Goal: Task Accomplishment & Management: Manage account settings

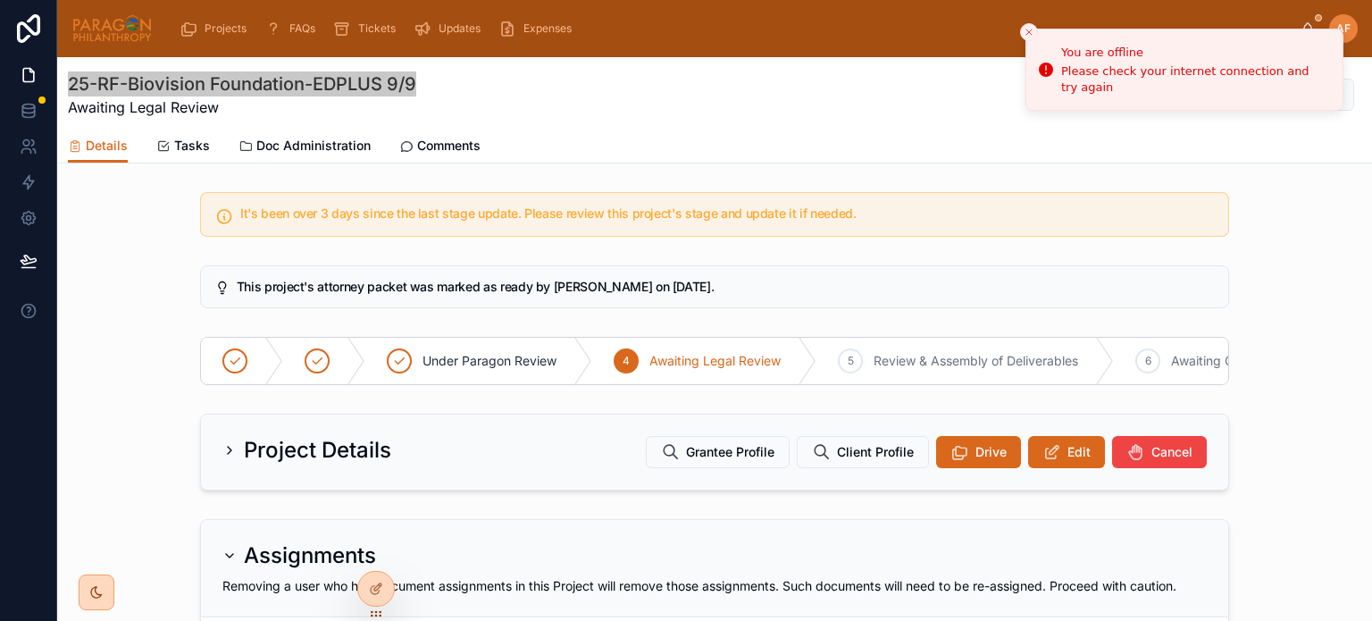
scroll to position [1218, 0]
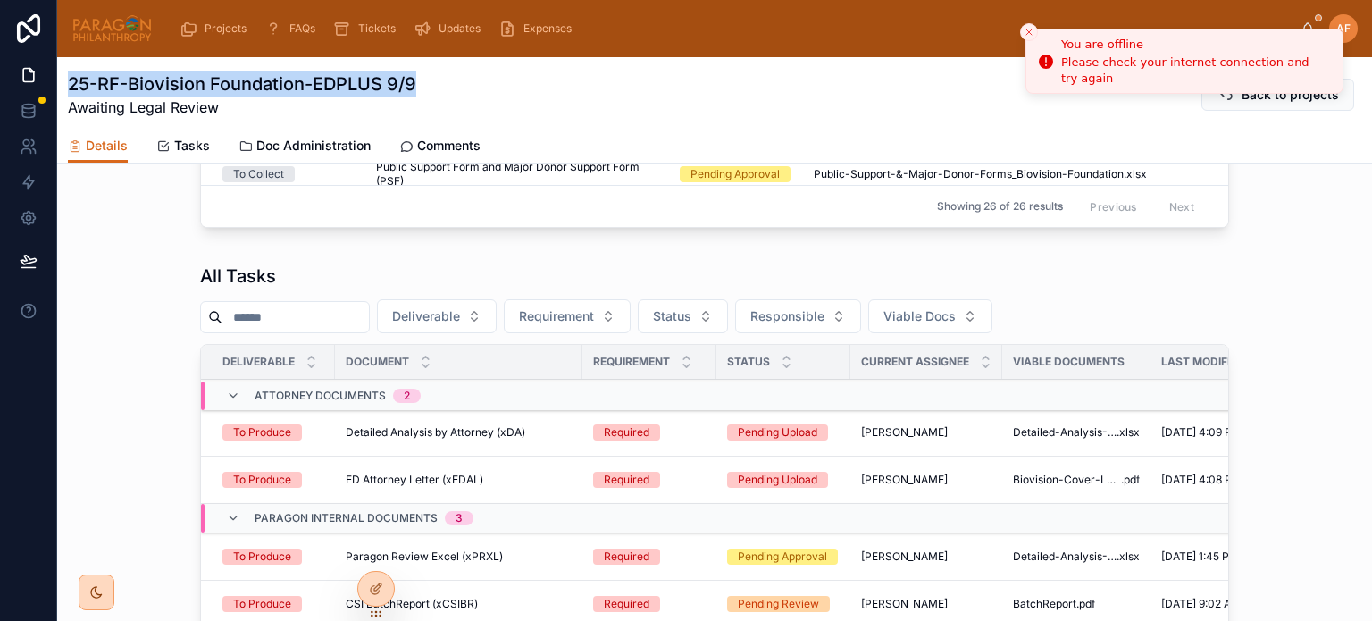
click at [1029, 29] on icon "Close toast" at bounding box center [1029, 32] width 11 height 11
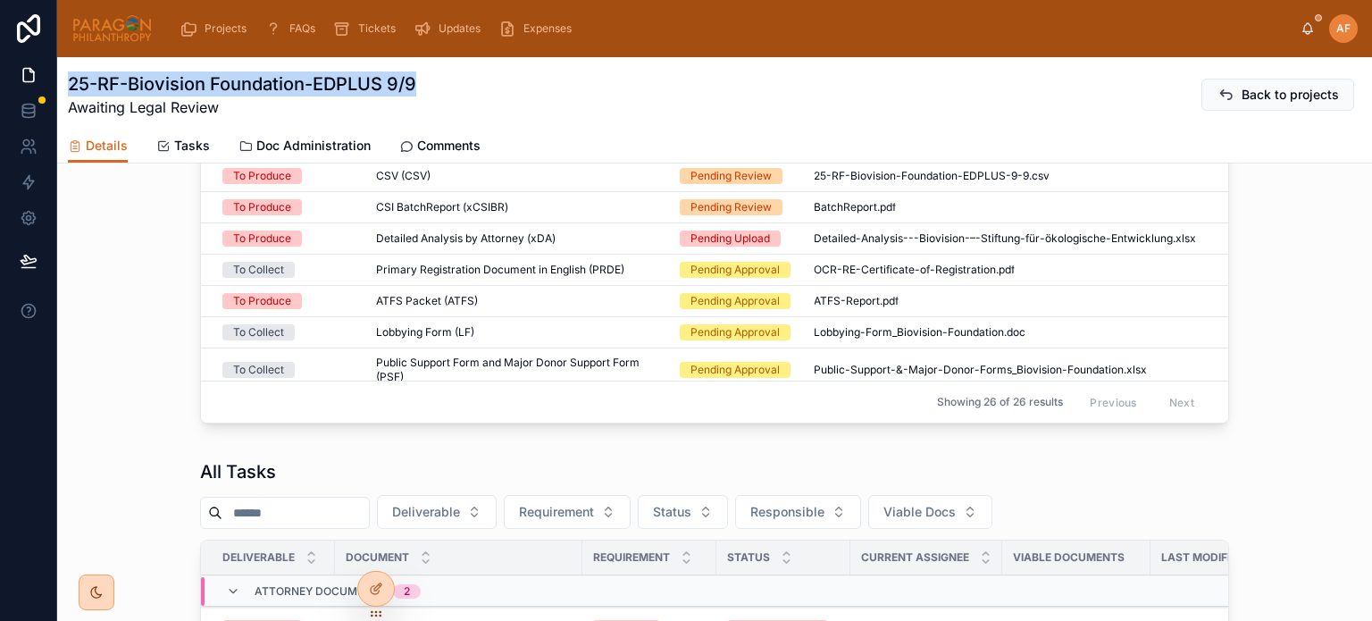
scroll to position [772, 0]
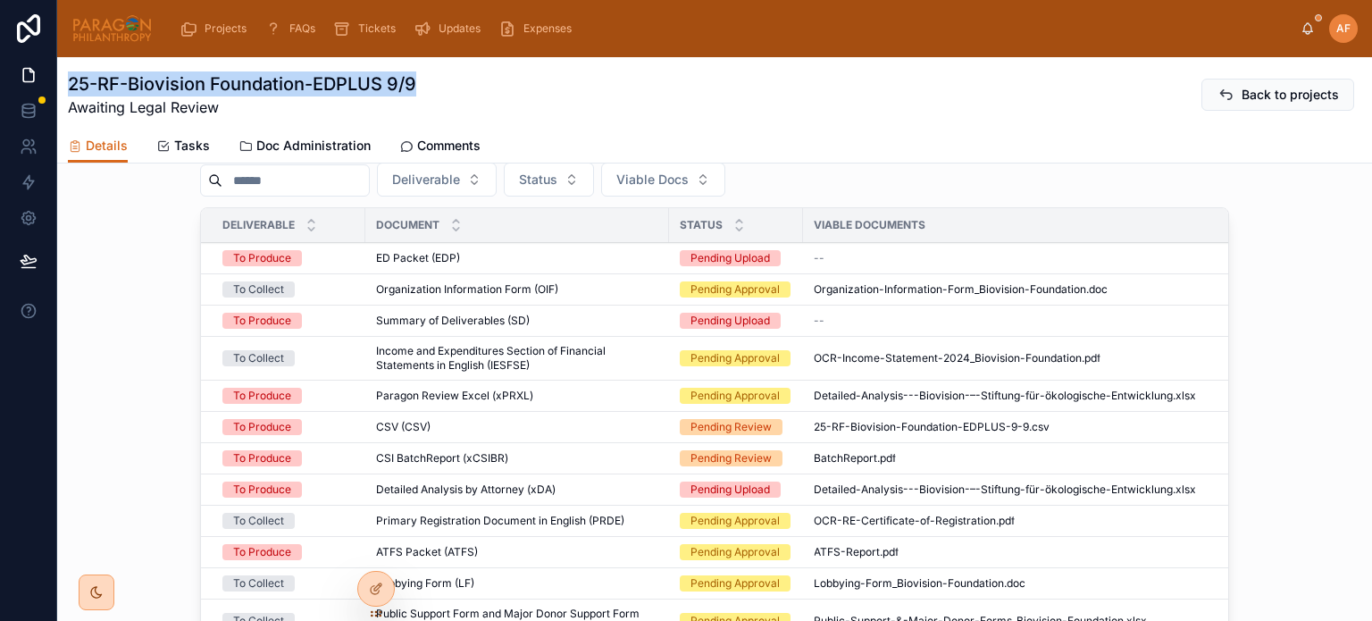
click at [471, 265] on div "ED Packet (EDP) ED Packet (EDP)" at bounding box center [517, 258] width 282 height 14
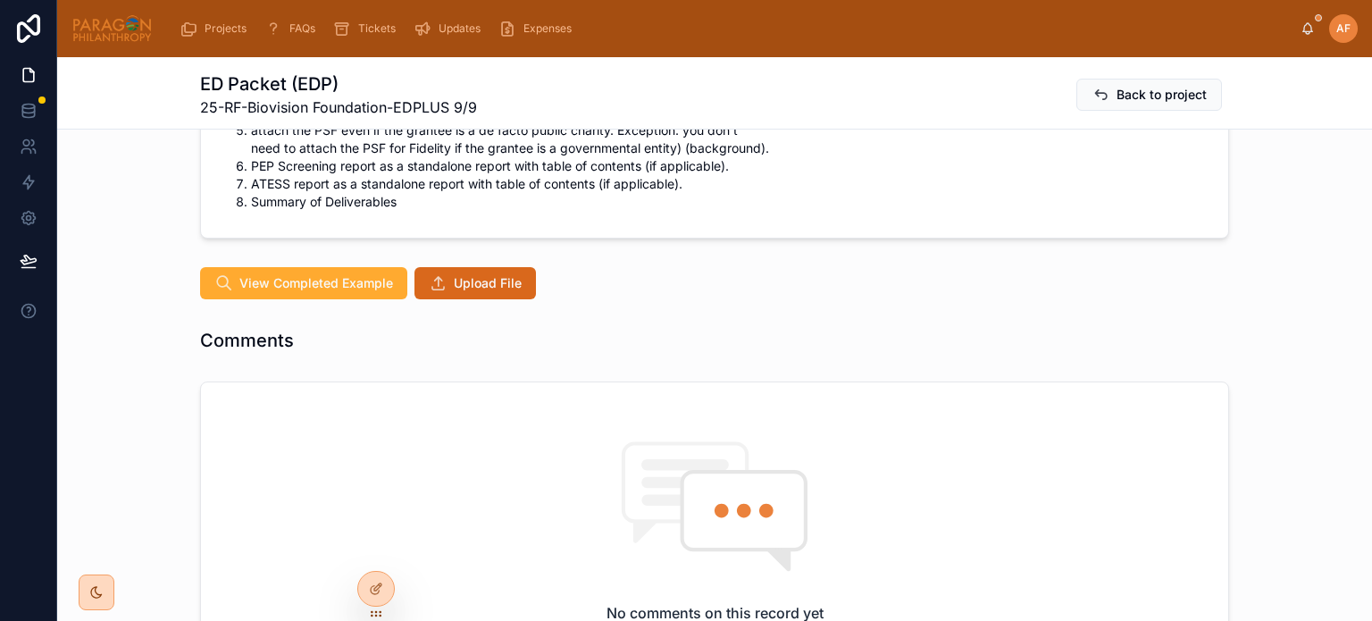
scroll to position [1787, 0]
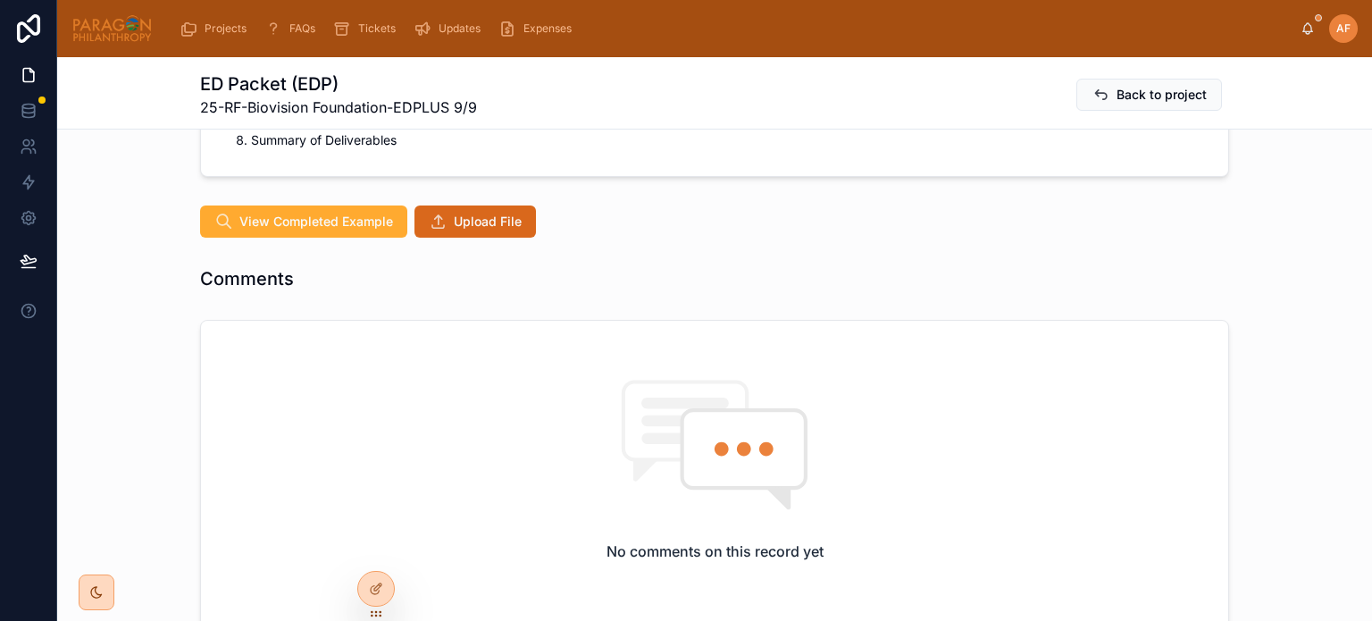
click at [462, 207] on button "Upload File" at bounding box center [474, 221] width 121 height 32
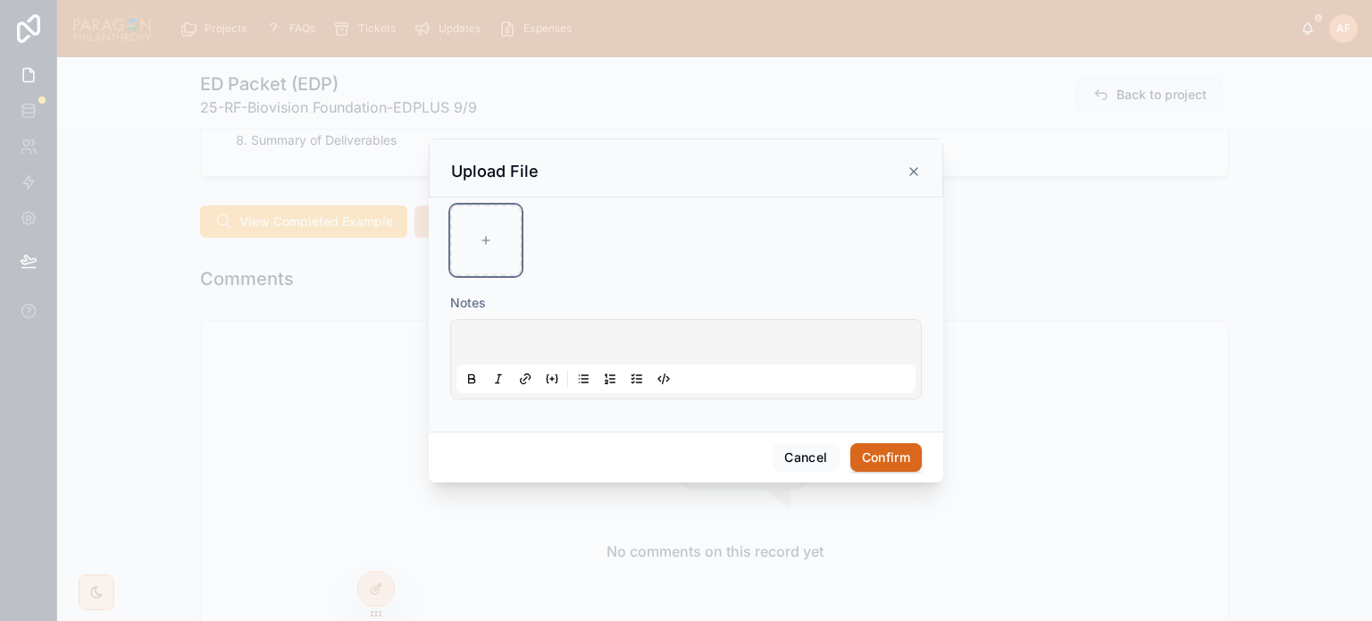
click at [486, 251] on div at bounding box center [485, 240] width 71 height 71
type input "**********"
click at [870, 453] on button "Confirm" at bounding box center [885, 457] width 71 height 29
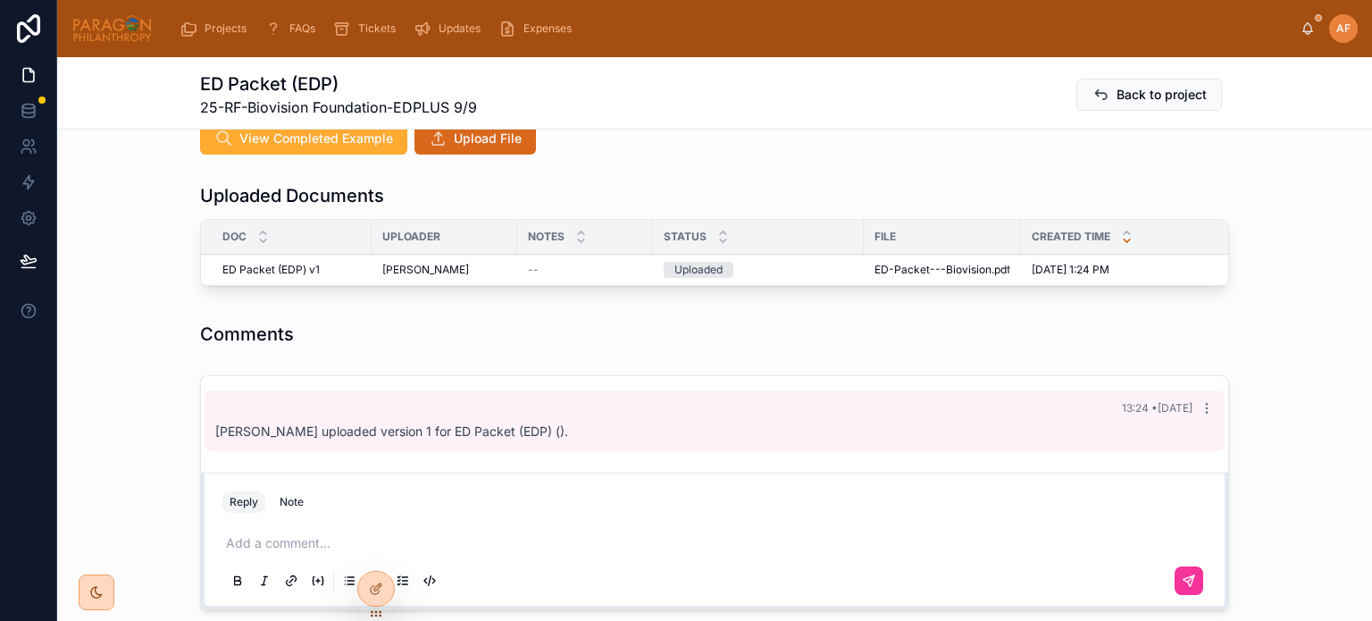
scroll to position [1876, 0]
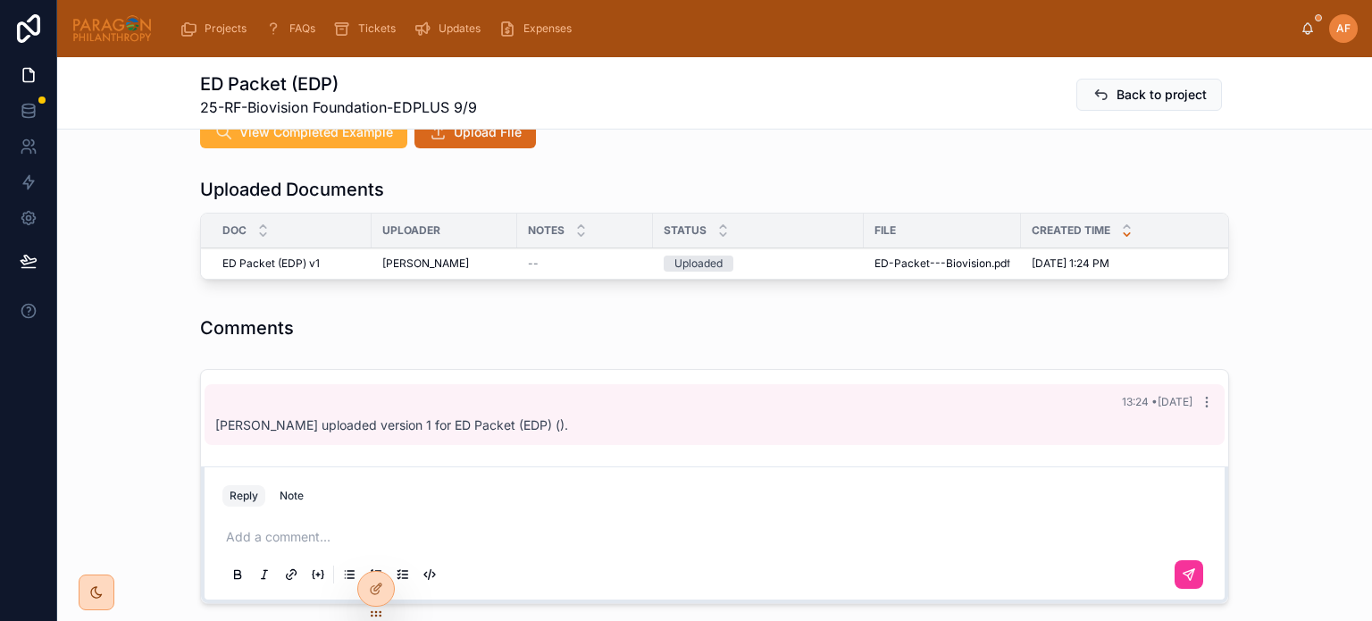
click at [0, 0] on span "Advance" at bounding box center [0, 0] width 0 height 0
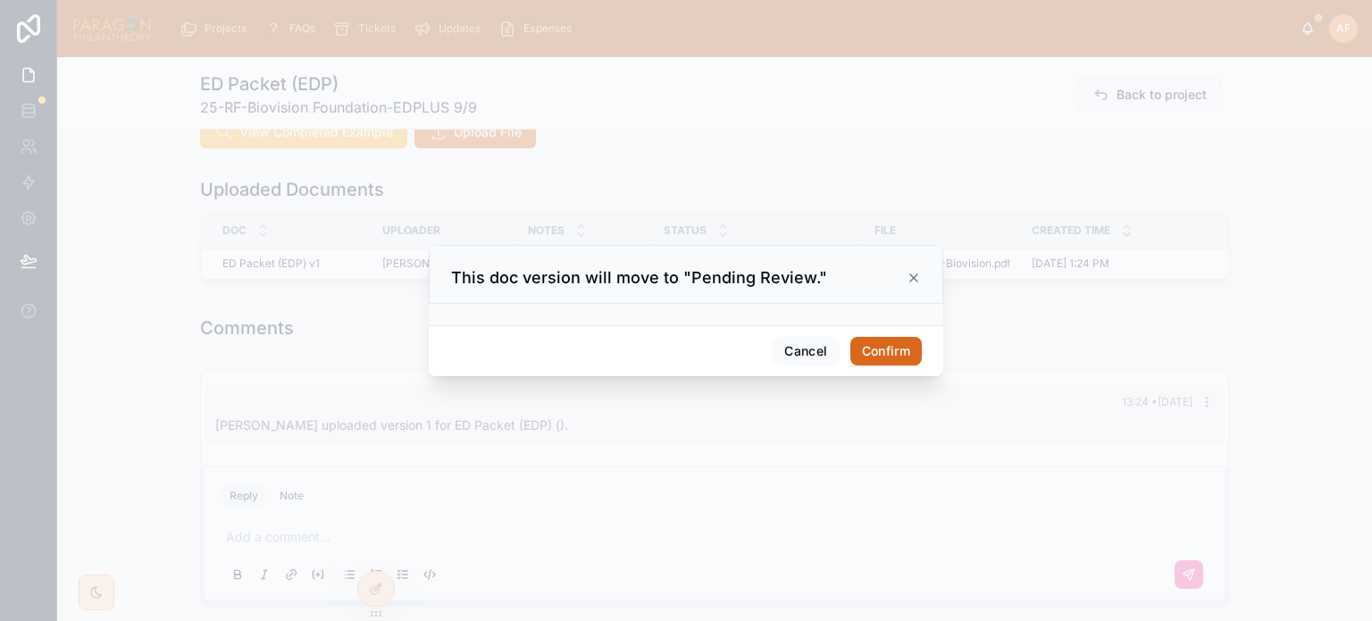
click at [862, 356] on button "Confirm" at bounding box center [885, 351] width 71 height 29
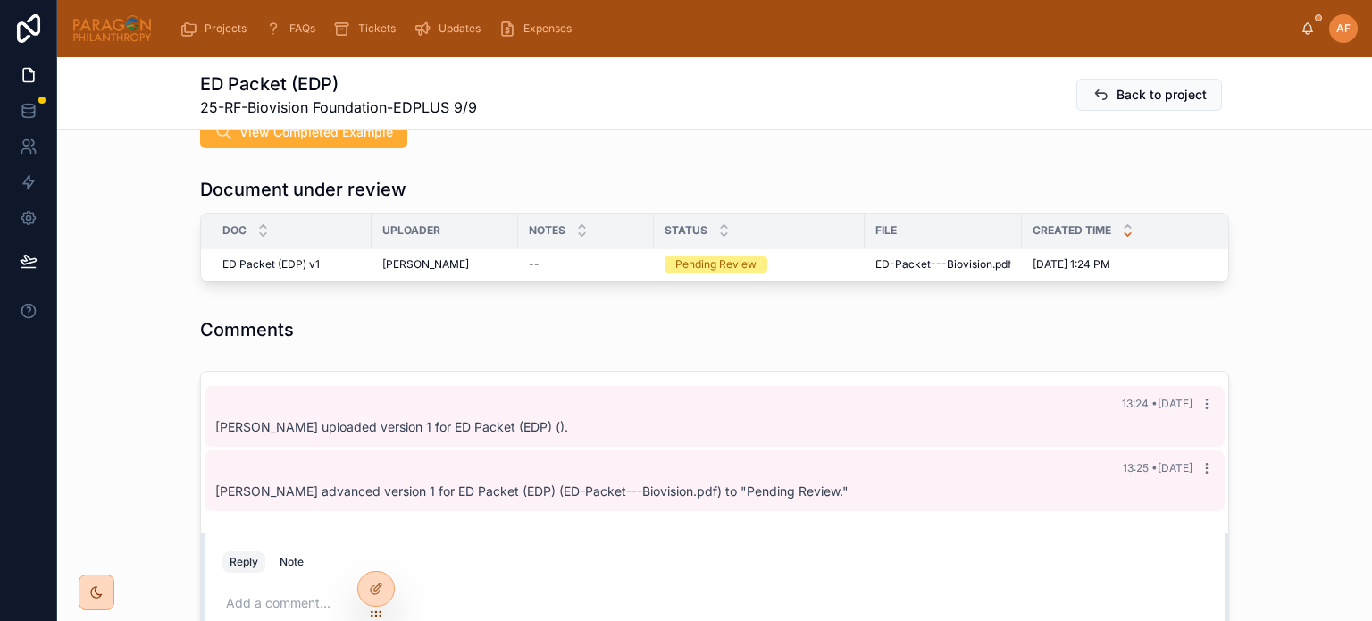
click at [0, 0] on span "Reviewed" at bounding box center [0, 0] width 0 height 0
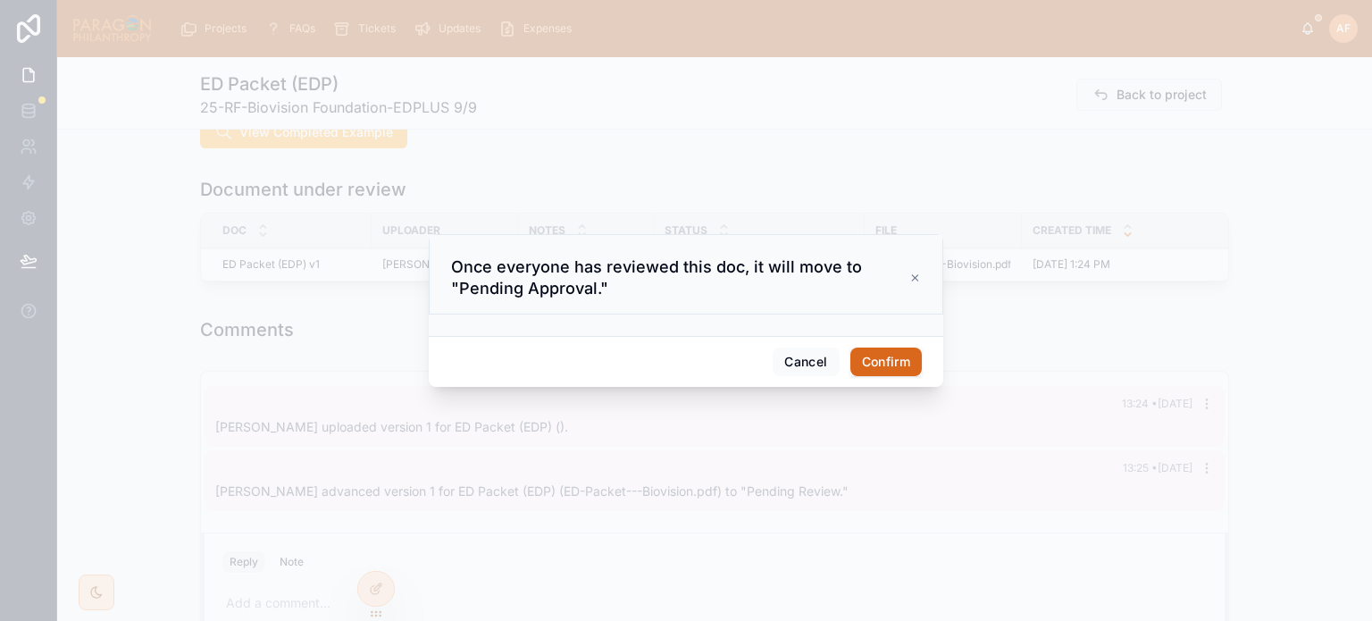
click at [887, 374] on button "Confirm" at bounding box center [885, 361] width 71 height 29
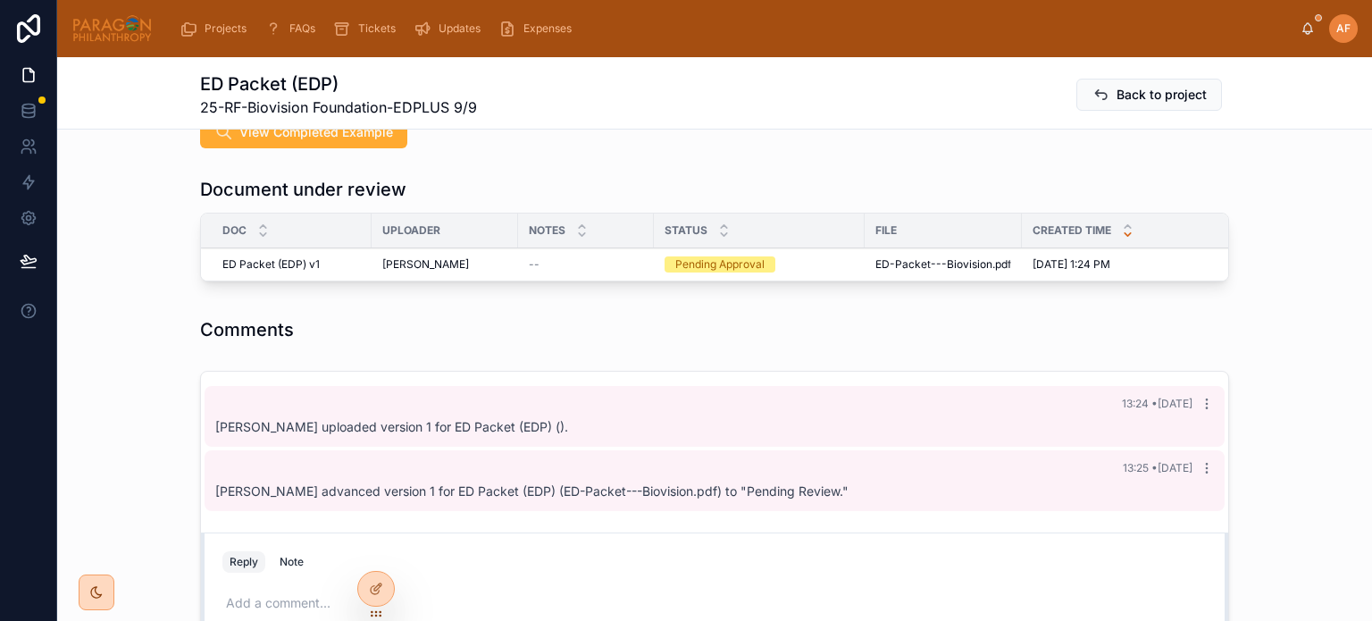
click at [0, 0] on icon at bounding box center [0, 0] width 0 height 0
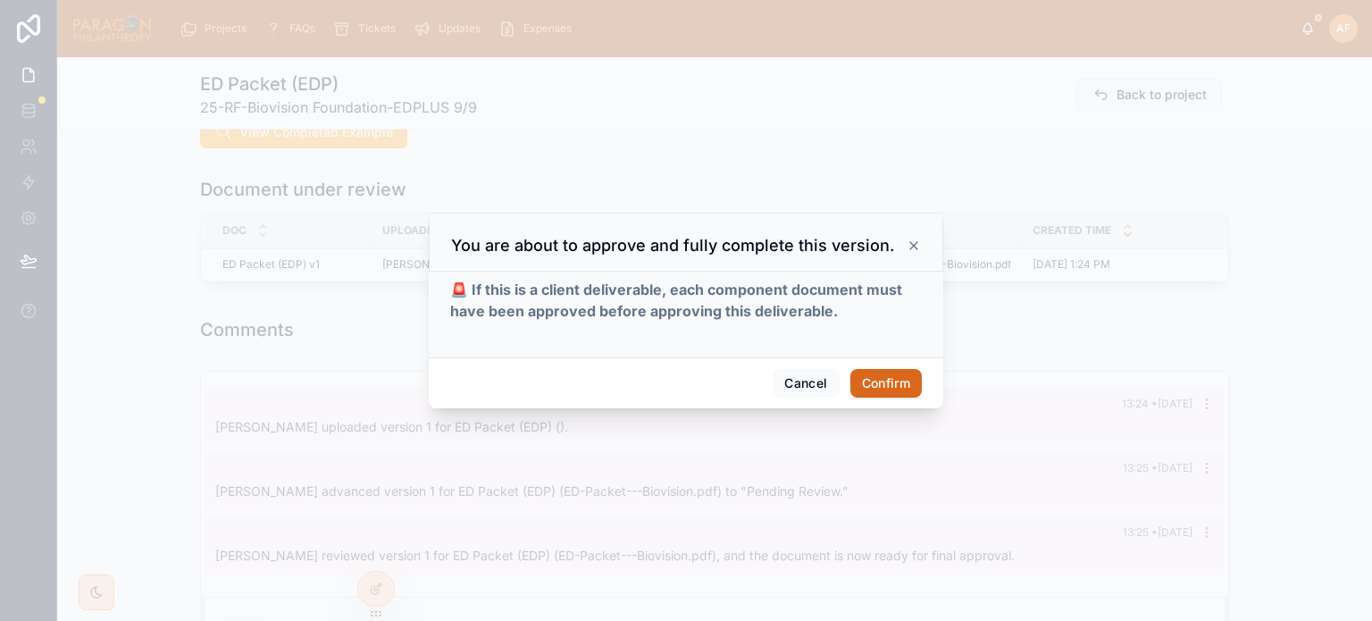
click at [898, 381] on button "Confirm" at bounding box center [885, 383] width 71 height 29
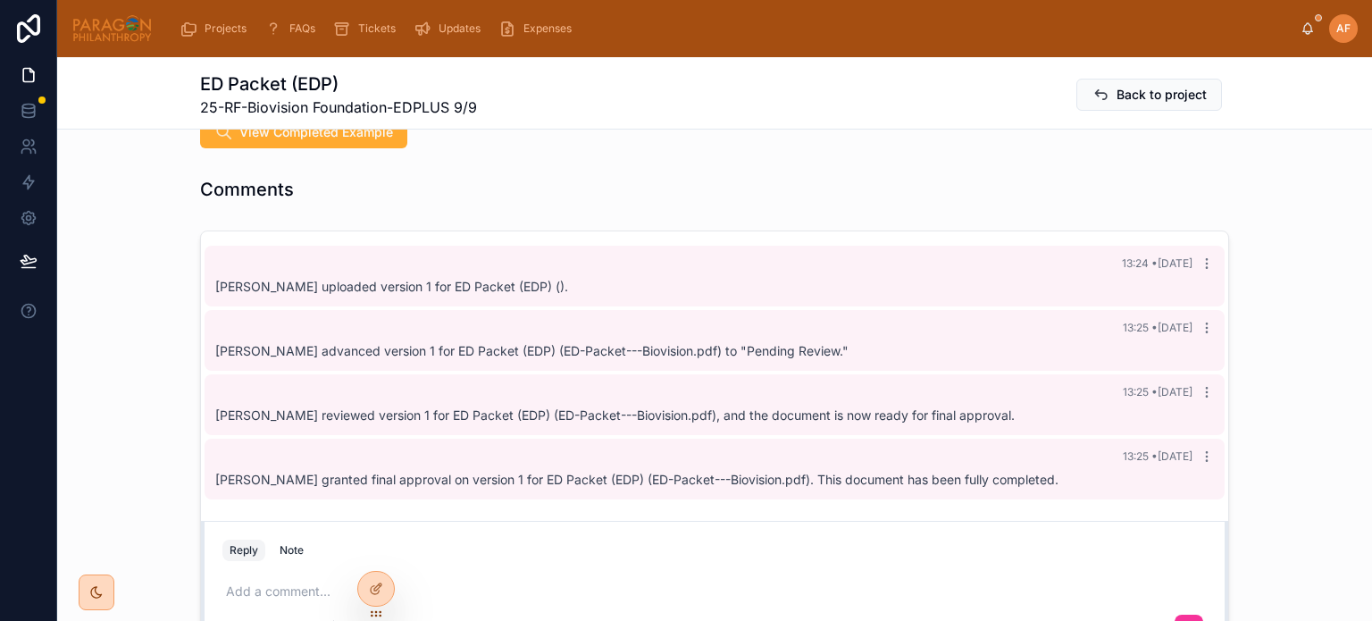
click at [1148, 93] on span "Back to project" at bounding box center [1162, 95] width 90 height 18
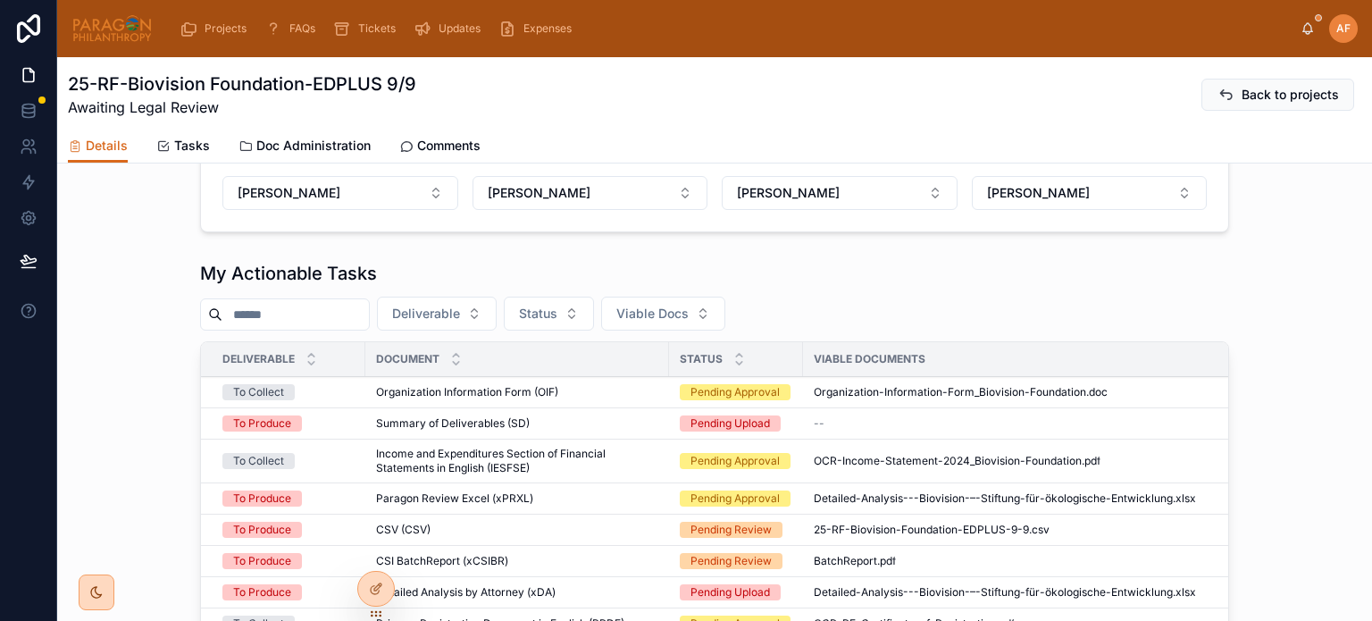
scroll to position [715, 0]
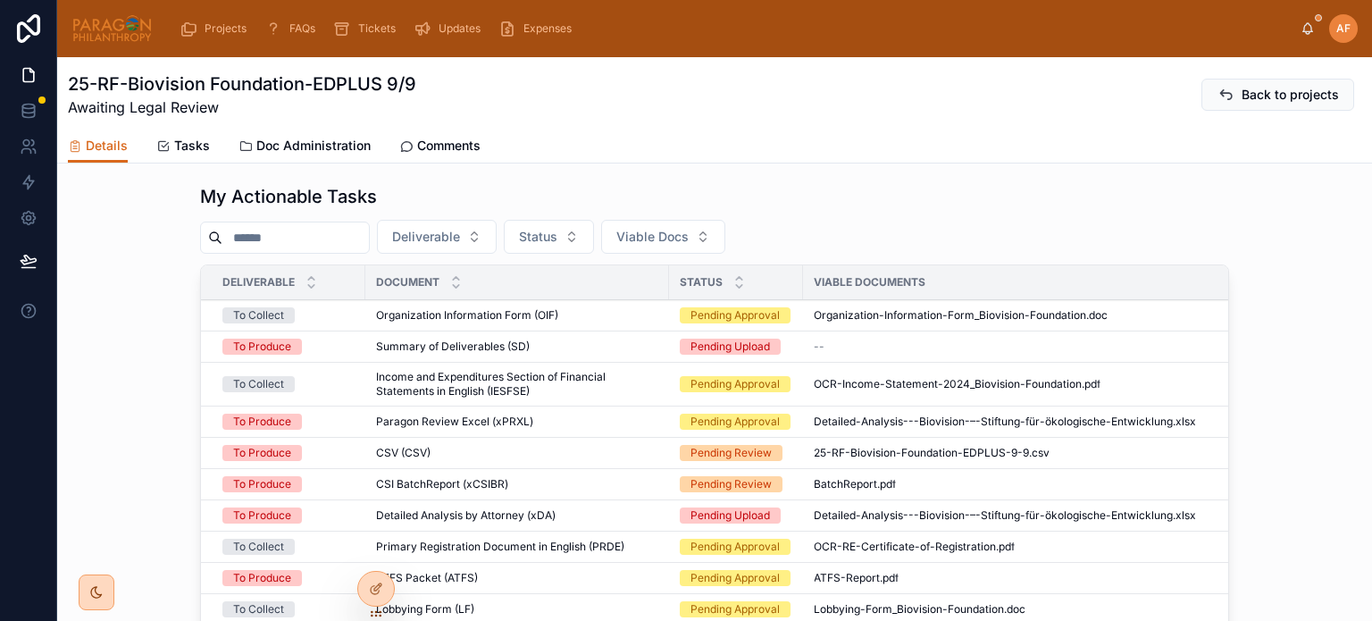
click at [619, 322] on div "Organization Information Form (OIF) Organization Information Form (OIF)" at bounding box center [517, 315] width 282 height 14
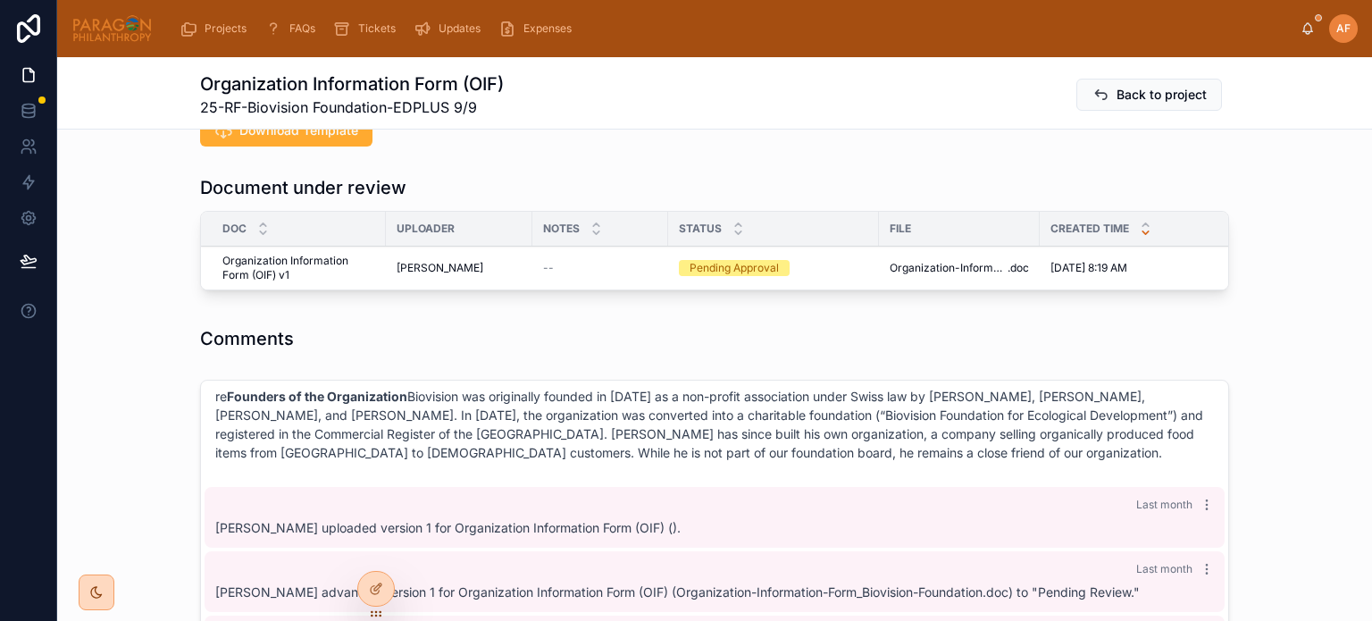
scroll to position [1876, 0]
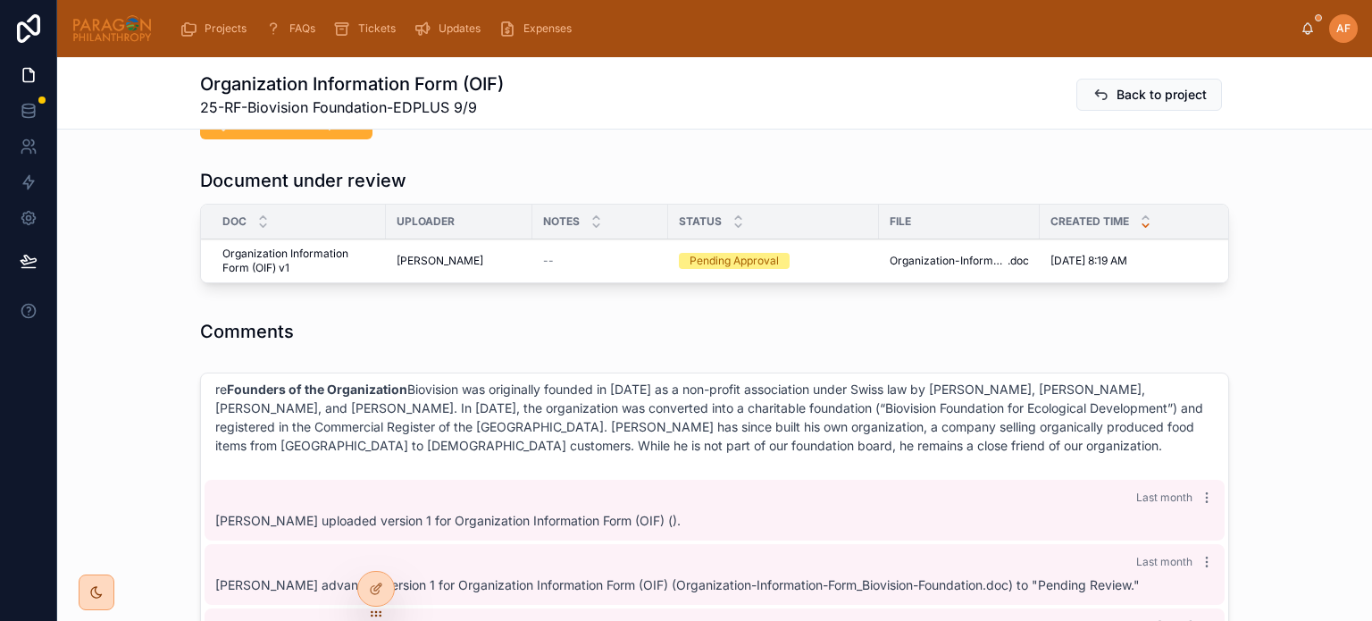
click at [0, 0] on button "Approve" at bounding box center [0, 0] width 0 height 0
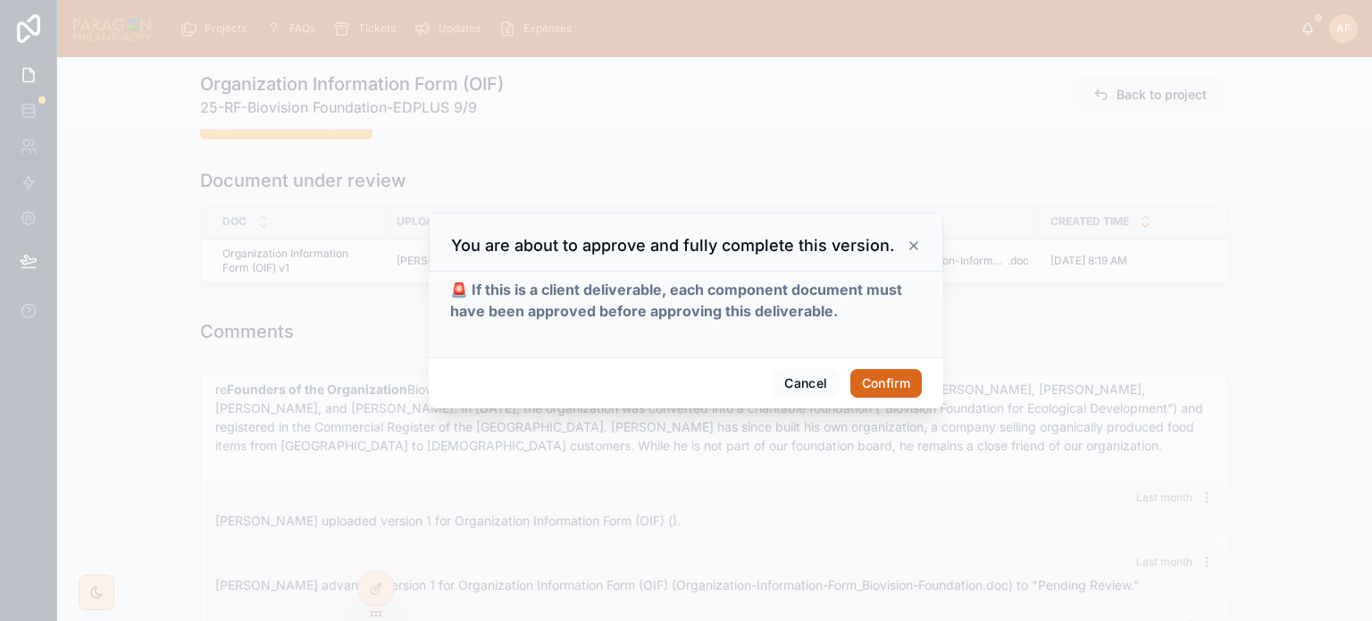
click at [882, 384] on button "Confirm" at bounding box center [885, 383] width 71 height 29
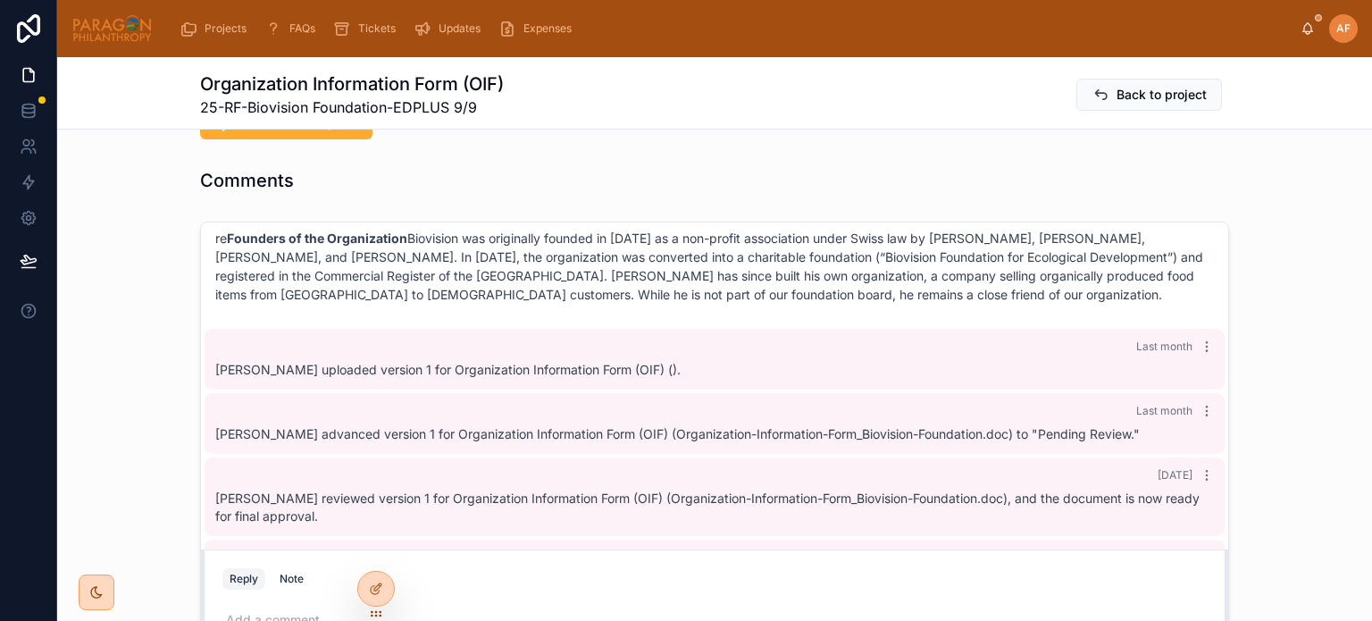
click at [1117, 95] on span "Back to project" at bounding box center [1162, 95] width 90 height 18
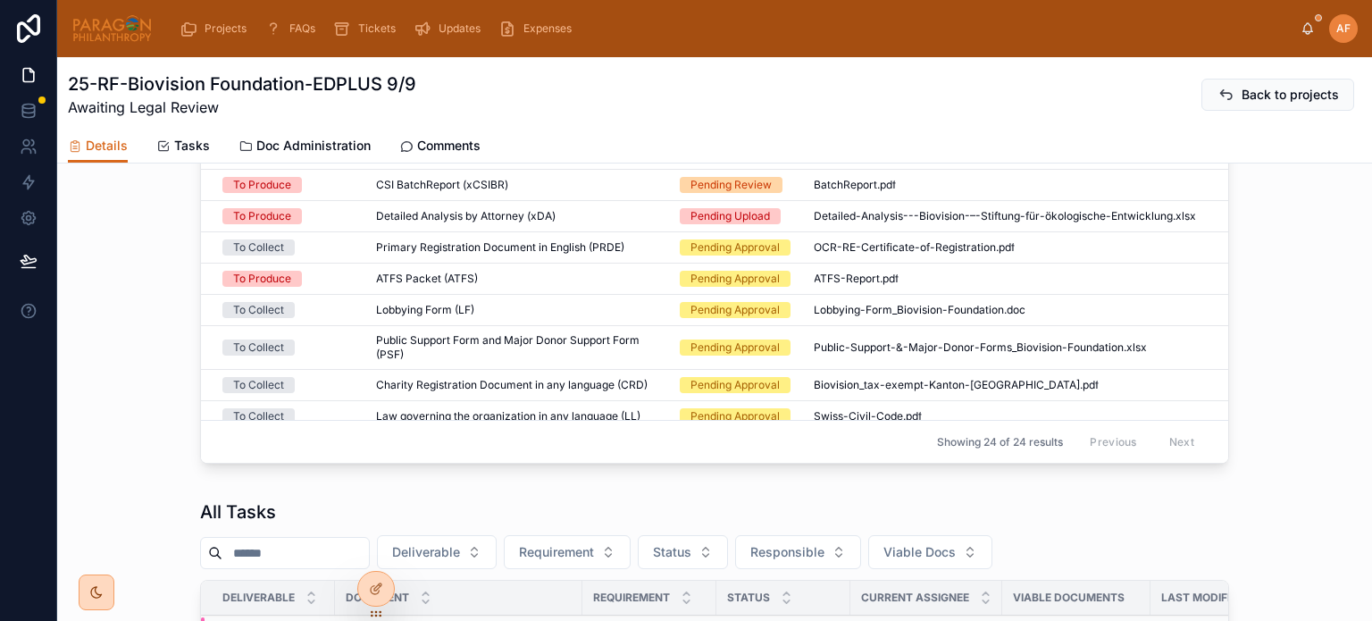
click at [630, 188] on div "CSI BatchReport (xCSIBR) CSI BatchReport (xCSIBR)" at bounding box center [517, 185] width 282 height 14
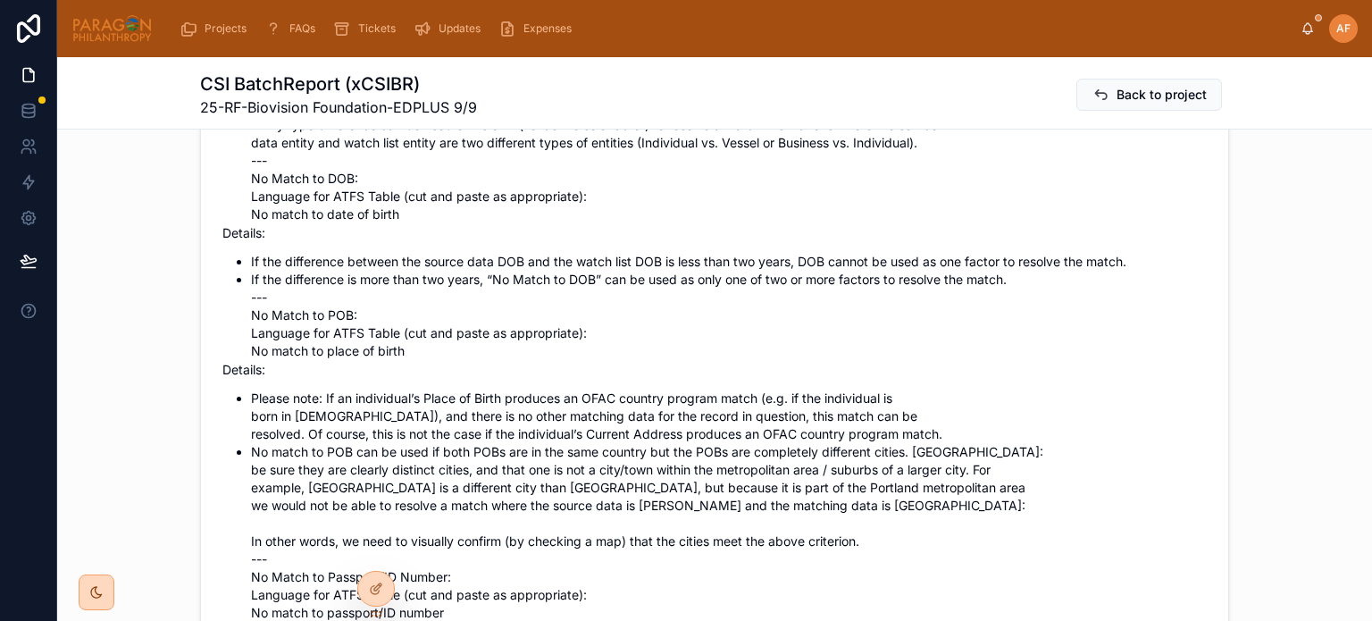
scroll to position [2948, 0]
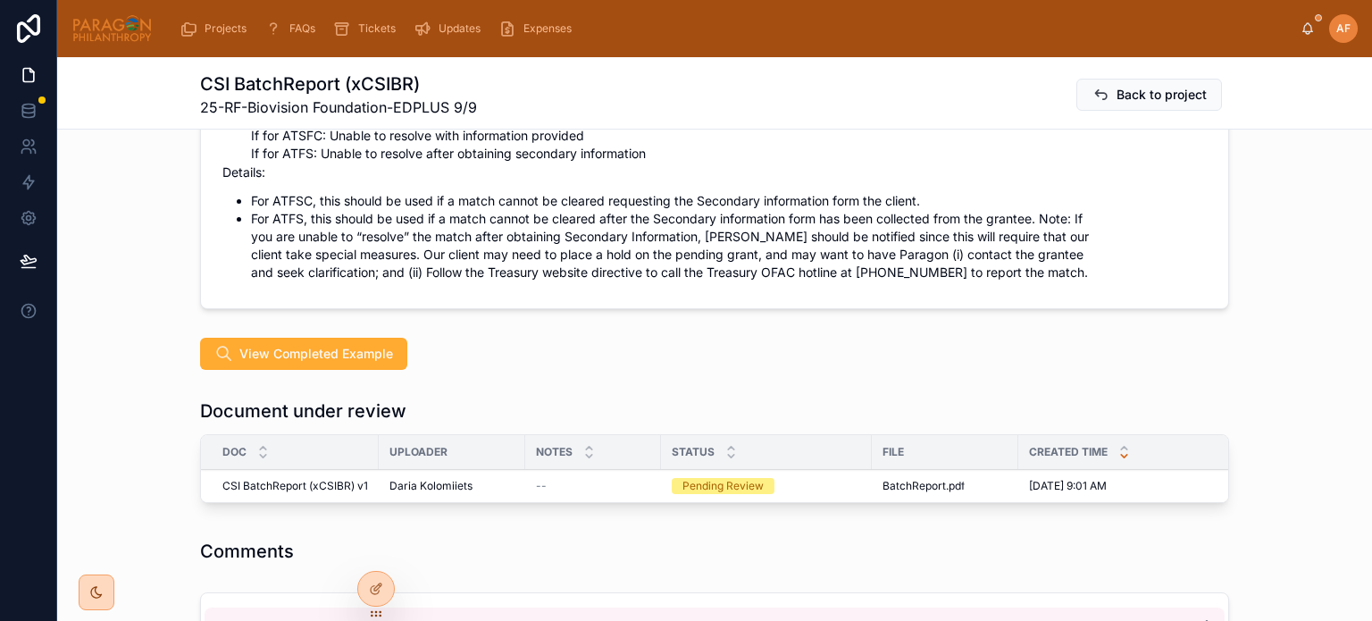
click at [0, 0] on span "Reviewed" at bounding box center [0, 0] width 0 height 0
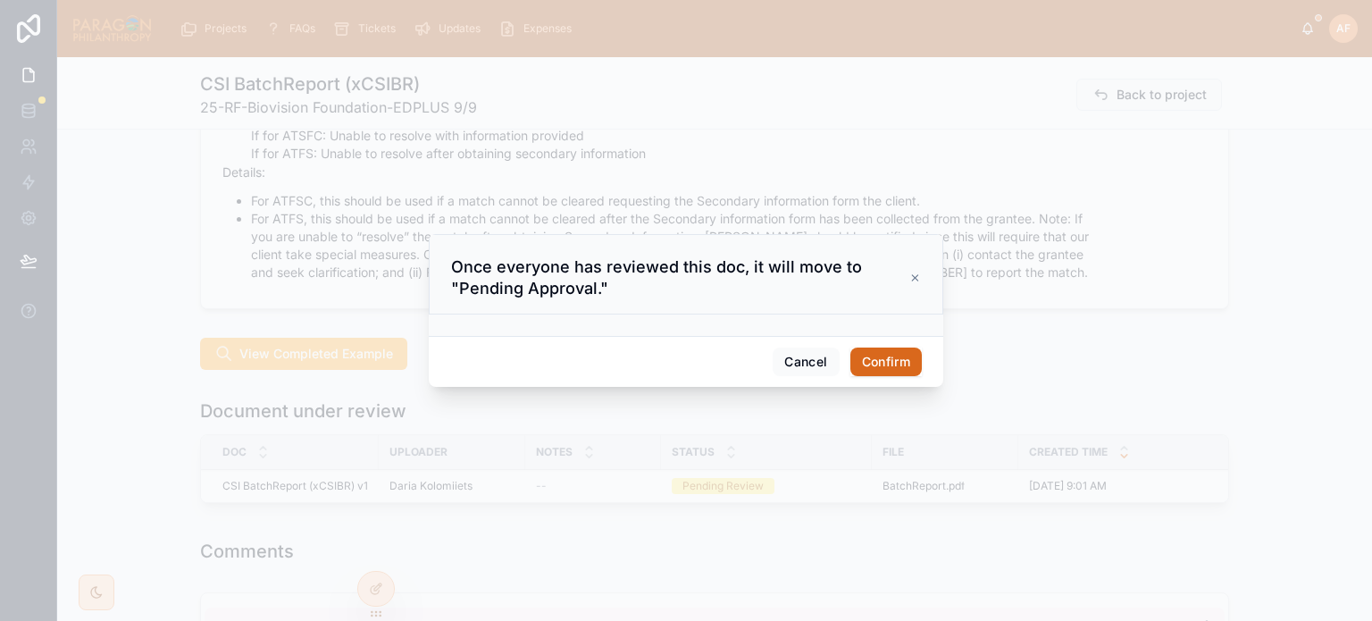
click at [882, 351] on button "Confirm" at bounding box center [885, 361] width 71 height 29
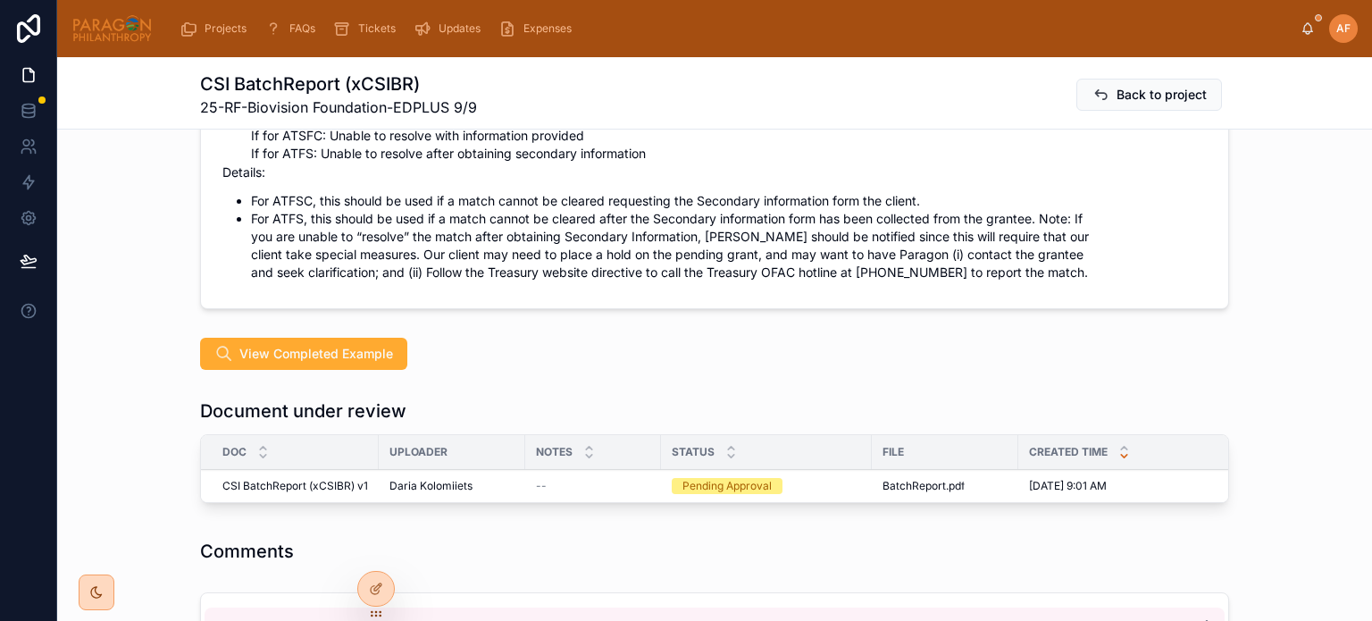
click at [0, 0] on button "Approve" at bounding box center [0, 0] width 0 height 0
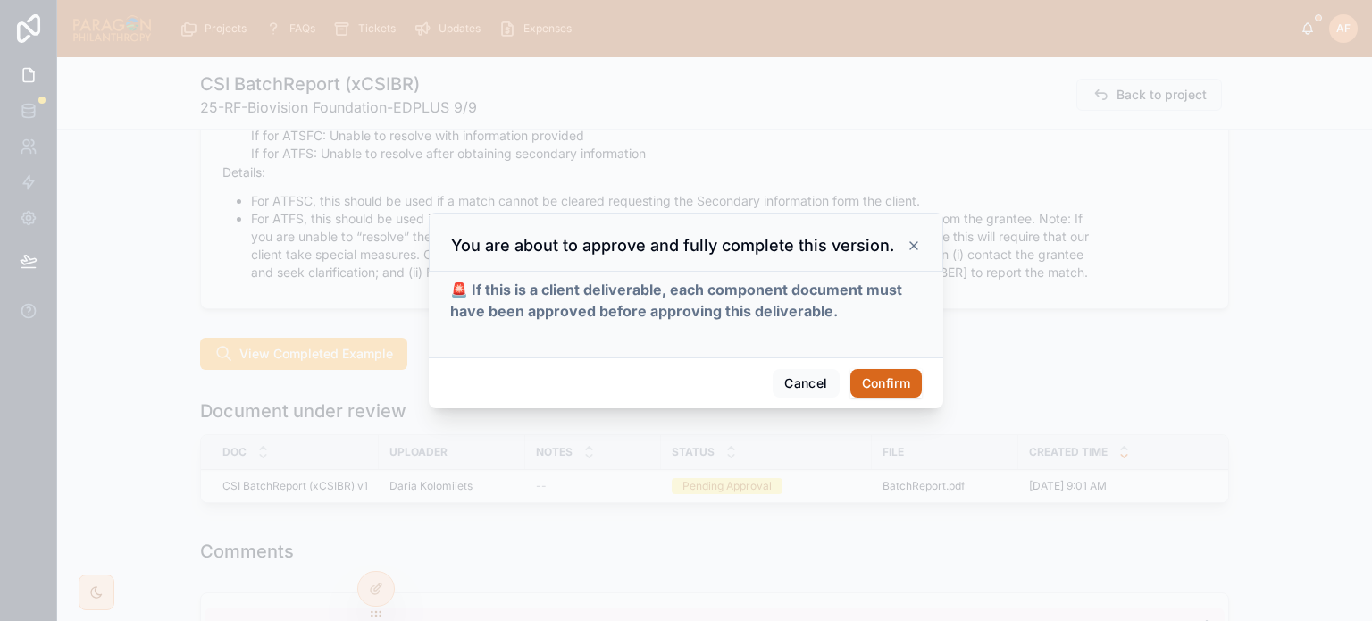
click at [885, 371] on button "Confirm" at bounding box center [885, 383] width 71 height 29
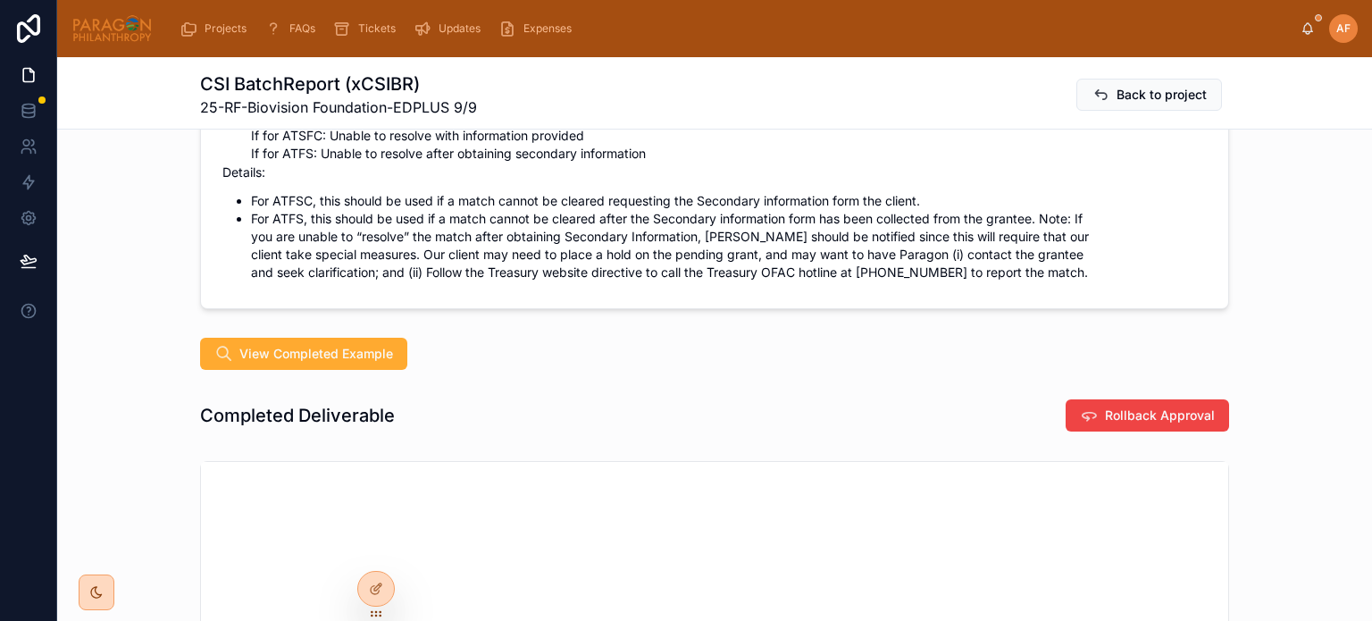
click at [1133, 83] on button "Back to project" at bounding box center [1149, 95] width 146 height 32
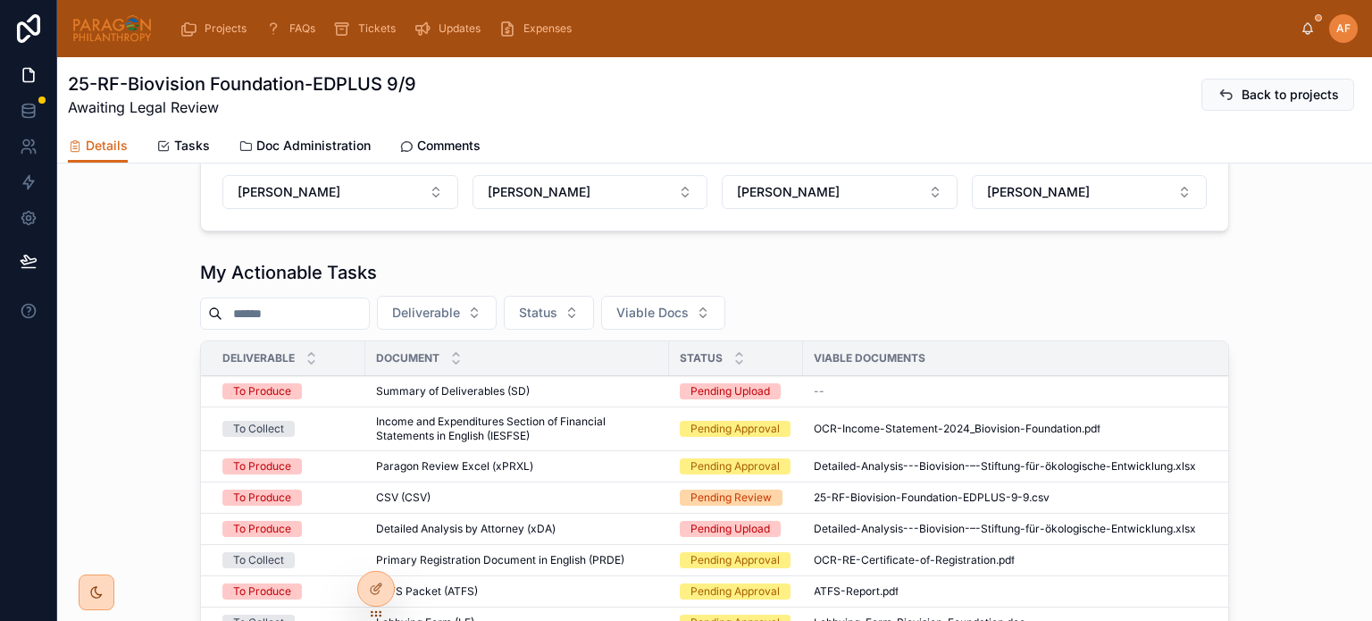
scroll to position [715, 0]
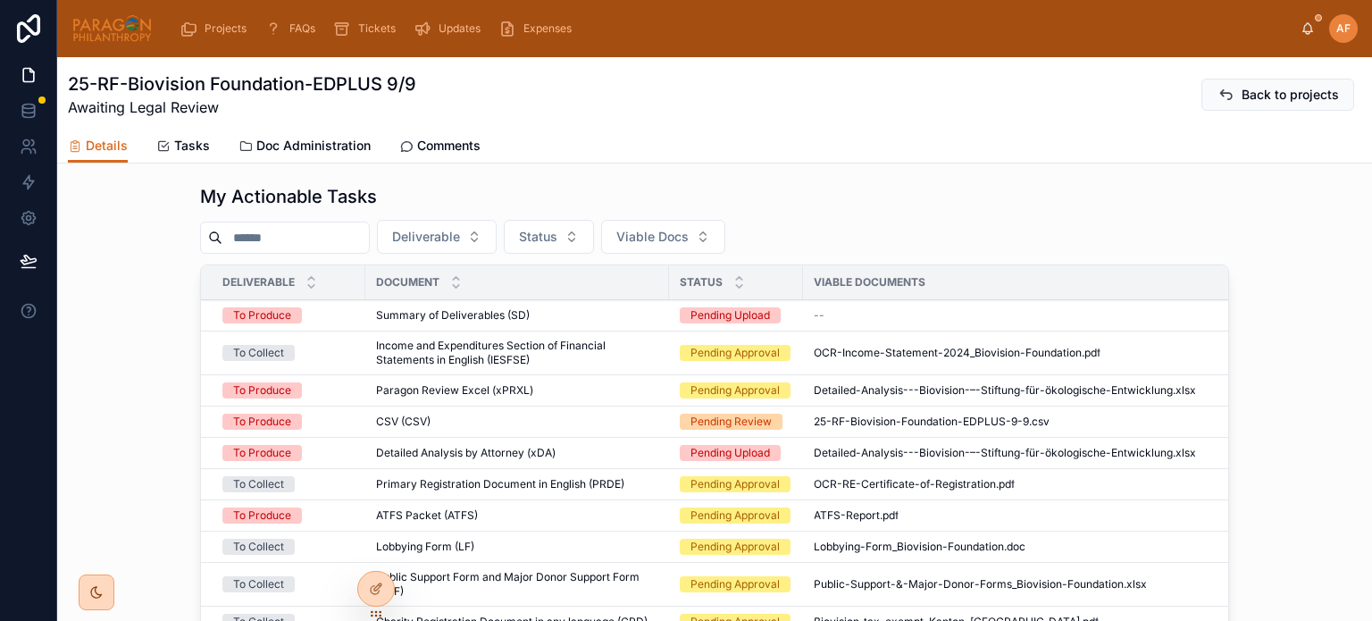
click at [600, 365] on span "Income and Expenditures Section of Financial Statements in English (IESFSE)" at bounding box center [517, 353] width 282 height 29
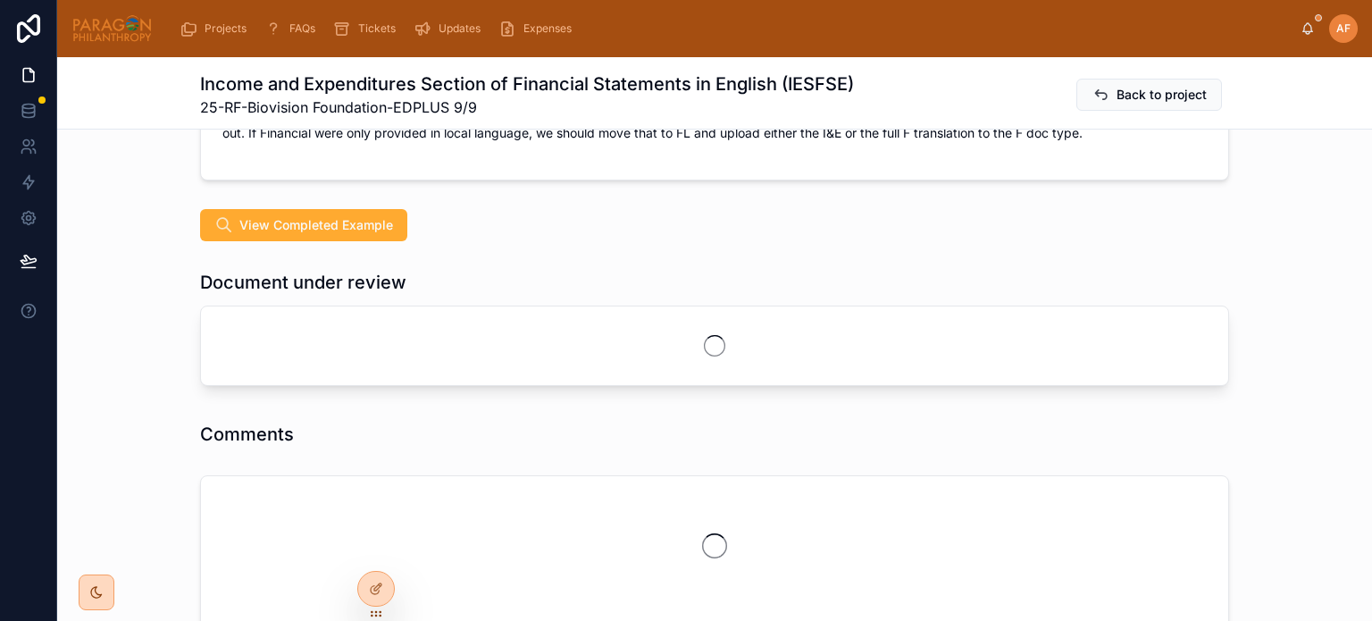
scroll to position [983, 0]
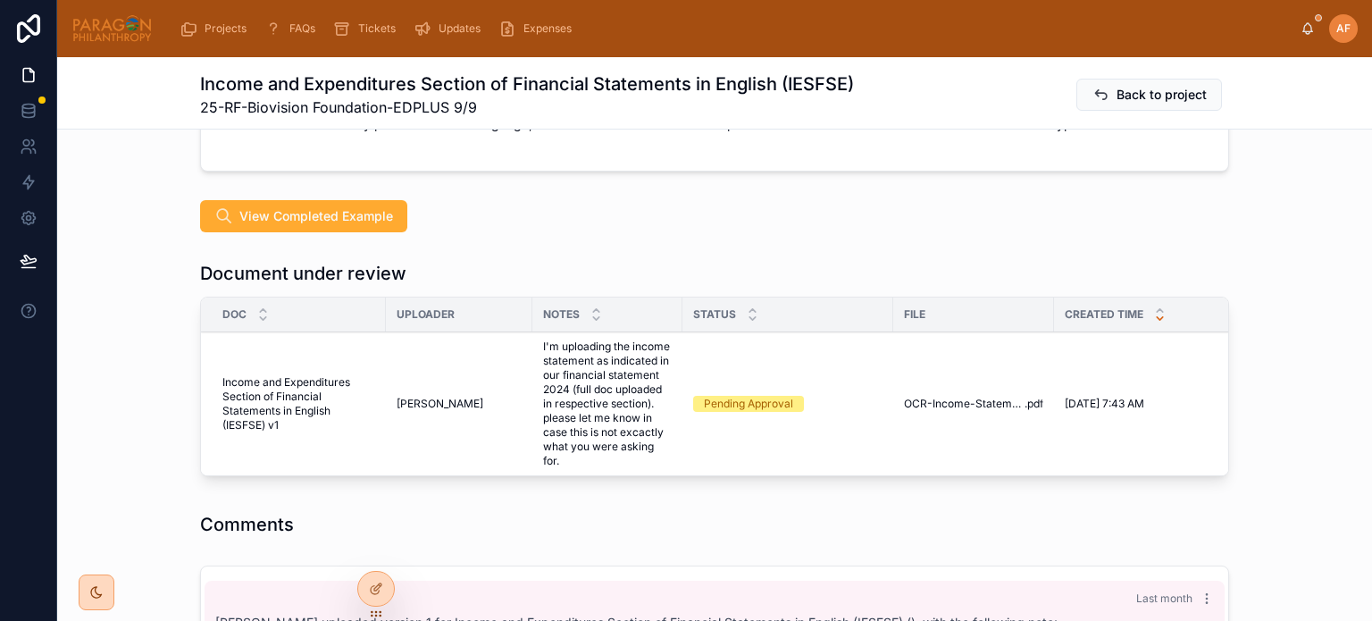
click at [0, 0] on span "Approve" at bounding box center [0, 0] width 0 height 0
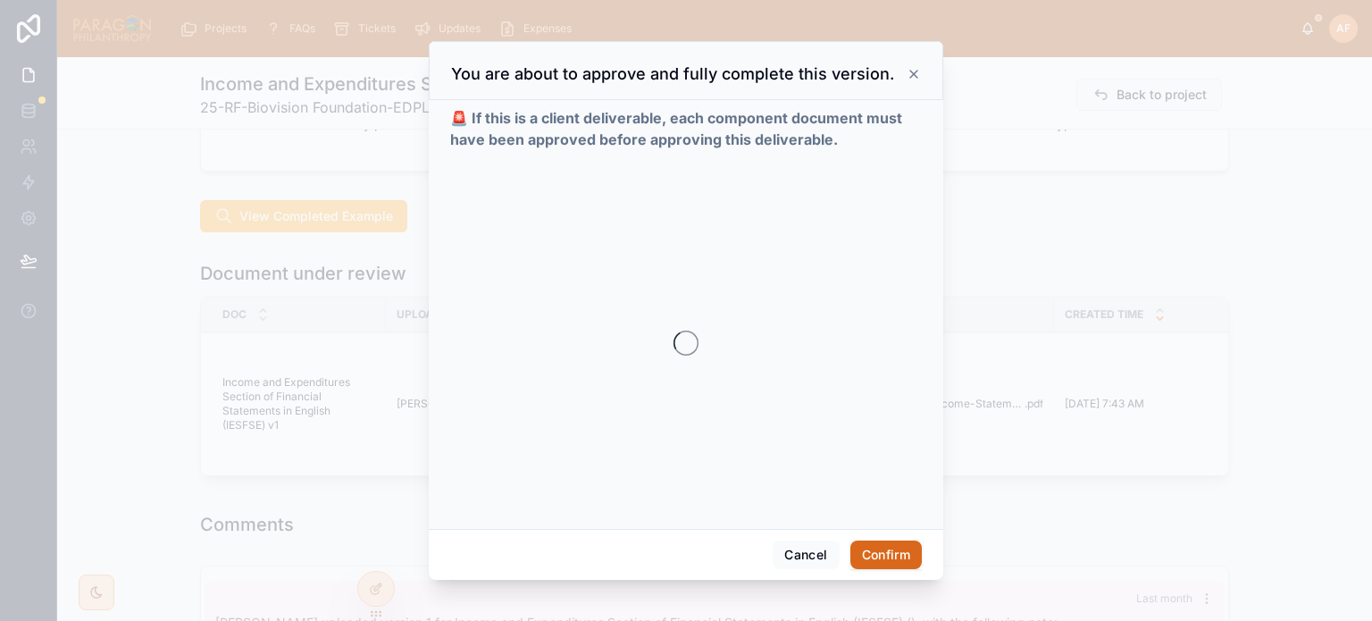
click at [877, 555] on button "Confirm" at bounding box center [885, 554] width 71 height 29
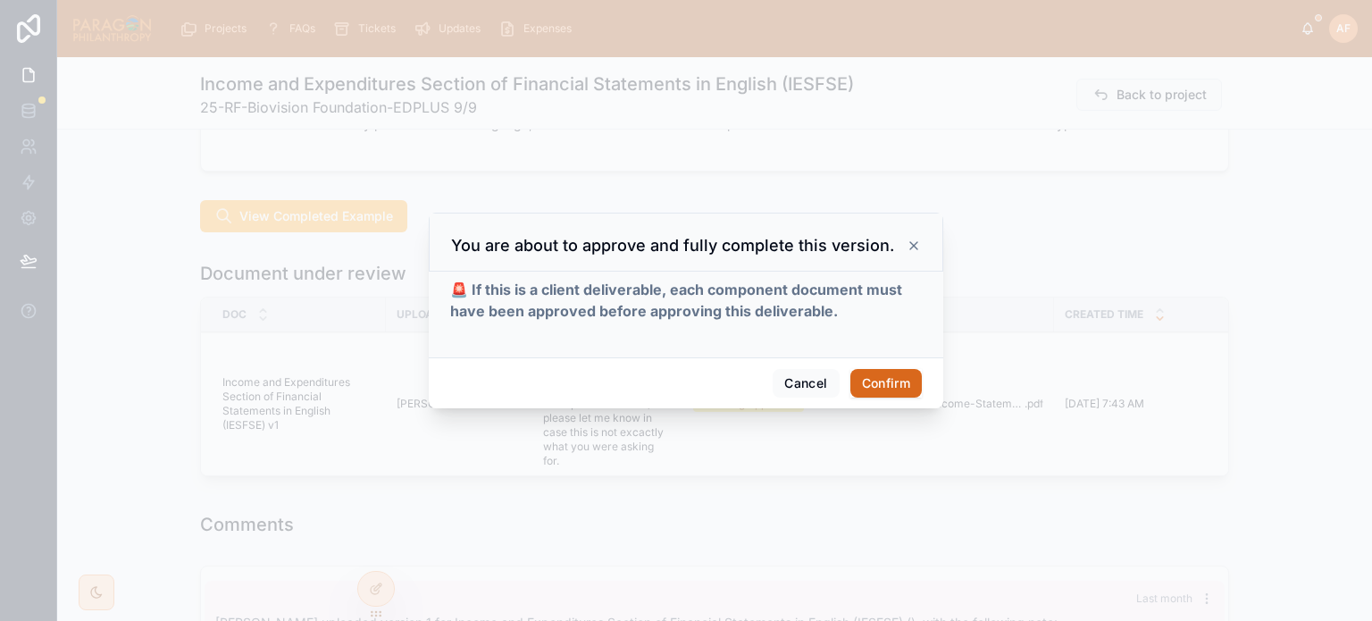
click at [886, 381] on button "Confirm" at bounding box center [885, 383] width 71 height 29
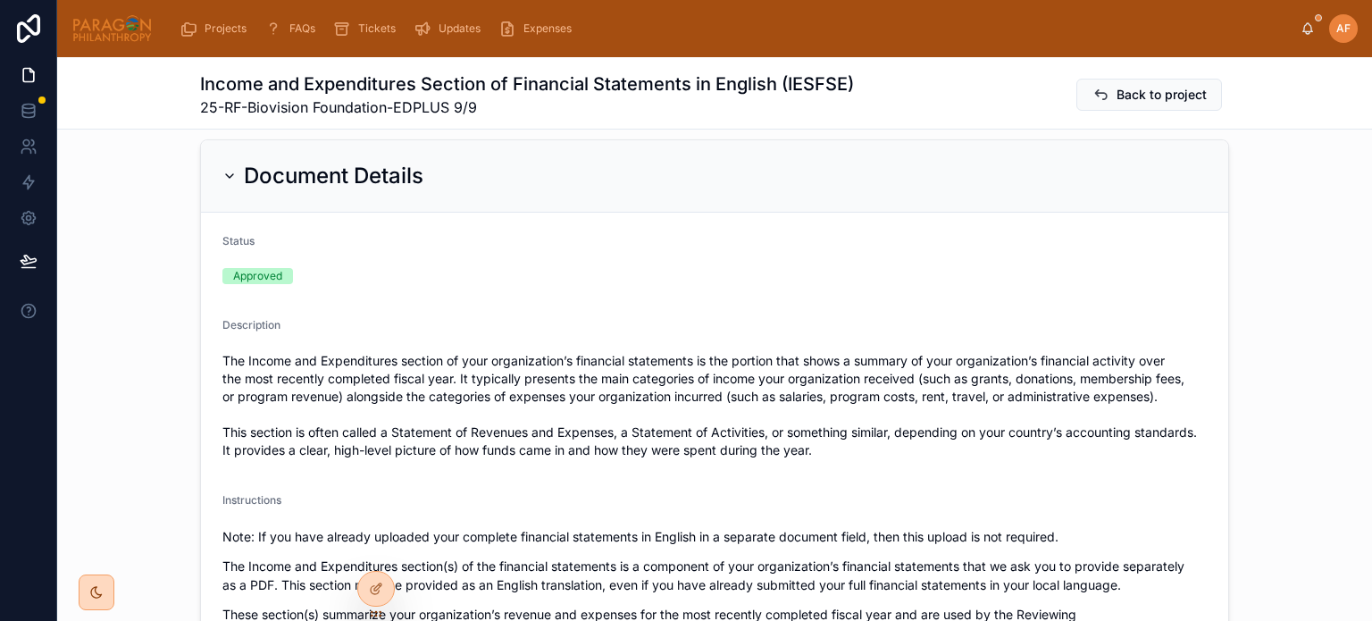
scroll to position [0, 0]
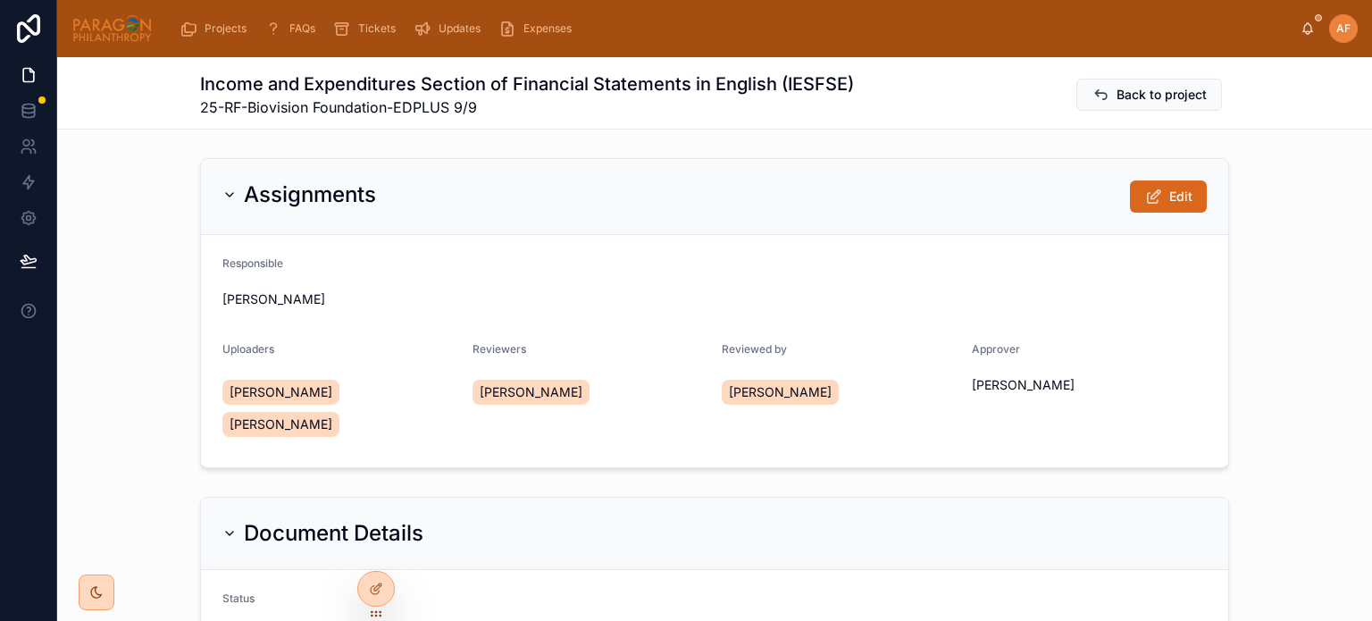
click at [1162, 95] on span "Back to project" at bounding box center [1162, 95] width 90 height 18
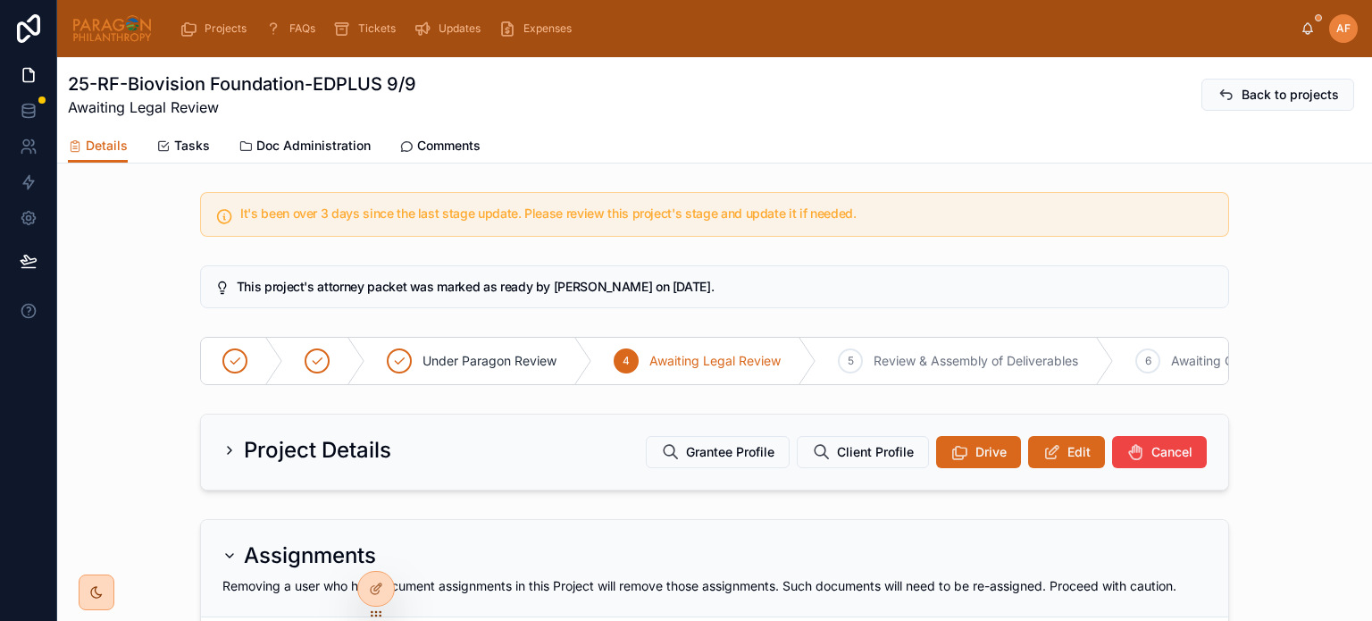
scroll to position [715, 0]
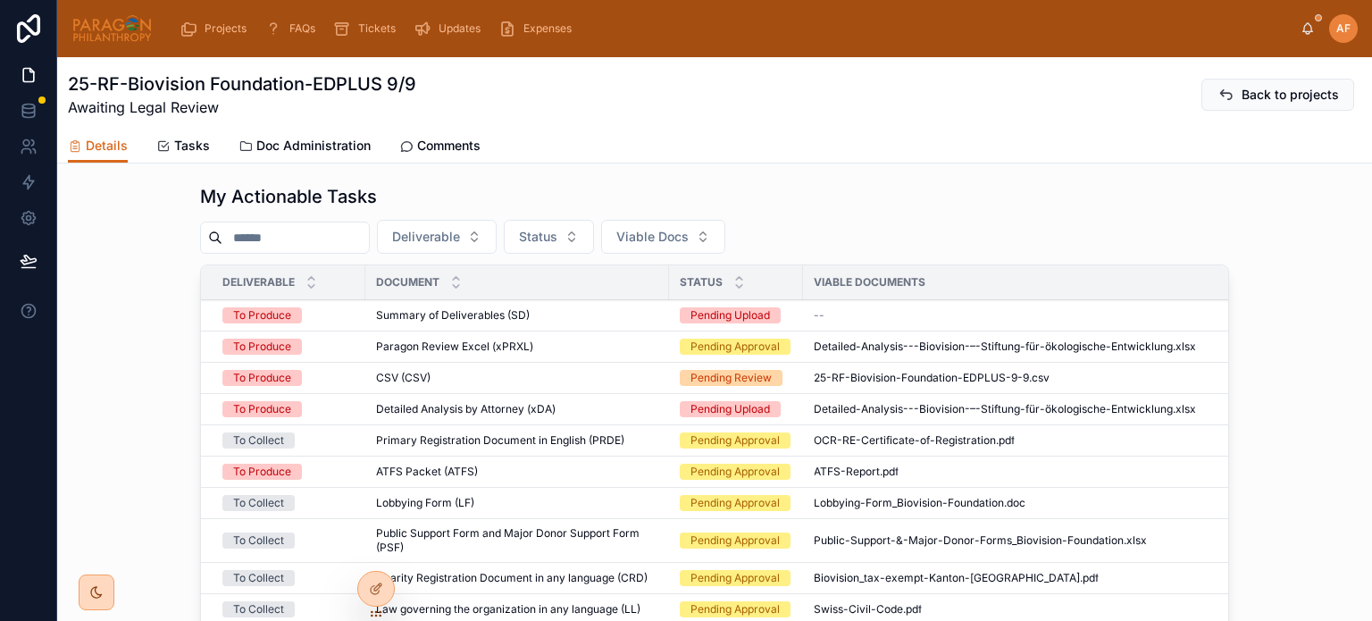
click at [574, 415] on div "Detailed Analysis by Attorney (xDA) Detailed Analysis by Attorney (xDA)" at bounding box center [517, 409] width 282 height 14
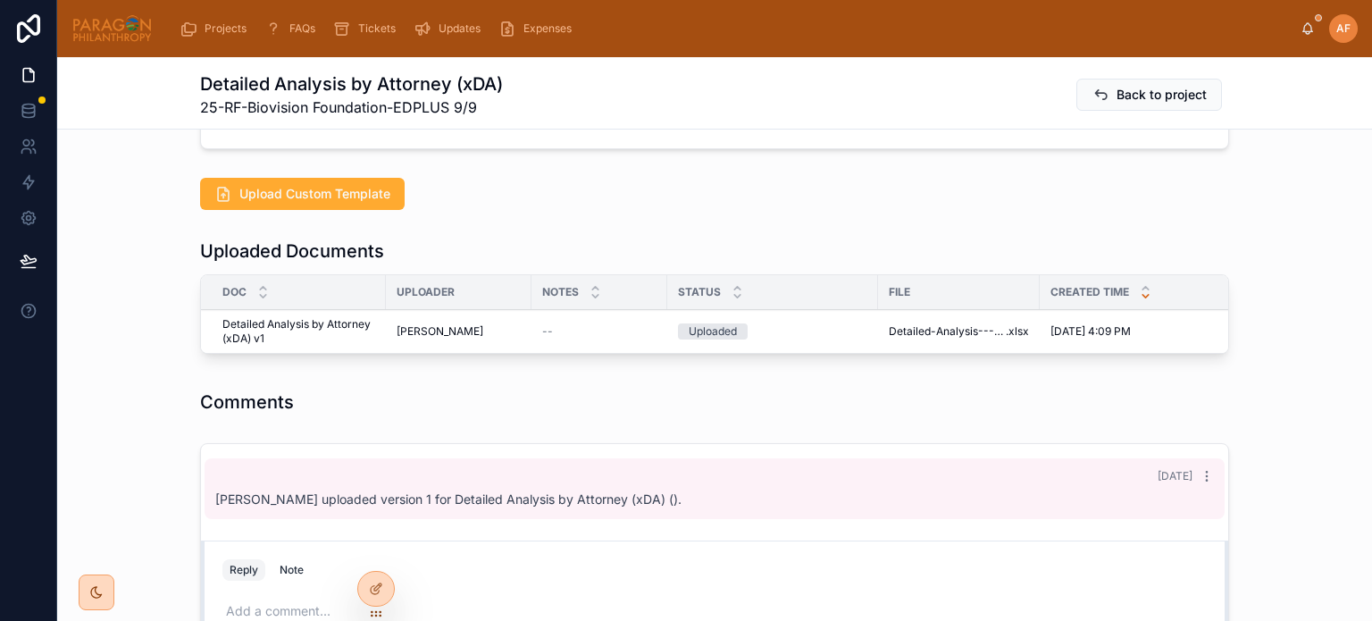
scroll to position [893, 0]
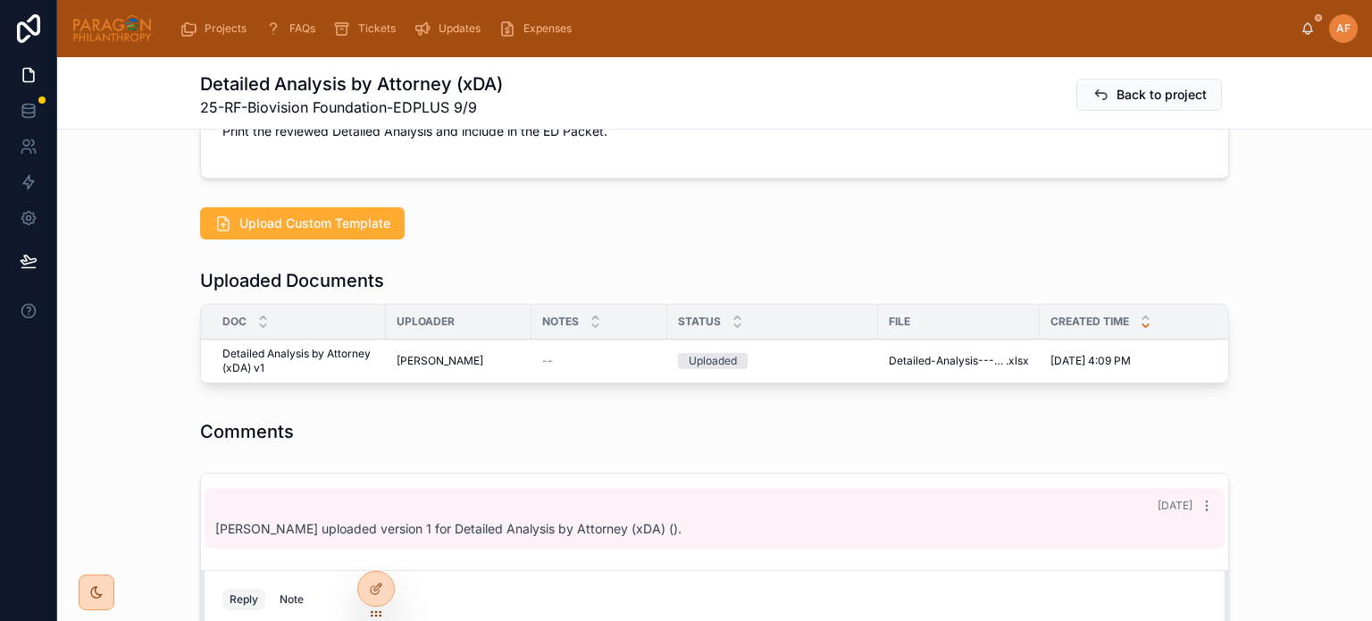
click at [0, 0] on span "Advance" at bounding box center [0, 0] width 0 height 0
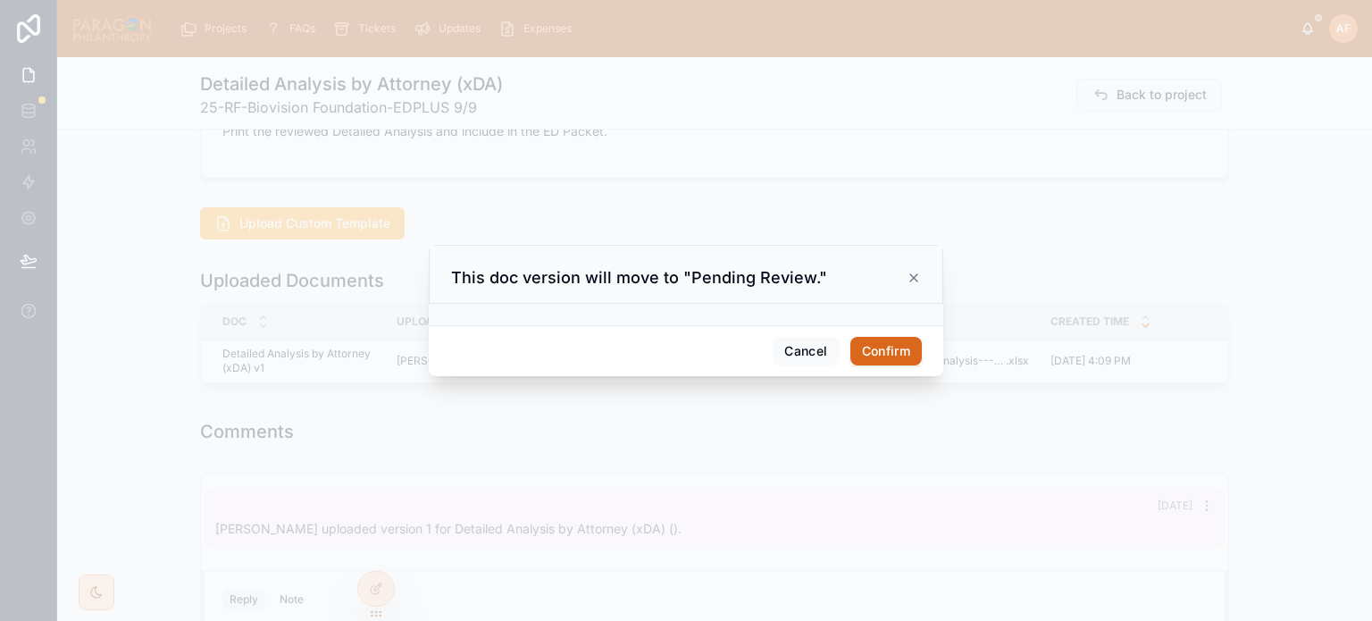
click at [879, 344] on button "Confirm" at bounding box center [885, 351] width 71 height 29
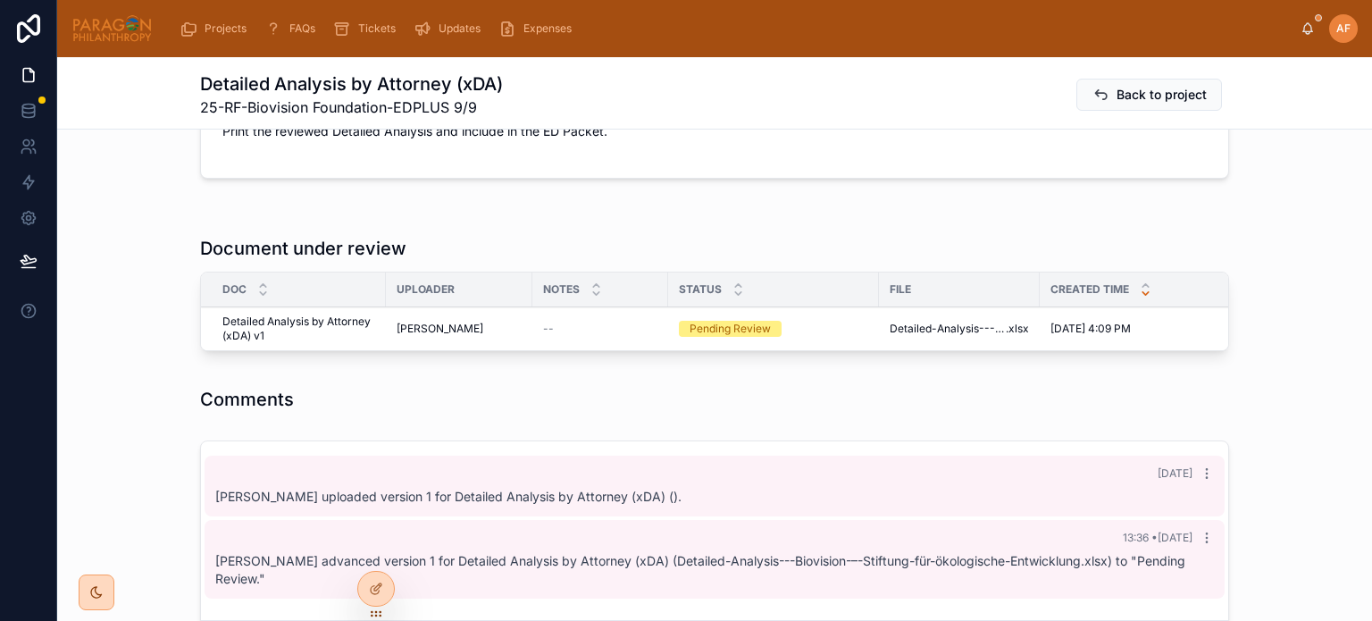
click at [0, 0] on icon at bounding box center [0, 0] width 0 height 0
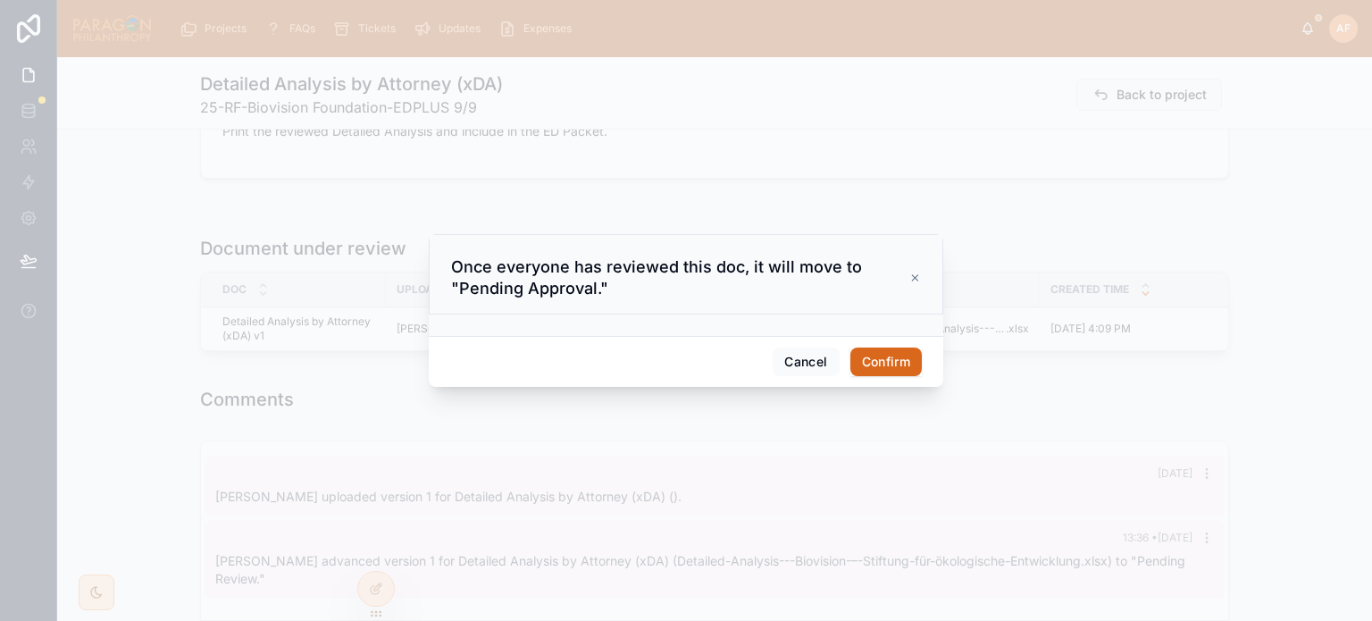
click at [883, 361] on button "Confirm" at bounding box center [885, 361] width 71 height 29
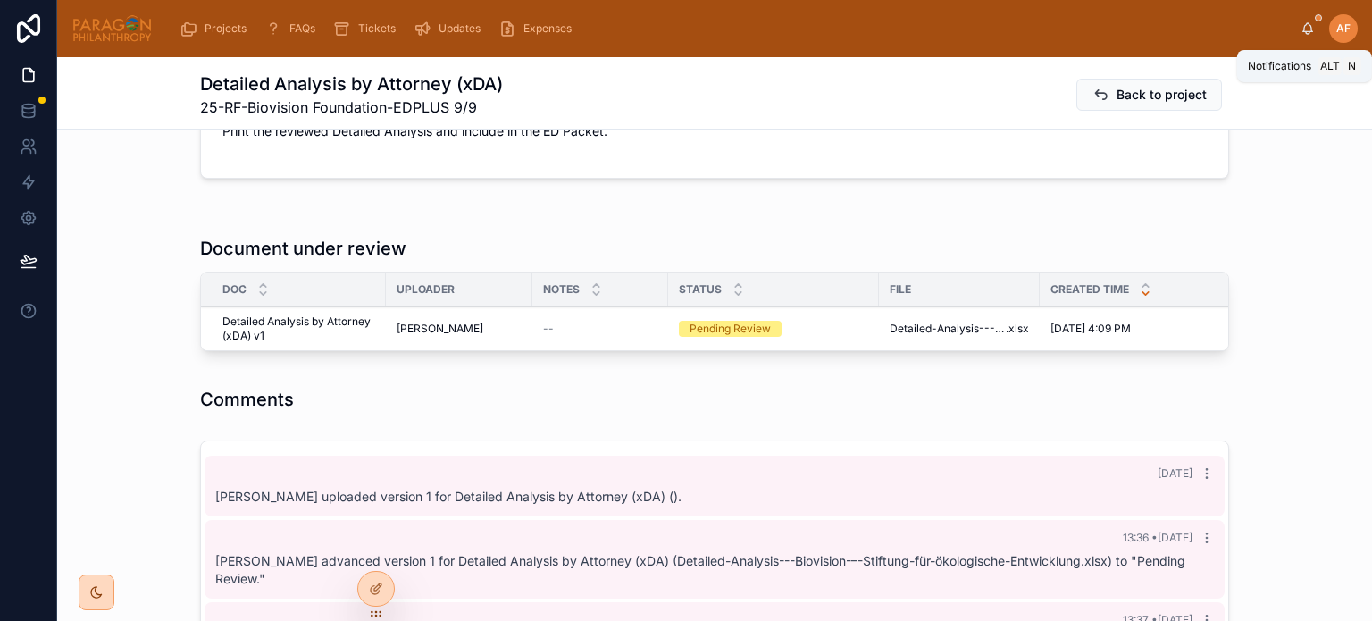
click at [1311, 24] on icon at bounding box center [1308, 28] width 14 height 14
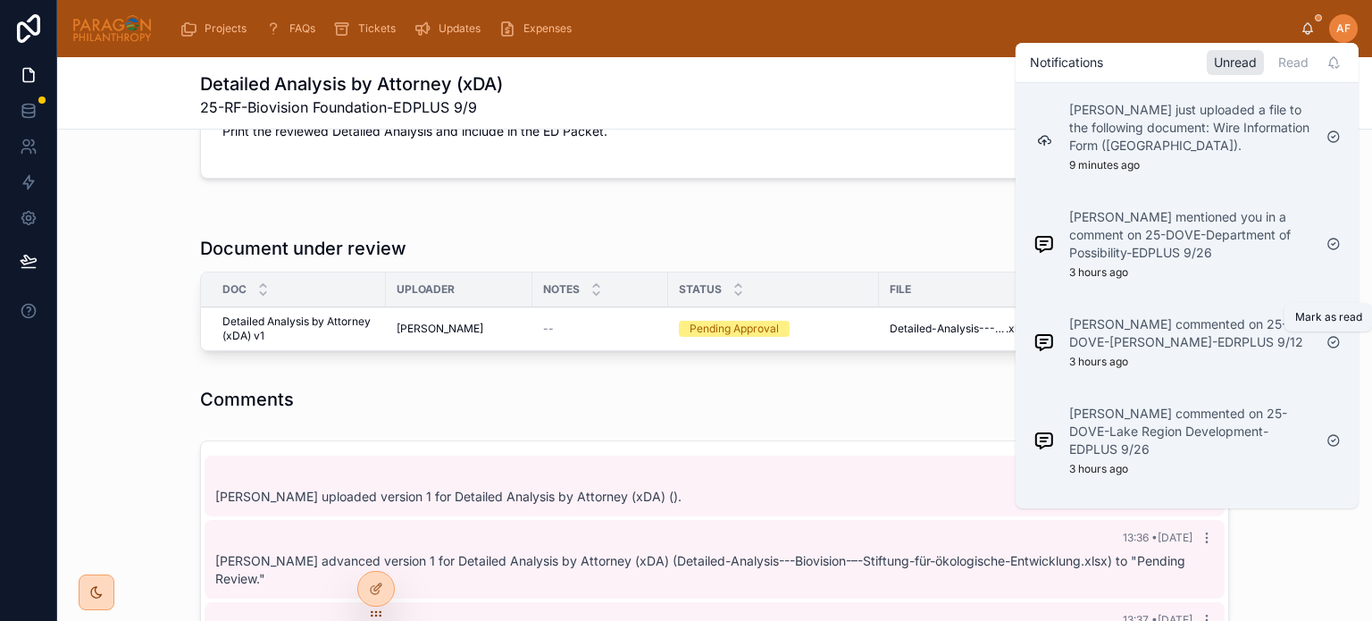
click at [1329, 340] on icon at bounding box center [1334, 342] width 14 height 14
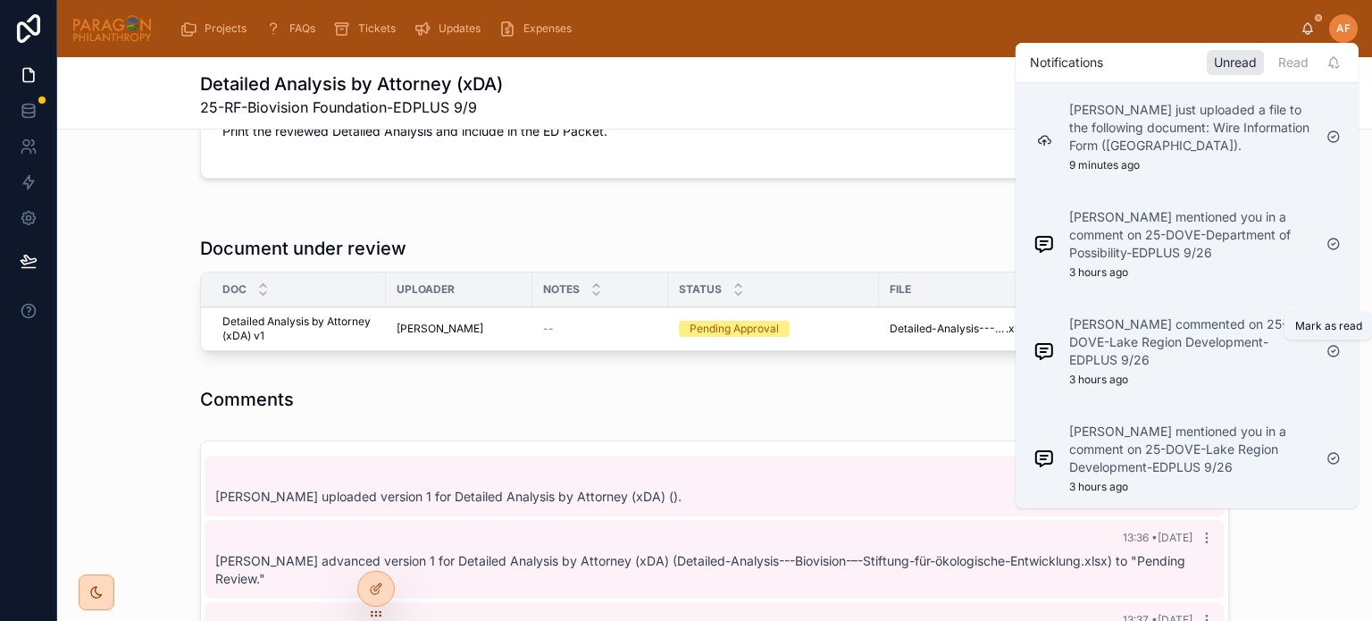
click at [1334, 346] on icon at bounding box center [1333, 351] width 11 height 11
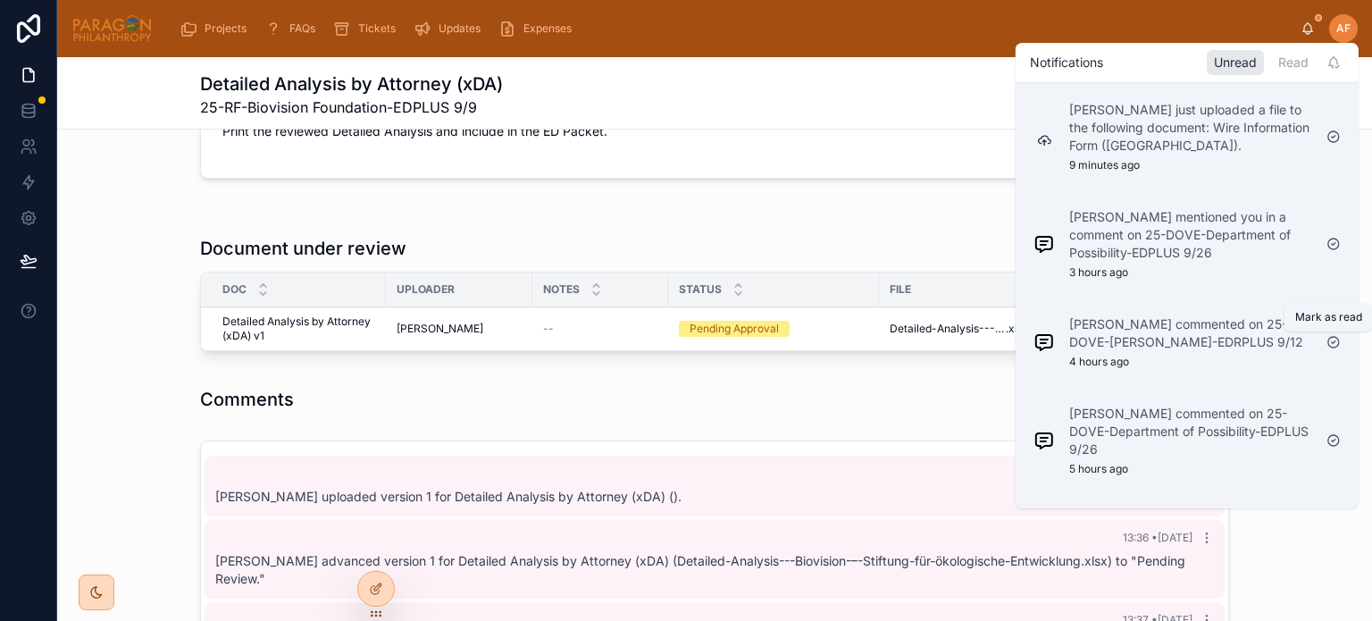
click at [1331, 345] on icon at bounding box center [1334, 342] width 14 height 14
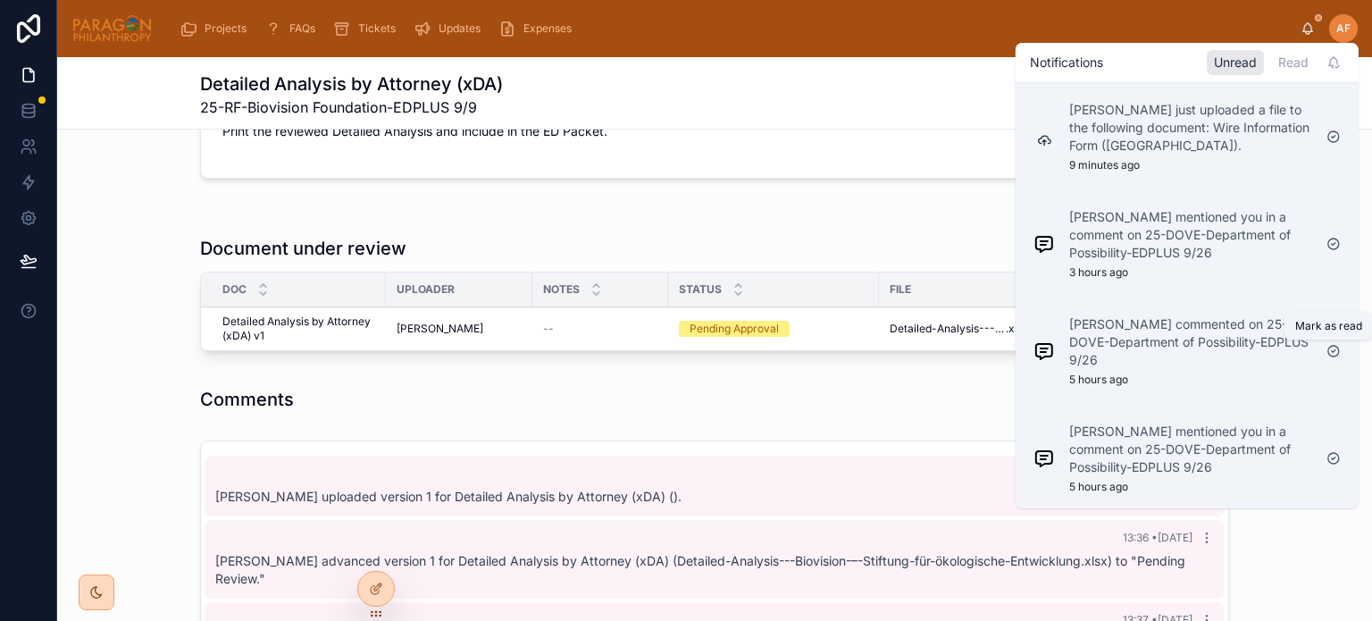
click at [1331, 345] on icon at bounding box center [1334, 351] width 14 height 14
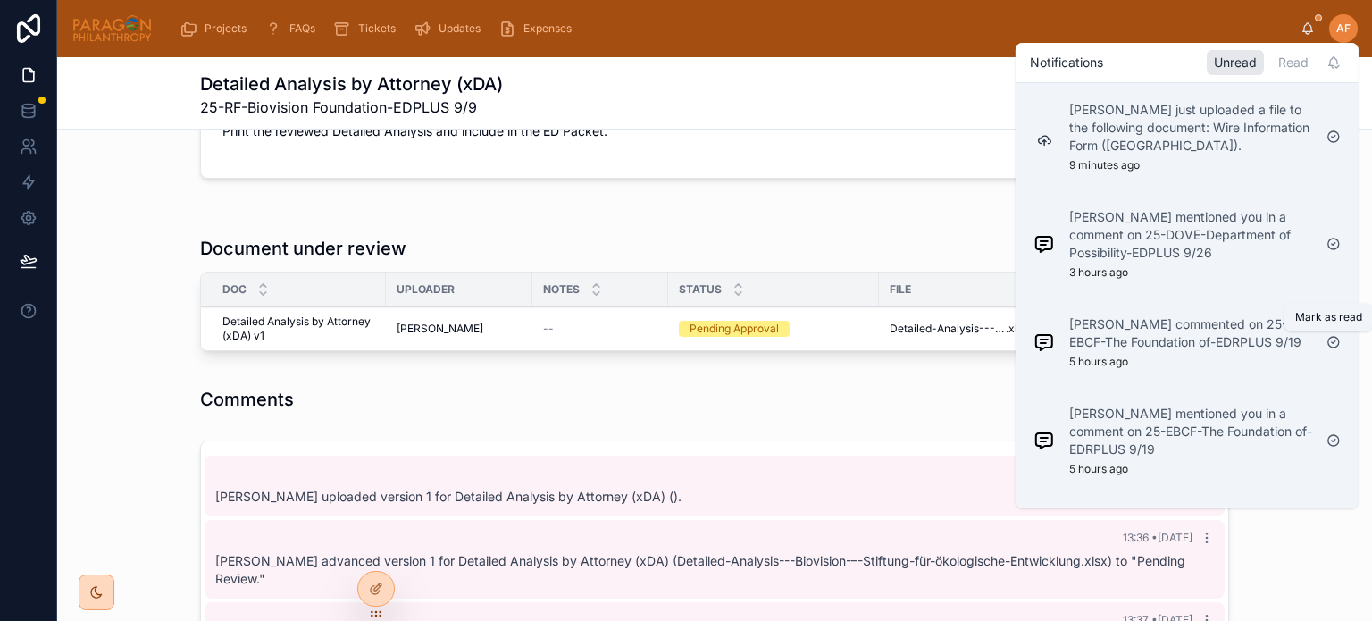
click at [1331, 345] on icon at bounding box center [1334, 342] width 14 height 14
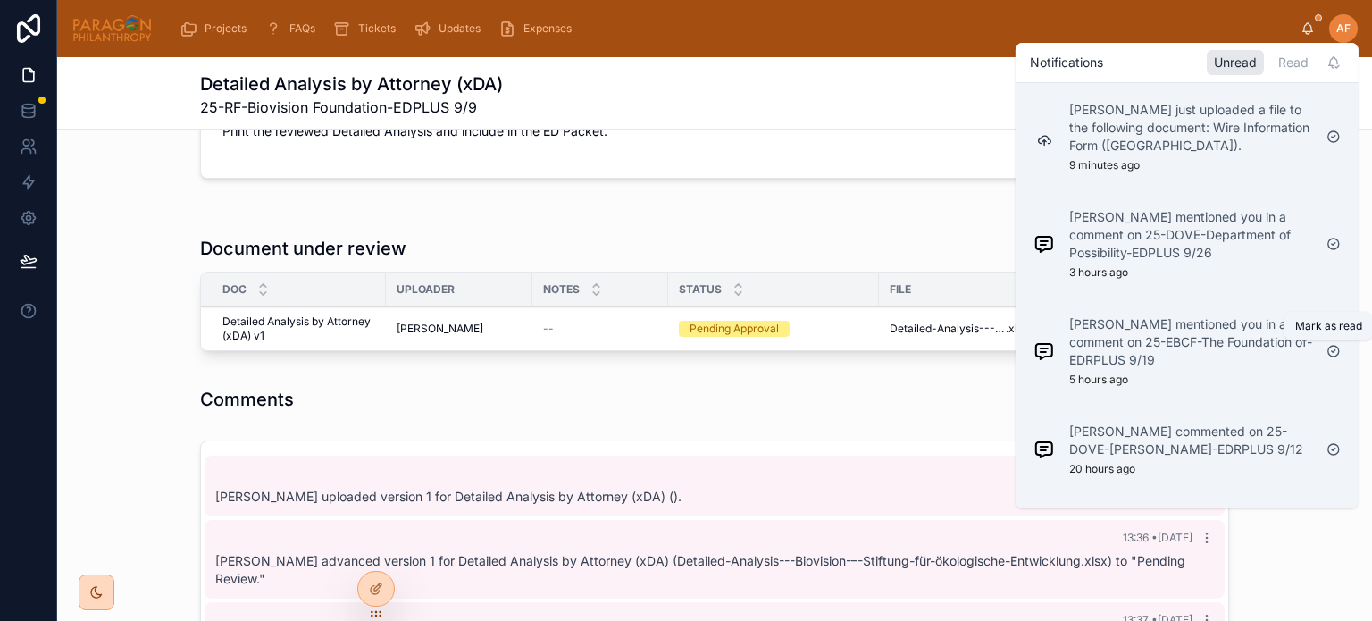
click at [1331, 345] on icon at bounding box center [1334, 351] width 14 height 14
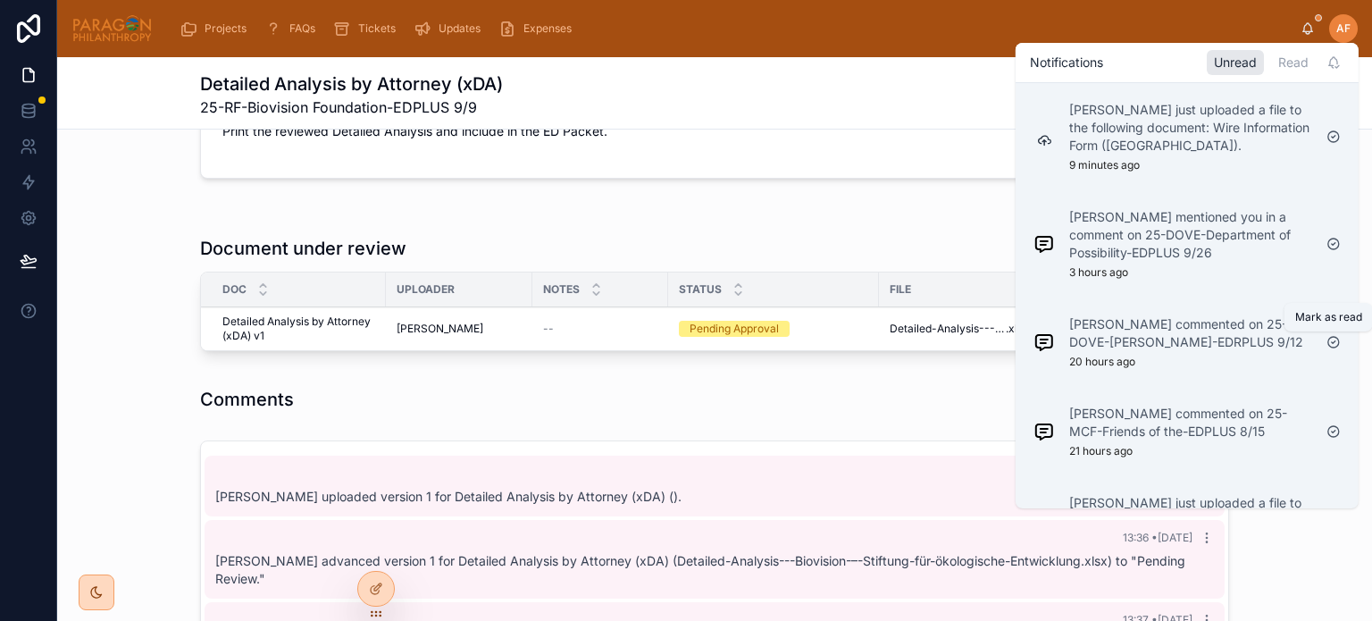
click at [1331, 345] on icon at bounding box center [1334, 342] width 14 height 14
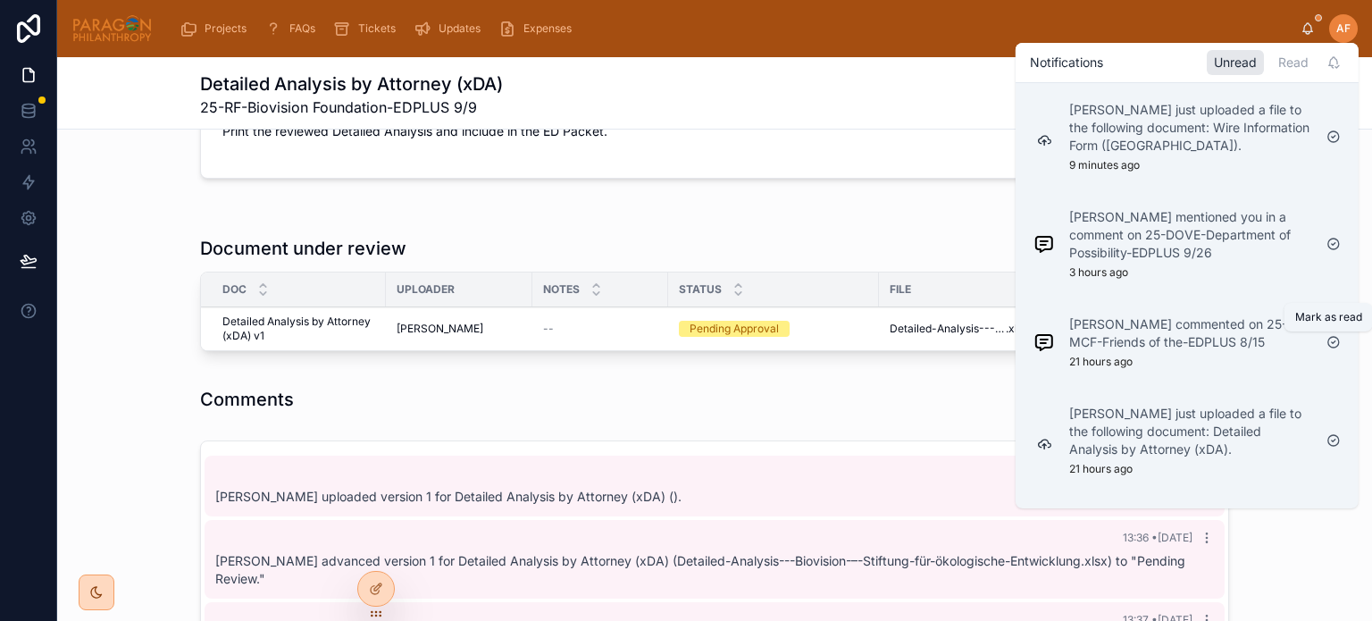
click at [1331, 345] on icon at bounding box center [1334, 342] width 14 height 14
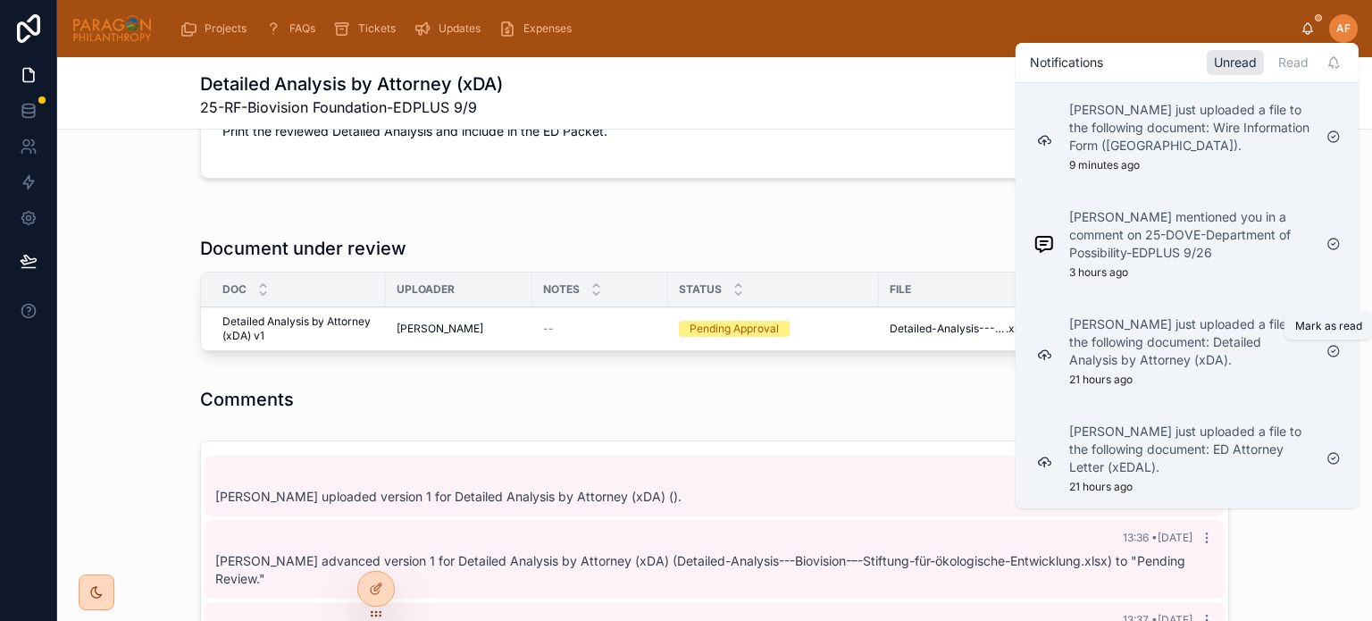
click at [1331, 345] on icon at bounding box center [1334, 351] width 14 height 14
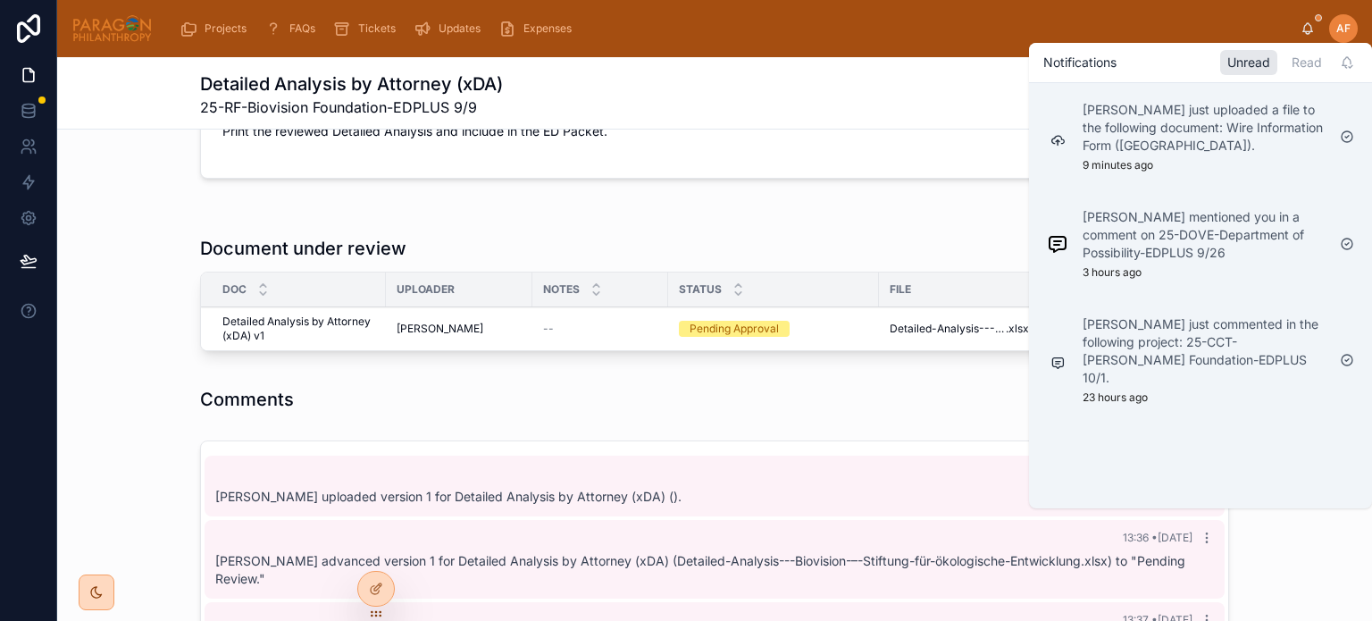
click at [1331, 345] on div "Ash Froelich-MacMillan just commented in the following project: 25-CCT-Isaac Pa…" at bounding box center [1186, 360] width 293 height 104
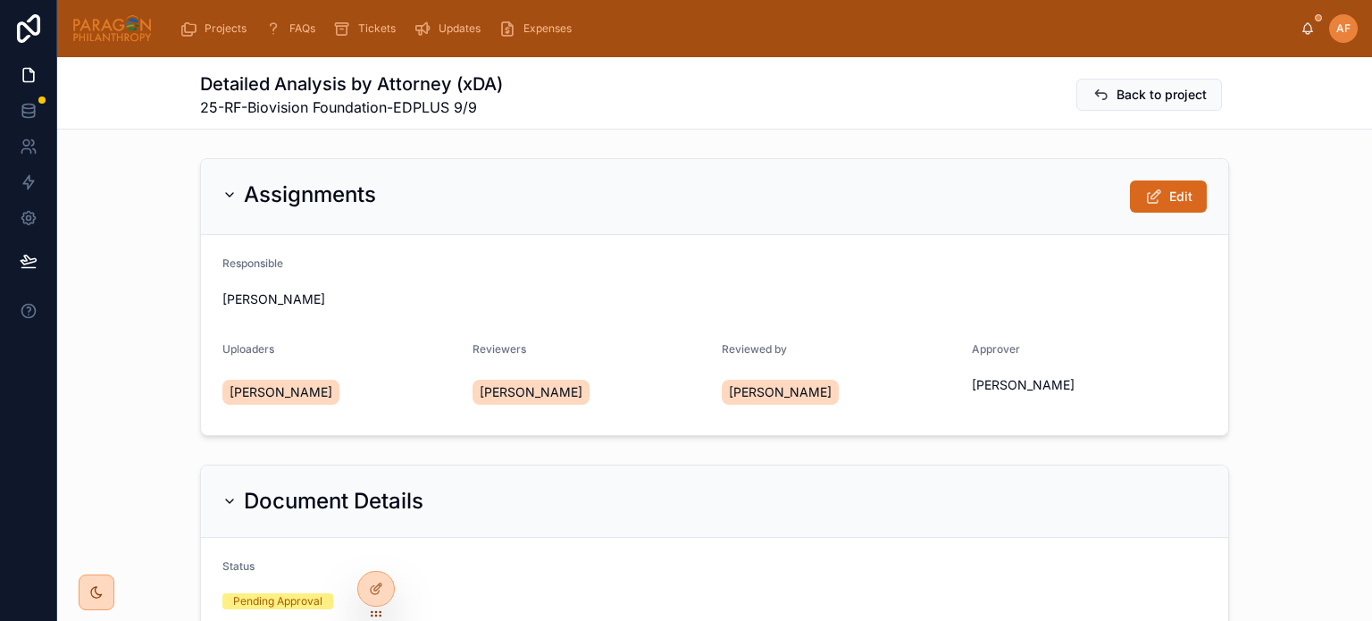
click at [1308, 32] on icon at bounding box center [1308, 28] width 14 height 14
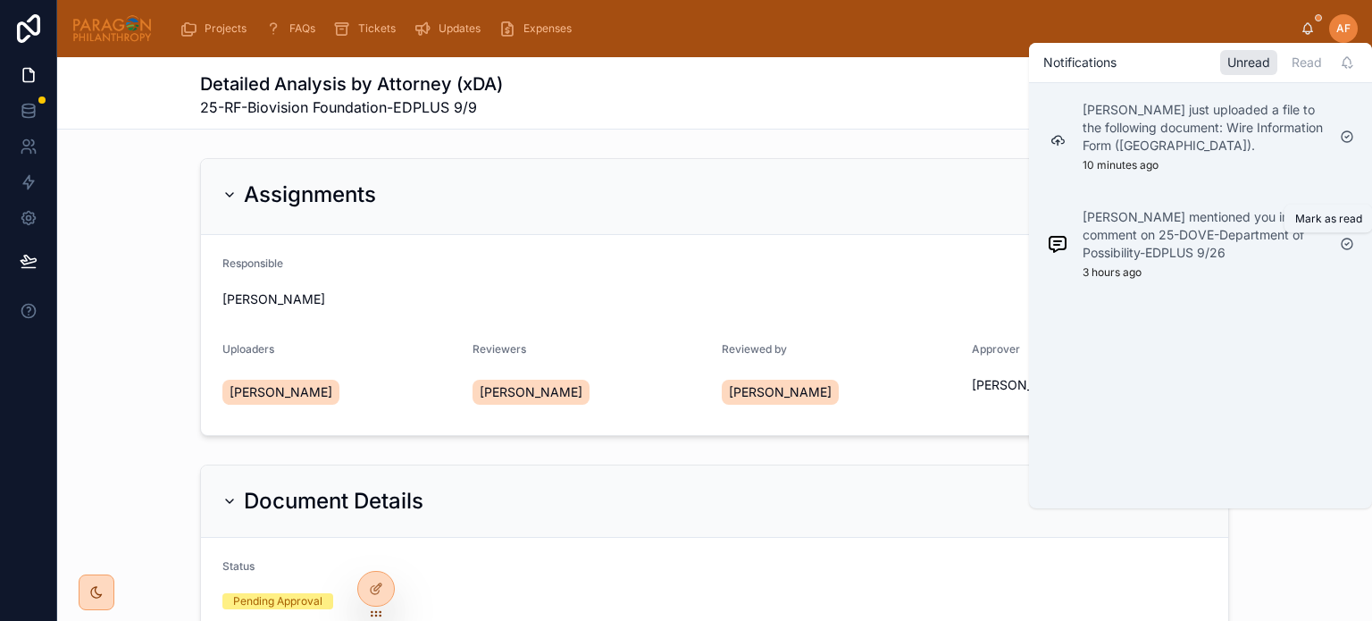
click at [1347, 241] on icon at bounding box center [1347, 244] width 14 height 14
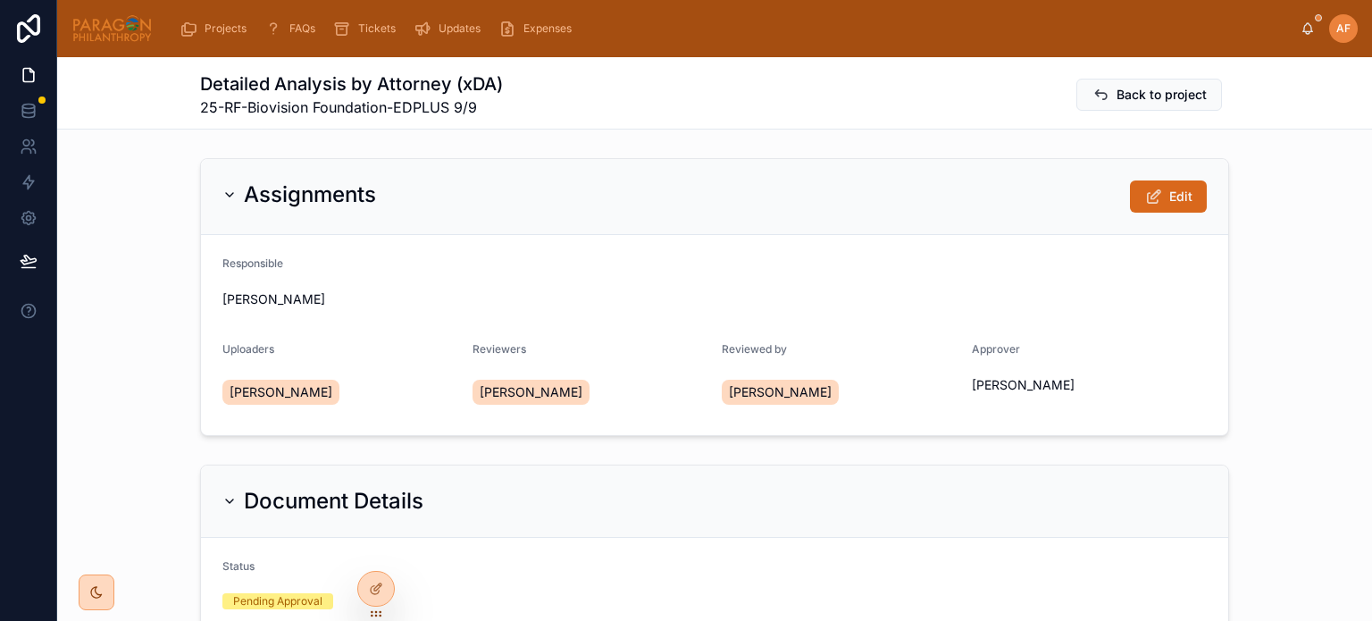
click at [783, 110] on div "Detailed Analysis by Attorney (xDA) 25-RF-Biovision Foundation-EDPLUS 9/9 Back …" at bounding box center [714, 94] width 1029 height 46
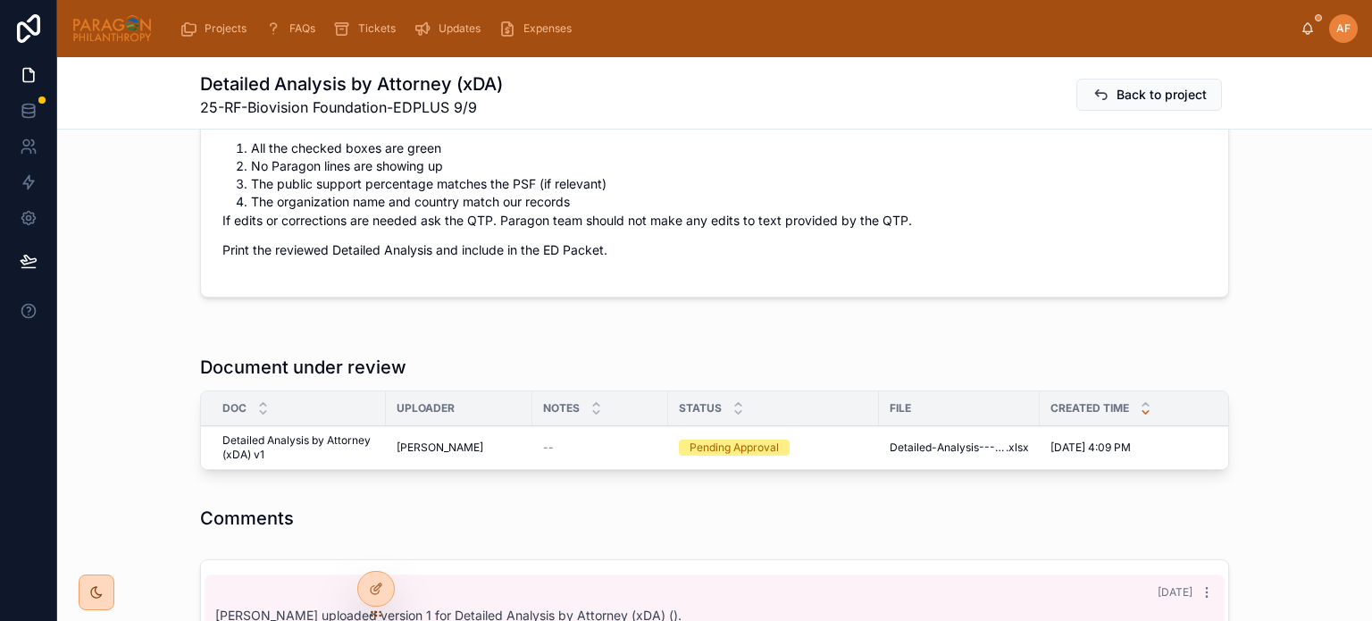
scroll to position [893, 0]
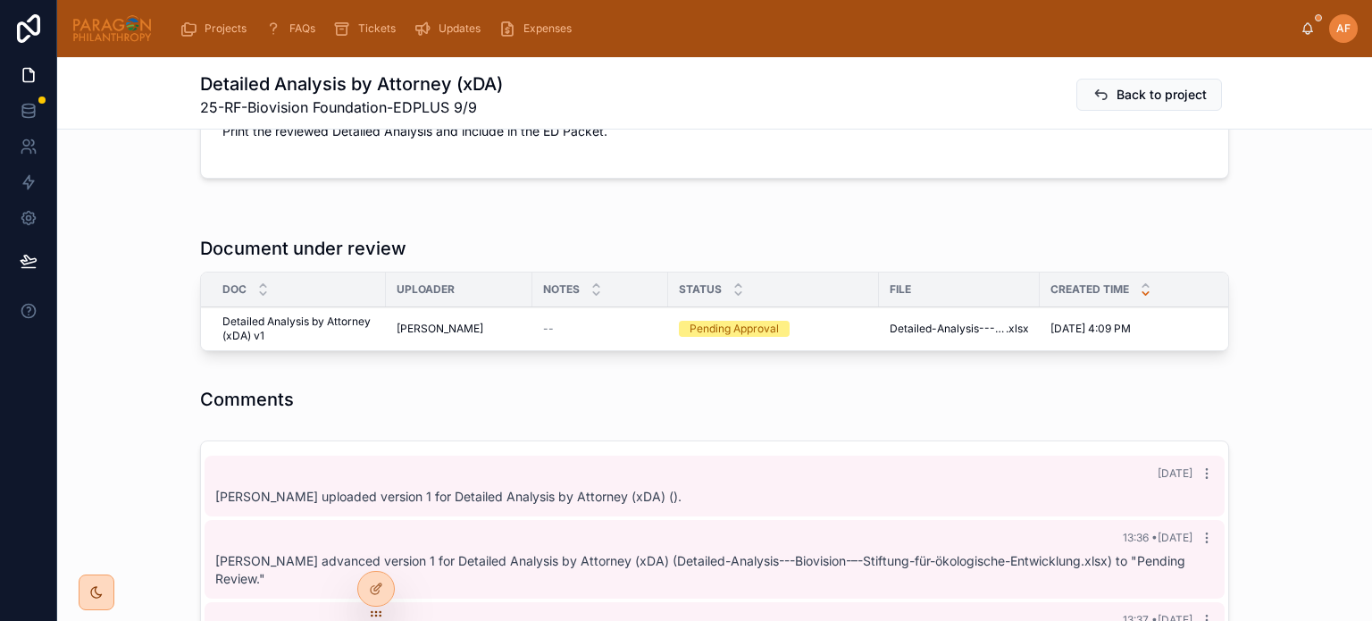
click at [0, 0] on span "Approve" at bounding box center [0, 0] width 0 height 0
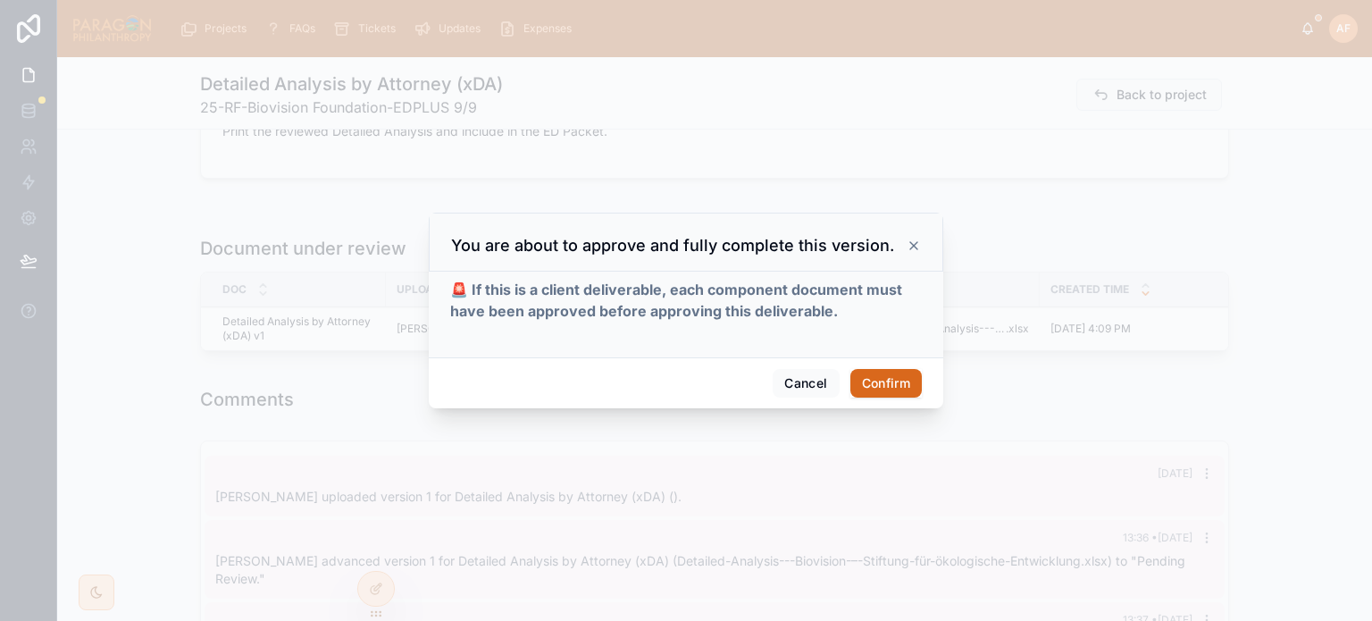
click at [876, 392] on button "Confirm" at bounding box center [885, 383] width 71 height 29
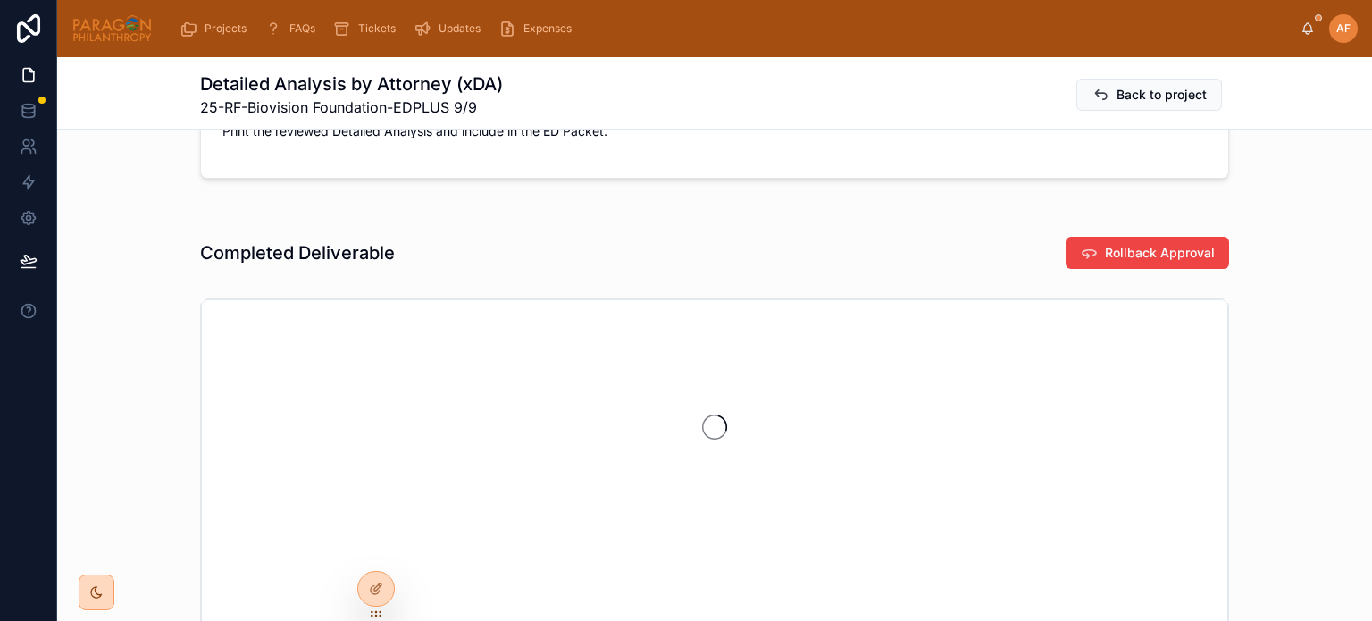
click at [1148, 96] on span "Back to project" at bounding box center [1162, 95] width 90 height 18
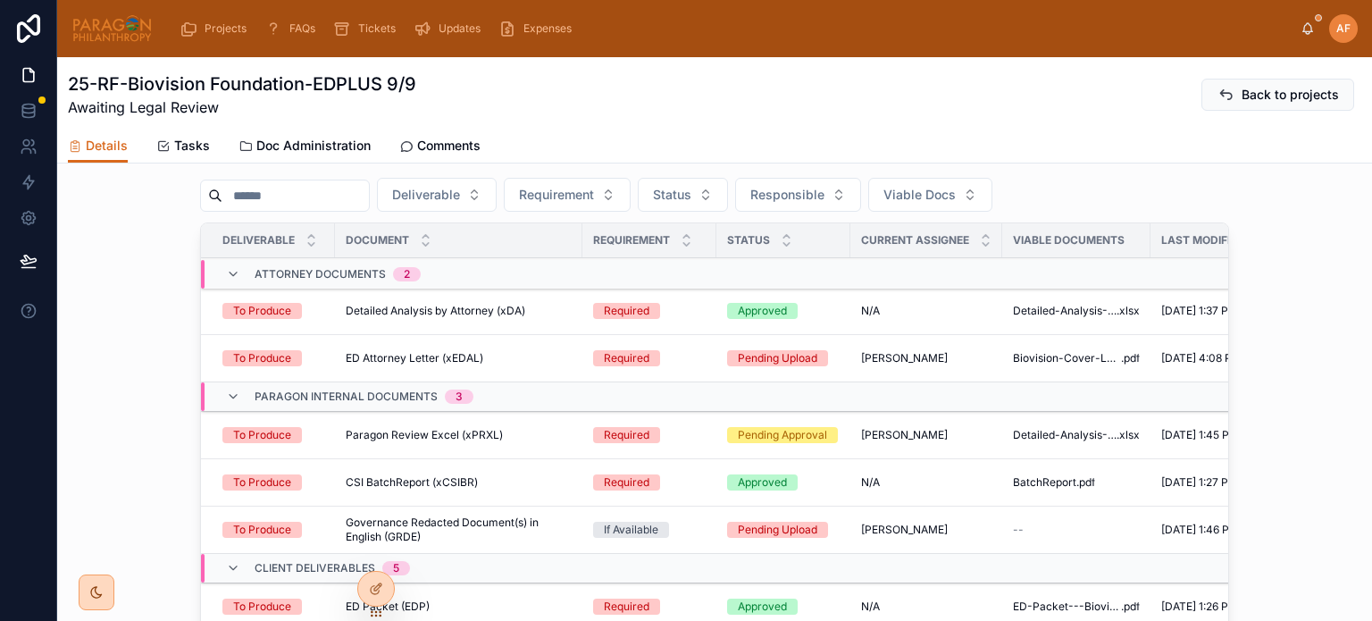
scroll to position [447, 0]
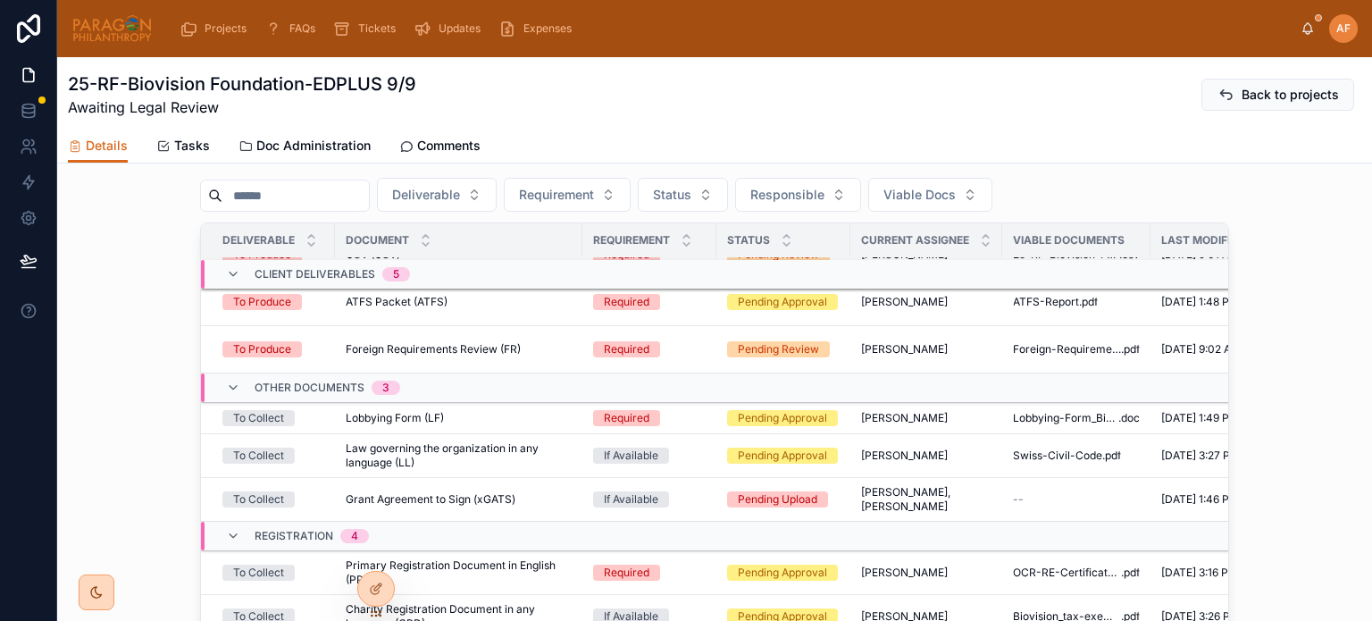
click at [684, 463] on div "If Available" at bounding box center [649, 456] width 113 height 16
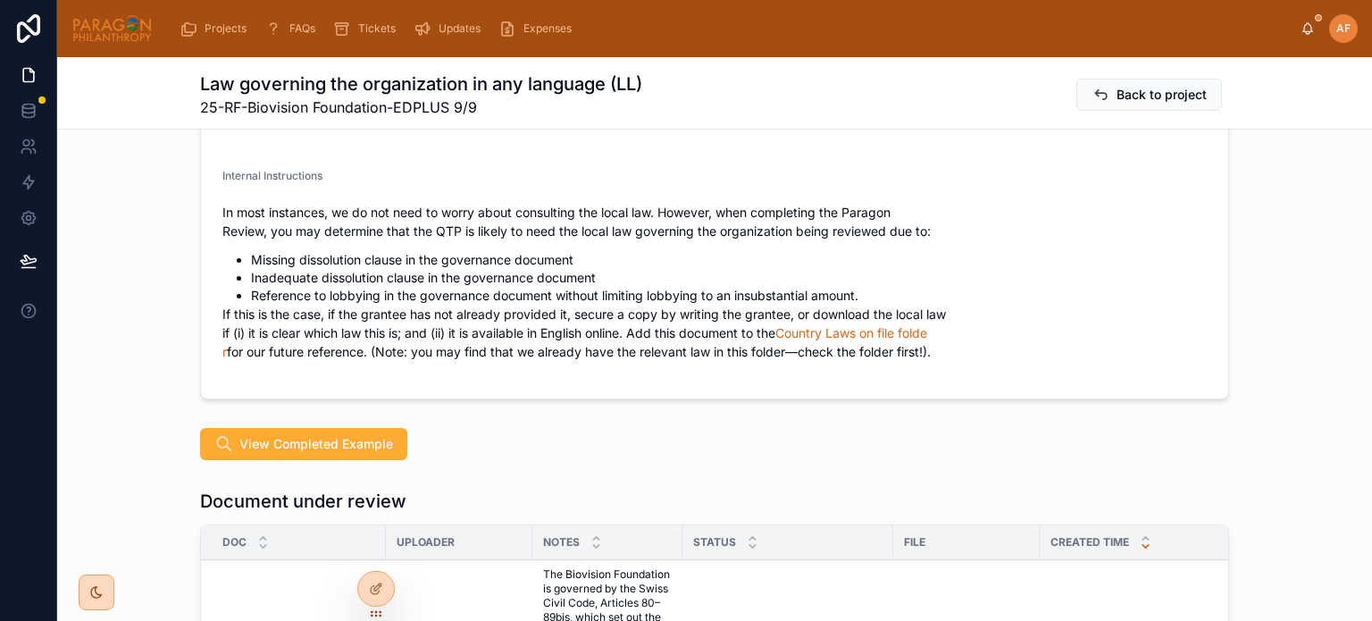
scroll to position [983, 0]
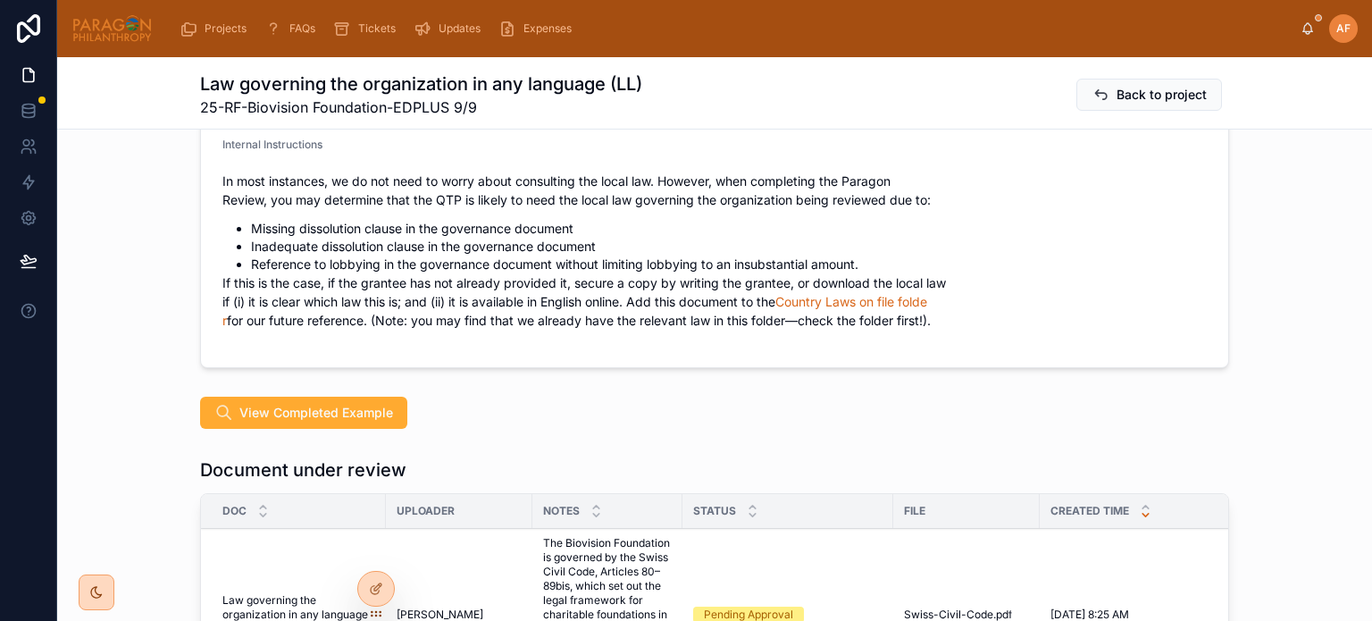
click at [0, 0] on button "Approve" at bounding box center [0, 0] width 0 height 0
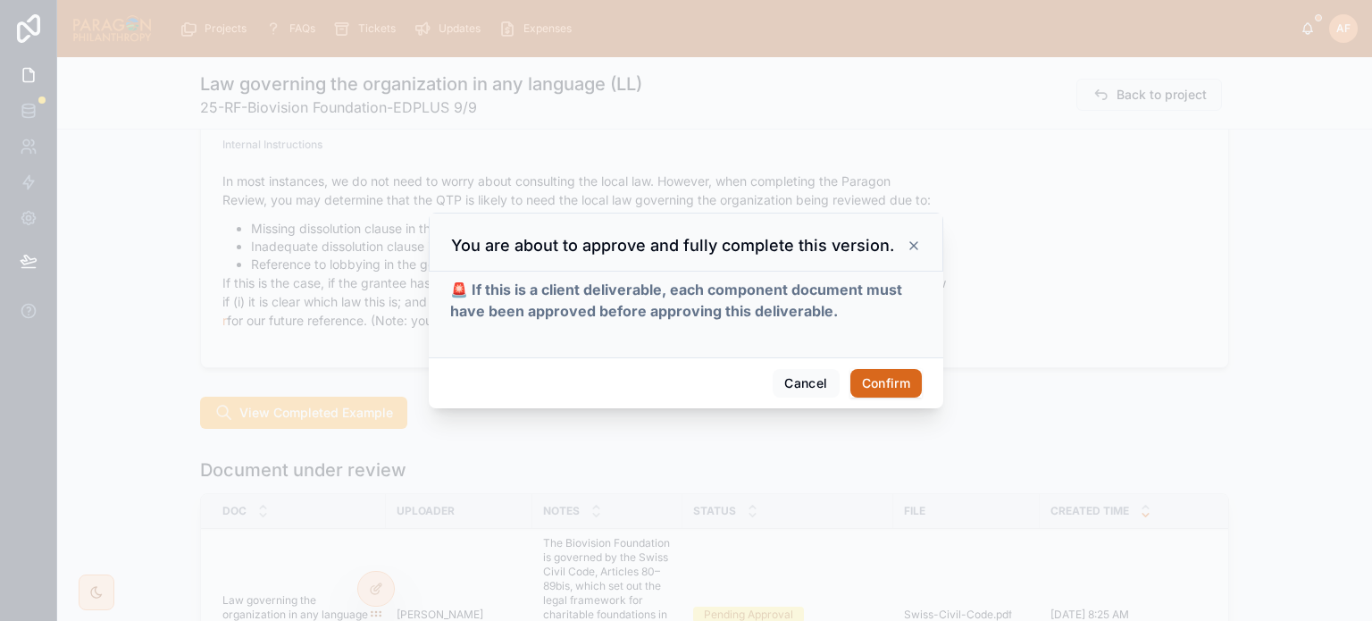
click at [886, 395] on button "Confirm" at bounding box center [885, 383] width 71 height 29
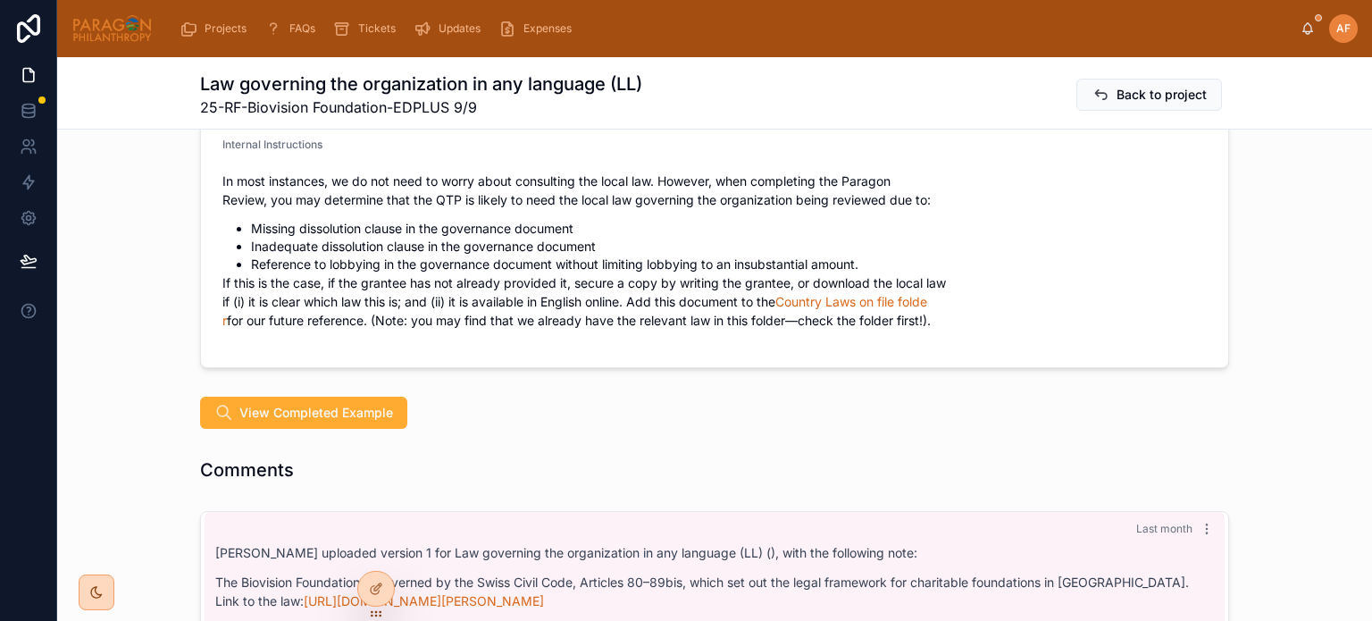
click at [1122, 96] on span "Back to project" at bounding box center [1162, 95] width 90 height 18
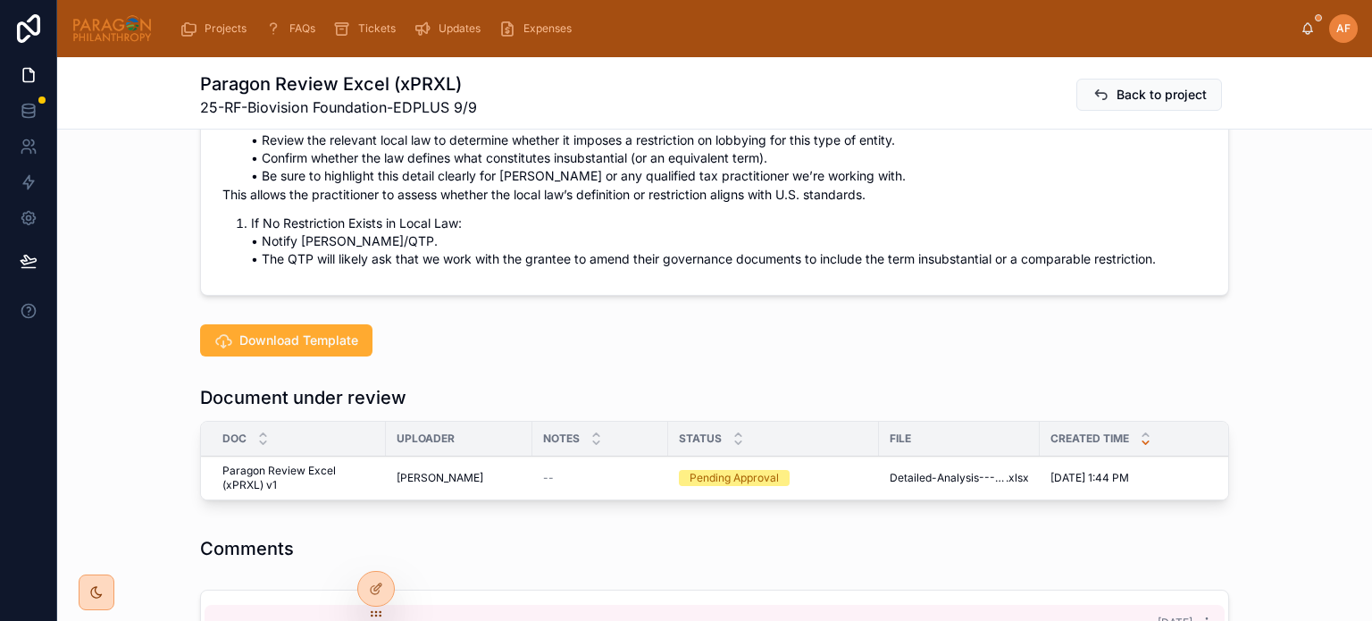
scroll to position [983, 0]
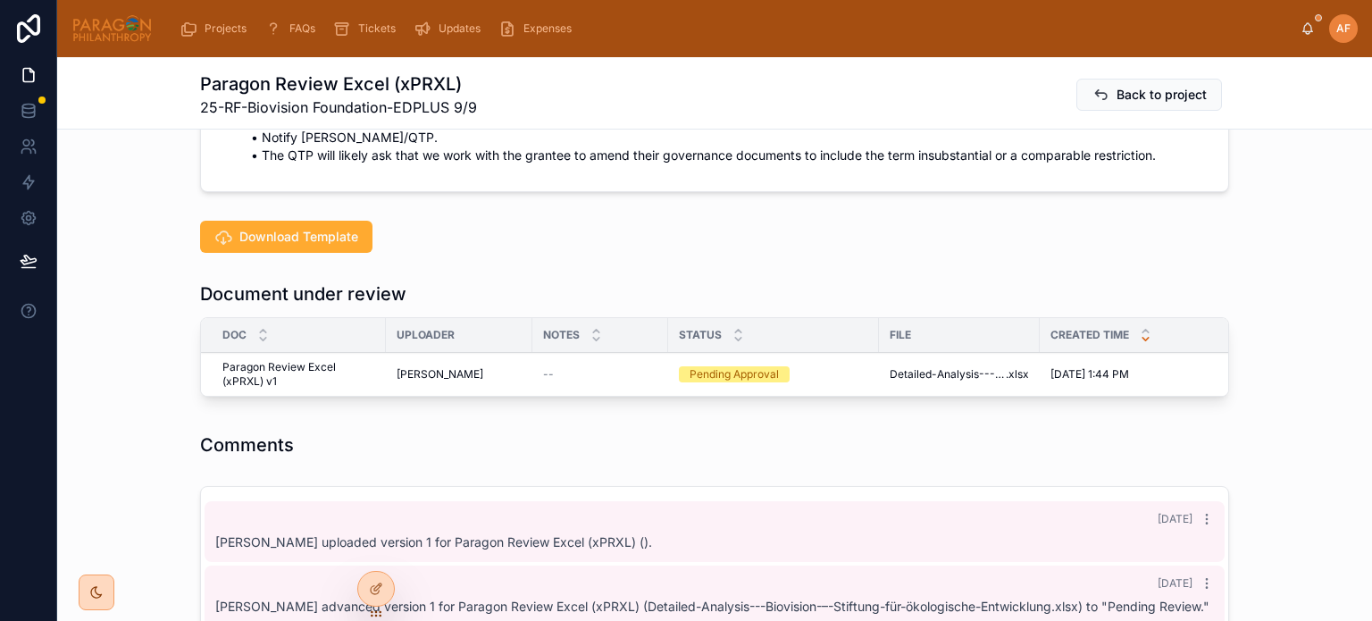
click at [0, 0] on icon at bounding box center [0, 0] width 0 height 0
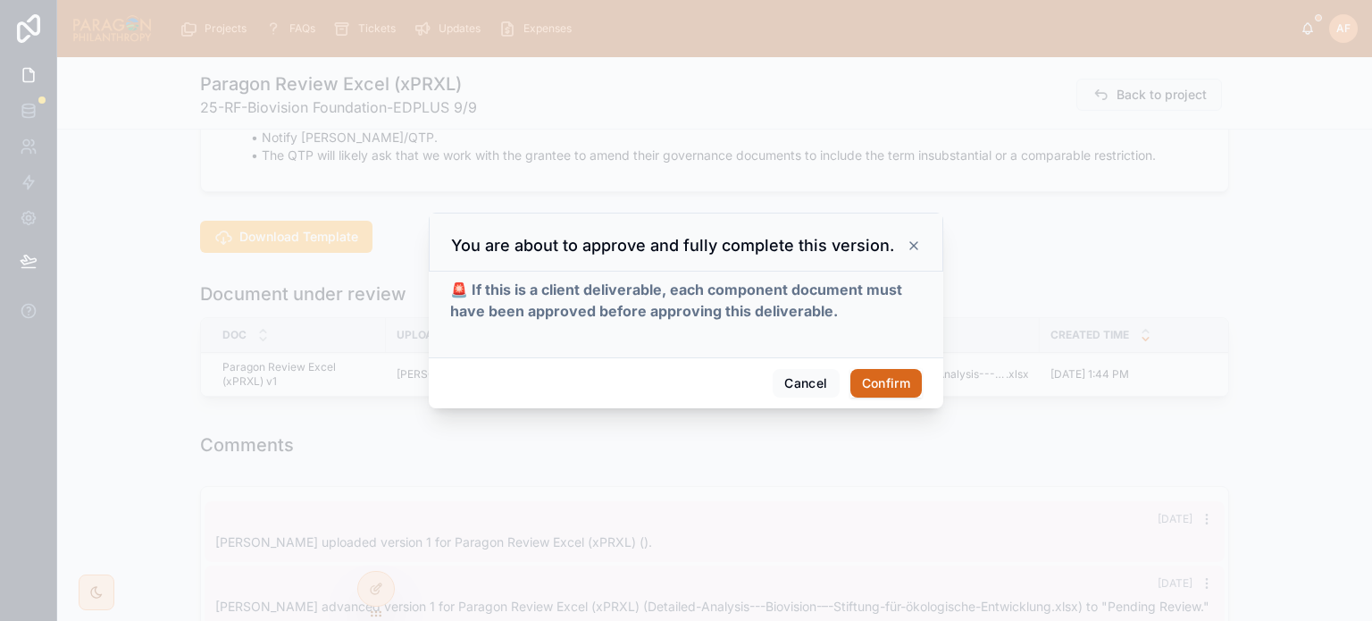
click at [875, 380] on button "Confirm" at bounding box center [885, 383] width 71 height 29
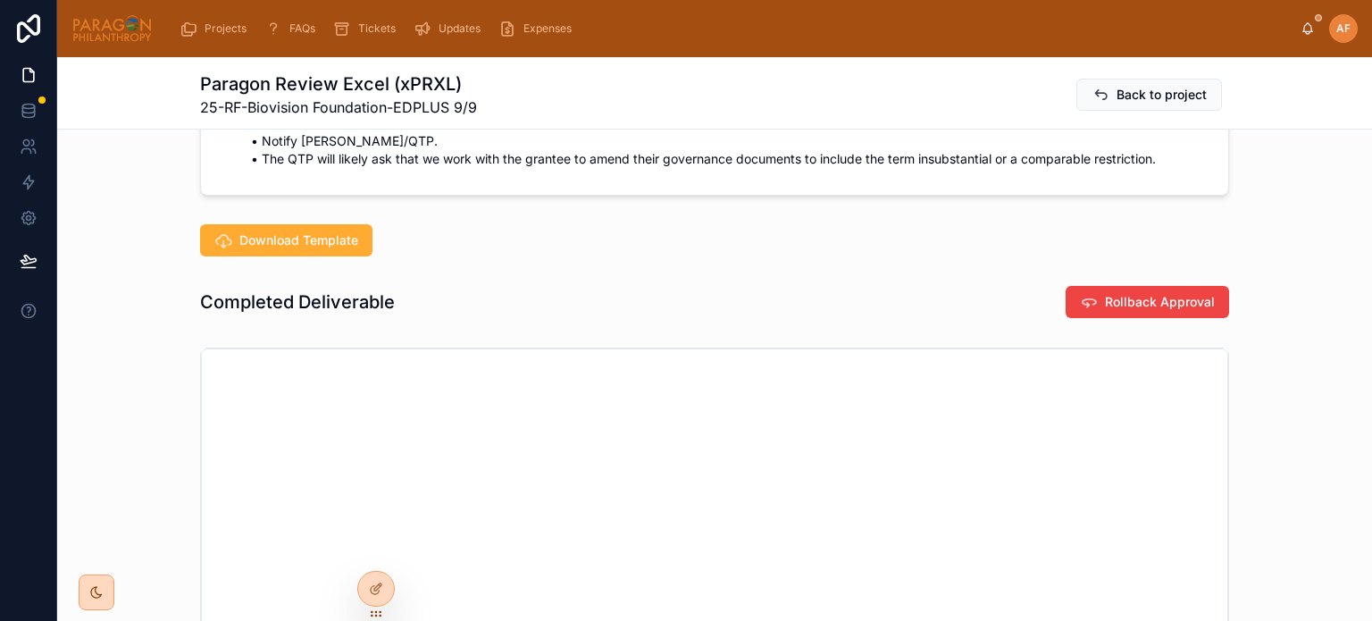
scroll to position [800, 0]
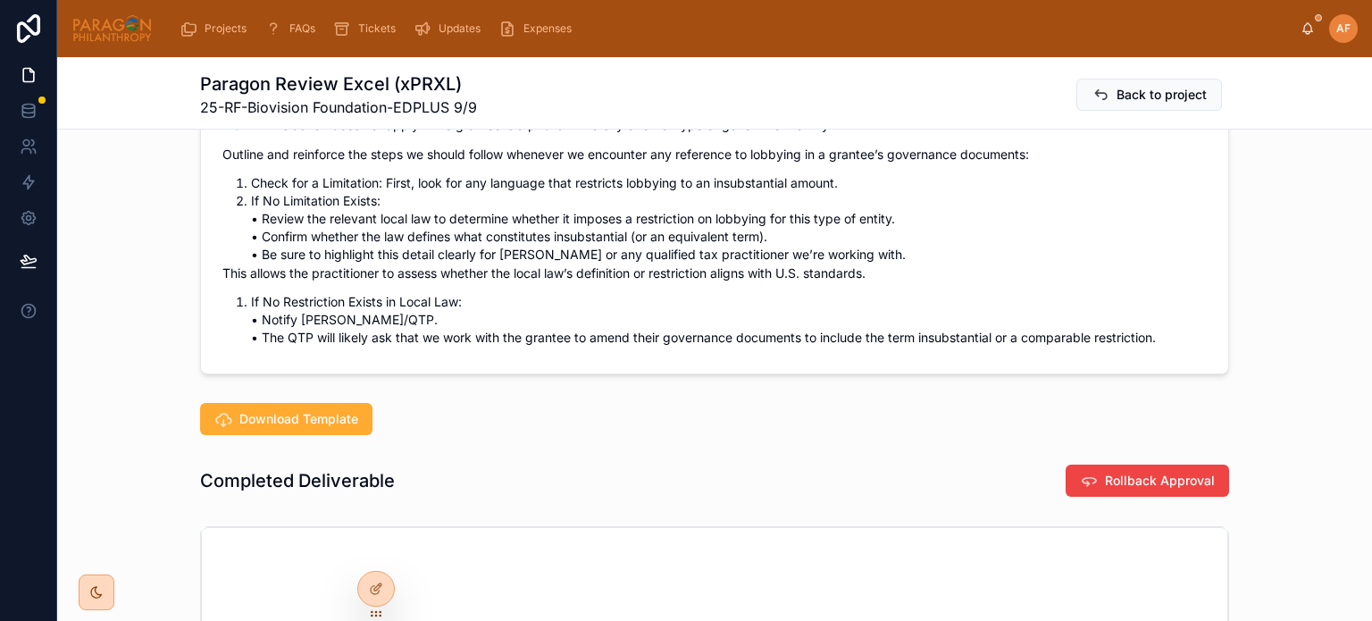
click at [1140, 92] on span "Back to project" at bounding box center [1162, 95] width 90 height 18
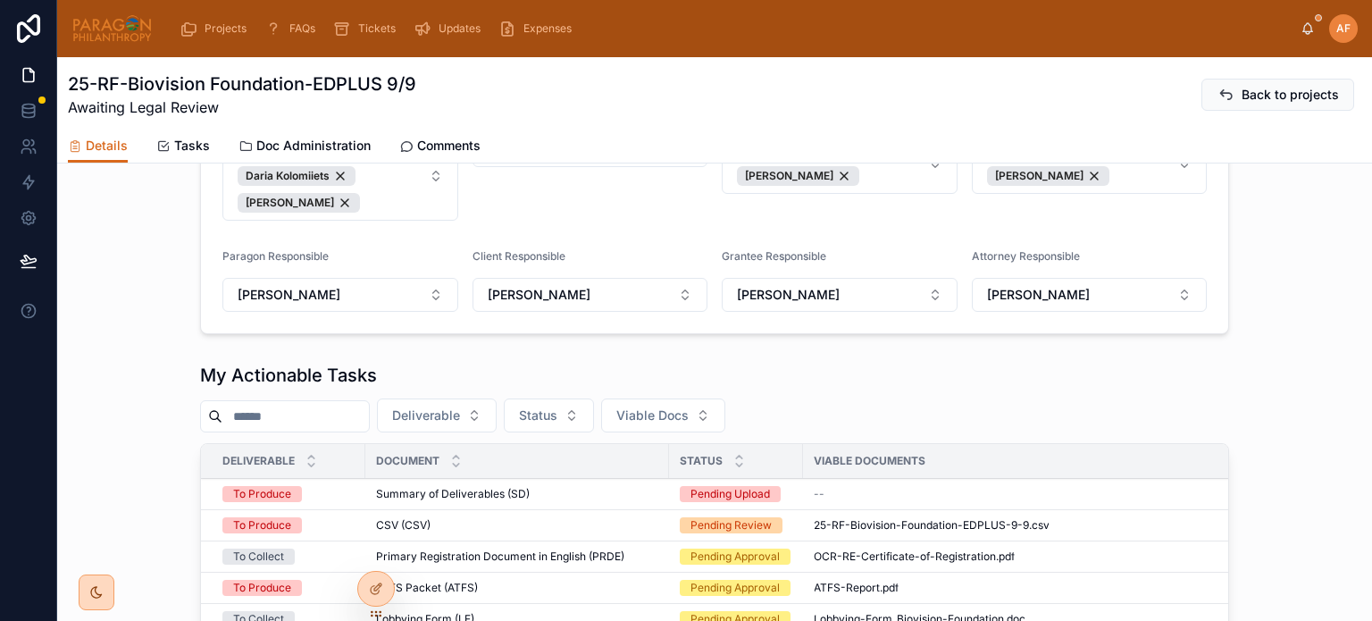
scroll to position [715, 0]
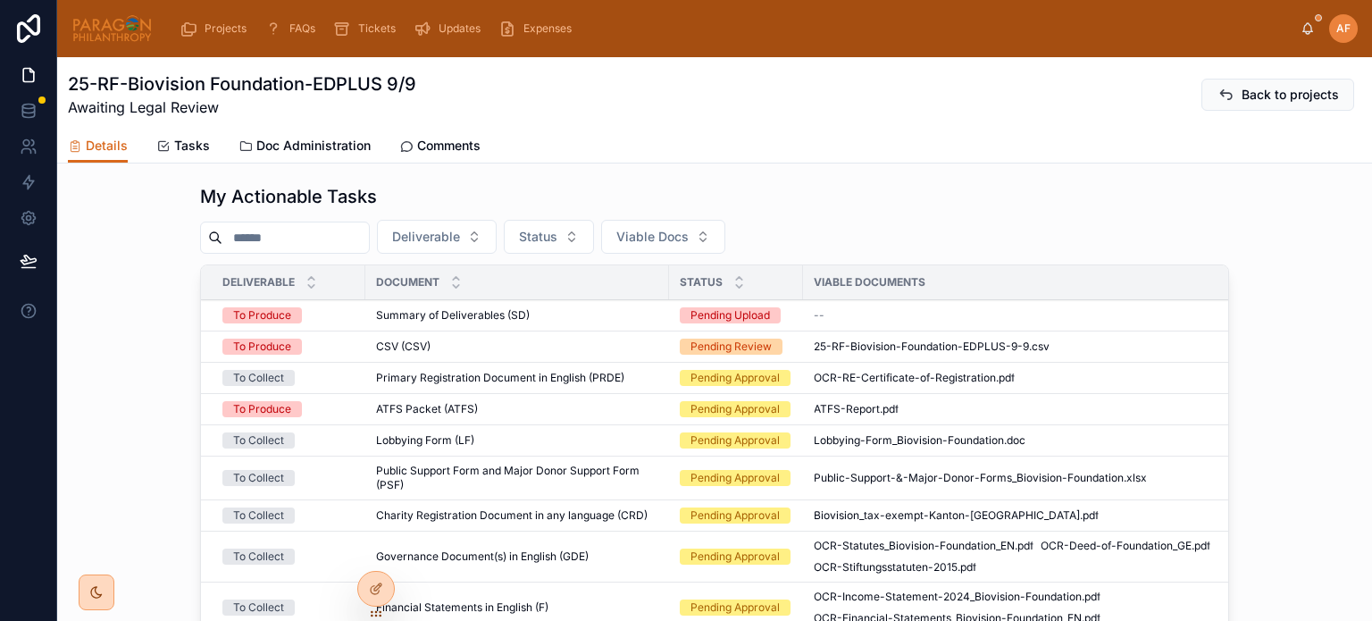
click at [584, 384] on span "Primary Registration Document in English (PRDE)" at bounding box center [500, 378] width 248 height 14
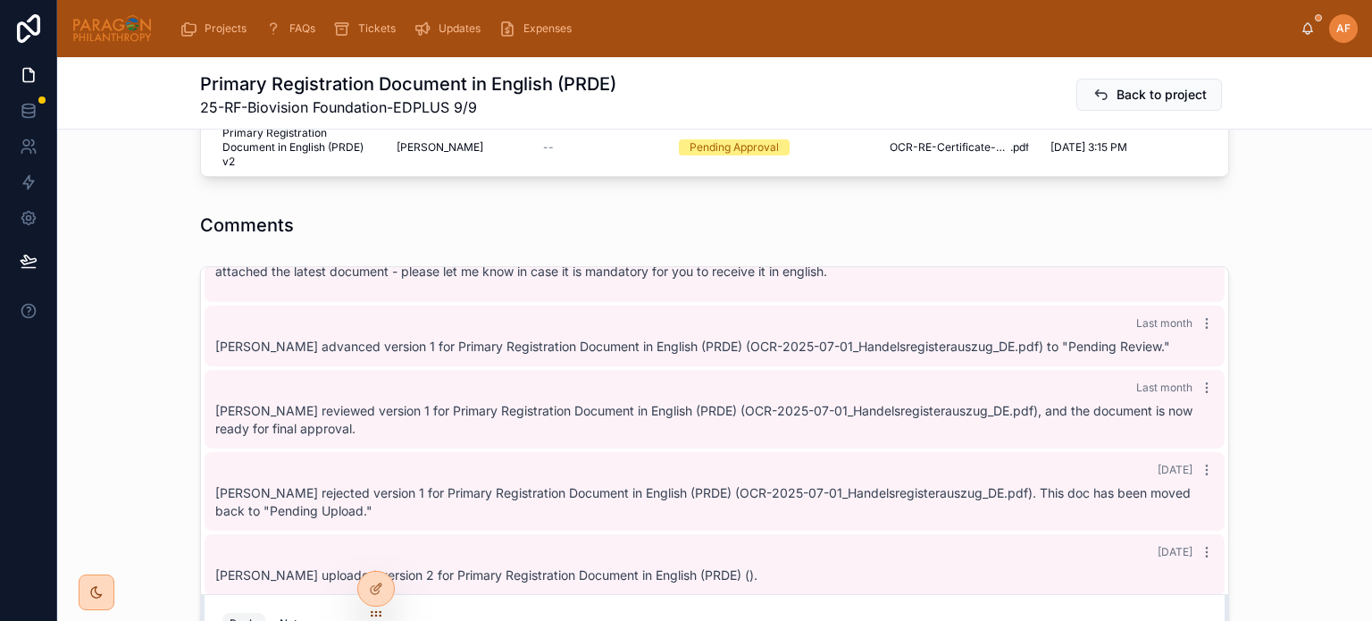
scroll to position [1161, 0]
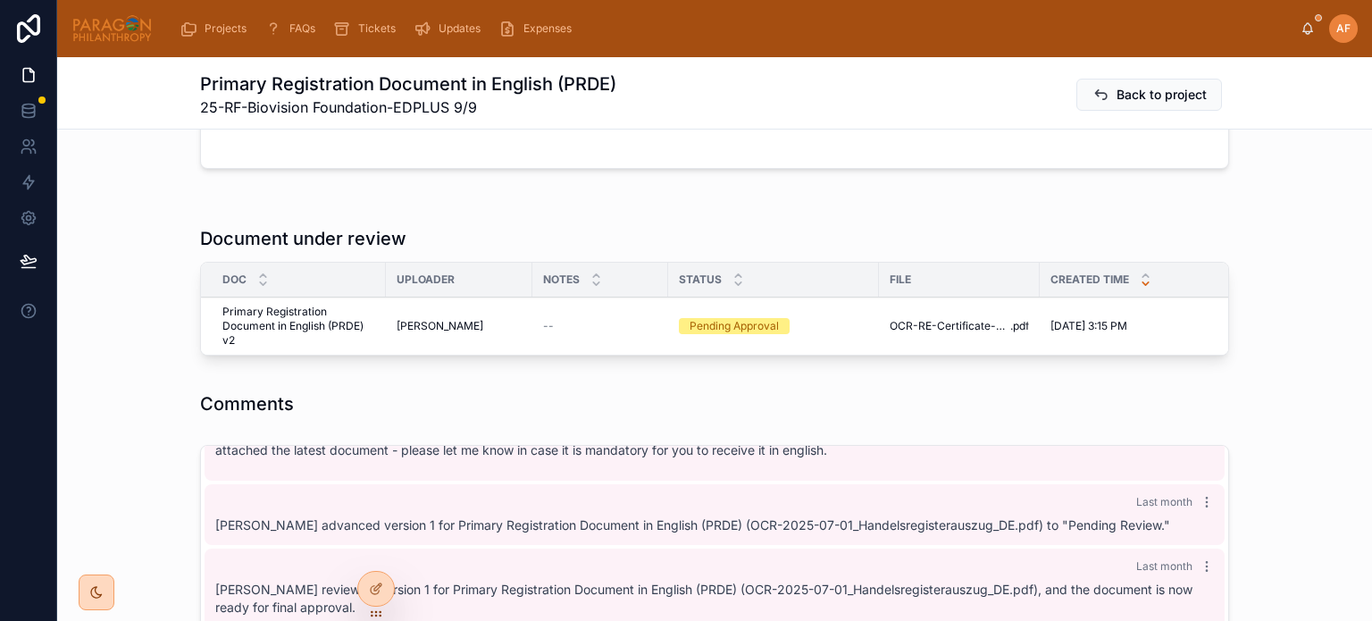
click at [0, 0] on button "Approve" at bounding box center [0, 0] width 0 height 0
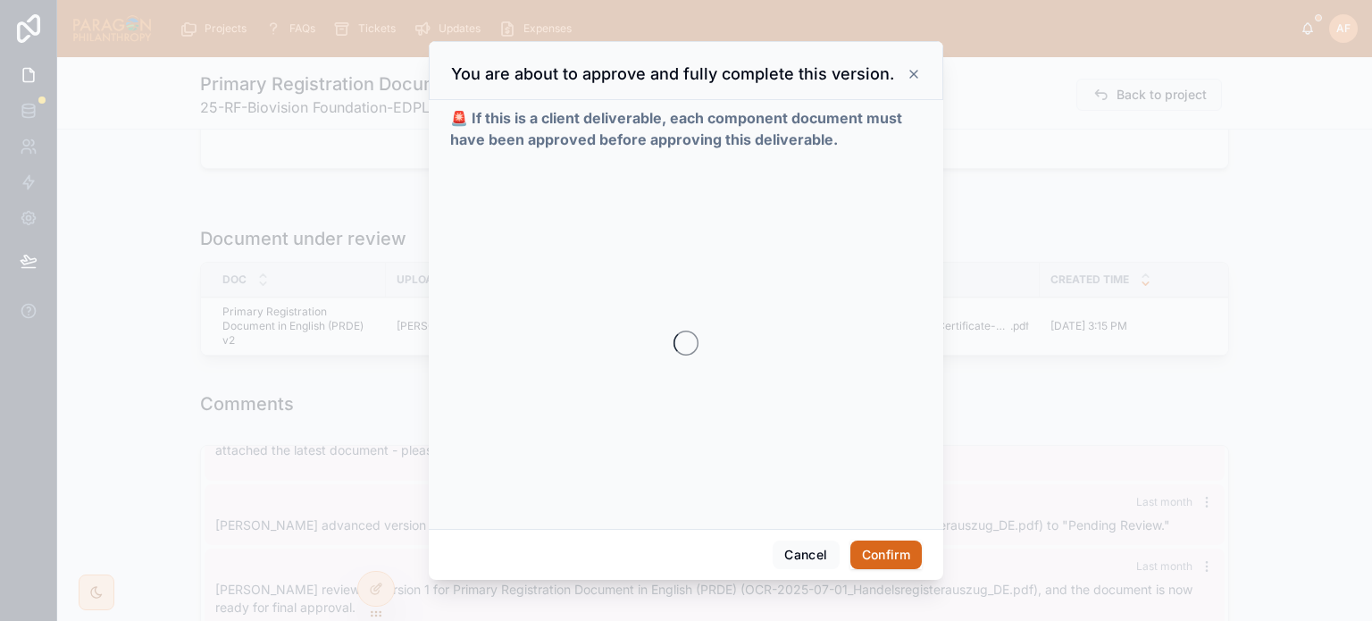
click at [879, 551] on button "Confirm" at bounding box center [885, 554] width 71 height 29
click at [893, 556] on button "Confirm" at bounding box center [885, 554] width 71 height 29
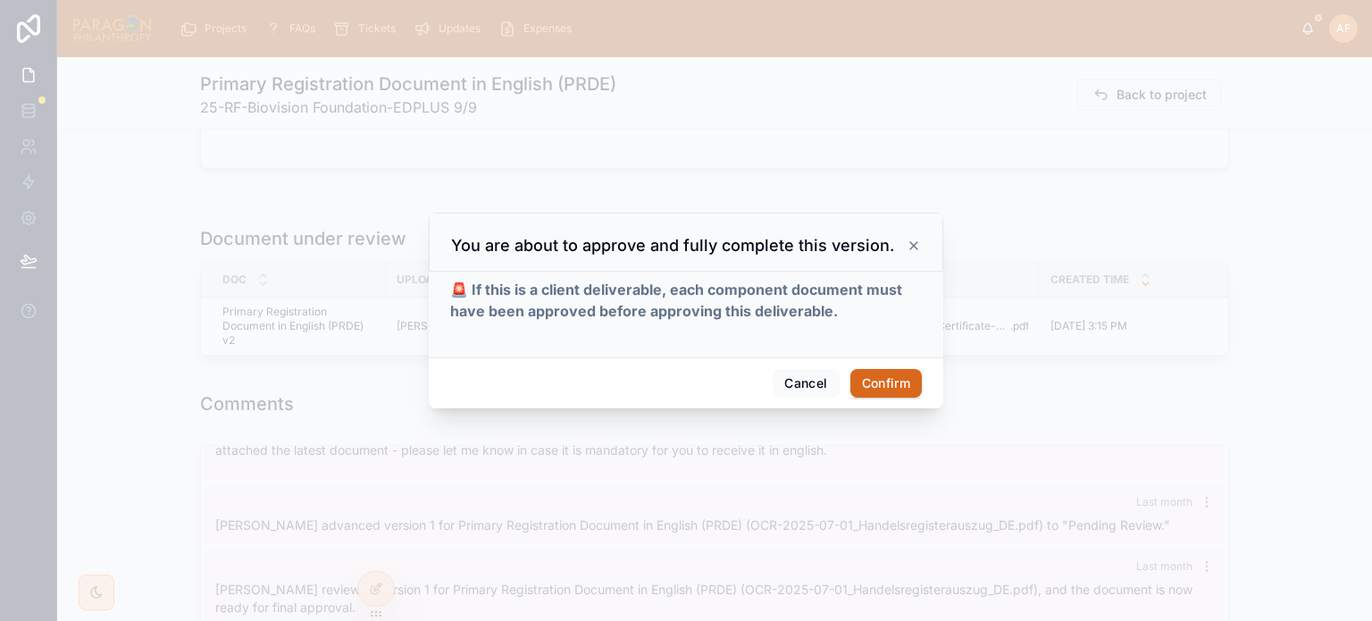
click at [442, 371] on div "Cancel Confirm" at bounding box center [686, 382] width 515 height 51
click at [873, 388] on button "Confirm" at bounding box center [885, 383] width 71 height 29
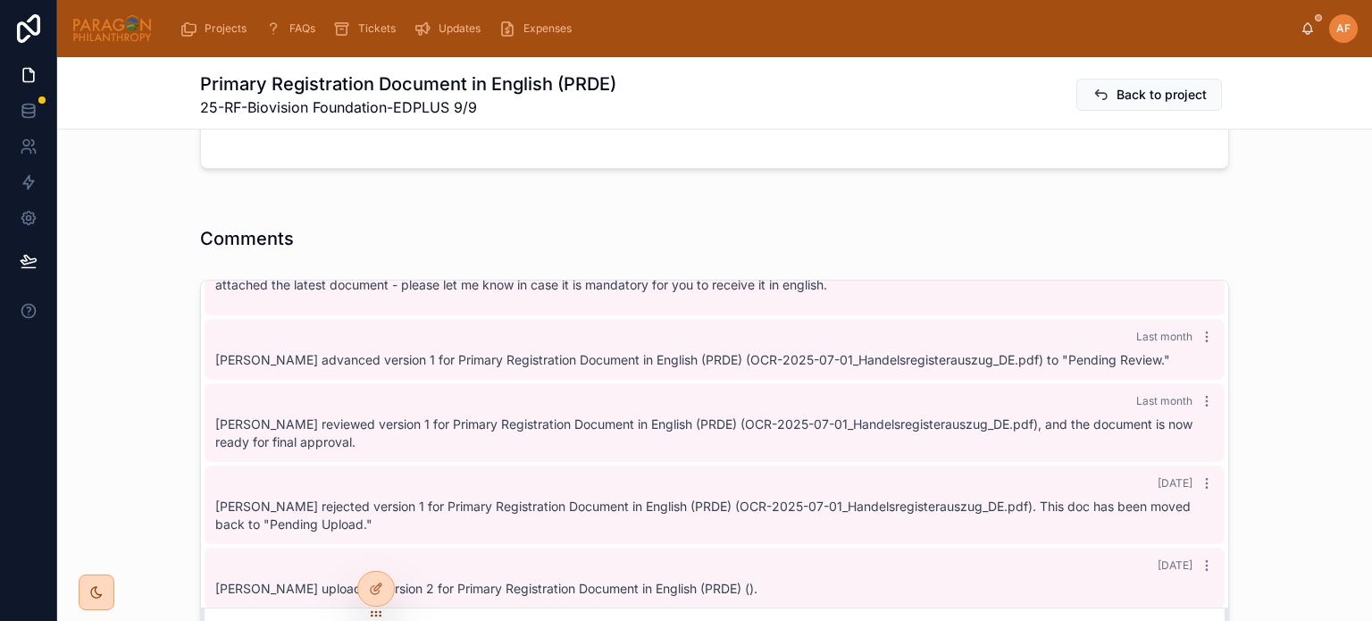
click at [453, 203] on div "Assignments Edit Responsible Ash Froelich-MacMillan Uploaders Fabiana Schuppli …" at bounding box center [714, 119] width 1315 height 2259
click at [1146, 95] on span "Back to project" at bounding box center [1162, 95] width 90 height 18
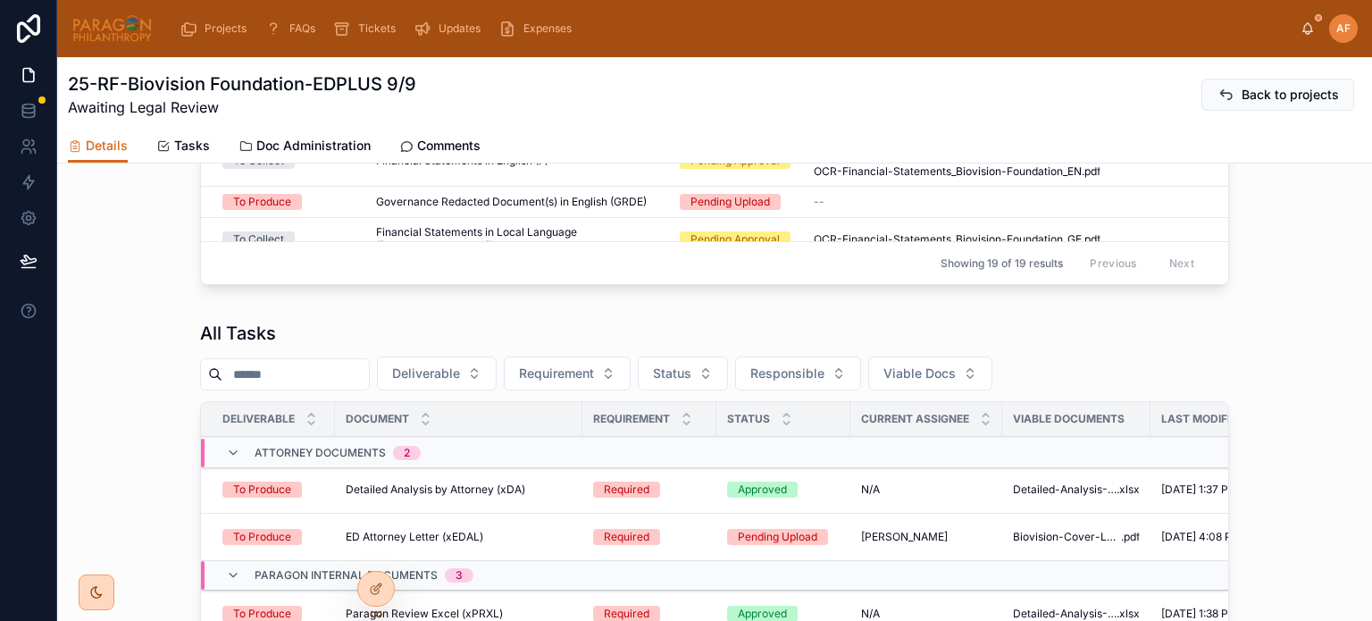
scroll to position [1251, 0]
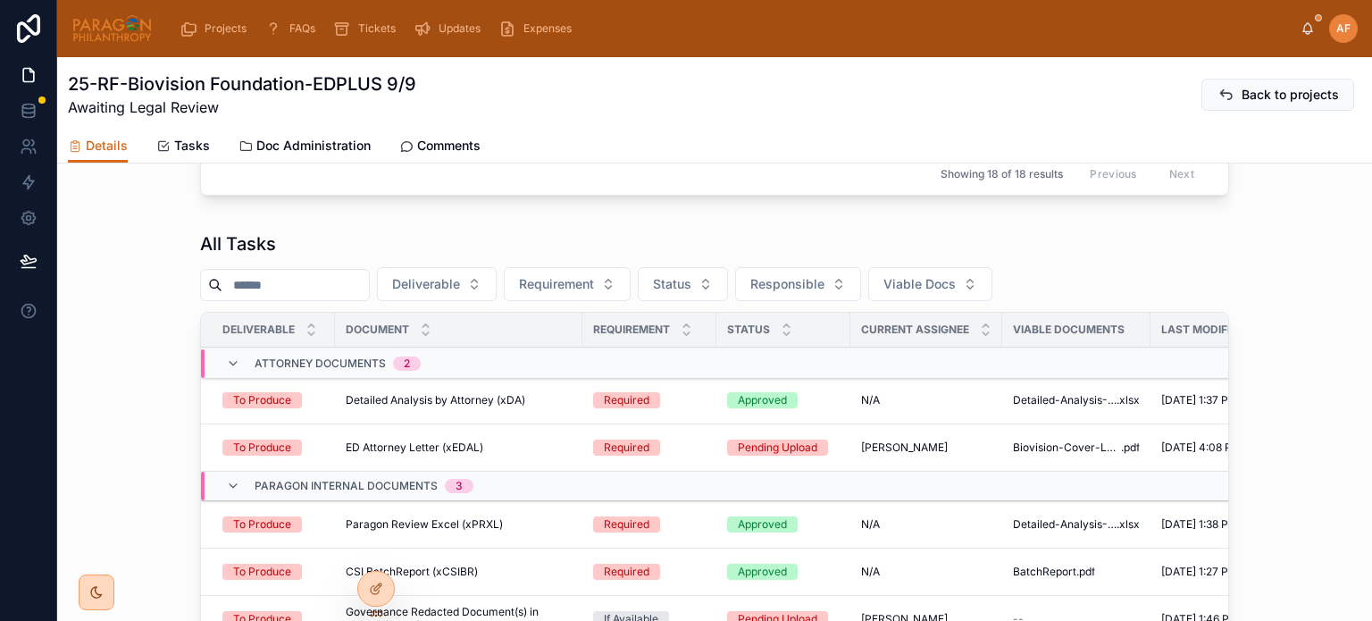
click at [673, 444] on td "Required" at bounding box center [649, 447] width 134 height 47
click at [674, 452] on div "Required" at bounding box center [649, 447] width 113 height 16
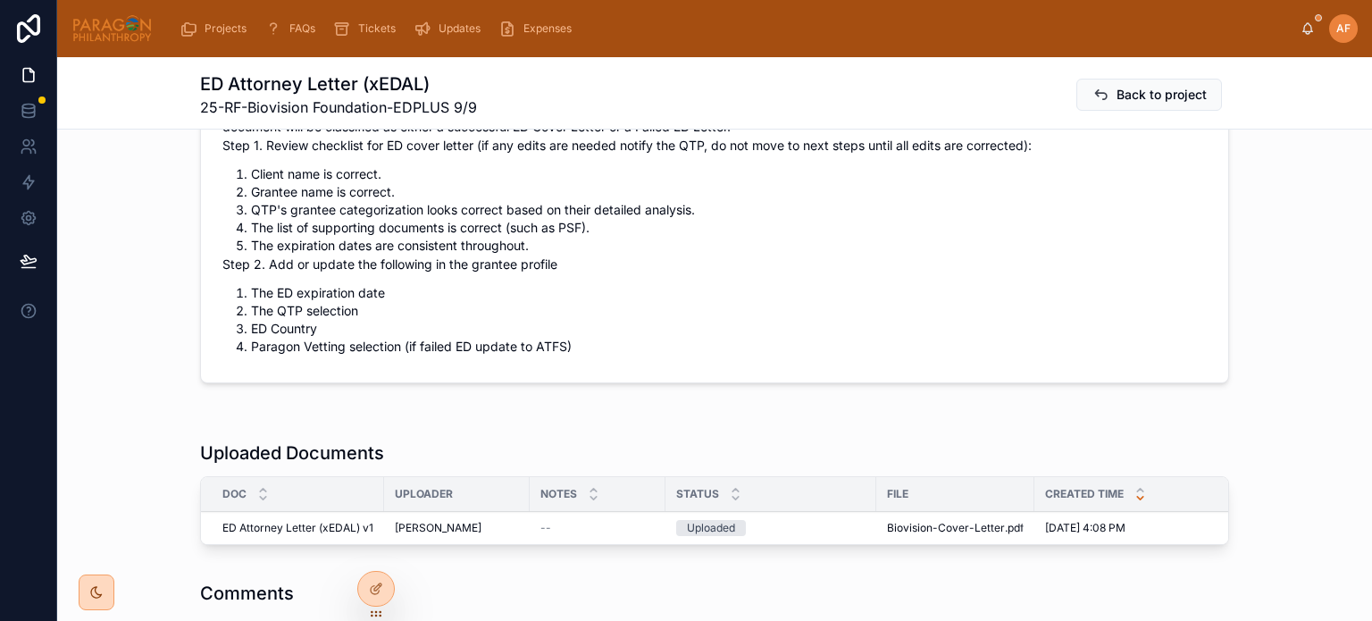
scroll to position [1072, 0]
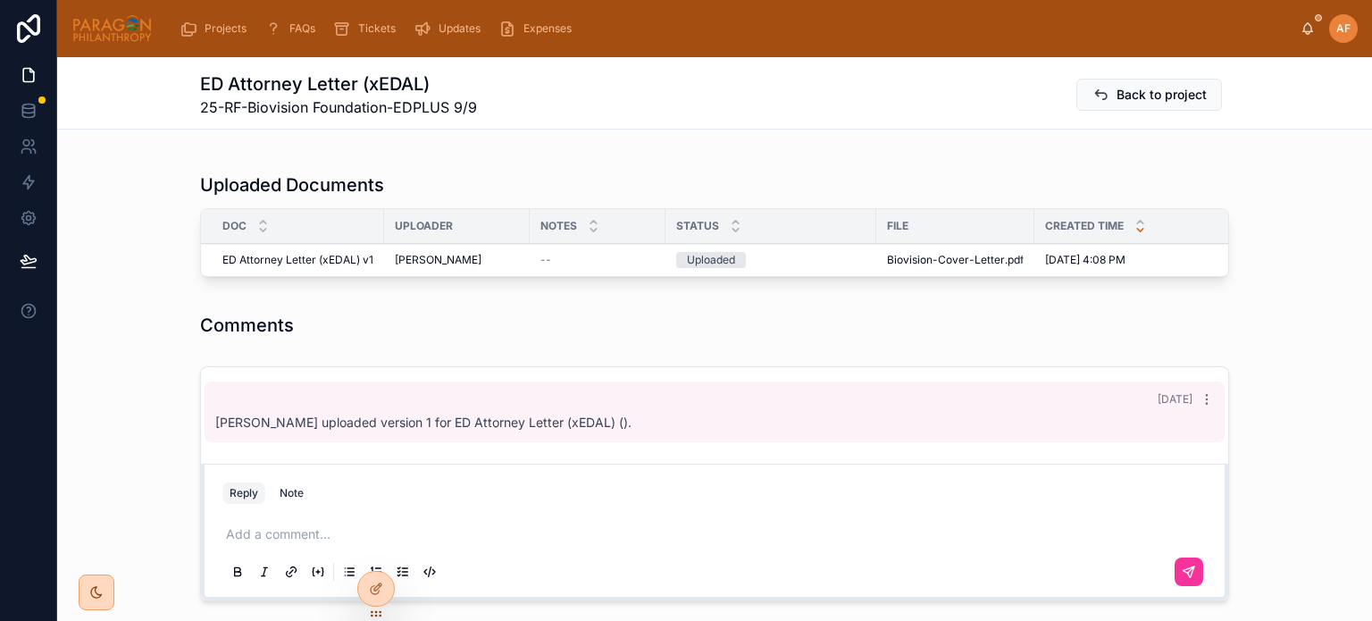
click at [0, 0] on span "Advance" at bounding box center [0, 0] width 0 height 0
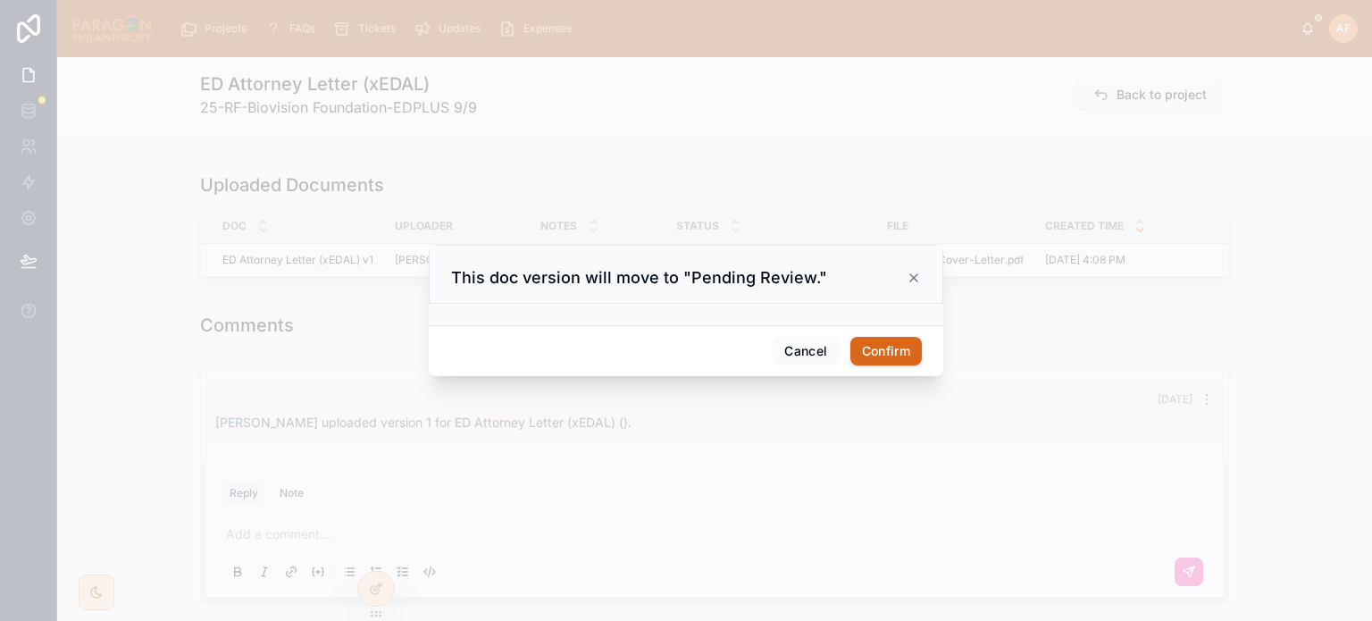
click at [866, 327] on div "Cancel Confirm" at bounding box center [686, 350] width 515 height 51
click at [875, 359] on button "Confirm" at bounding box center [885, 351] width 71 height 29
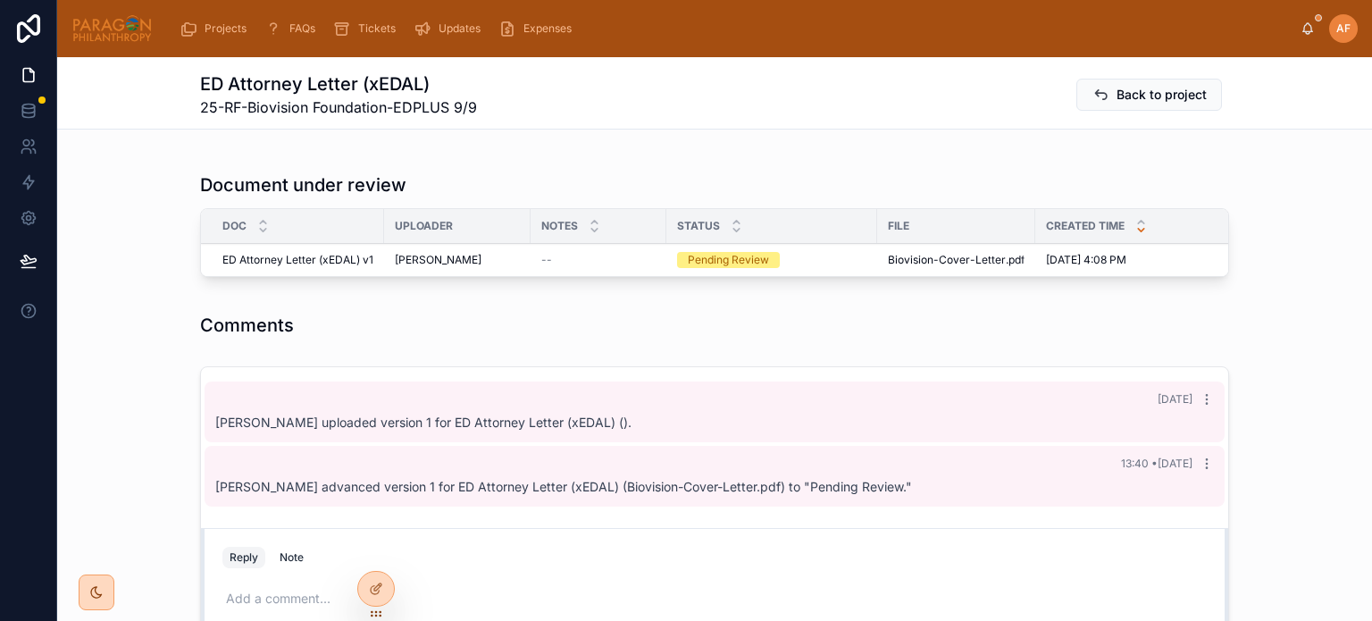
click at [0, 0] on span "Reviewed" at bounding box center [0, 0] width 0 height 0
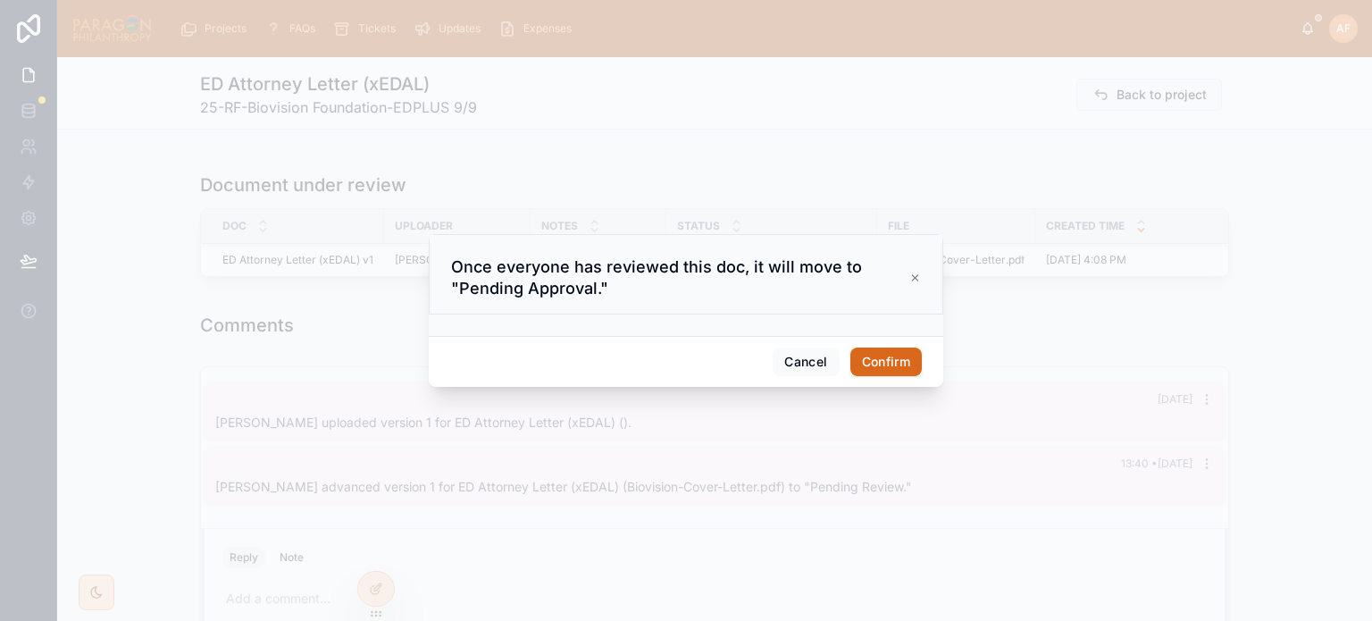
click at [863, 371] on button "Confirm" at bounding box center [885, 361] width 71 height 29
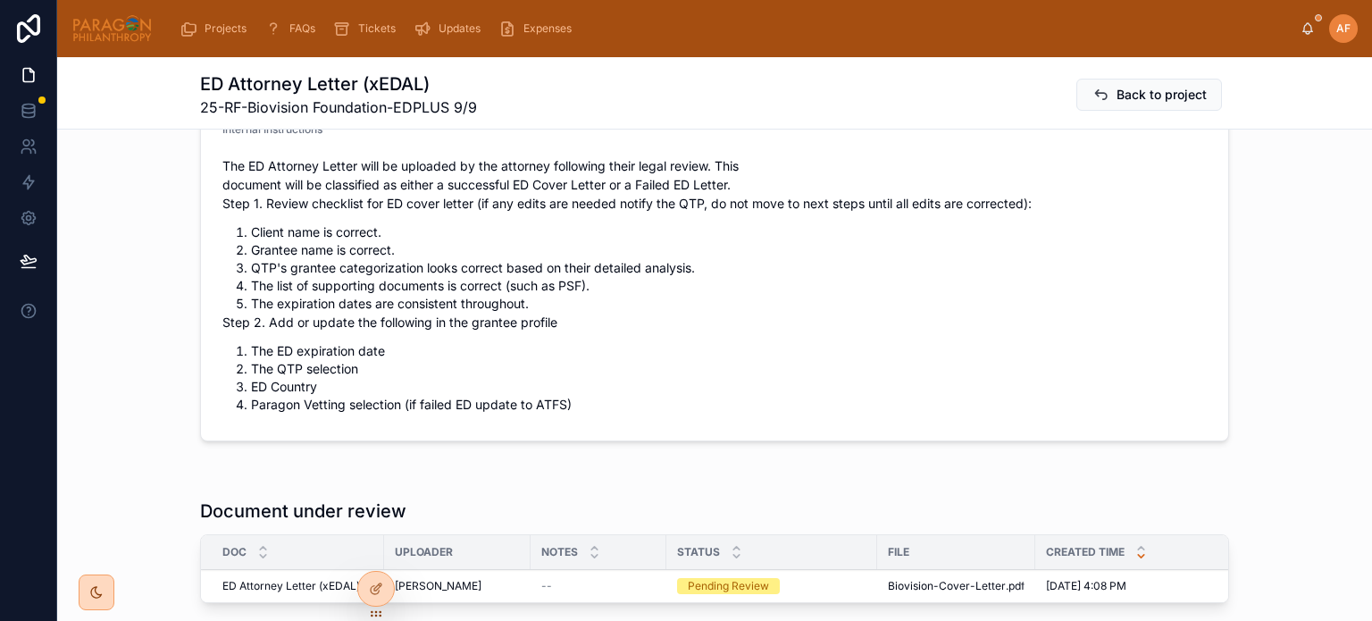
scroll to position [983, 0]
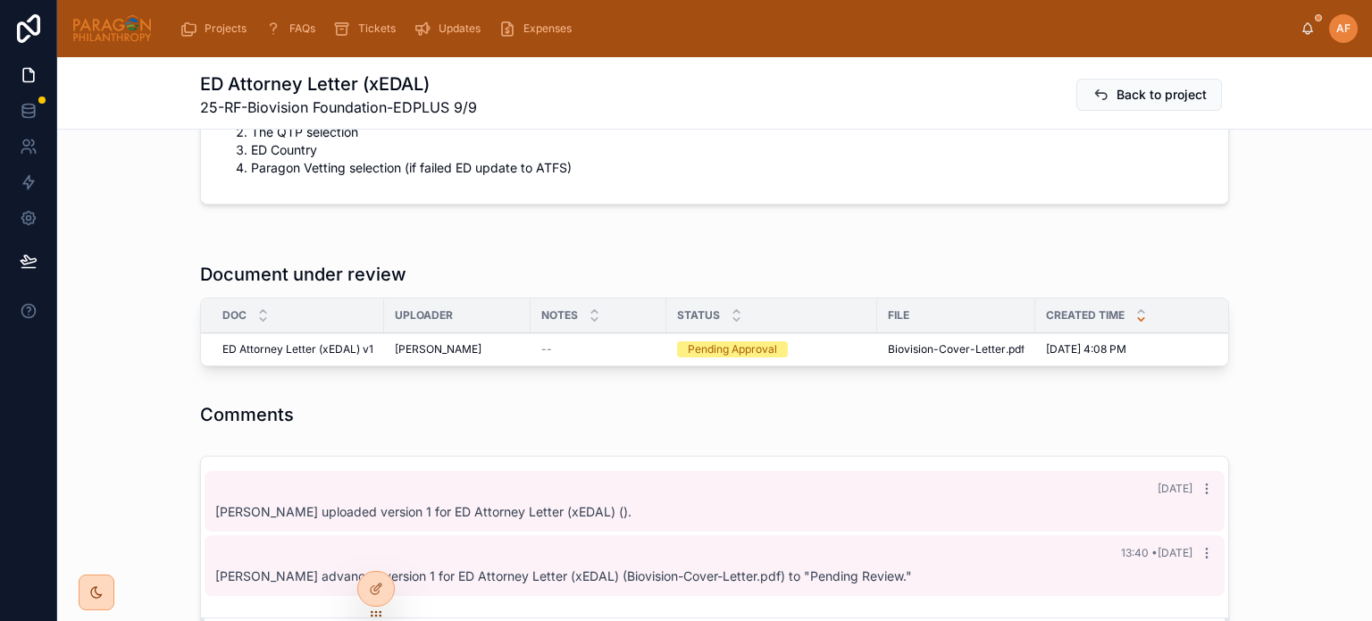
click at [0, 0] on span "Approve" at bounding box center [0, 0] width 0 height 0
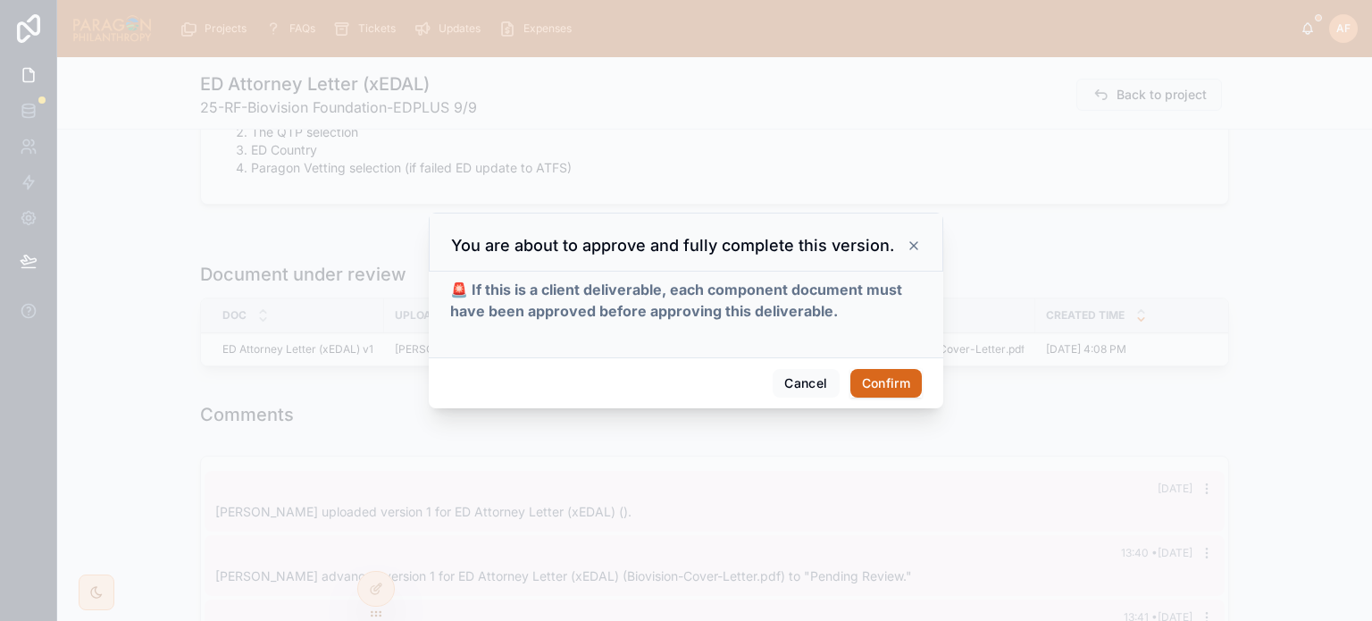
click at [902, 378] on button "Confirm" at bounding box center [885, 383] width 71 height 29
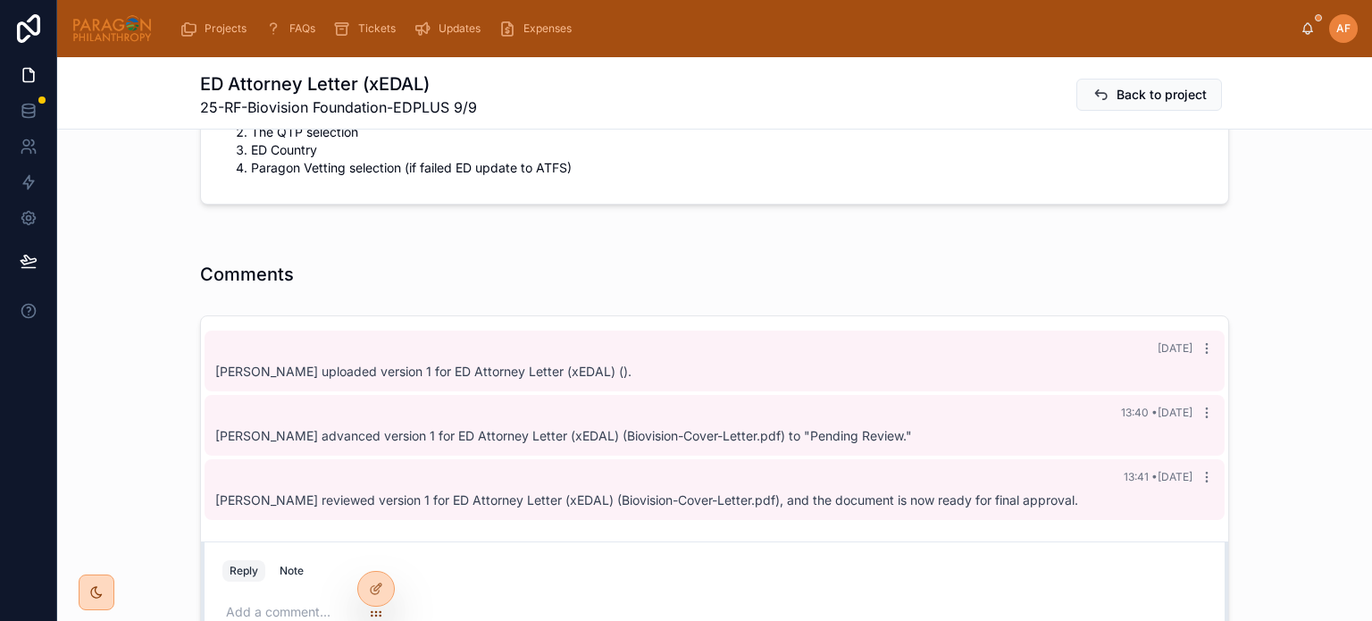
click at [1159, 103] on span "Back to project" at bounding box center [1162, 95] width 90 height 18
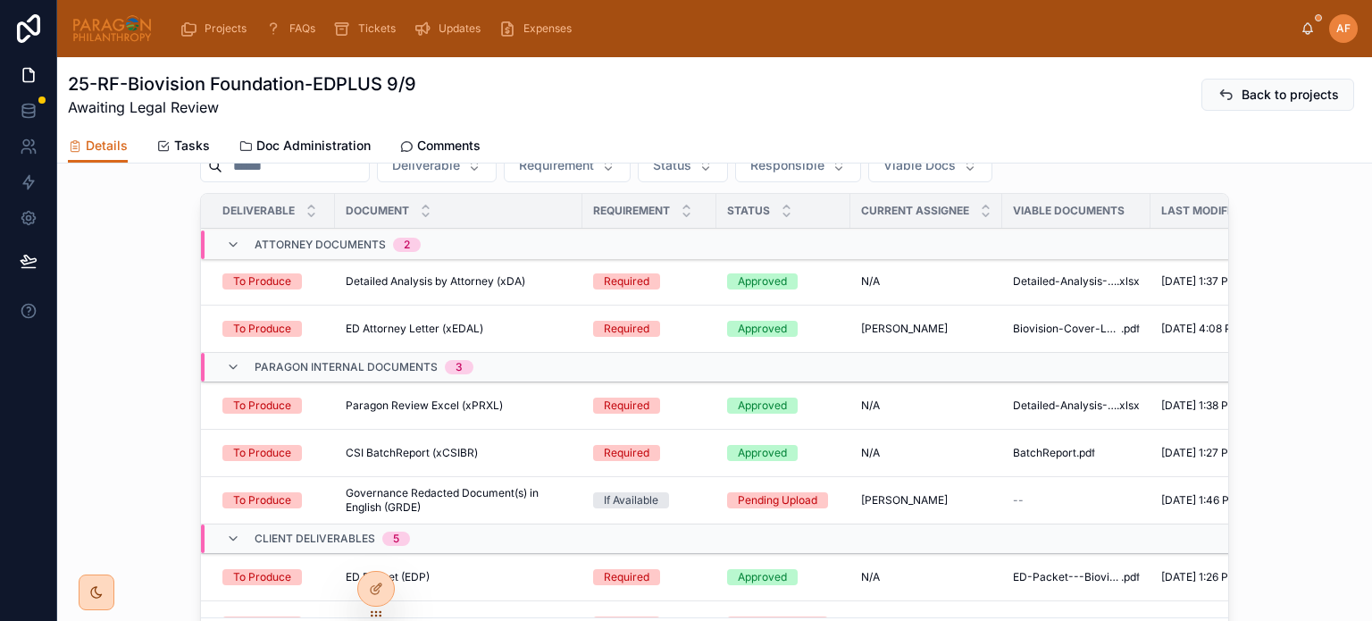
scroll to position [1072, 0]
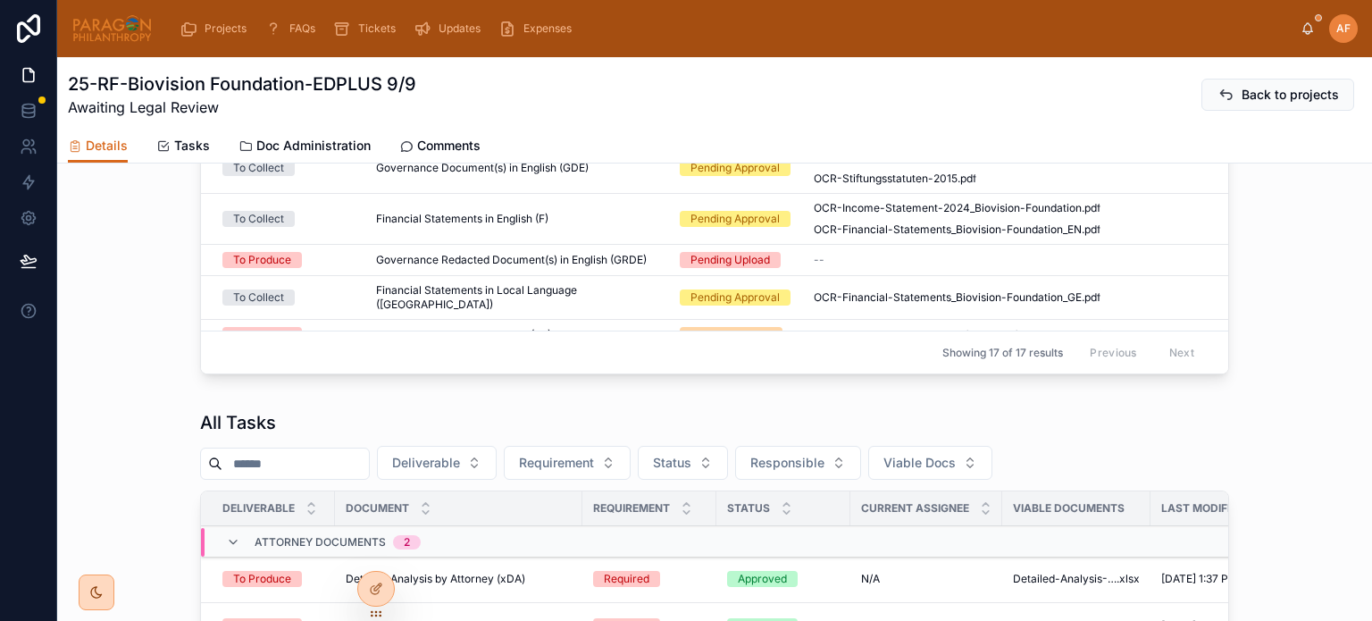
click at [622, 295] on div "Financial Statements in Local Language (FL) Financial Statements in Local Langu…" at bounding box center [517, 297] width 282 height 29
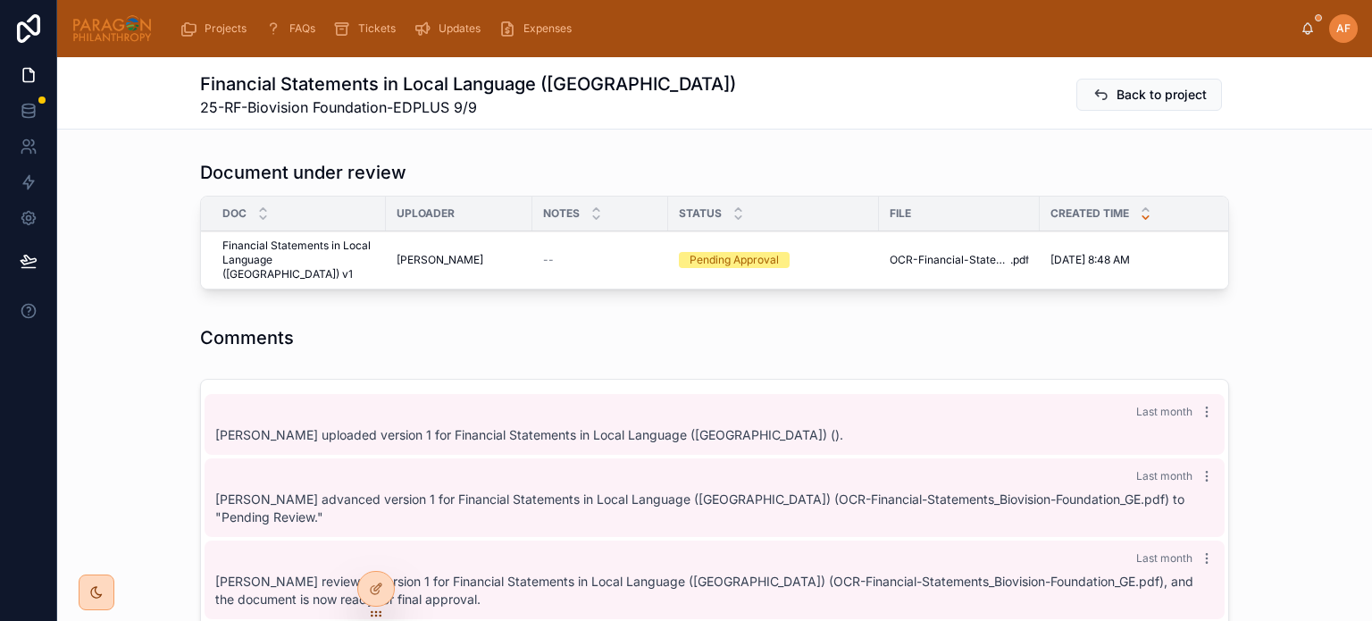
scroll to position [1251, 0]
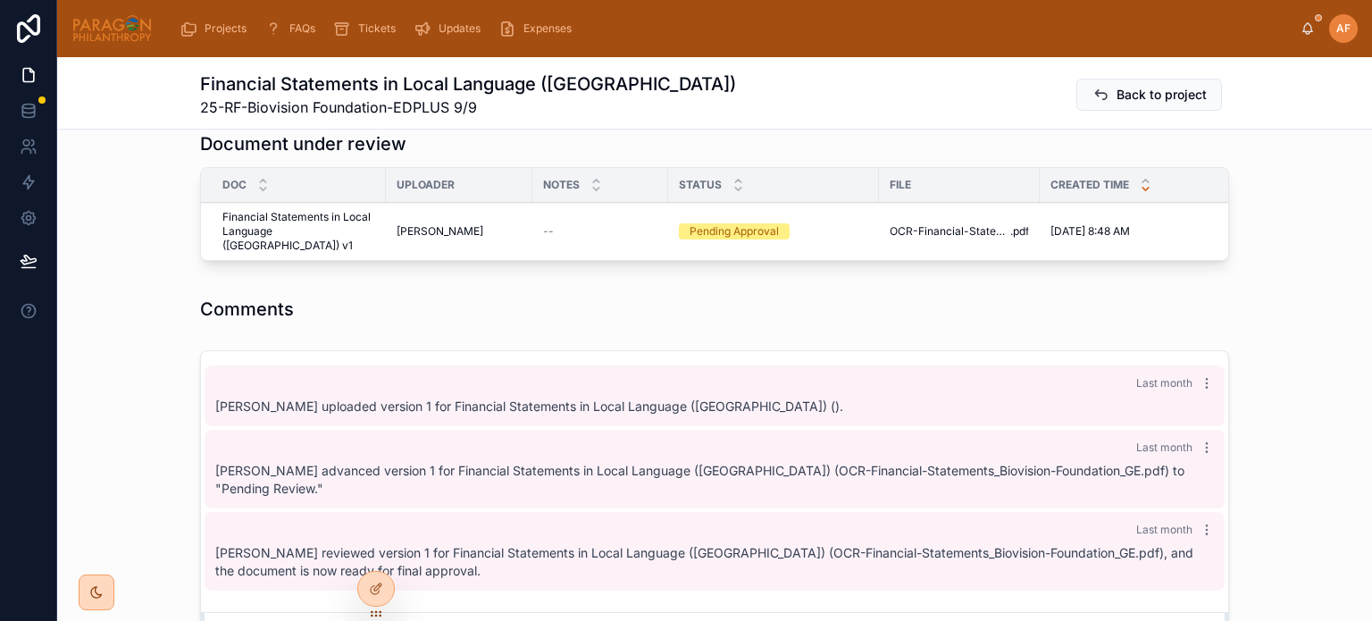
click at [0, 0] on button "Approve" at bounding box center [0, 0] width 0 height 0
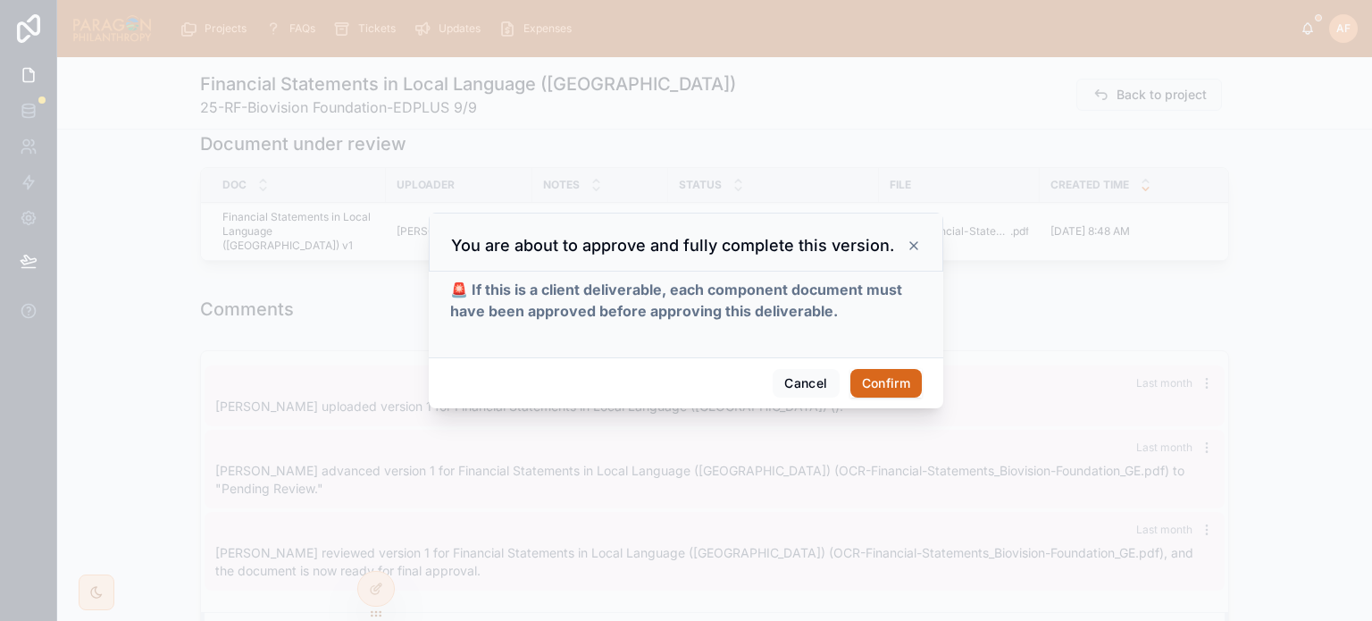
click at [890, 372] on button "Confirm" at bounding box center [885, 383] width 71 height 29
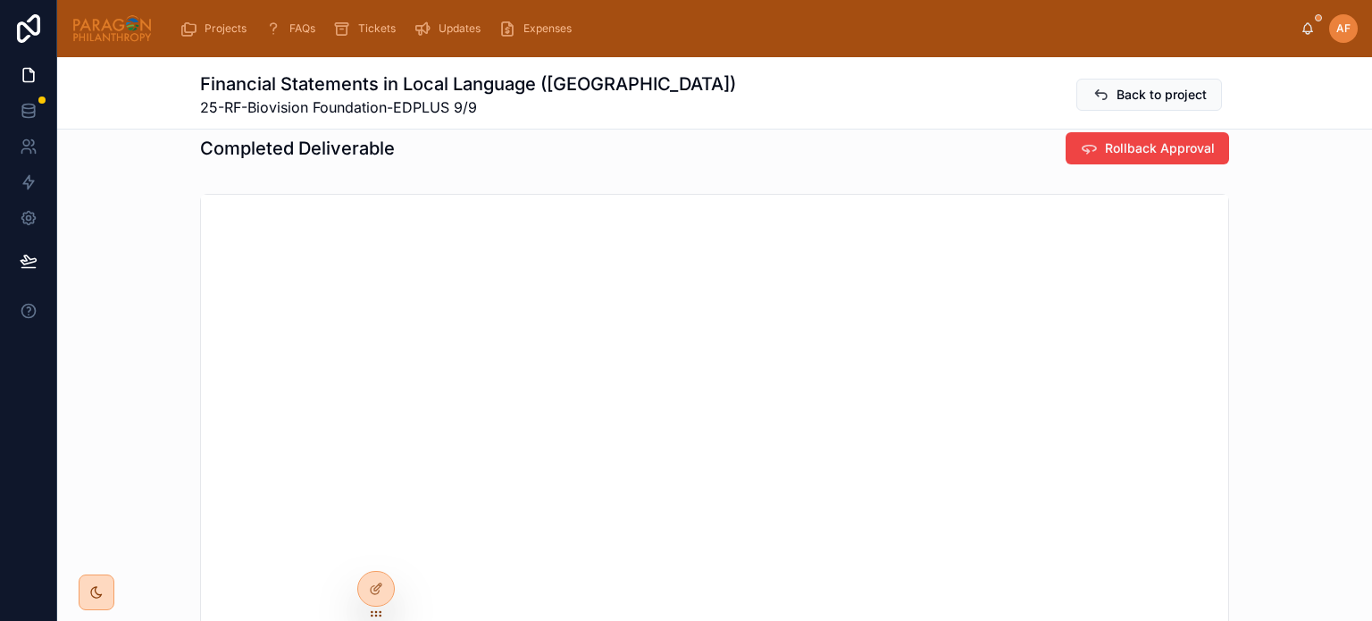
click at [1148, 105] on button "Back to project" at bounding box center [1149, 95] width 146 height 32
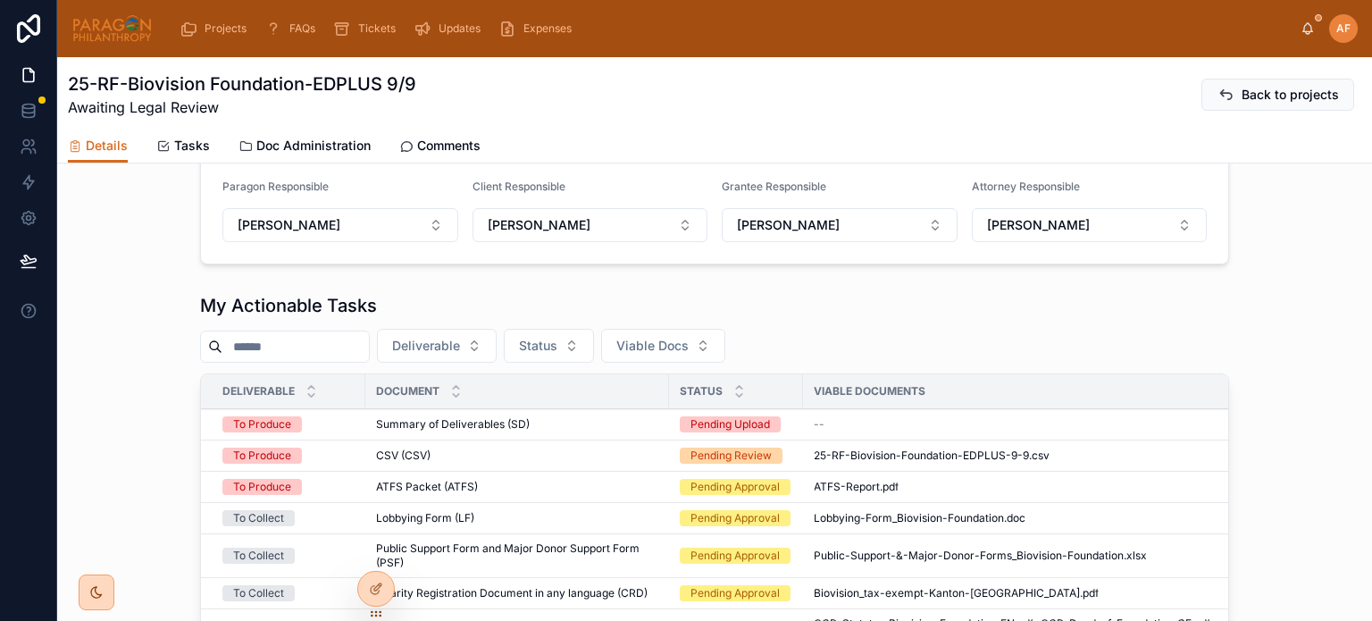
click at [1279, 331] on div "My Actionable Tasks Deliverable Status Viable Docs Deliverable Document Status …" at bounding box center [714, 570] width 1315 height 569
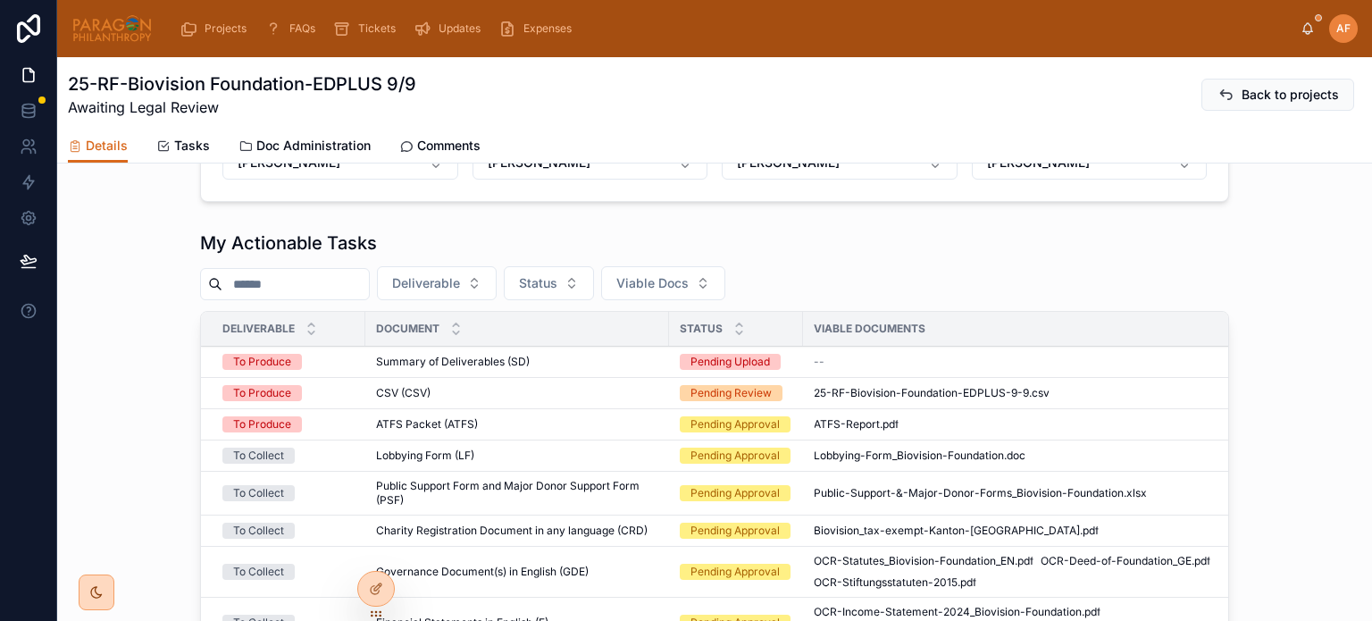
scroll to position [784, 0]
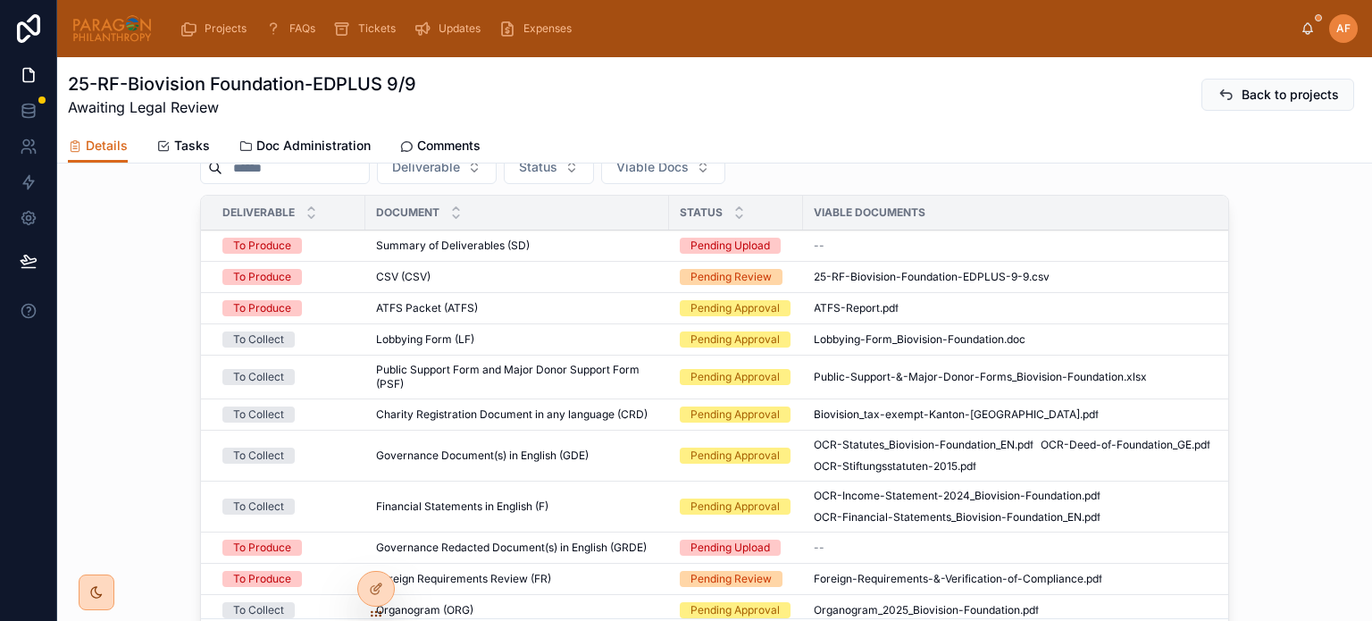
click at [576, 284] on div "CSV (CSV) CSV (CSV)" at bounding box center [517, 277] width 282 height 14
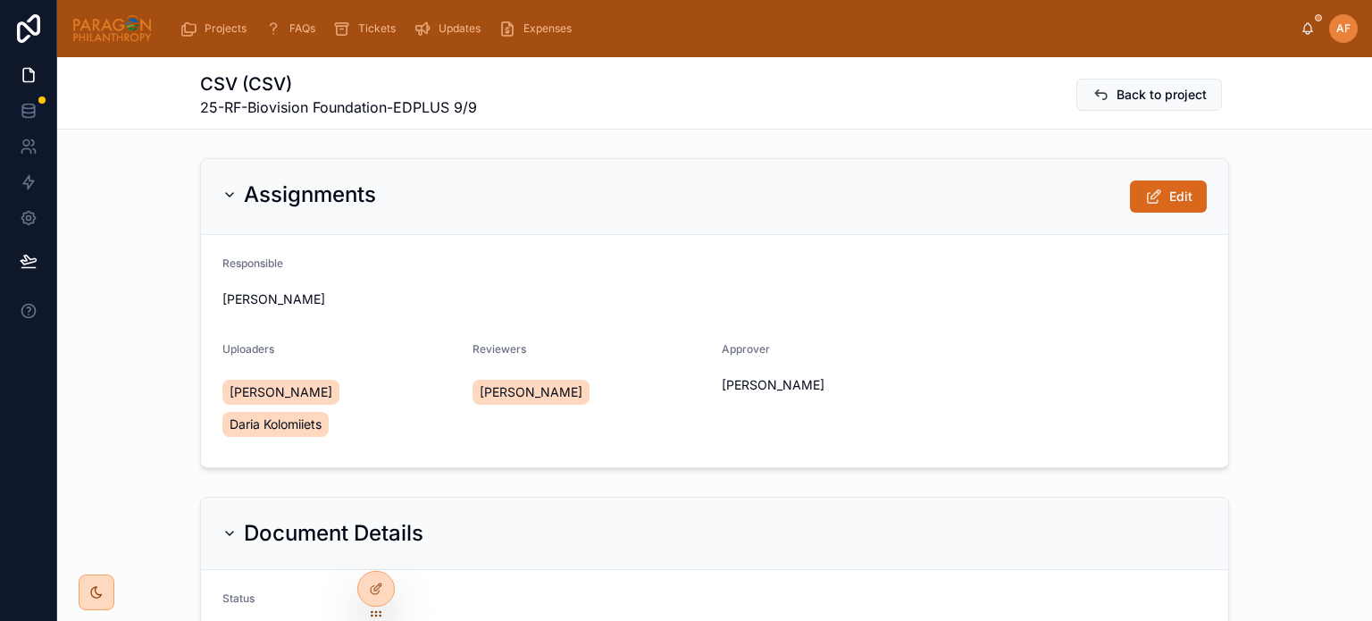
click at [959, 174] on div "Assignments Edit" at bounding box center [714, 197] width 1027 height 76
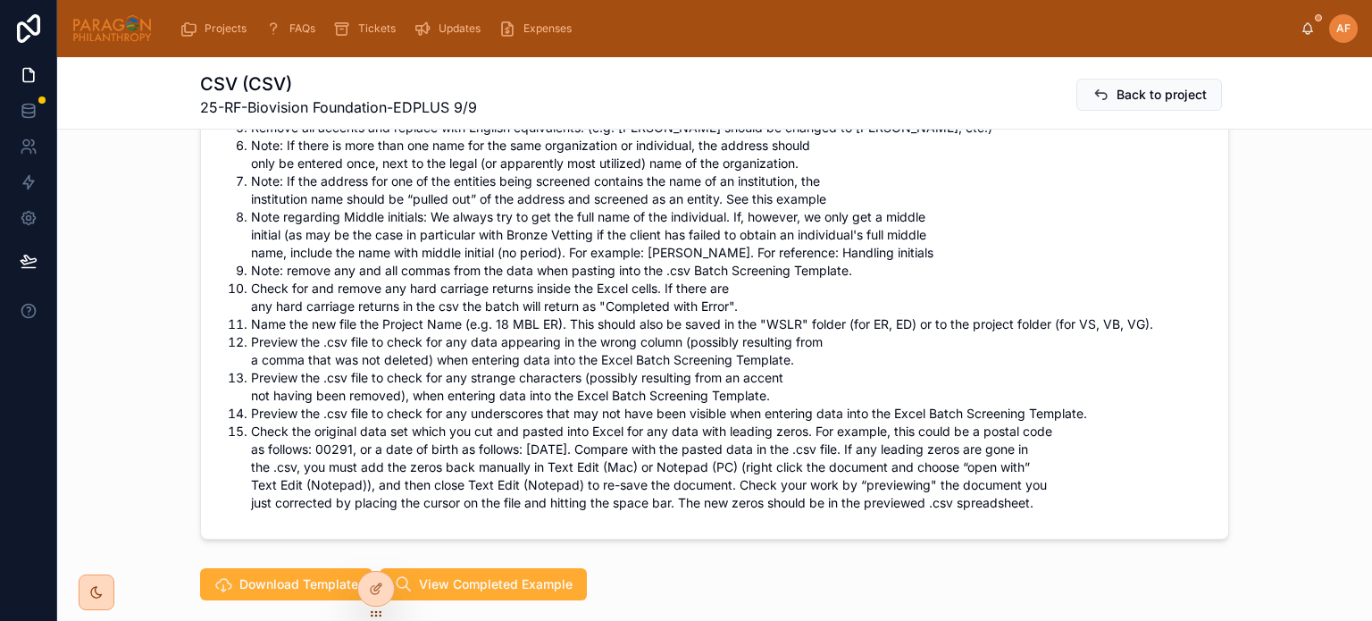
scroll to position [2680, 0]
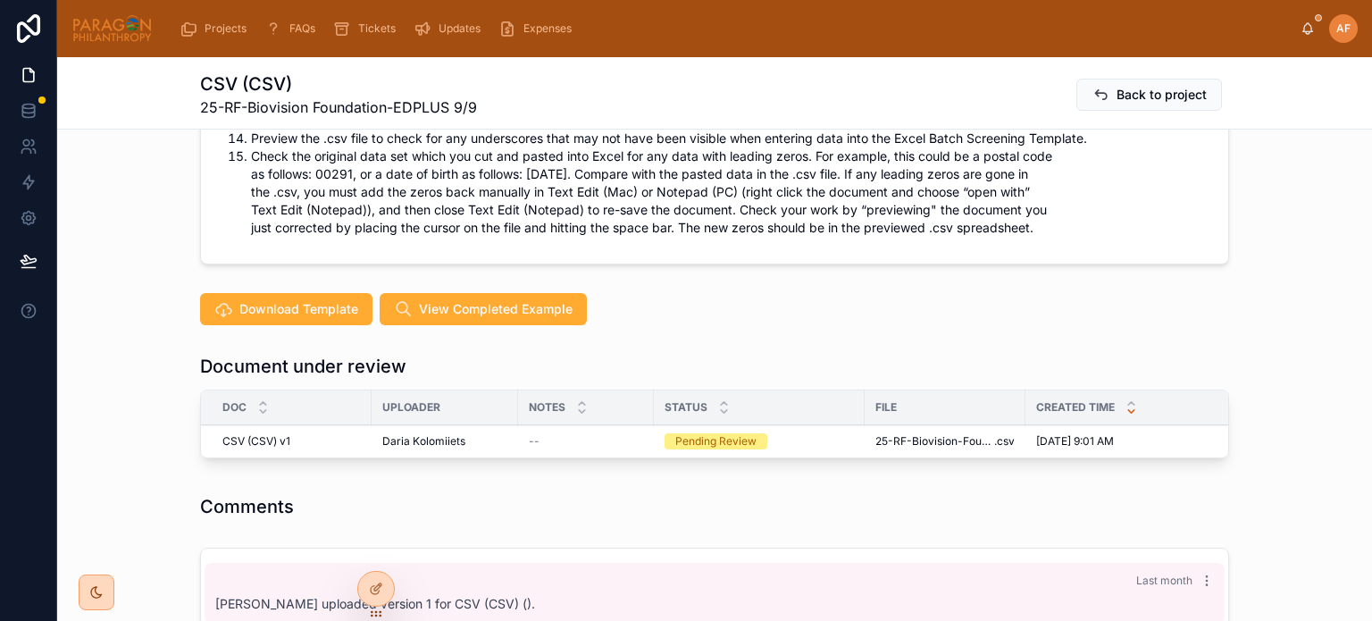
click at [0, 0] on span "Reviewed" at bounding box center [0, 0] width 0 height 0
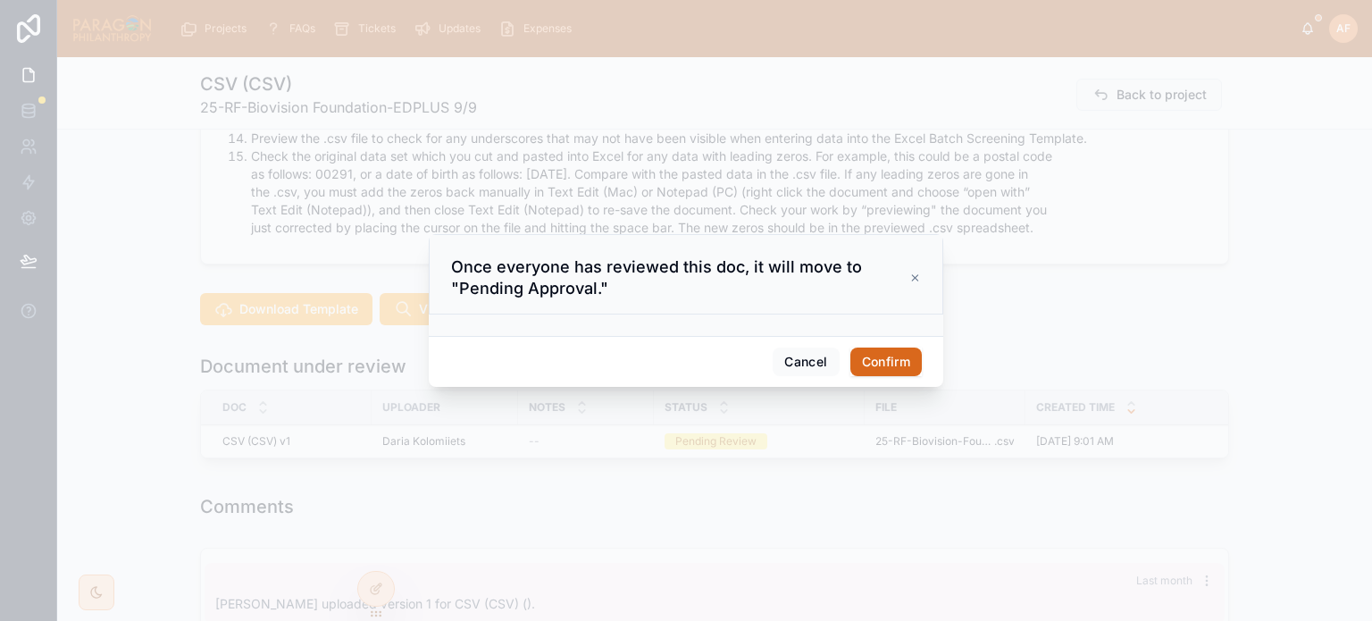
click at [908, 356] on button "Confirm" at bounding box center [885, 361] width 71 height 29
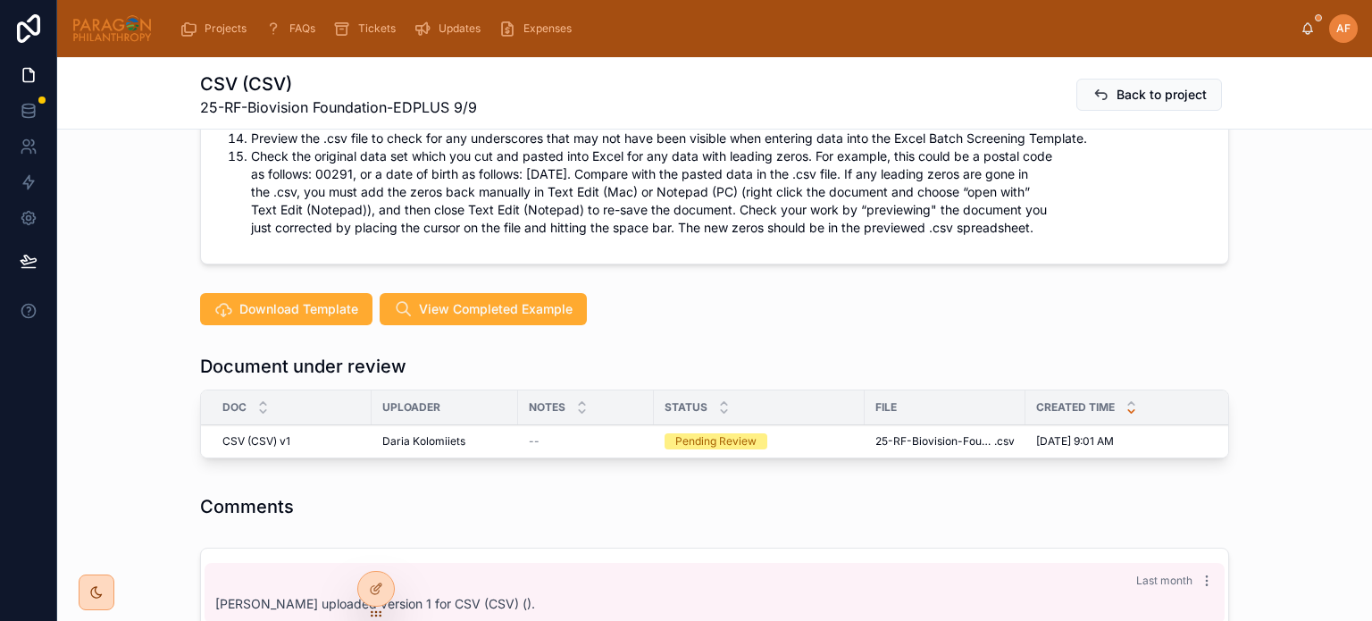
click at [0, 0] on span "Reviewed" at bounding box center [0, 0] width 0 height 0
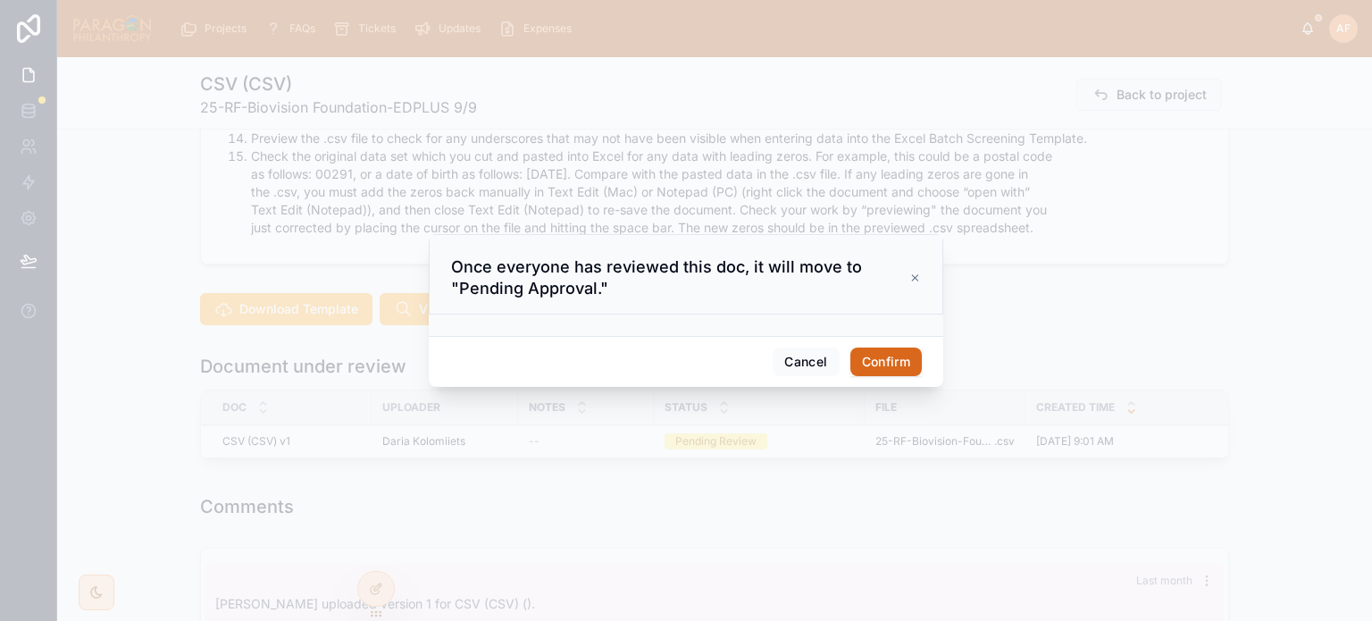
click at [883, 362] on button "Confirm" at bounding box center [885, 361] width 71 height 29
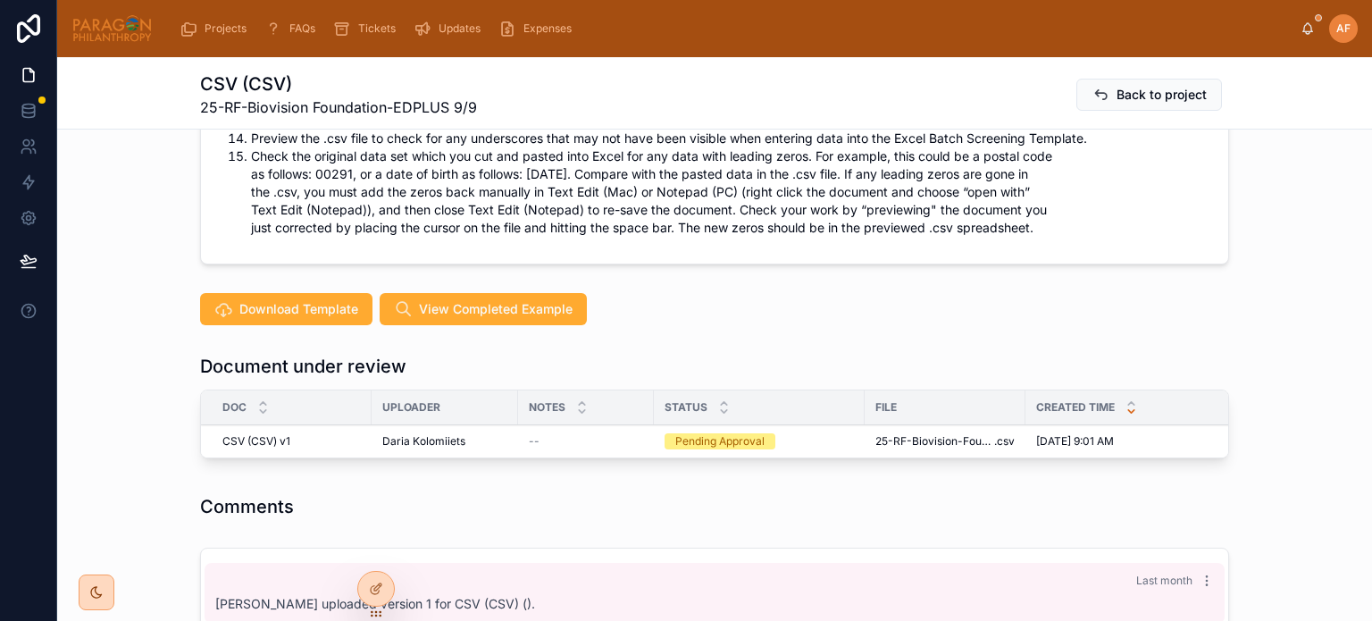
click at [0, 0] on span "Approve" at bounding box center [0, 0] width 0 height 0
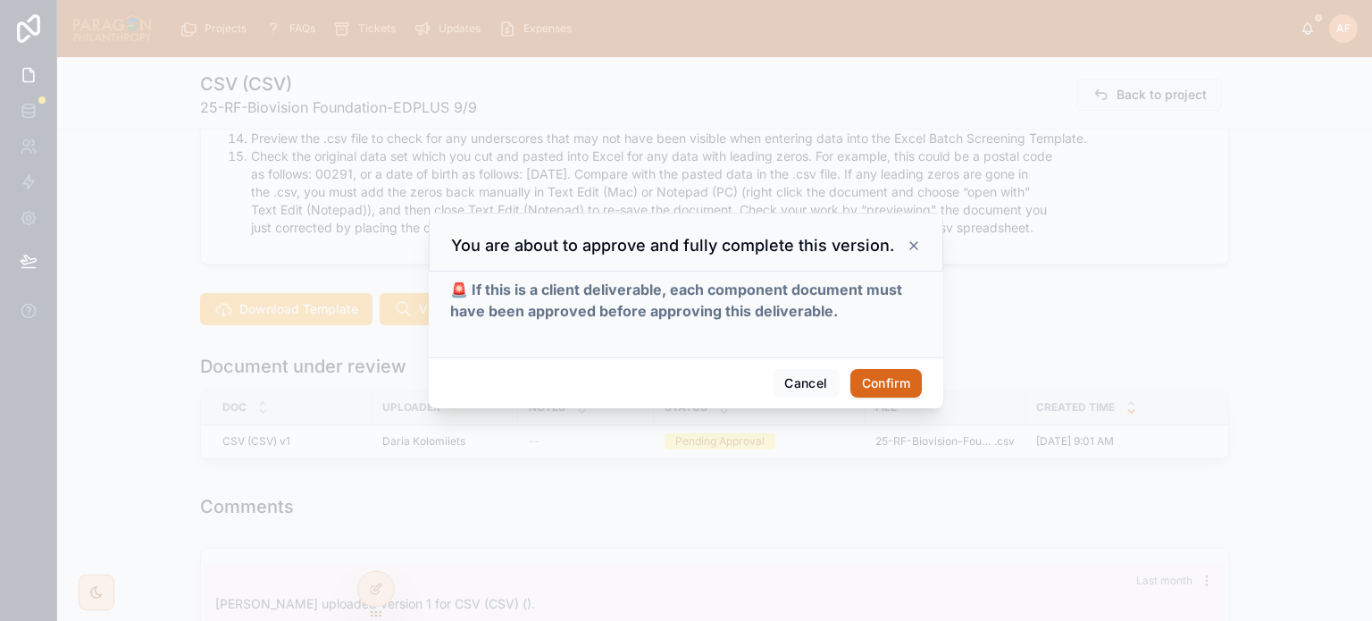
click at [877, 557] on div "You are about to approve and fully complete this version. 🚨 If this is a client…" at bounding box center [686, 310] width 1372 height 621
click at [891, 381] on button "Confirm" at bounding box center [885, 383] width 71 height 29
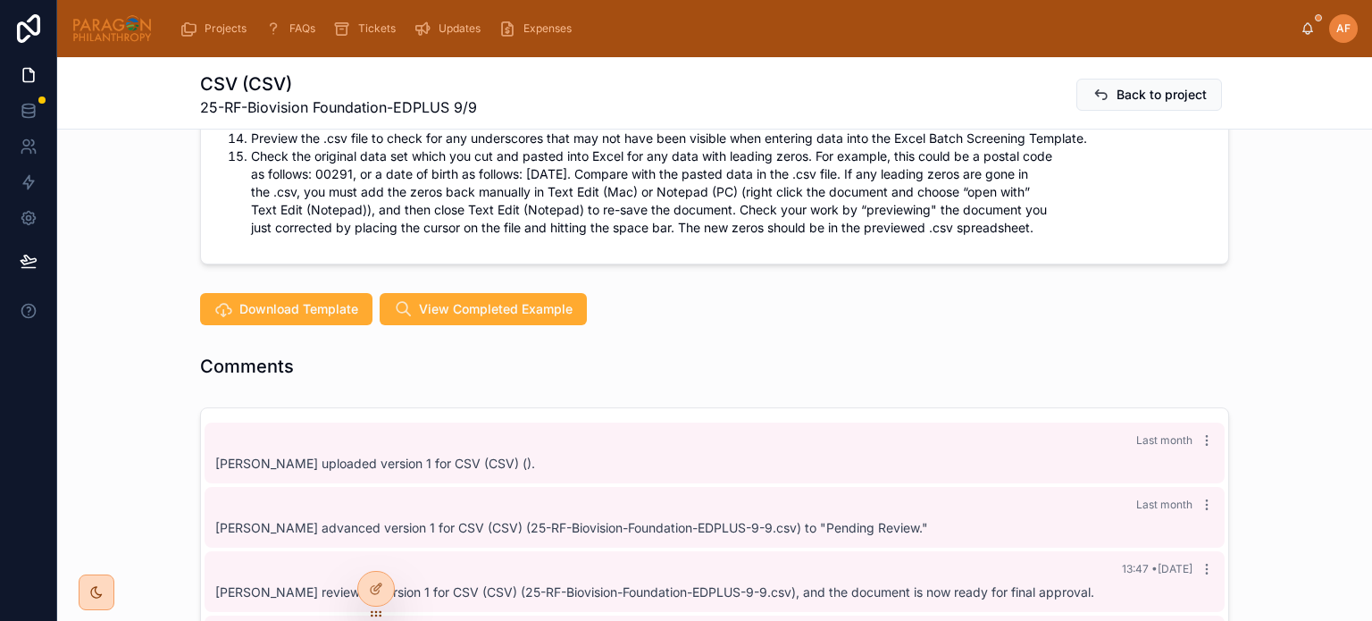
scroll to position [18, 0]
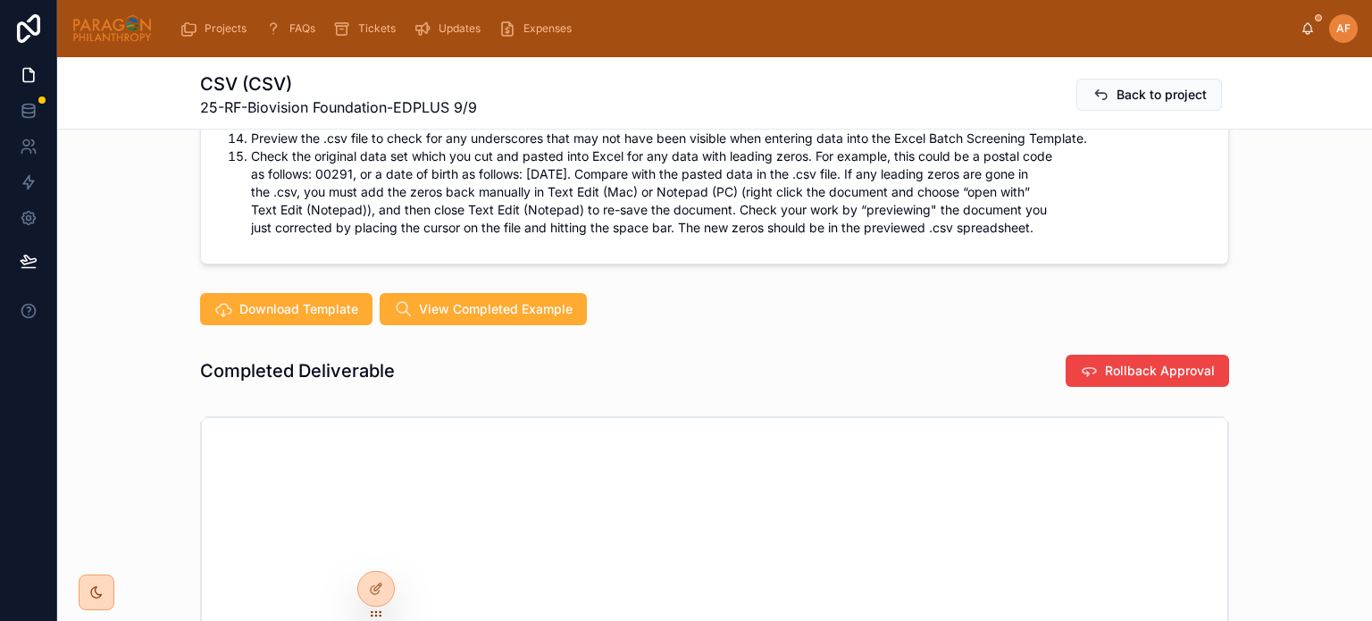
click at [1170, 86] on span "Back to project" at bounding box center [1162, 95] width 90 height 18
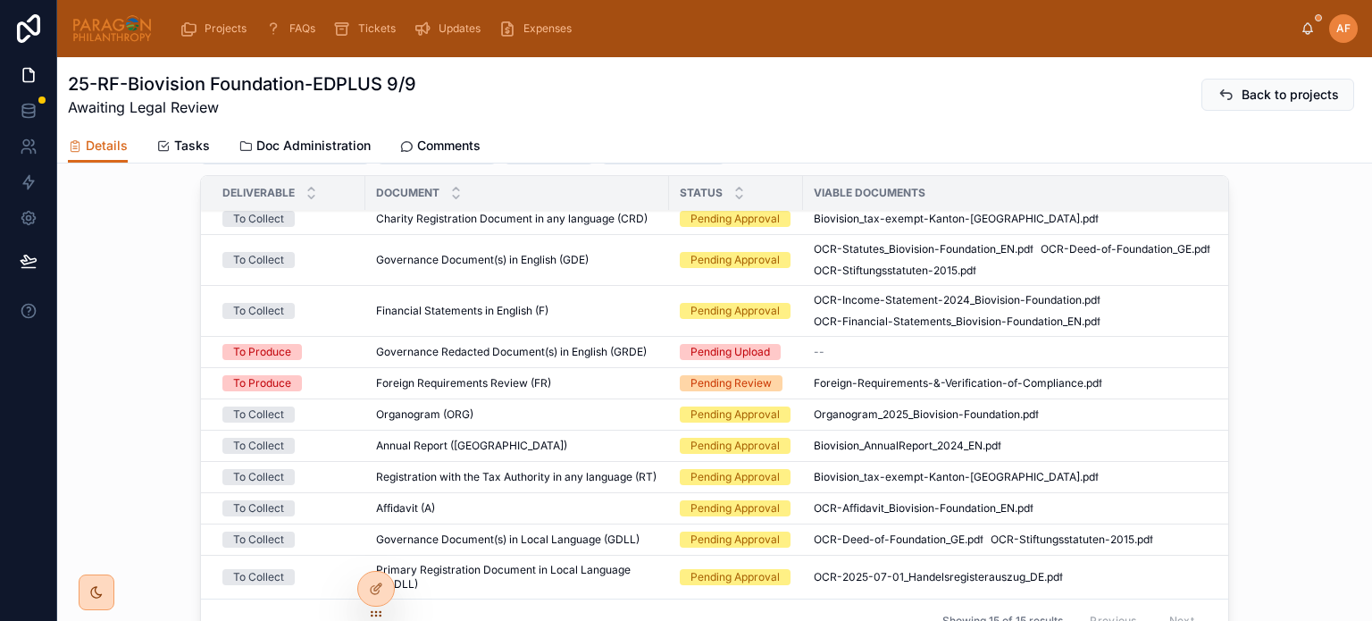
scroll to position [1161, 0]
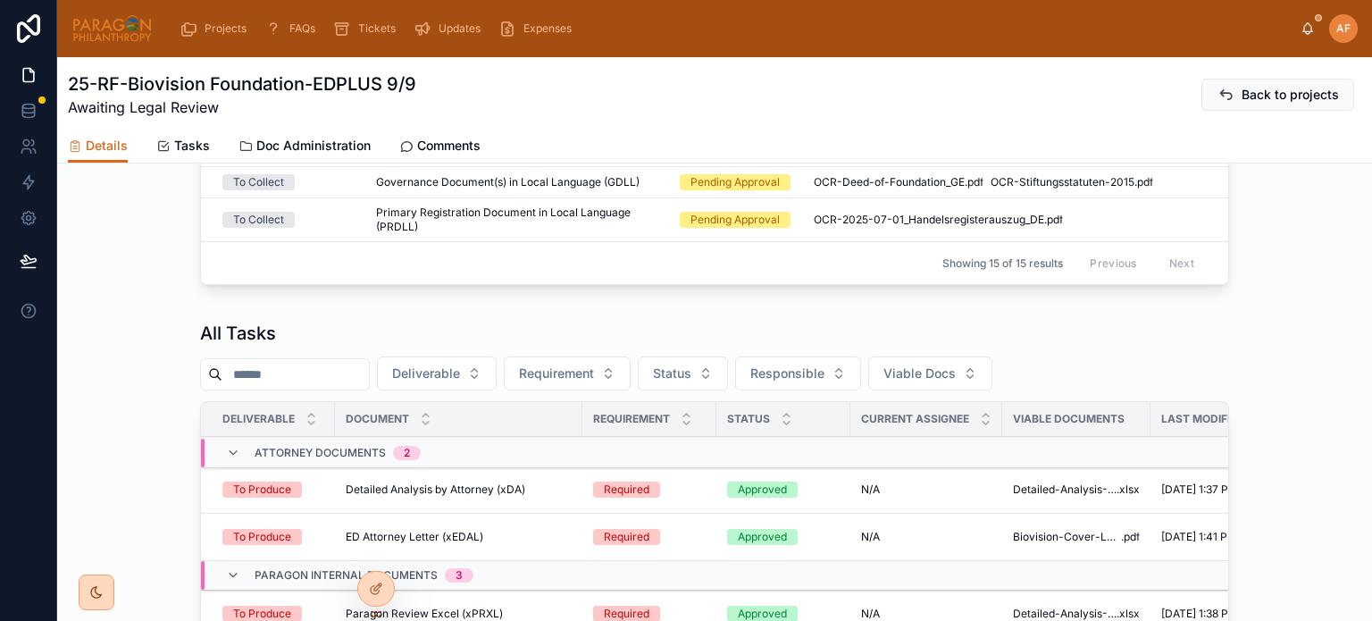
click at [532, 224] on span "Primary Registration Document in Local Language (PRDLL)" at bounding box center [517, 219] width 282 height 29
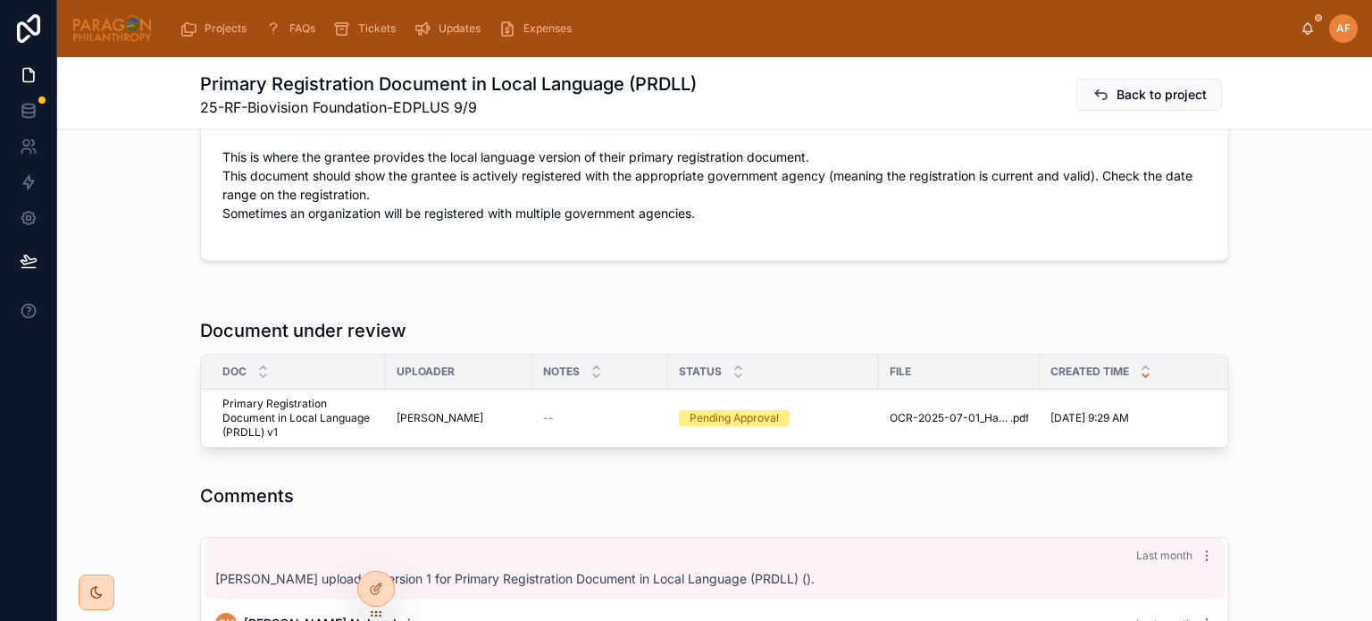
scroll to position [804, 0]
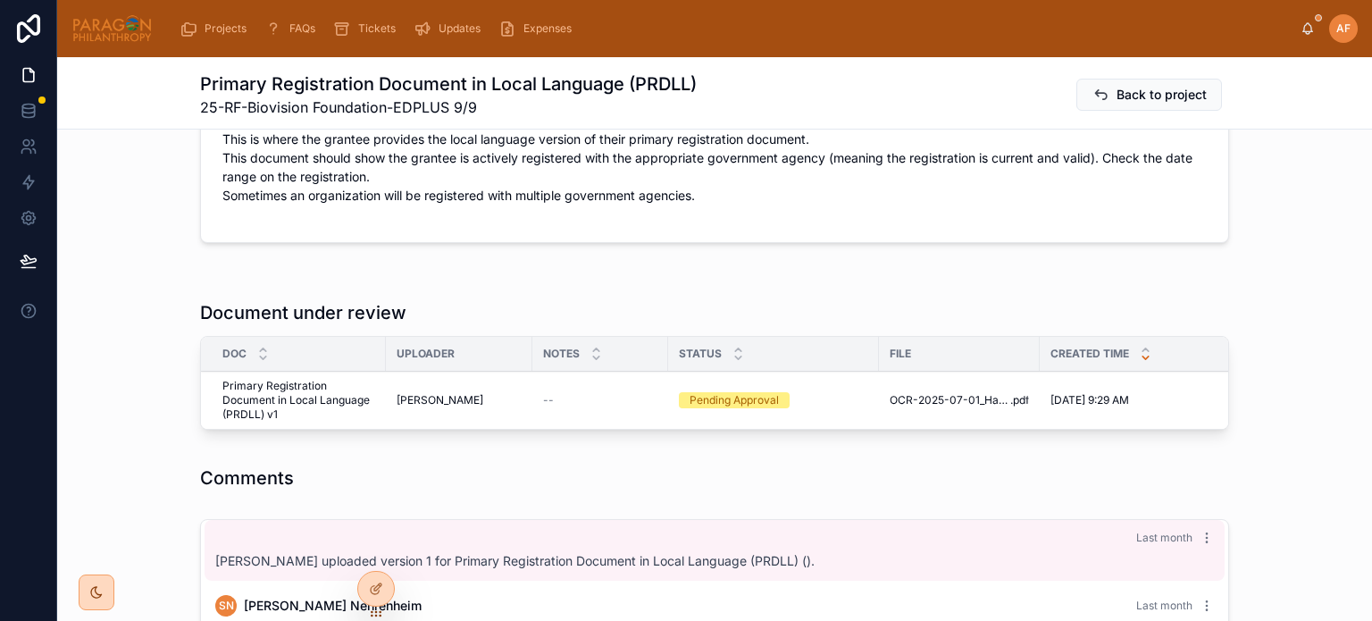
click at [0, 0] on button "Approve" at bounding box center [0, 0] width 0 height 0
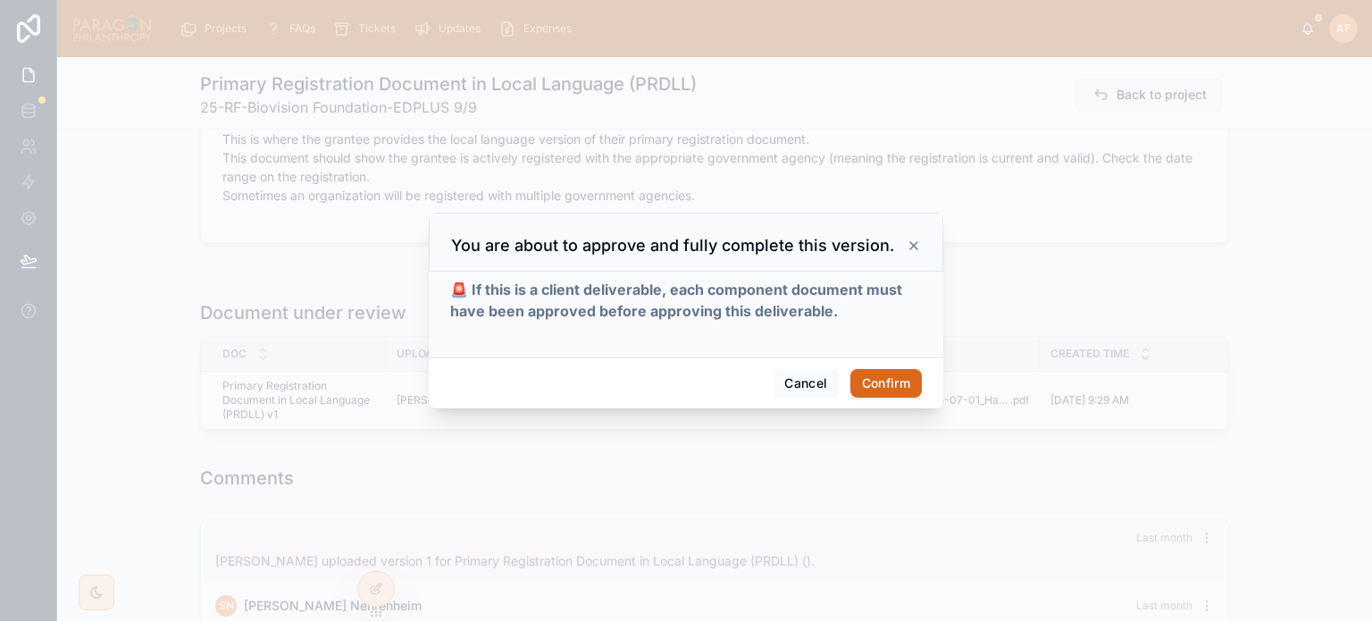
click at [891, 389] on button "Confirm" at bounding box center [885, 383] width 71 height 29
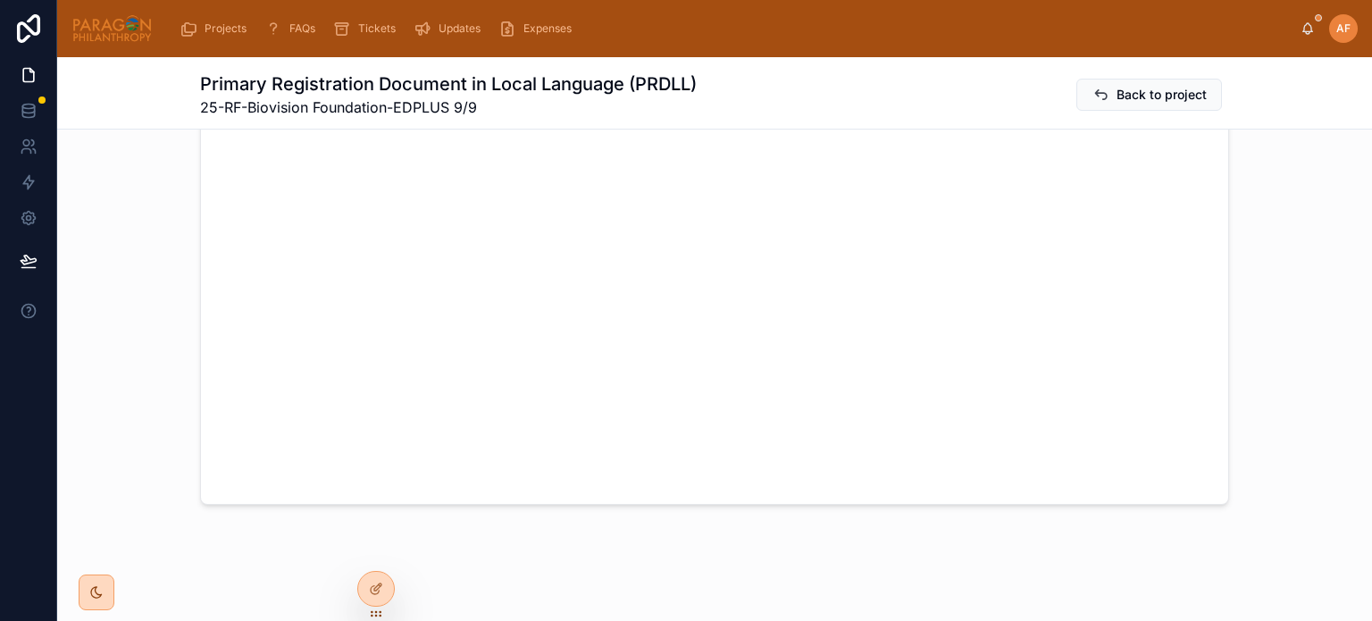
scroll to position [1619, 0]
click at [1117, 94] on span "Back to project" at bounding box center [1162, 95] width 90 height 18
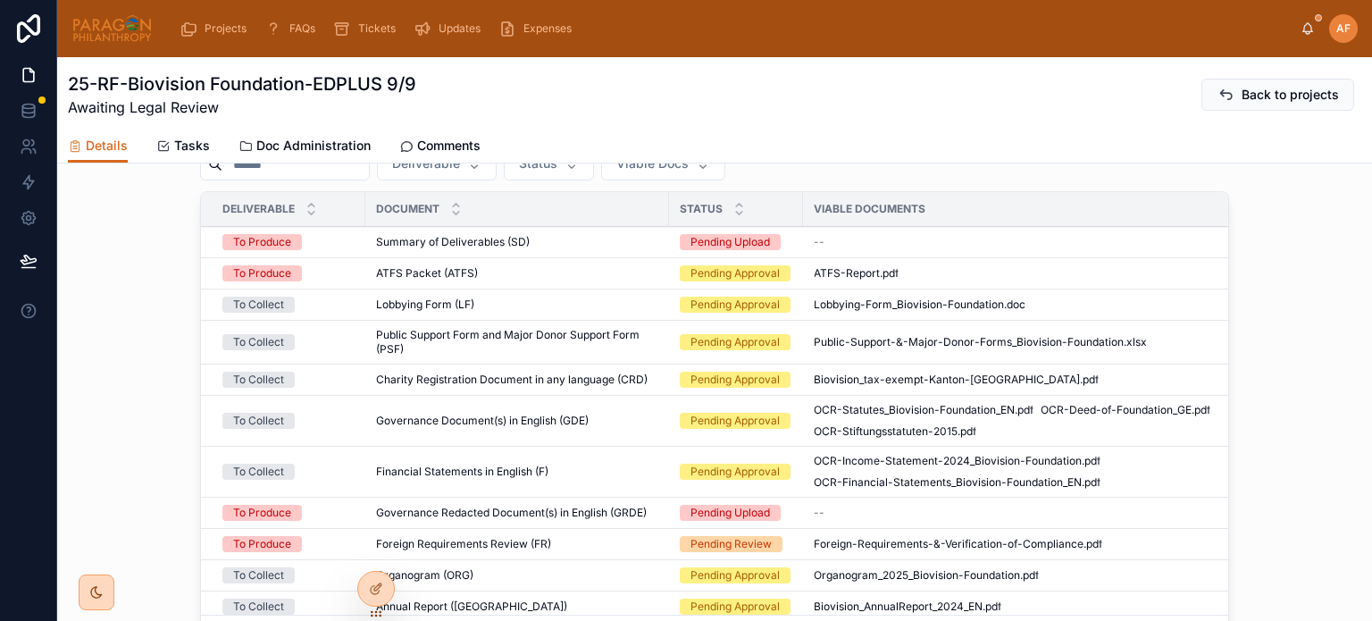
scroll to position [893, 0]
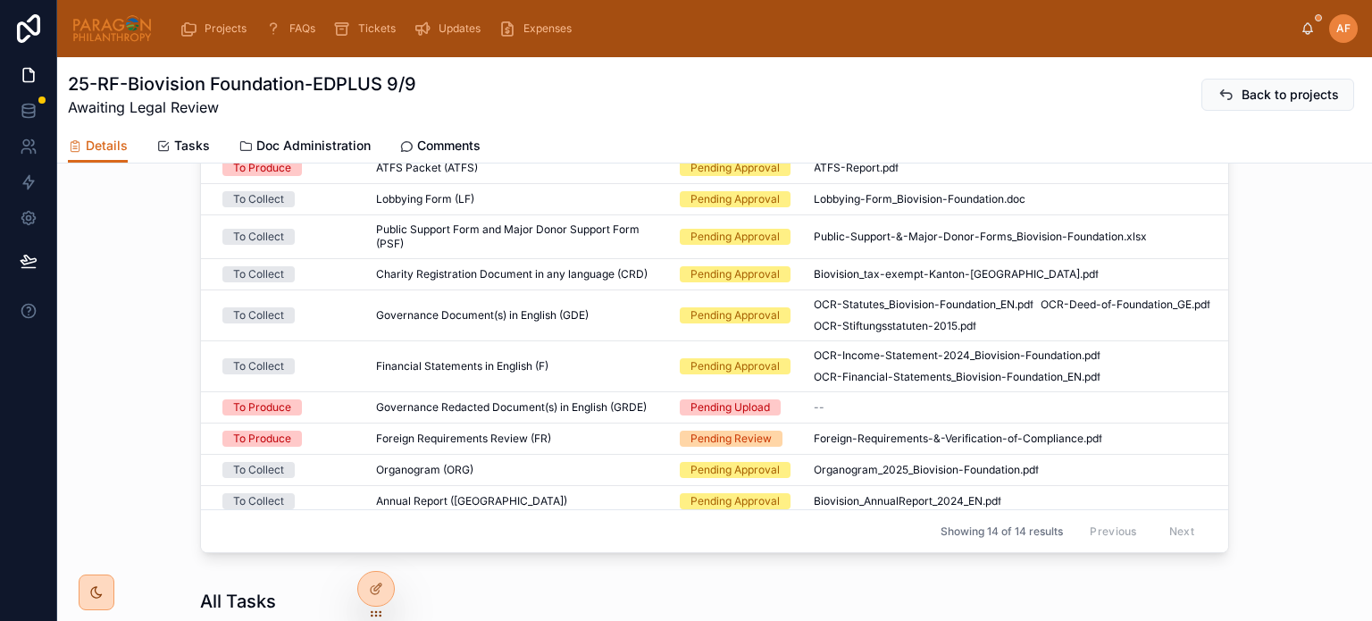
click at [560, 371] on div "Financial Statements in English (F) Financial Statements in English (F)" at bounding box center [517, 366] width 282 height 14
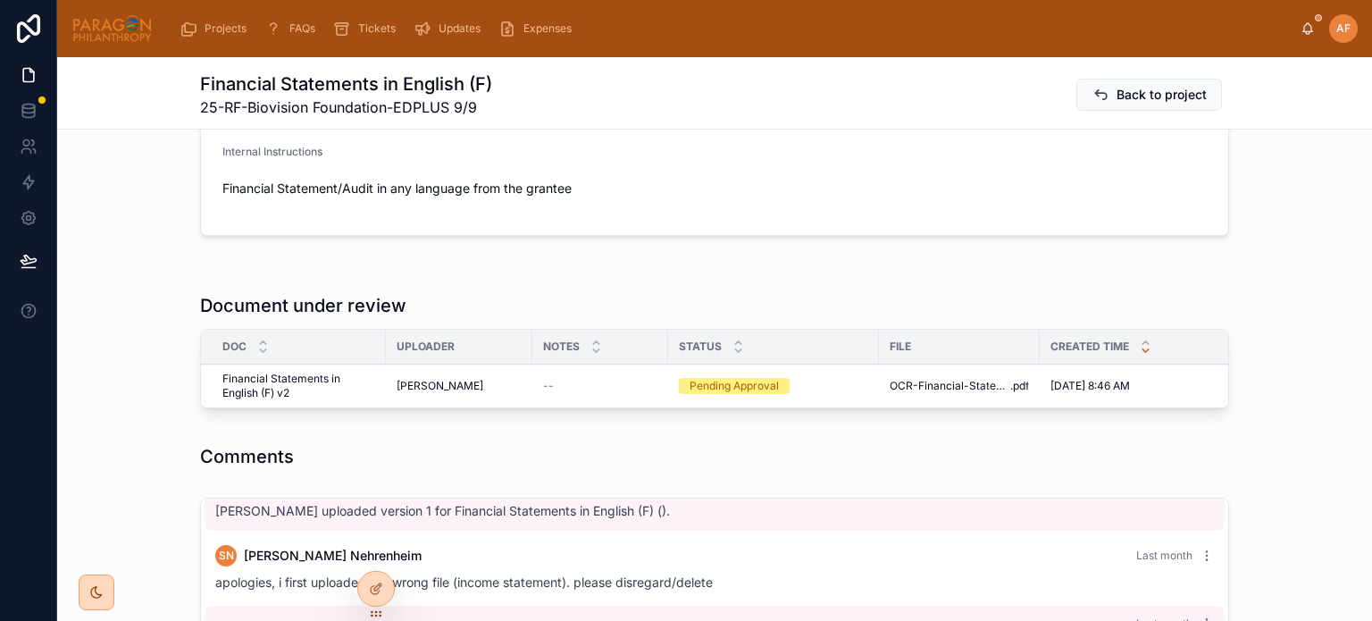
scroll to position [1072, 0]
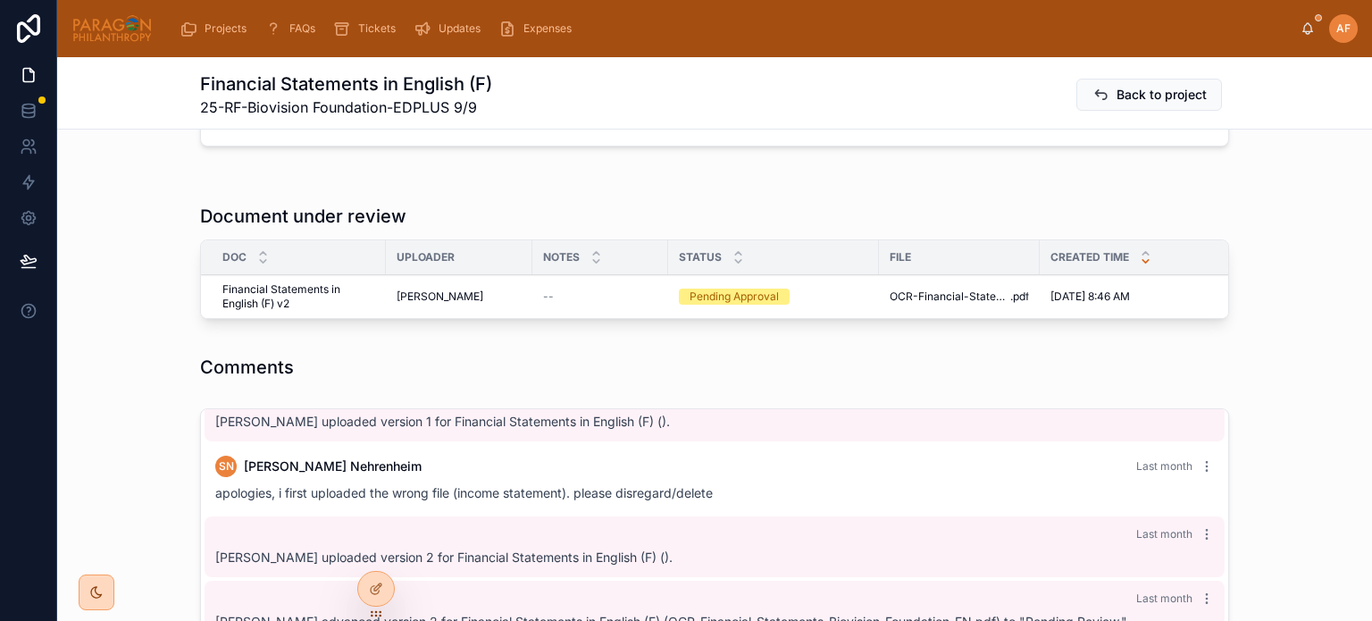
click at [0, 0] on span "Approve" at bounding box center [0, 0] width 0 height 0
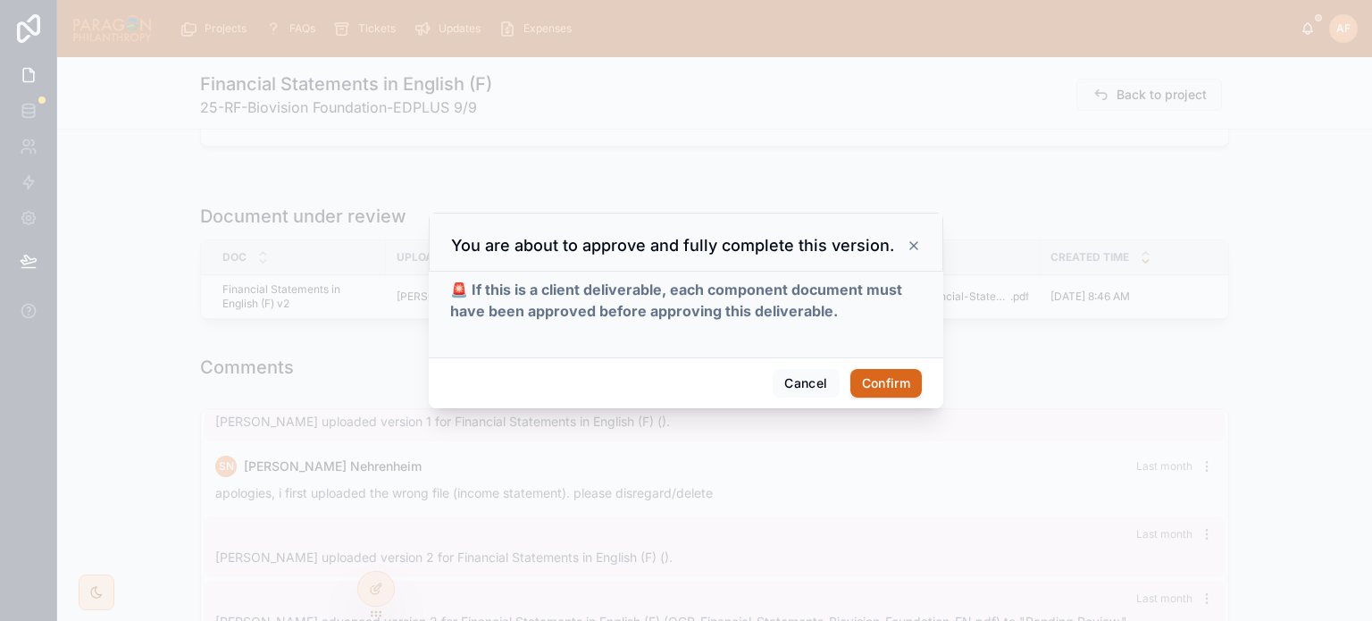
click at [883, 381] on button "Confirm" at bounding box center [885, 383] width 71 height 29
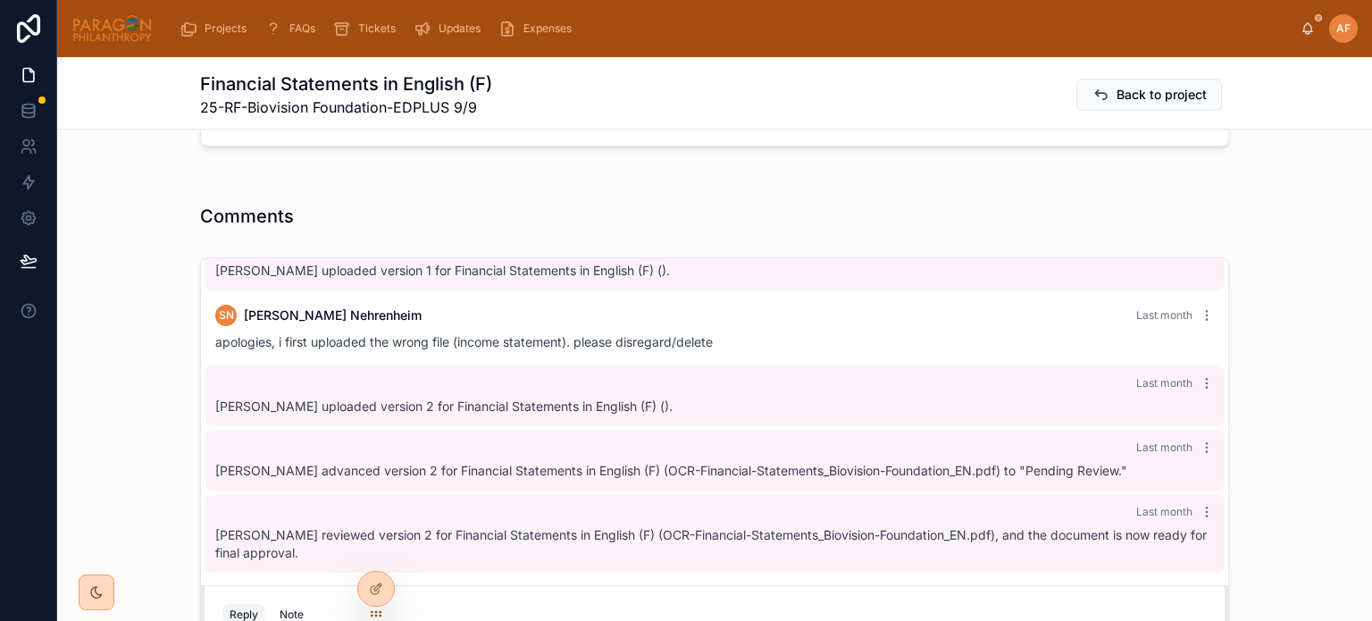
click at [1158, 95] on span "Back to project" at bounding box center [1162, 95] width 90 height 18
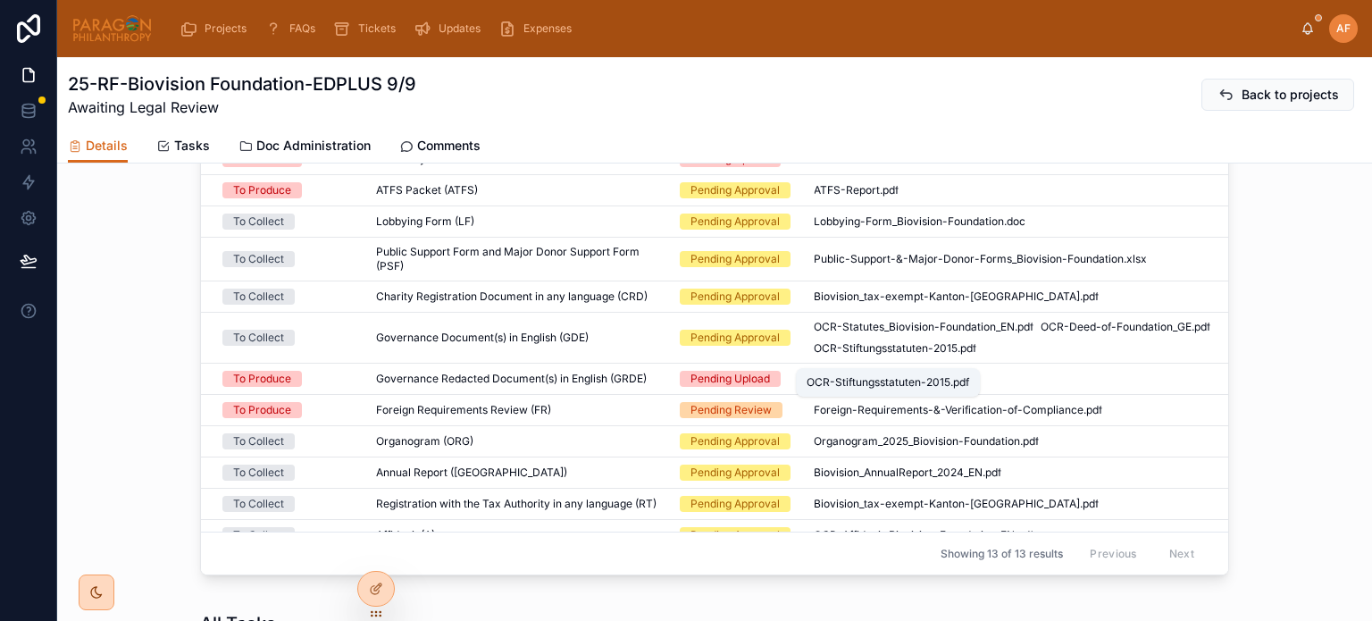
scroll to position [1072, 0]
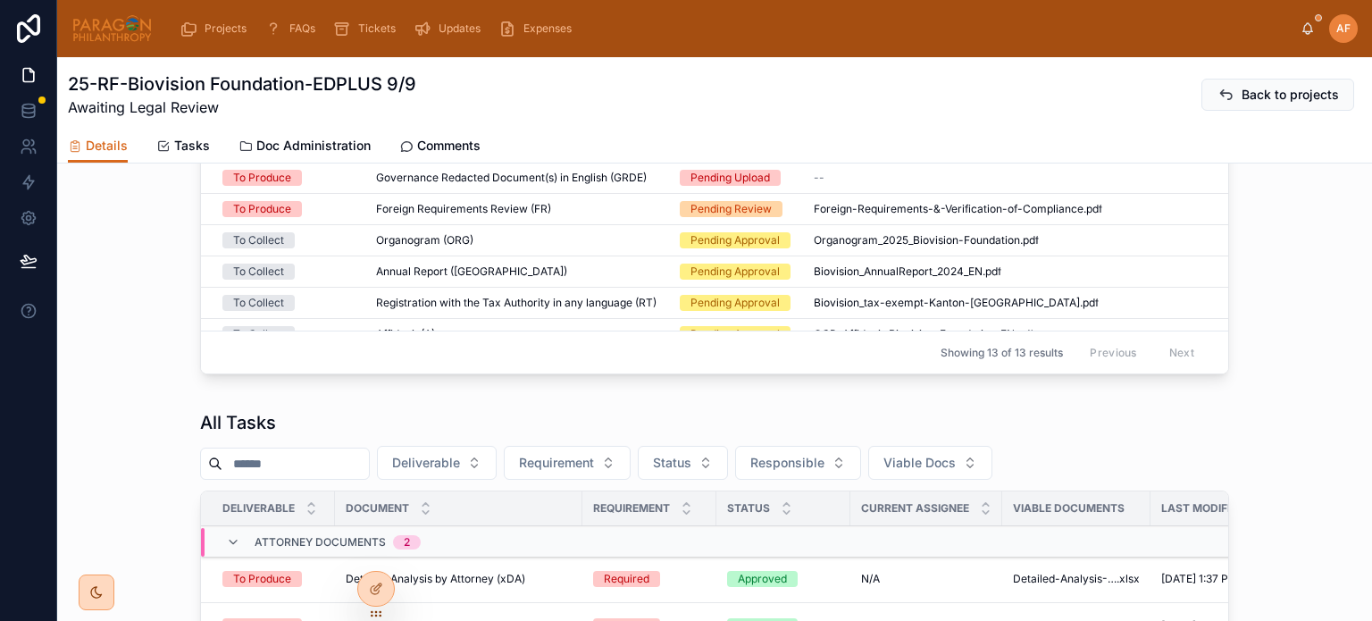
click at [600, 310] on span "Registration with the Tax Authority in any language (RT)" at bounding box center [516, 303] width 280 height 14
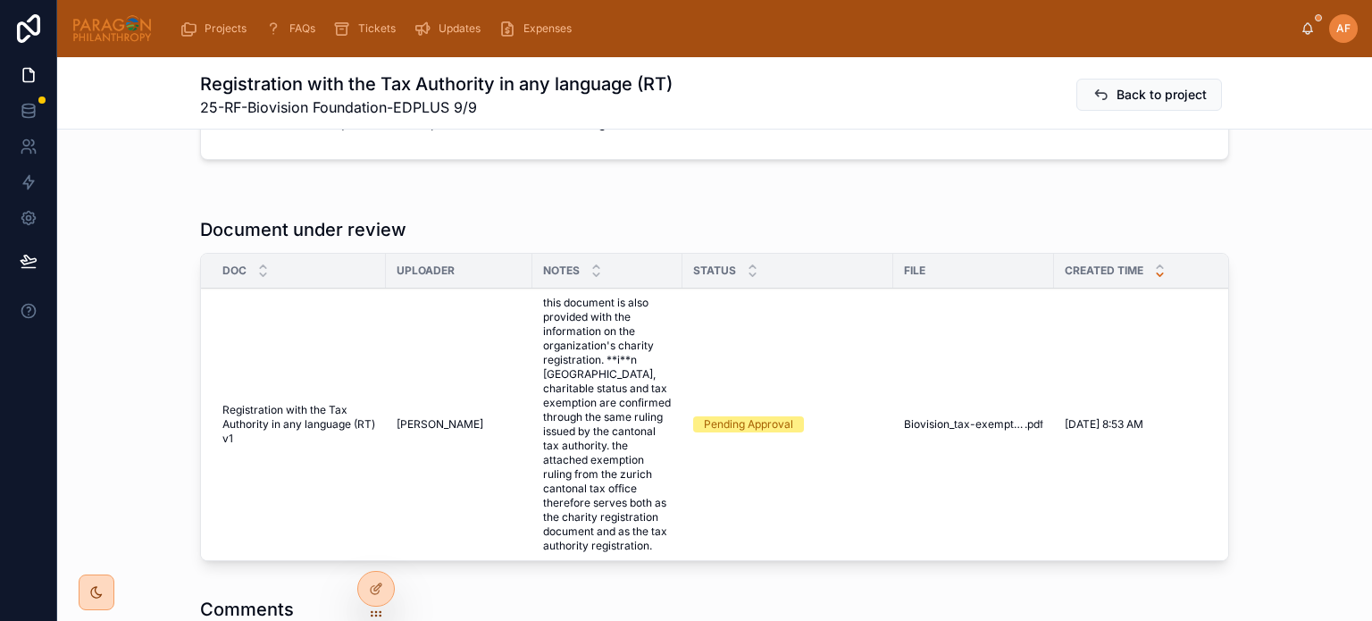
scroll to position [983, 0]
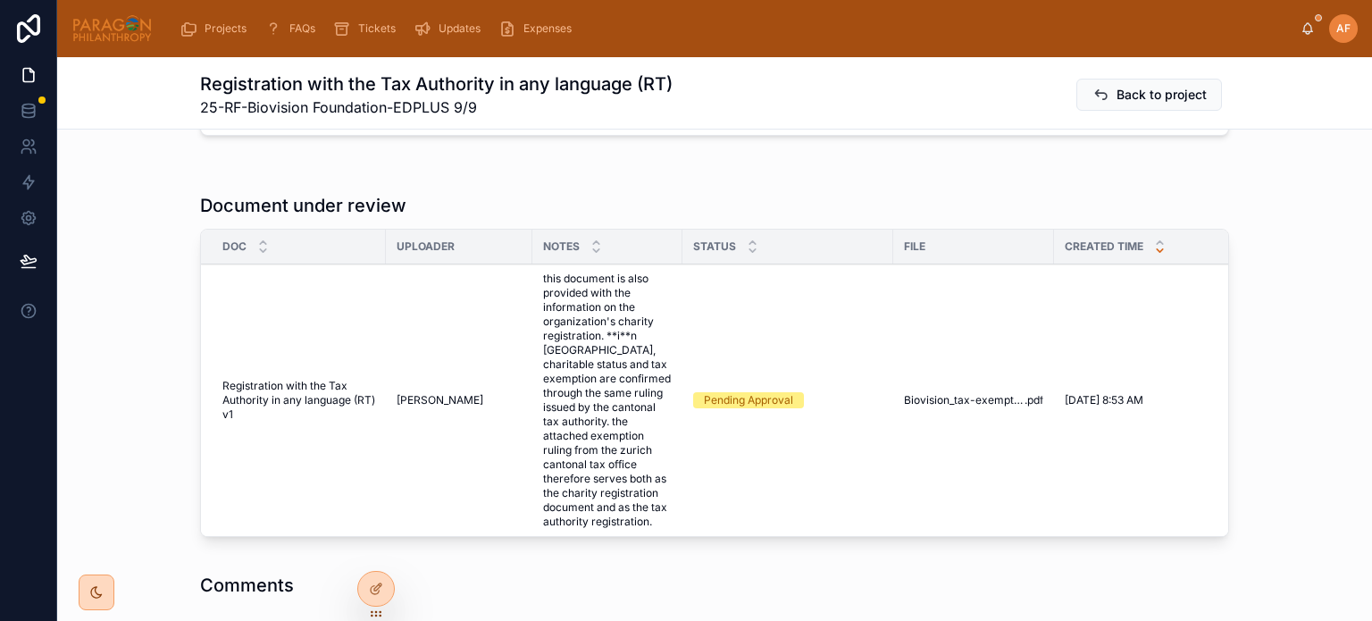
click at [0, 0] on span "Approve" at bounding box center [0, 0] width 0 height 0
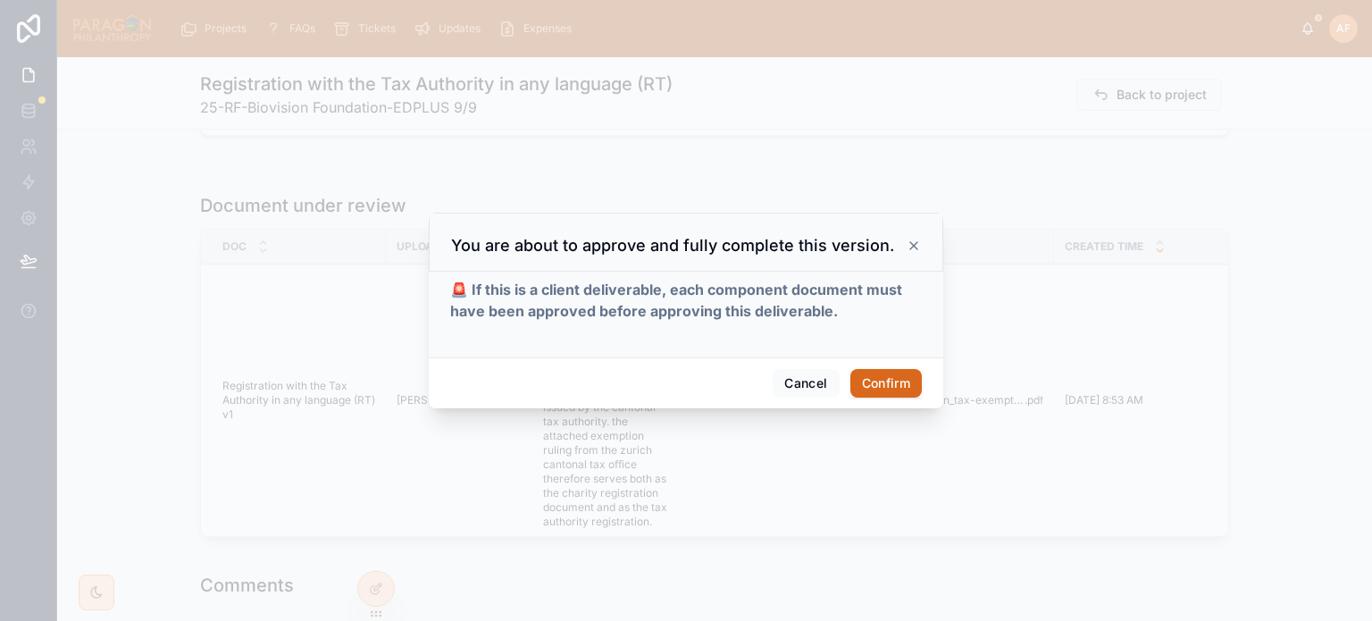
click at [870, 381] on button "Confirm" at bounding box center [885, 383] width 71 height 29
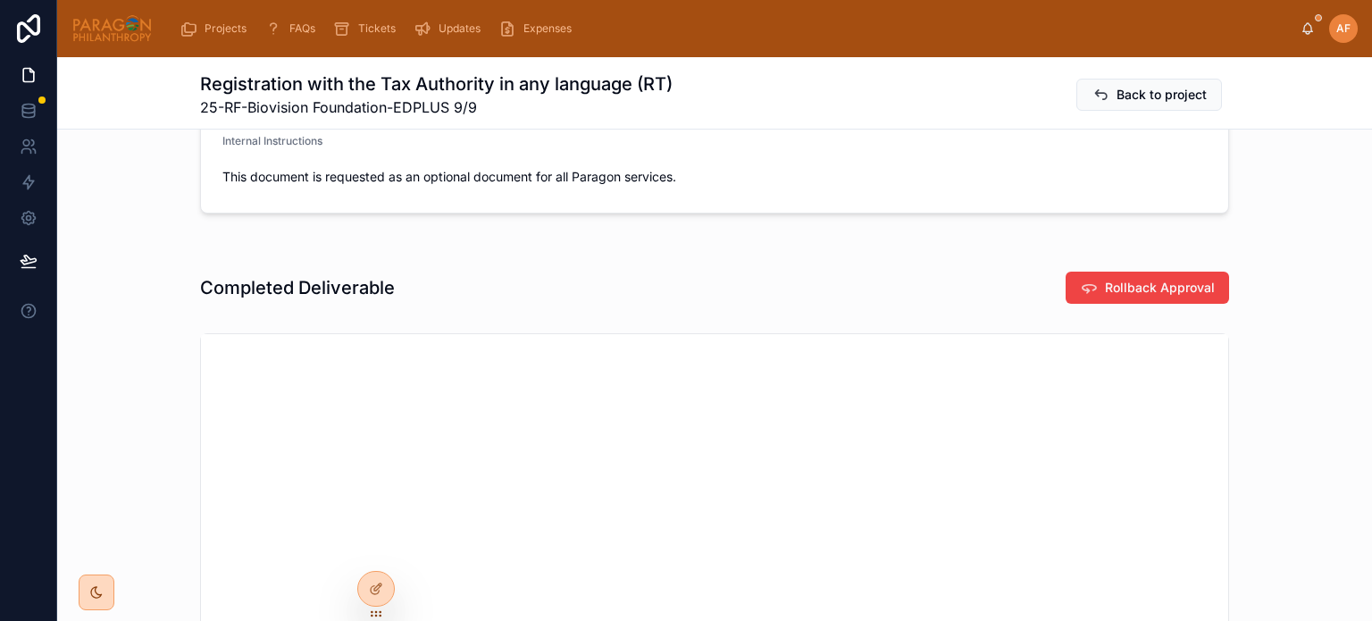
scroll to position [804, 0]
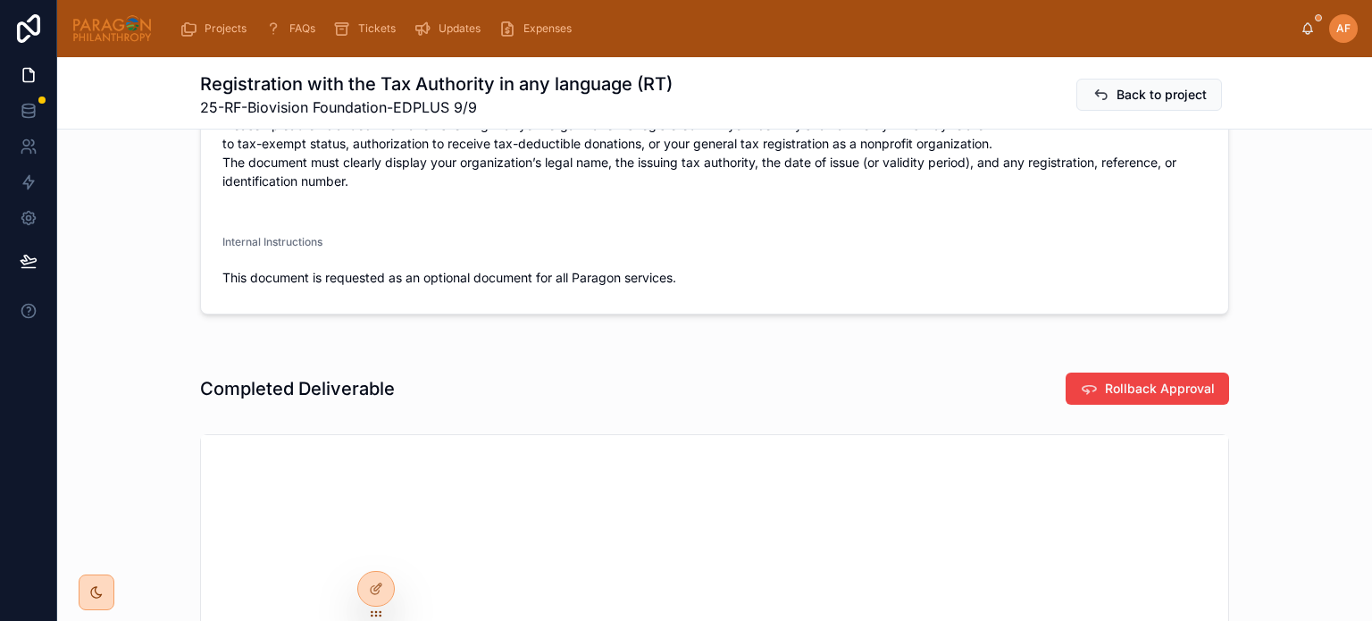
click at [1193, 99] on span "Back to project" at bounding box center [1162, 95] width 90 height 18
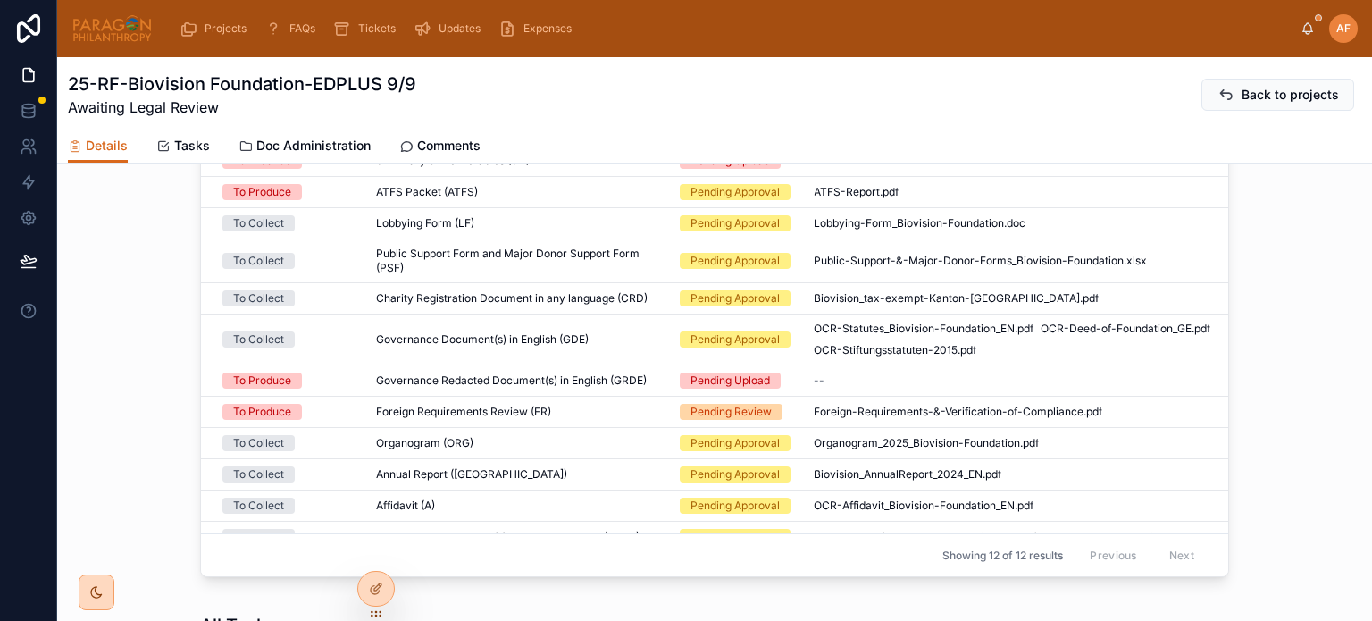
scroll to position [1161, 0]
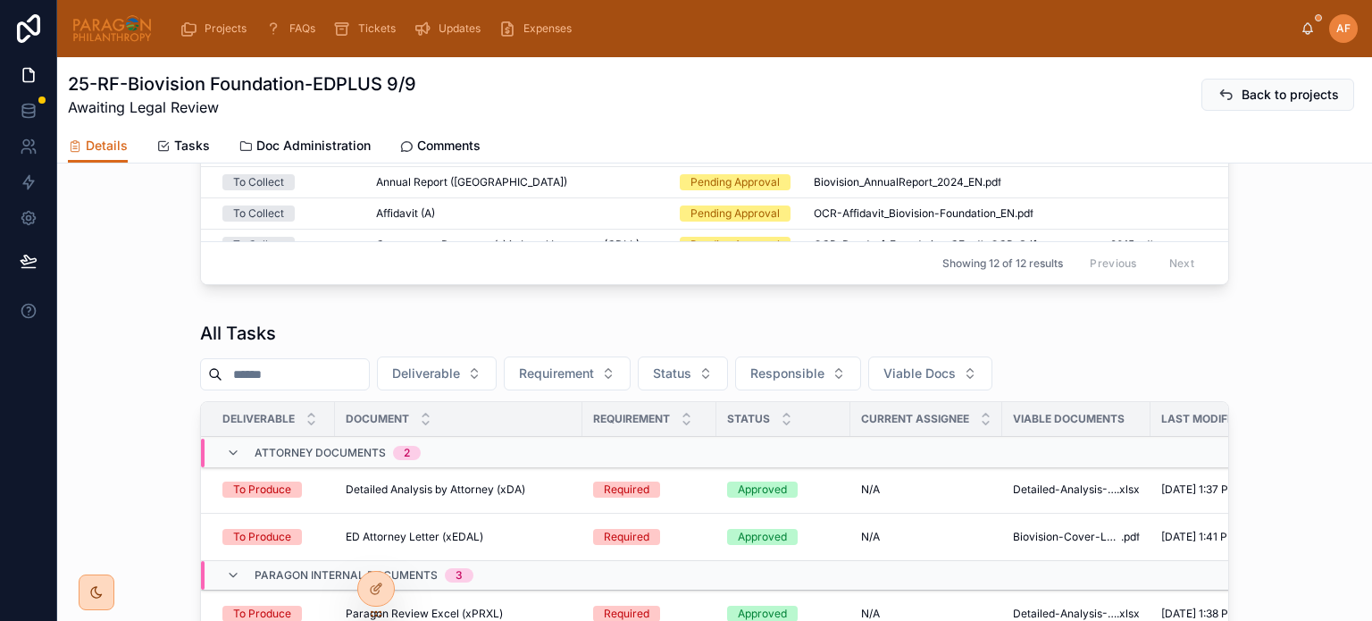
click at [565, 189] on div "Annual Report (AR) Annual Report (AR)" at bounding box center [517, 182] width 282 height 14
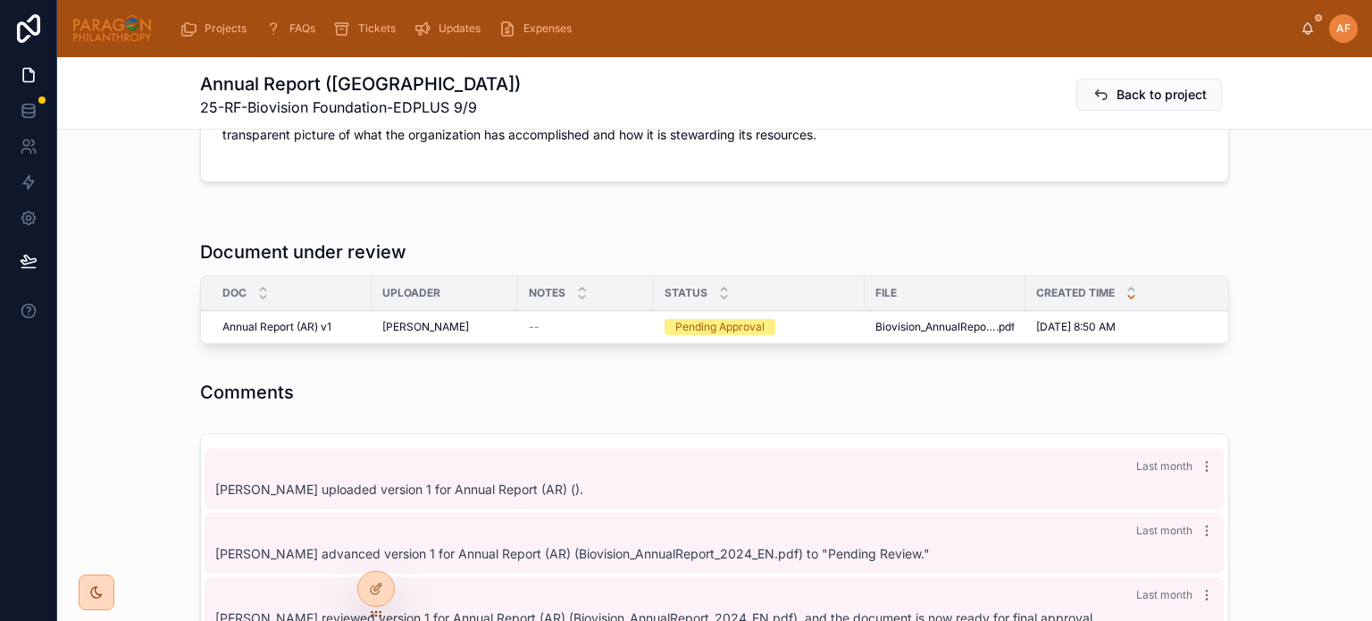
scroll to position [1072, 0]
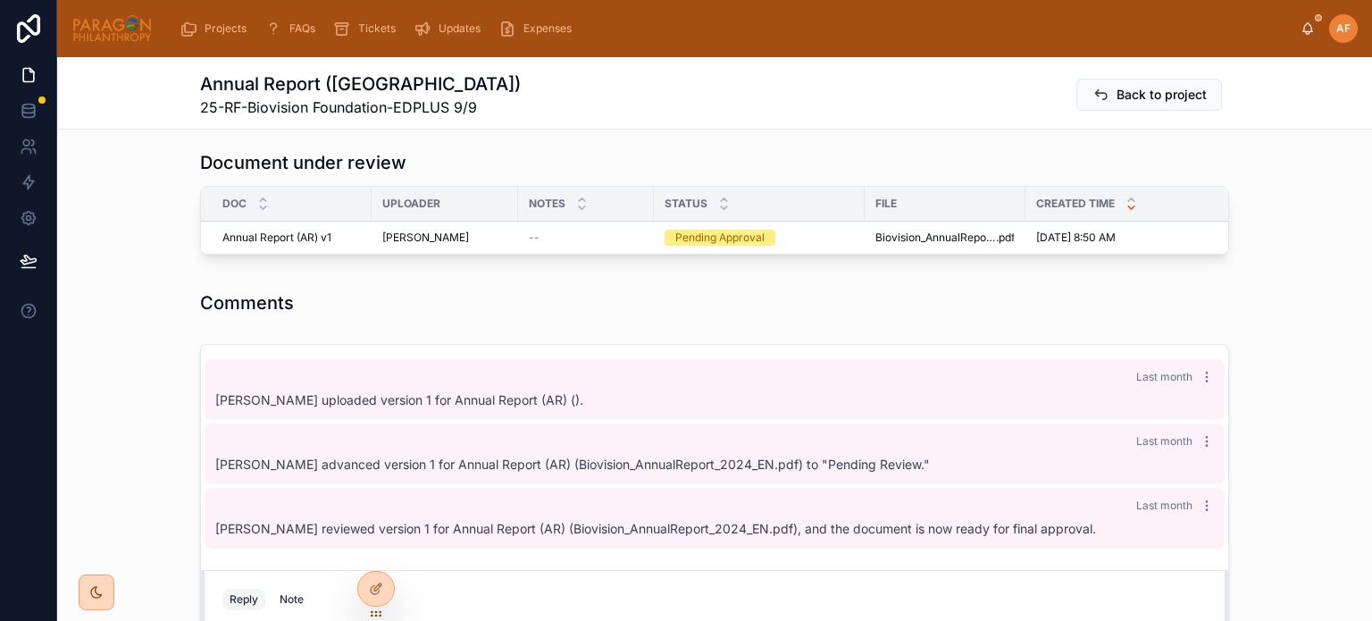
click at [0, 0] on icon at bounding box center [0, 0] width 0 height 0
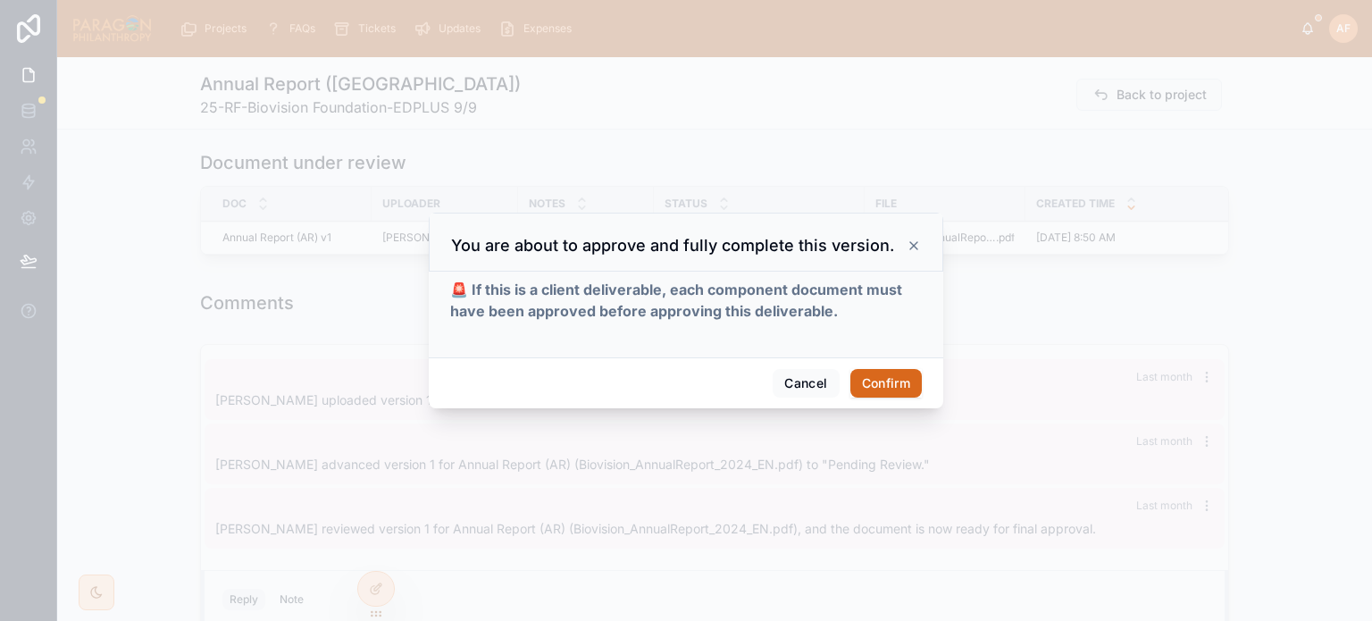
click at [876, 378] on button "Confirm" at bounding box center [885, 383] width 71 height 29
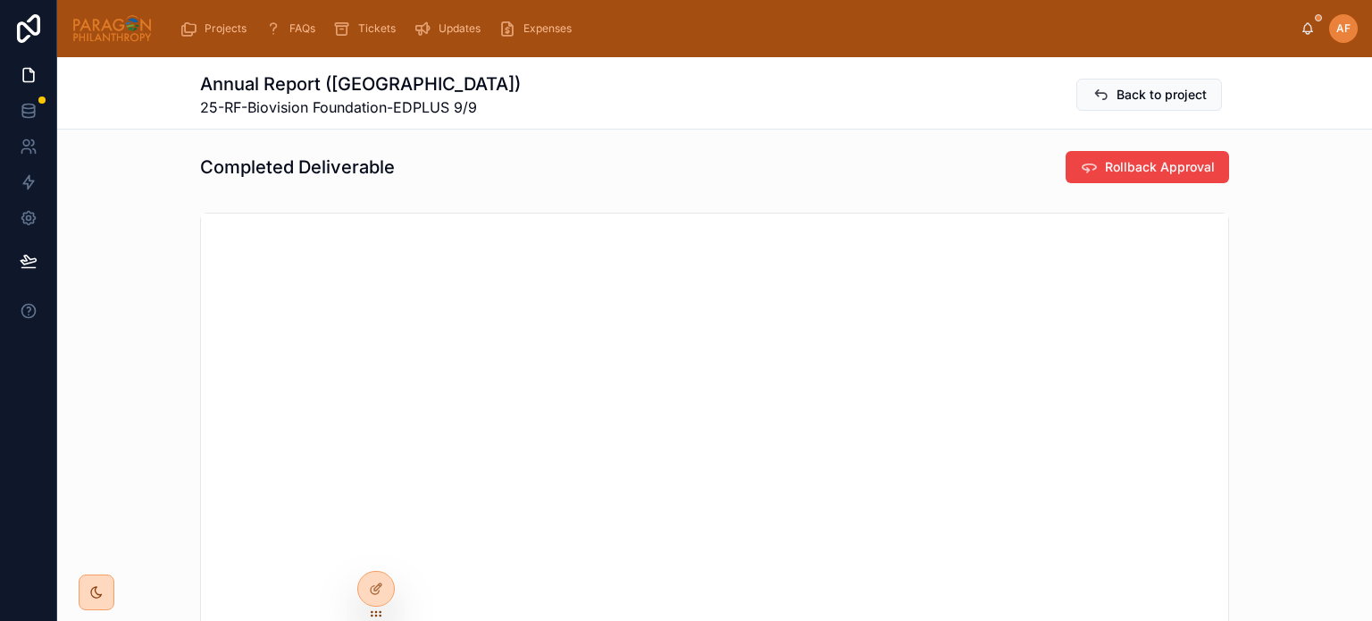
click at [1124, 89] on span "Back to project" at bounding box center [1162, 95] width 90 height 18
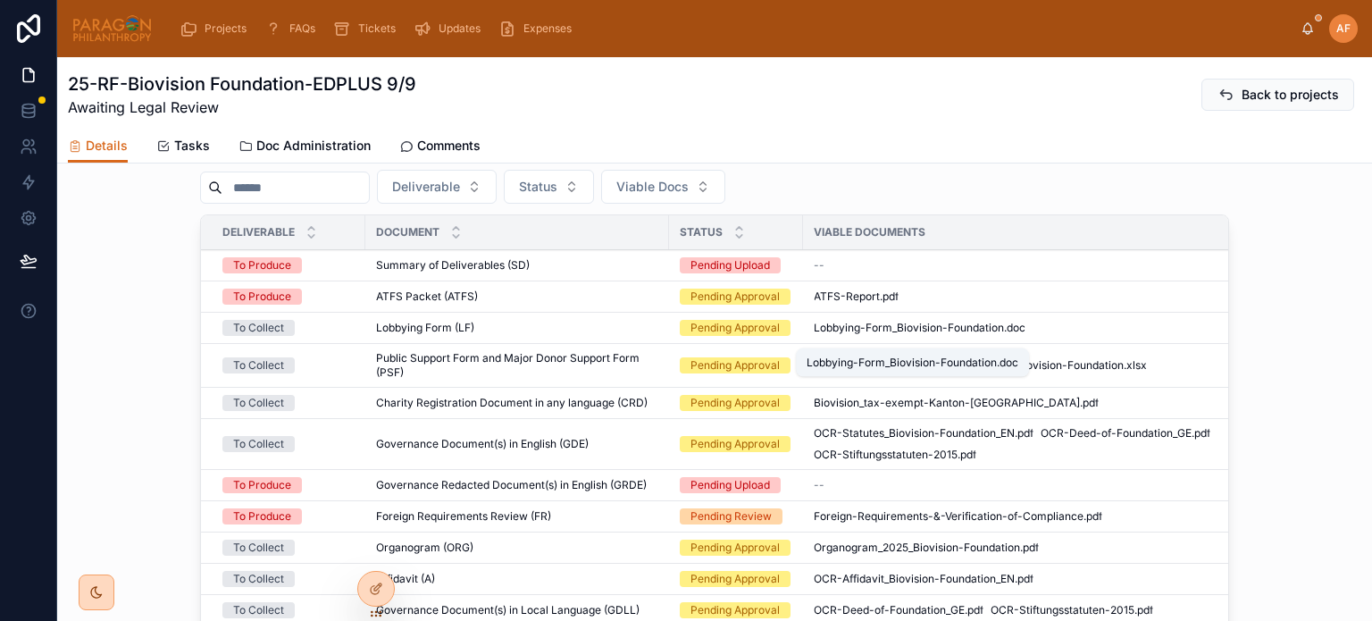
scroll to position [1072, 0]
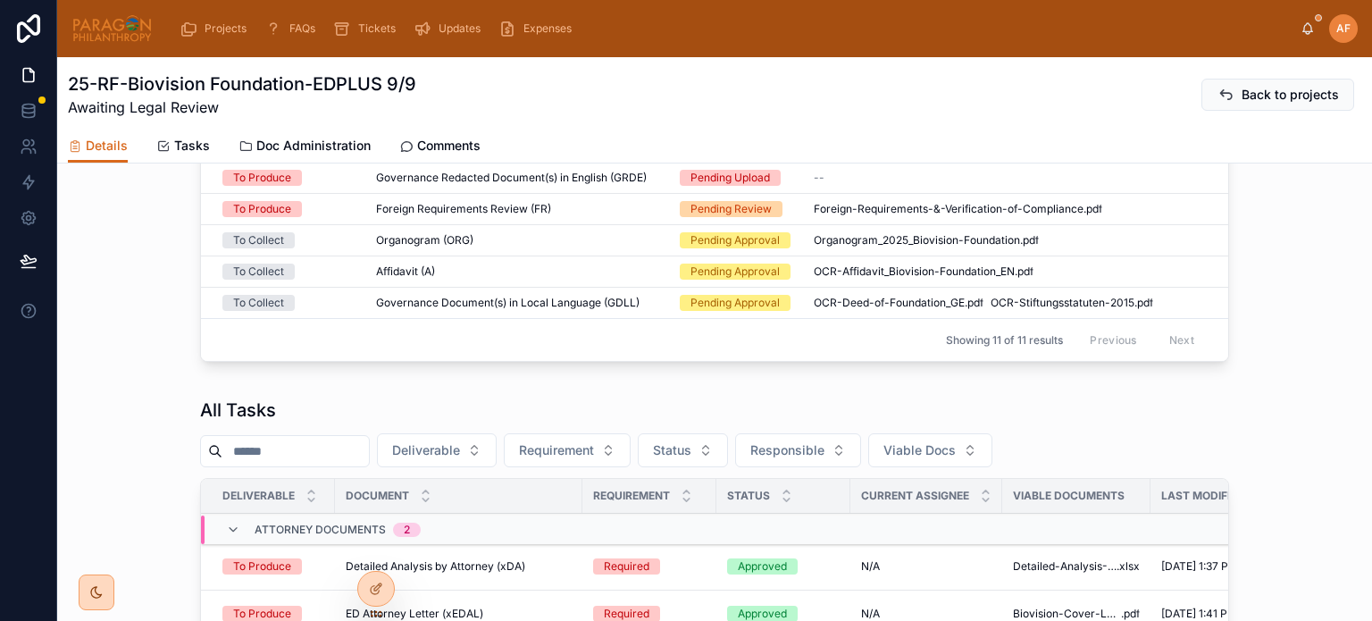
click at [519, 279] on div "Affidavit (A) Affidavit (A)" at bounding box center [517, 271] width 282 height 14
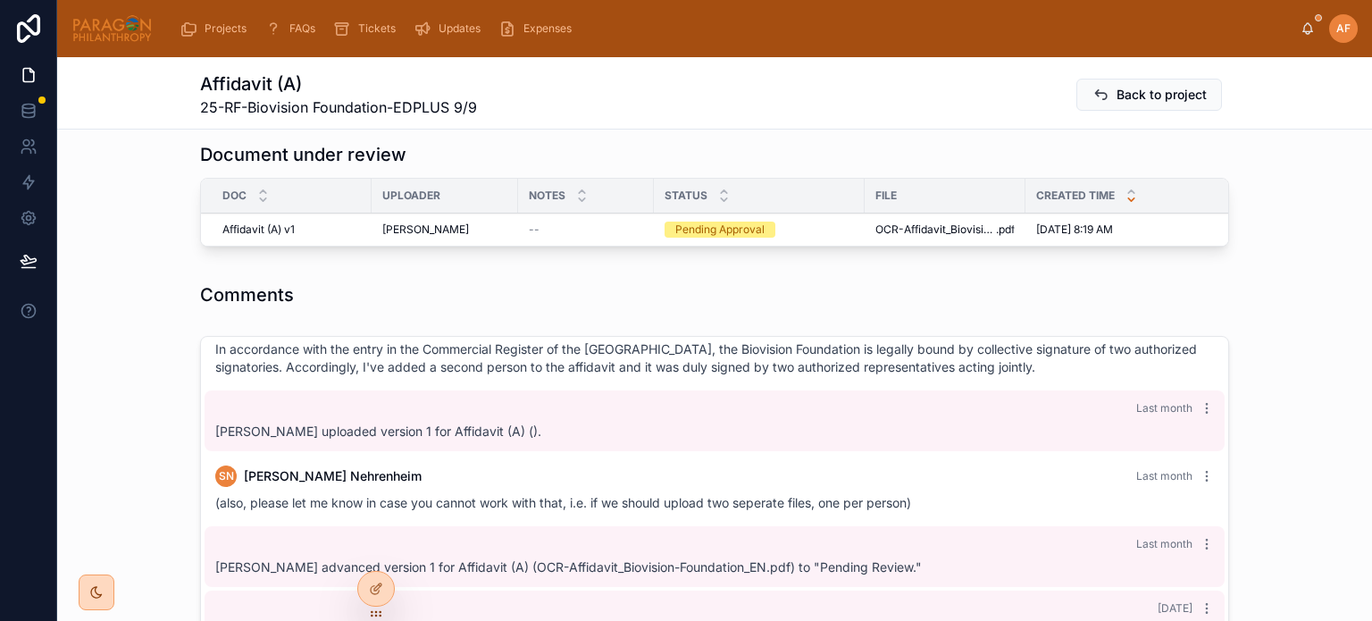
scroll to position [893, 0]
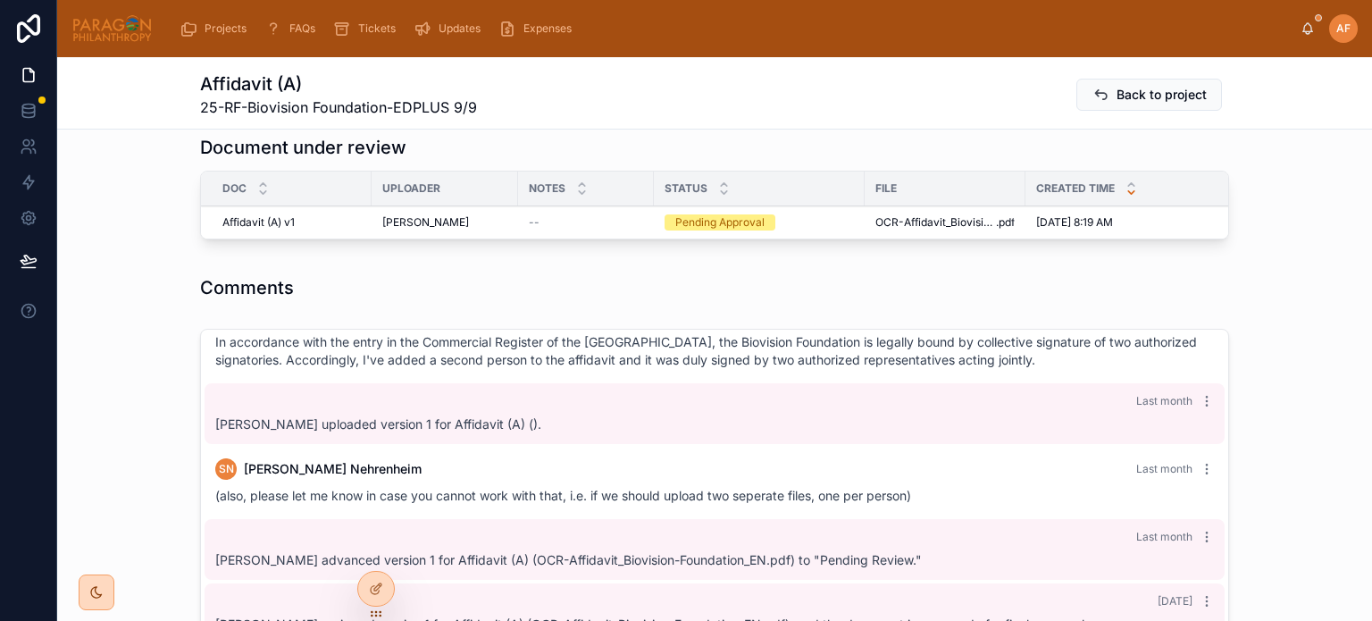
click at [0, 0] on span "Approve" at bounding box center [0, 0] width 0 height 0
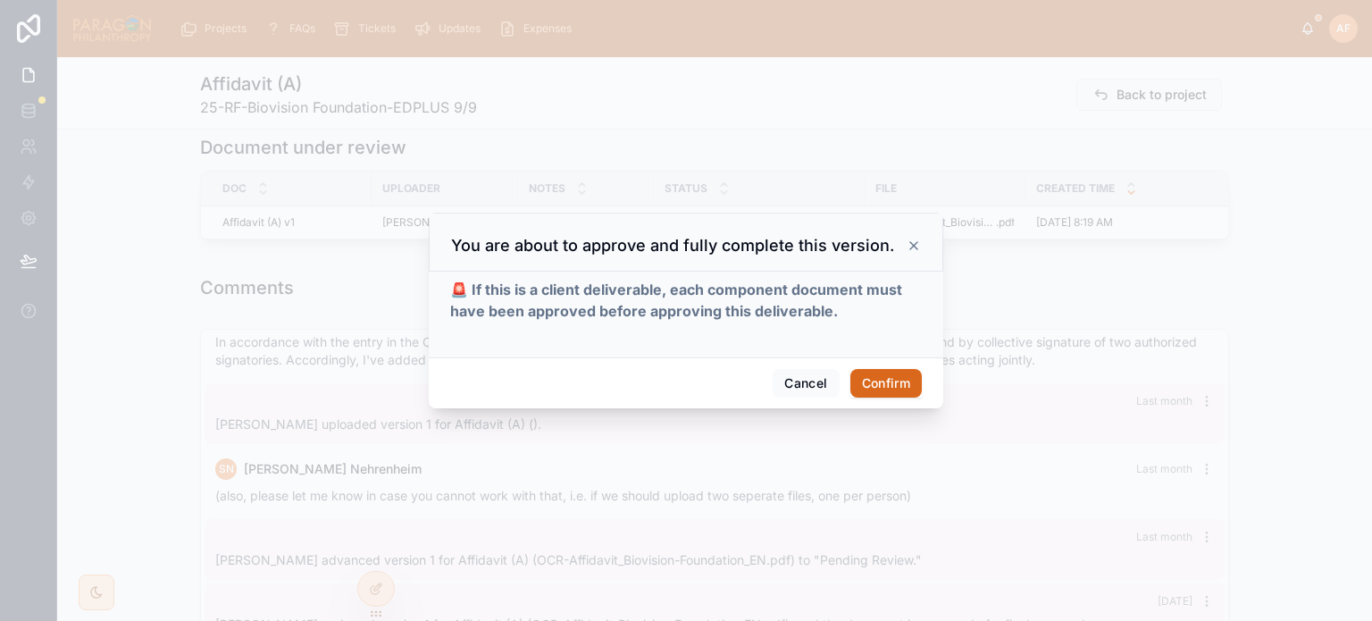
click at [878, 385] on button "Confirm" at bounding box center [885, 383] width 71 height 29
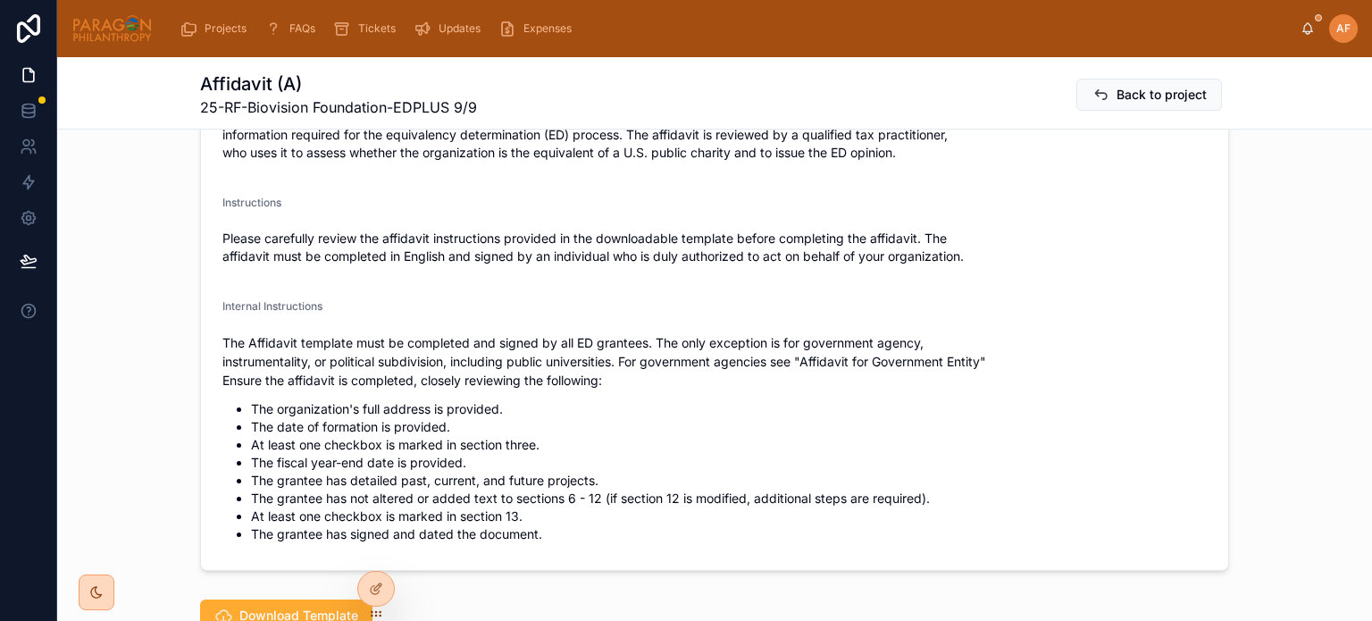
scroll to position [268, 0]
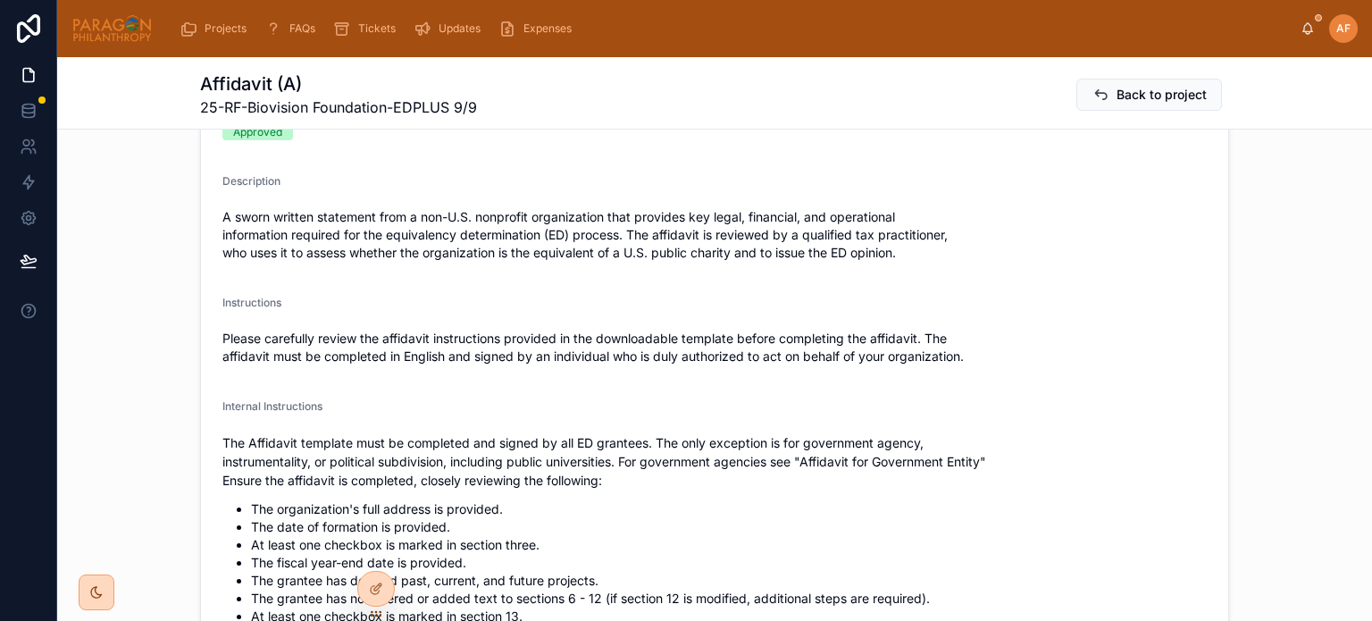
click at [1166, 97] on span "Back to project" at bounding box center [1162, 95] width 90 height 18
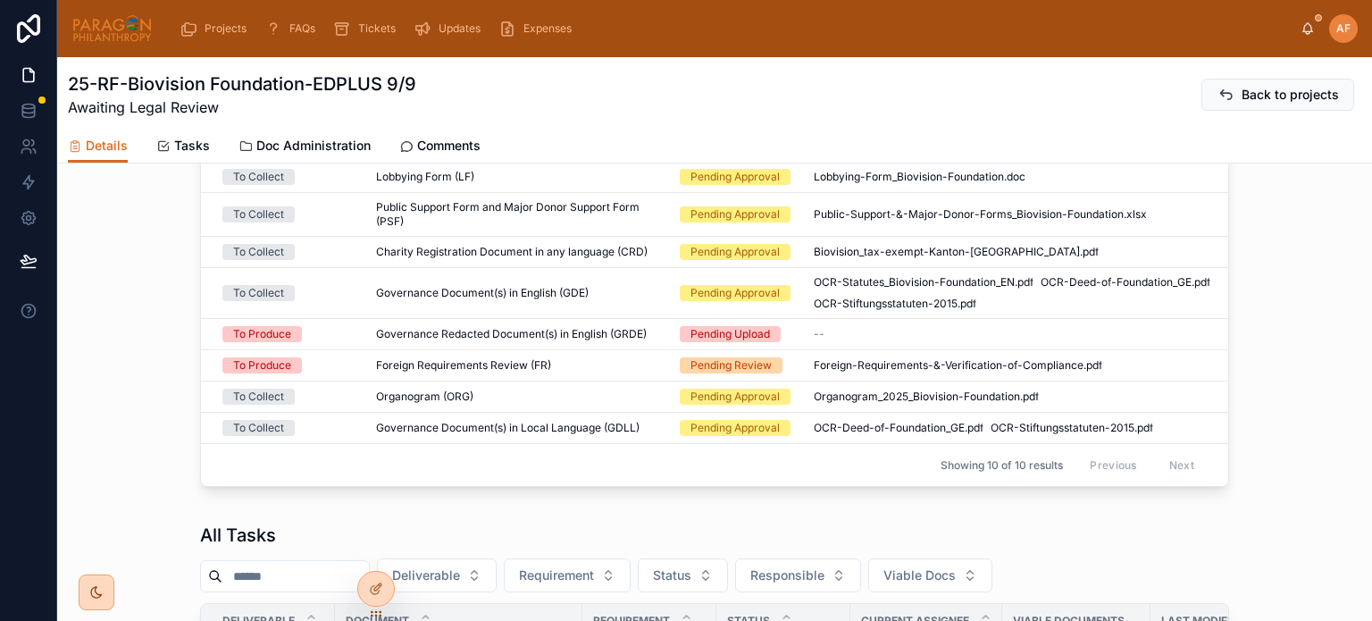
scroll to position [715, 0]
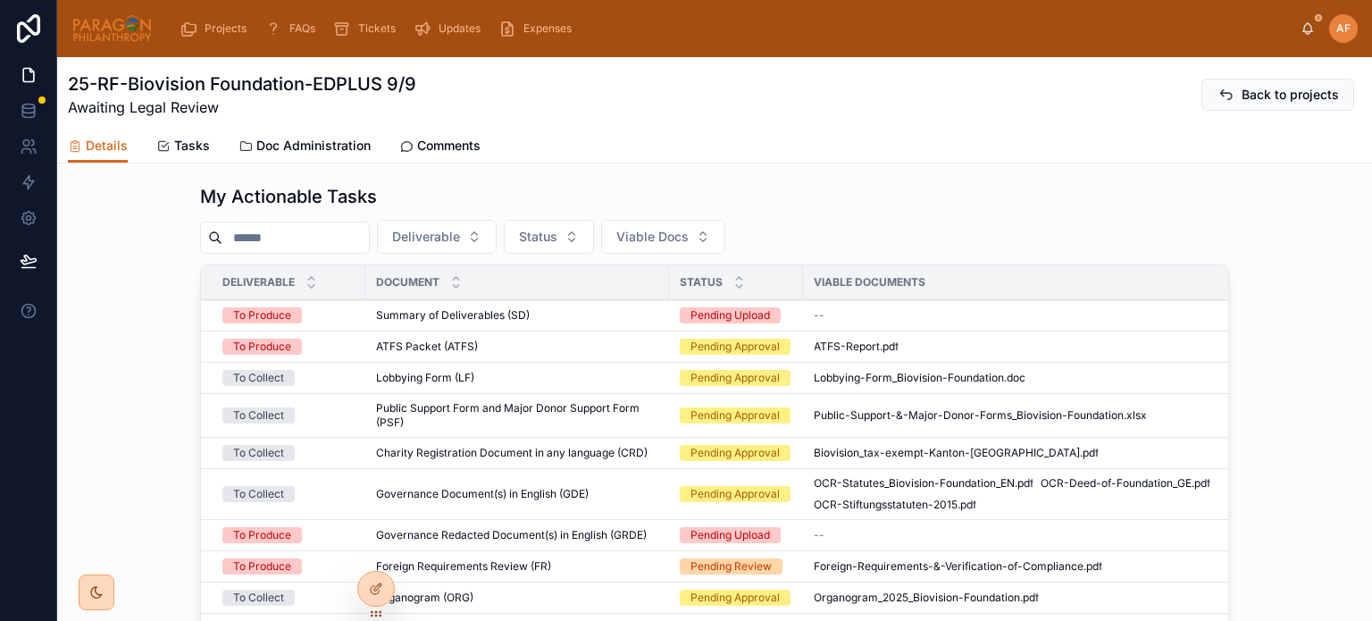
click at [497, 352] on div "ATFS Packet (ATFS) ATFS Packet (ATFS)" at bounding box center [517, 346] width 282 height 14
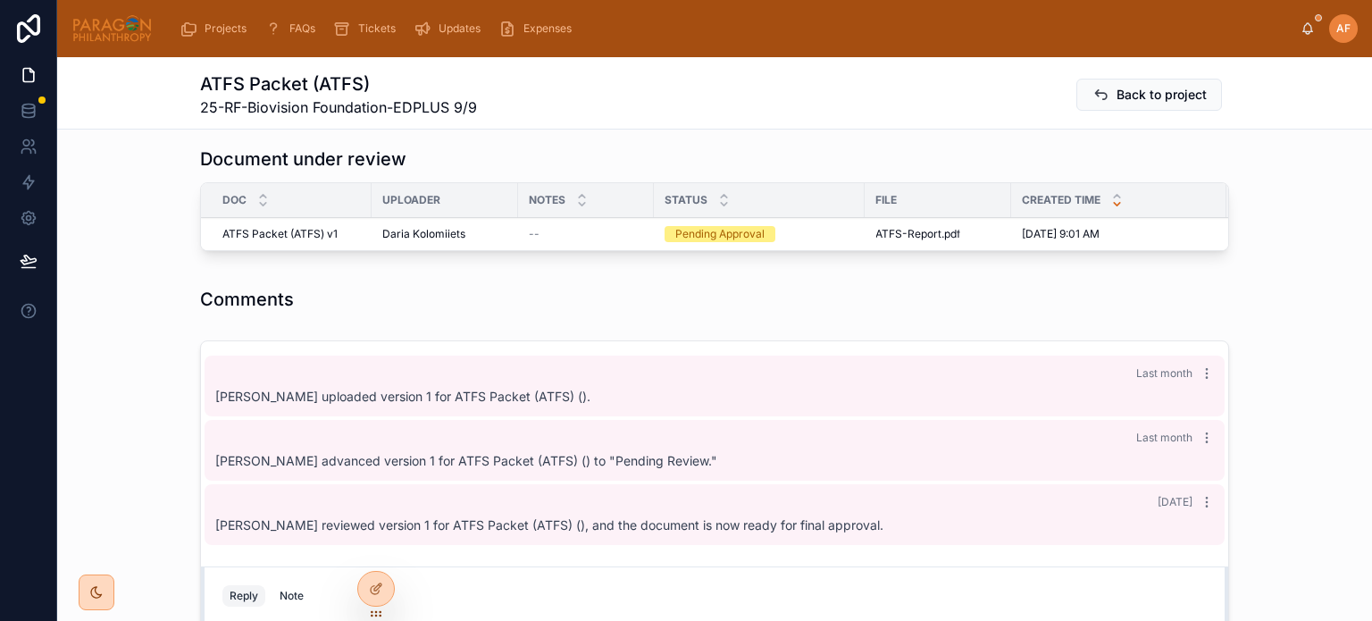
scroll to position [1697, 0]
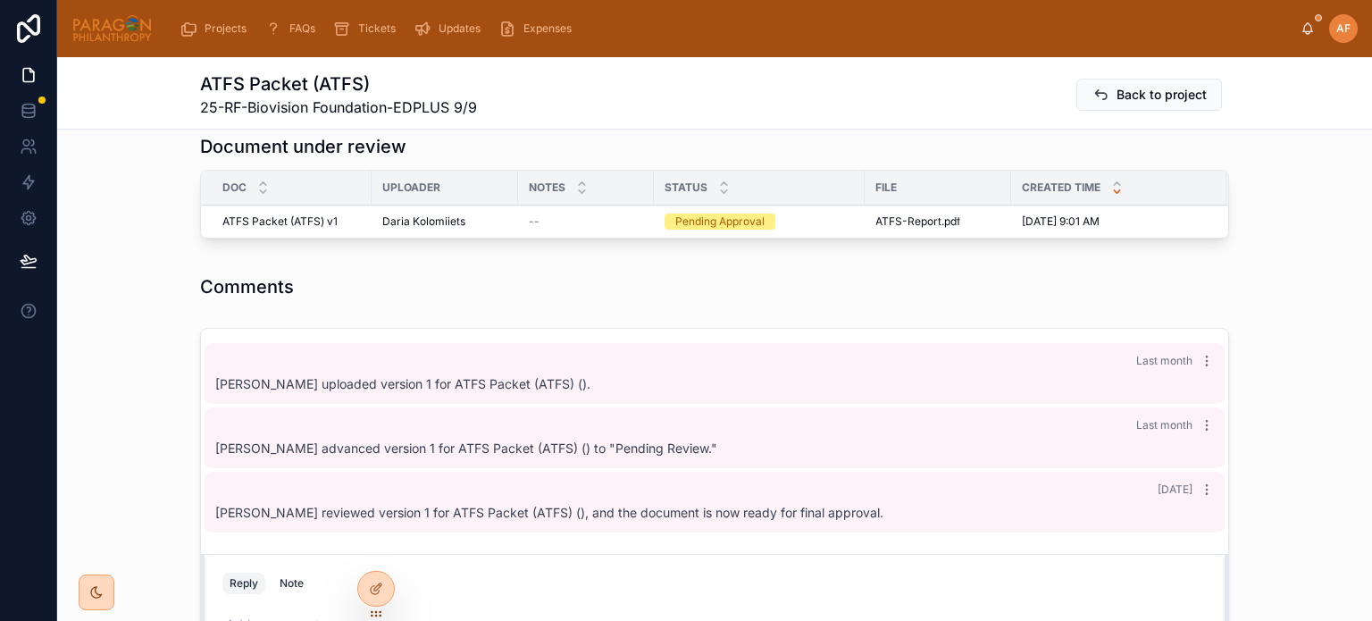
click at [0, 0] on span "Approve" at bounding box center [0, 0] width 0 height 0
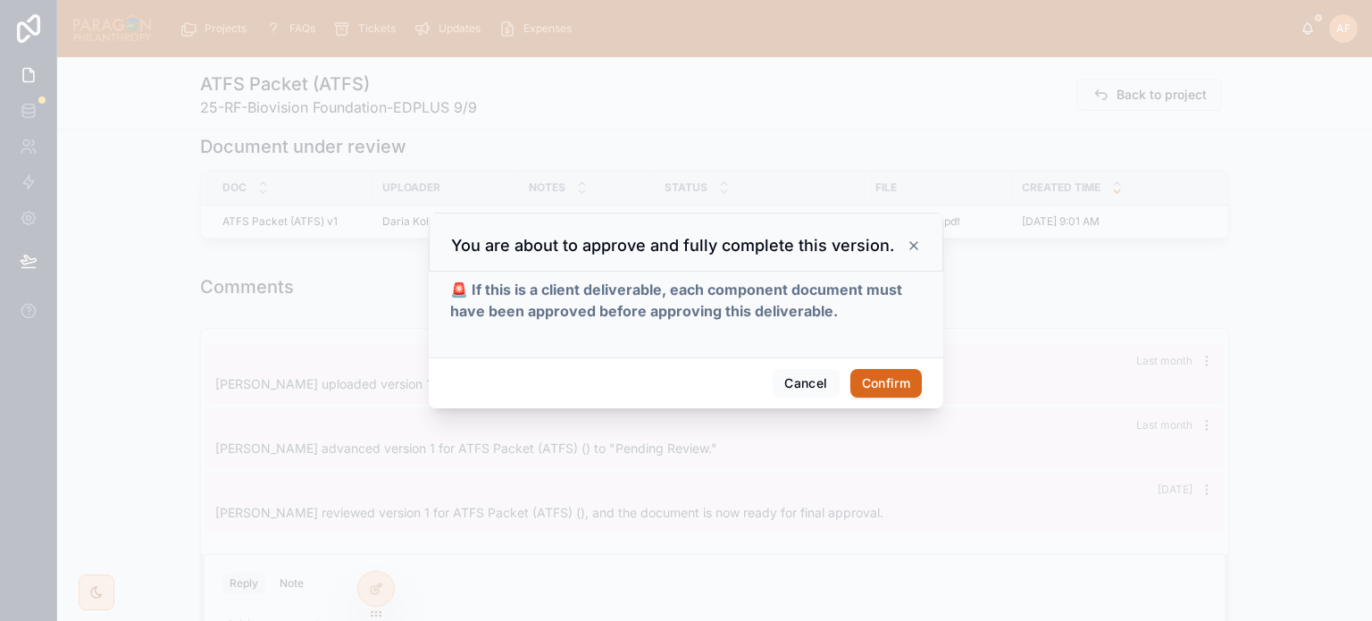
click at [883, 388] on button "Confirm" at bounding box center [885, 383] width 71 height 29
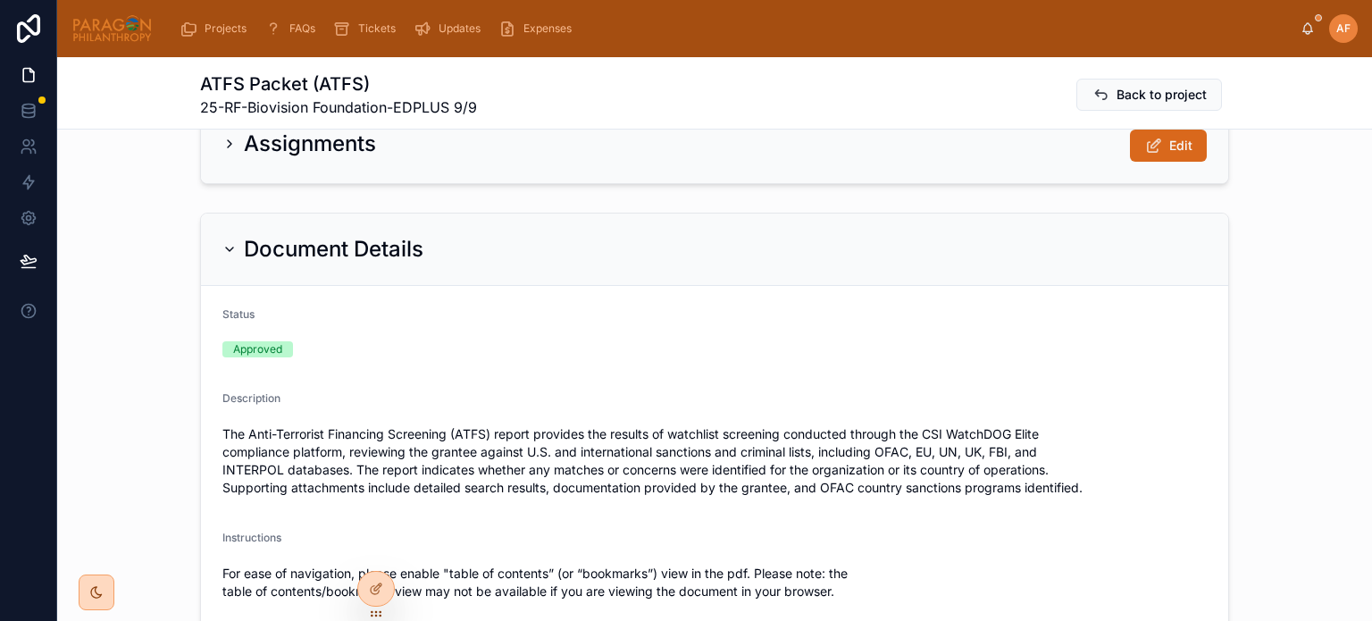
scroll to position [0, 0]
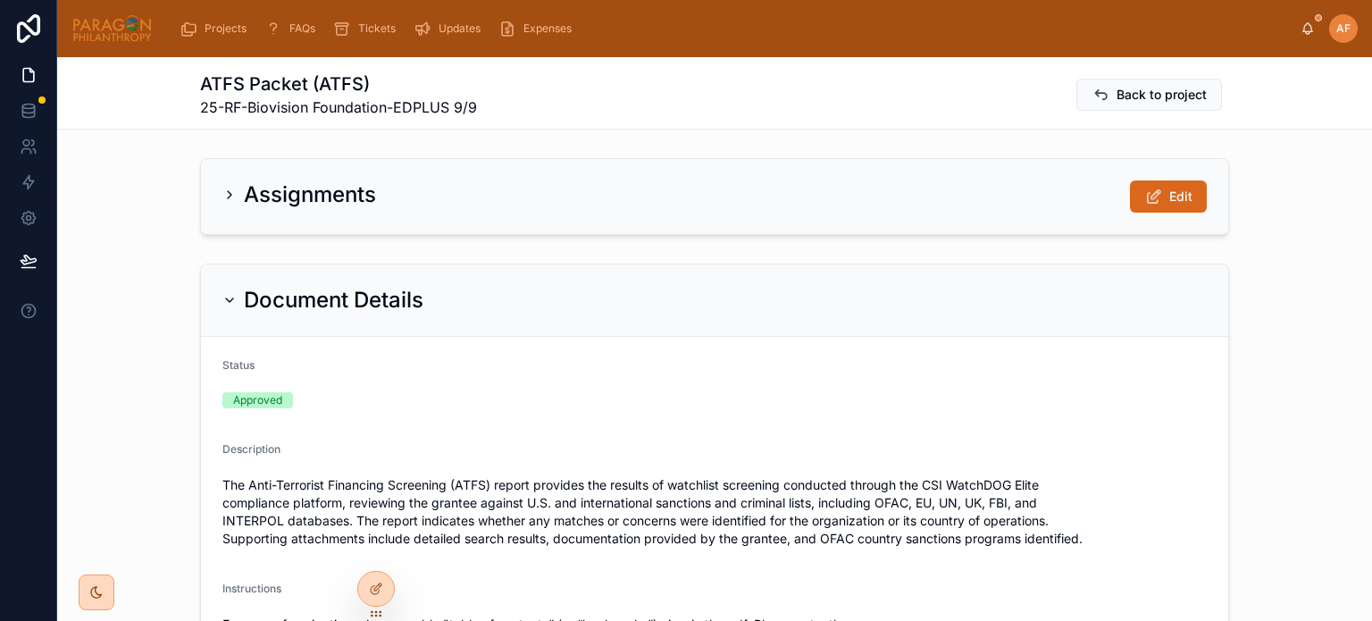
click at [1176, 99] on span "Back to project" at bounding box center [1162, 95] width 90 height 18
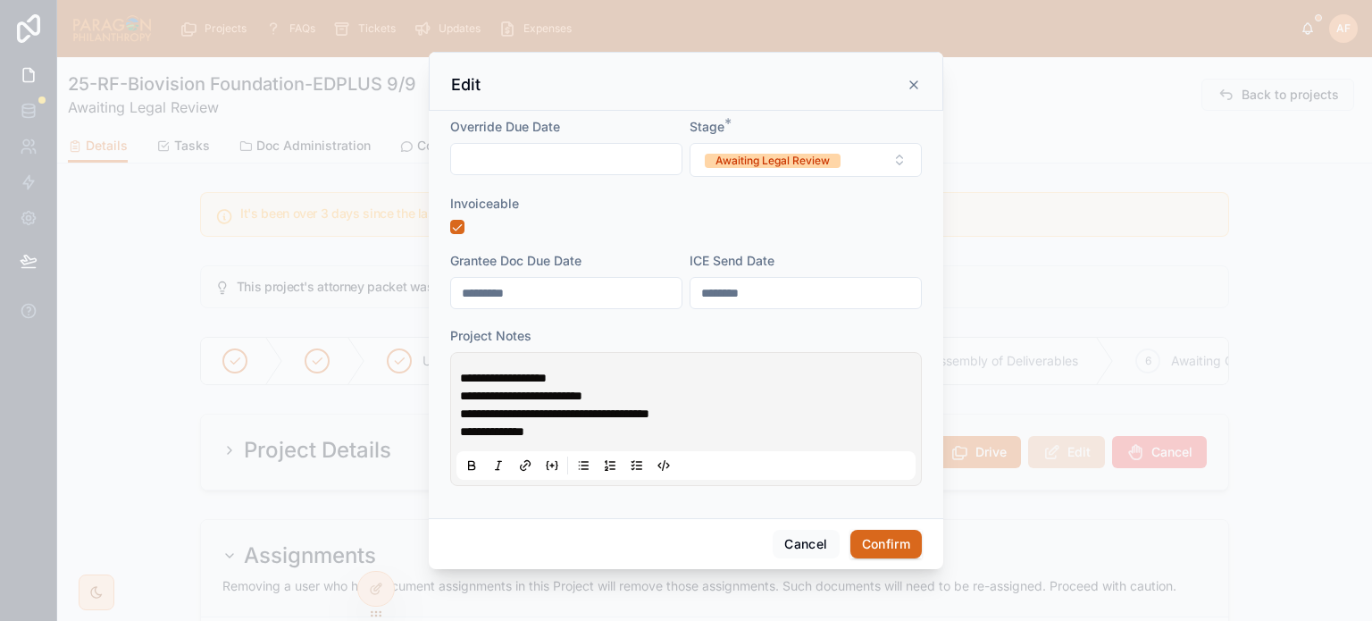
click at [741, 159] on div "Awaiting Legal Review" at bounding box center [773, 161] width 114 height 14
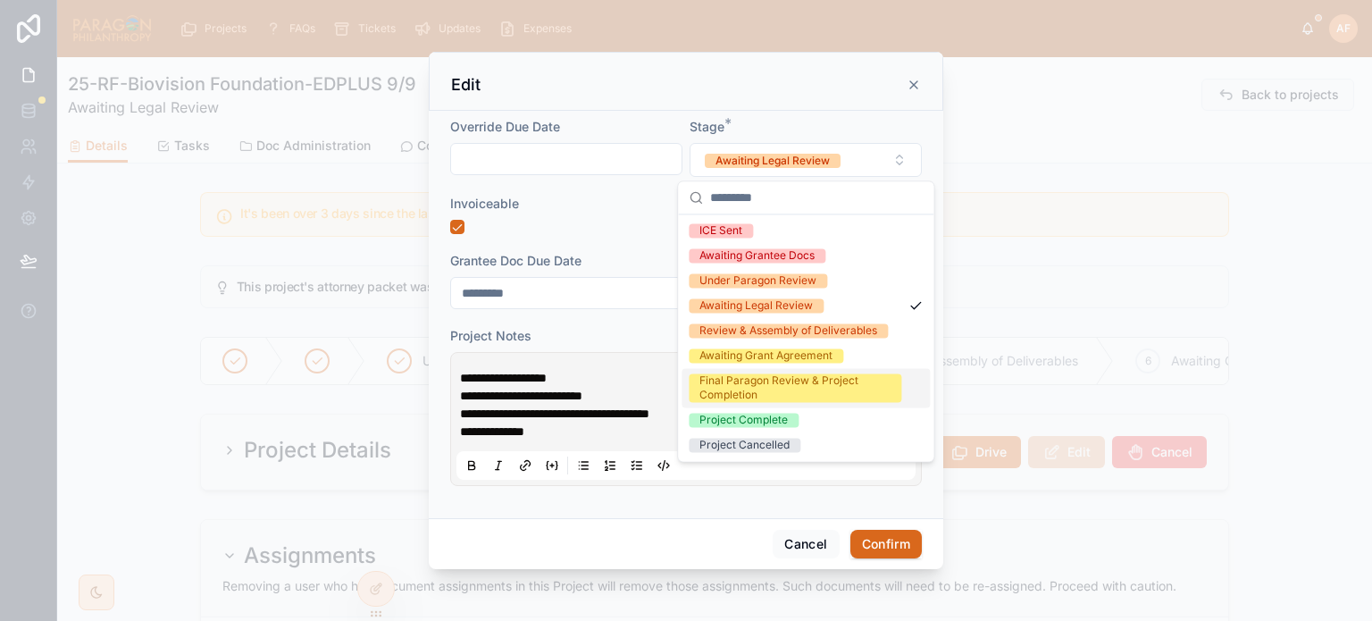
click at [782, 389] on div "Final Paragon Review & Project Completion" at bounding box center [794, 387] width 191 height 29
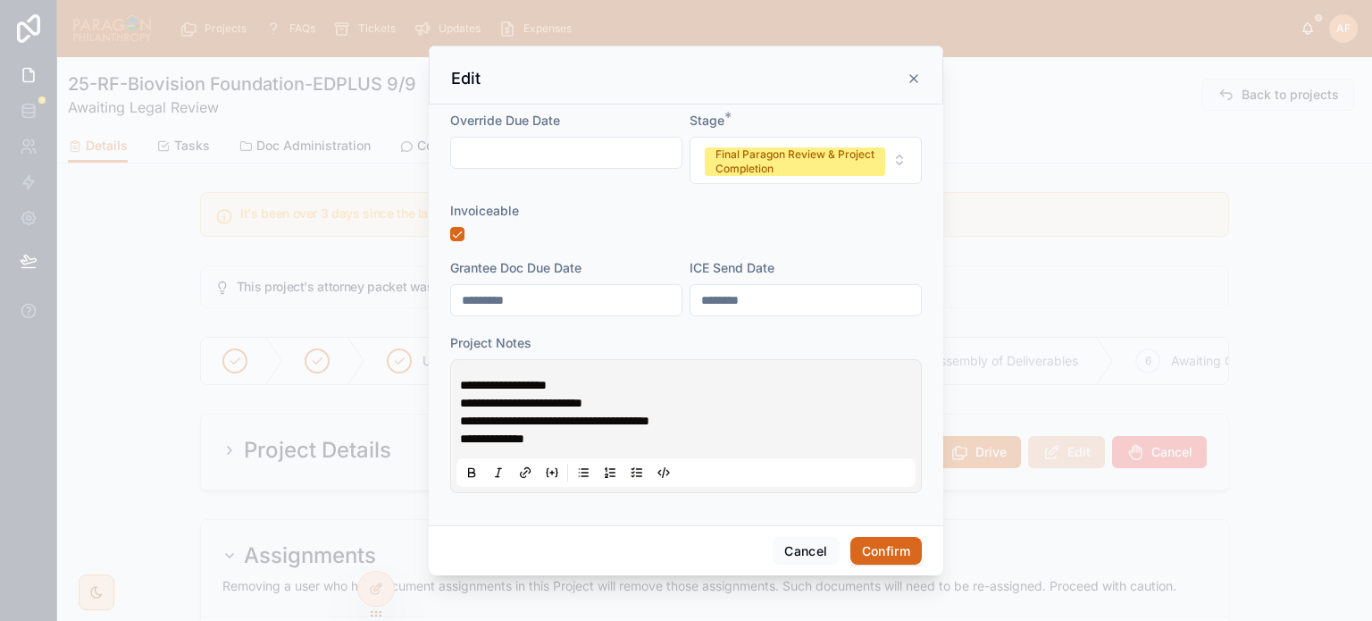
click at [890, 560] on button "Confirm" at bounding box center [885, 551] width 71 height 29
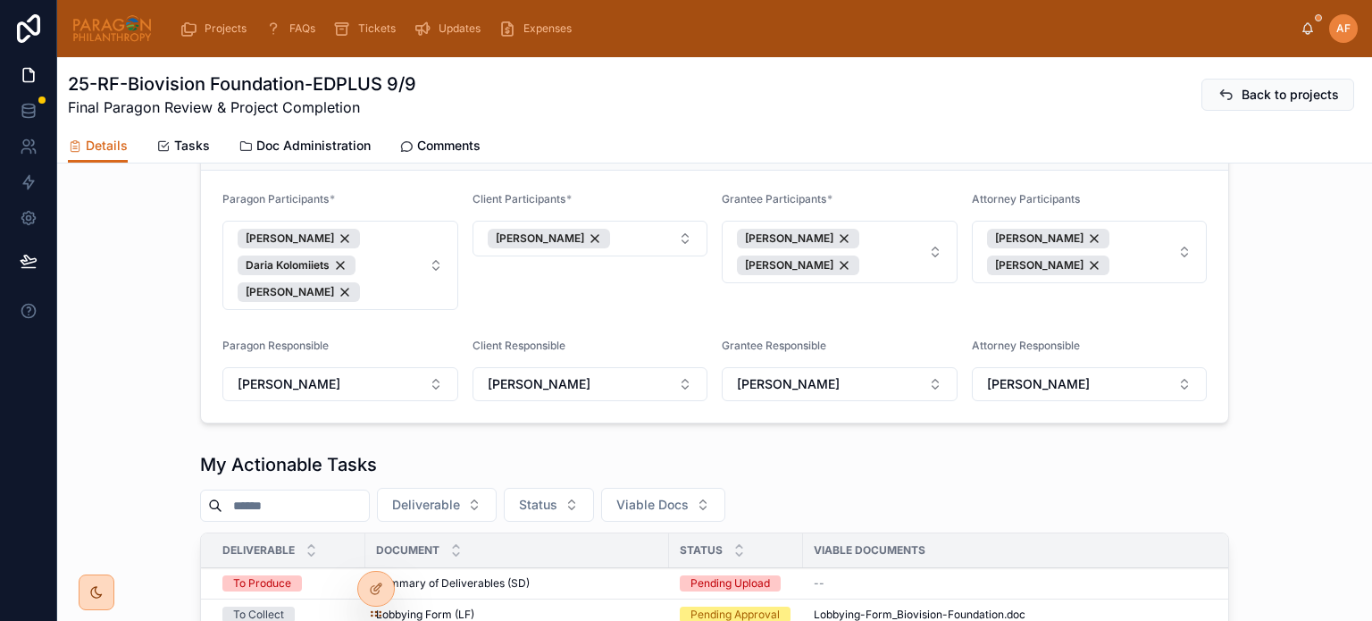
scroll to position [536, 0]
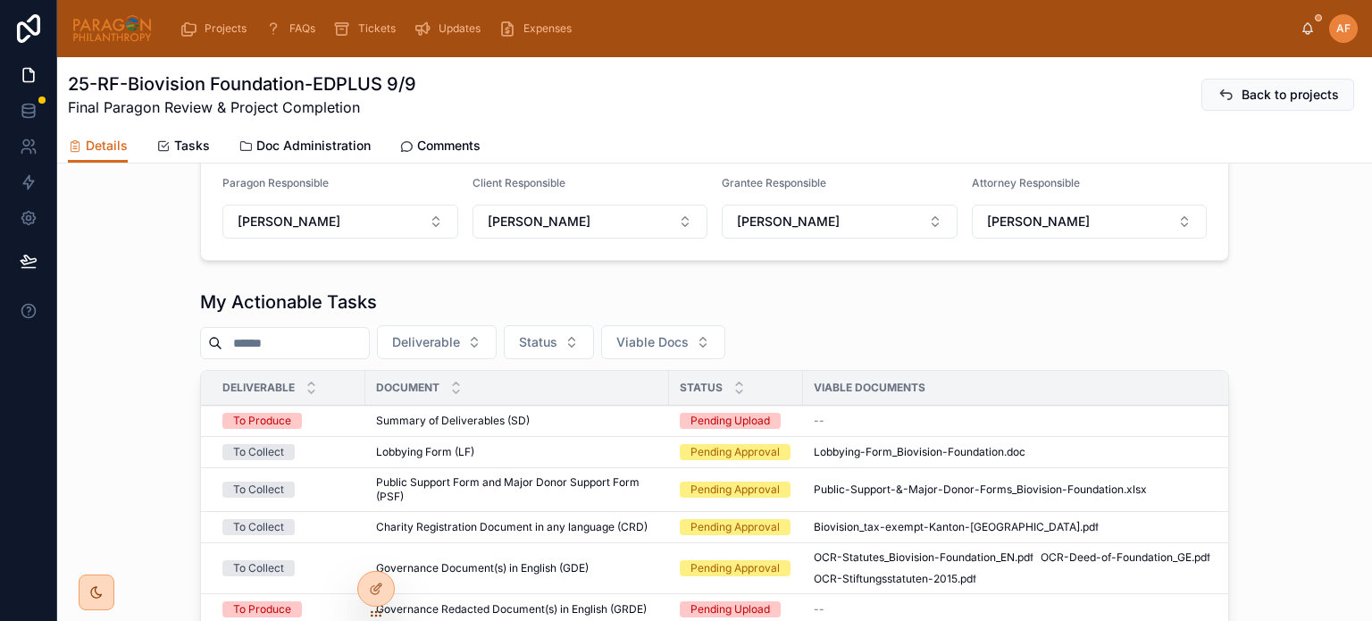
click at [548, 445] on div "Lobbying Form (LF) Lobbying Form (LF)" at bounding box center [517, 452] width 282 height 14
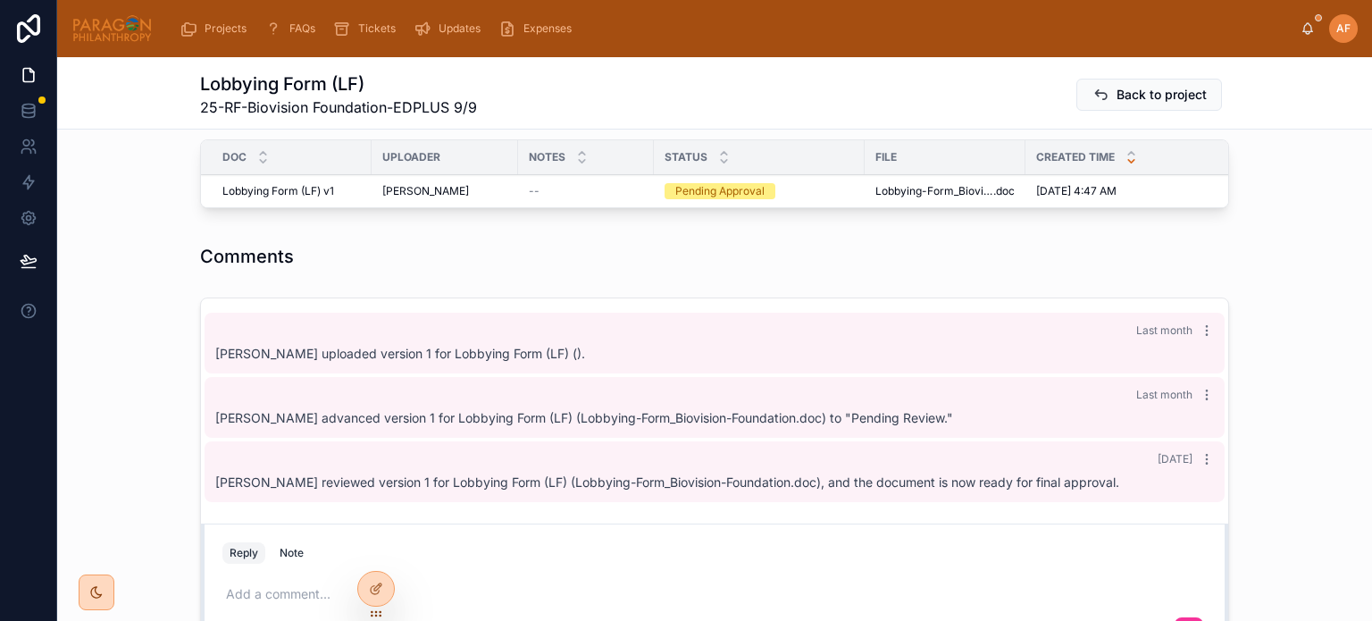
scroll to position [804, 0]
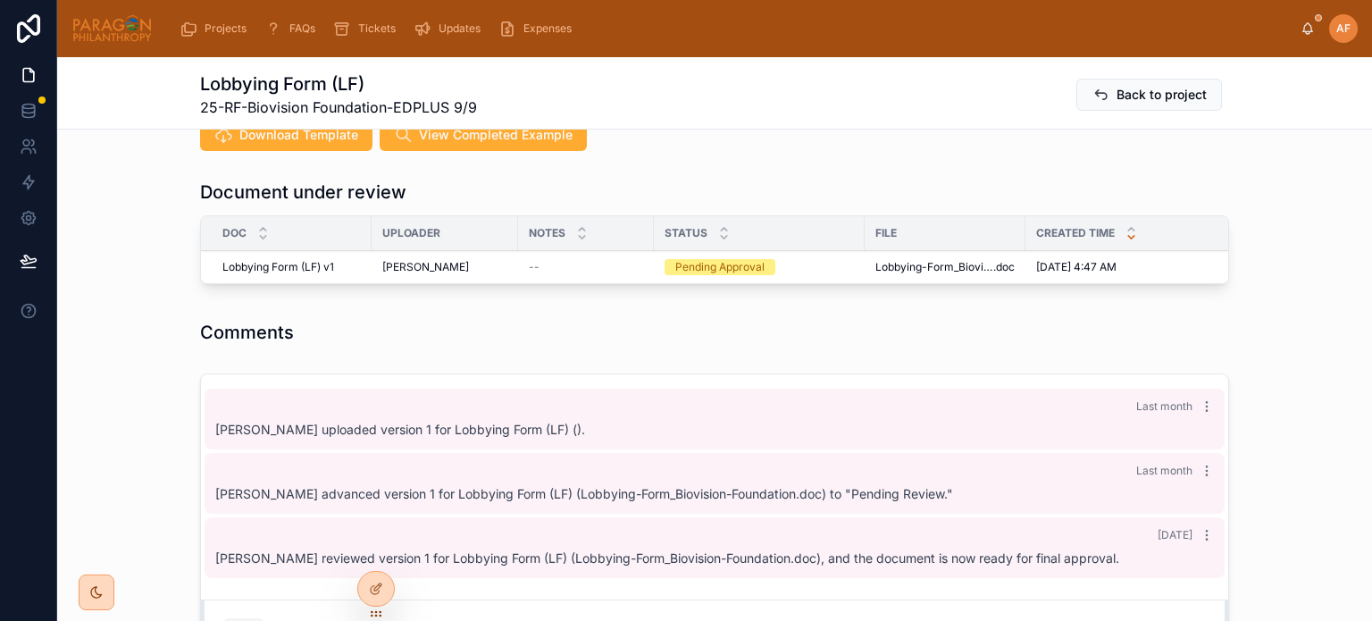
click at [0, 0] on button "Approve" at bounding box center [0, 0] width 0 height 0
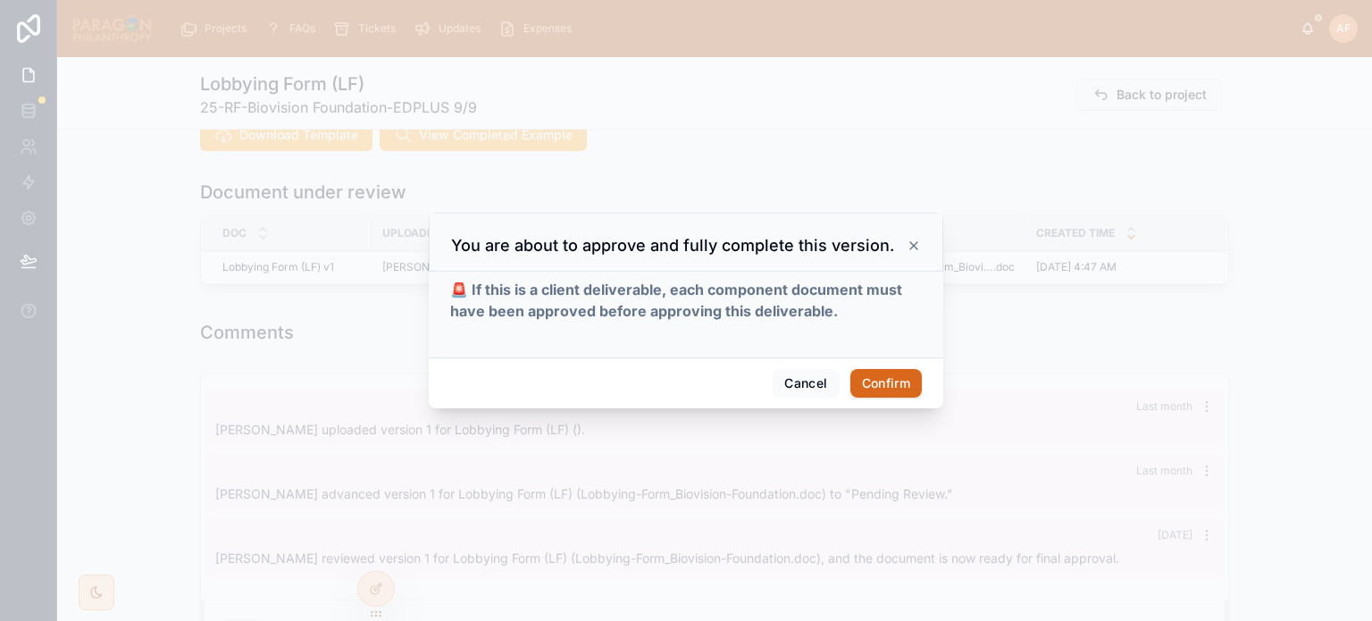
click at [876, 387] on button "Confirm" at bounding box center [885, 383] width 71 height 29
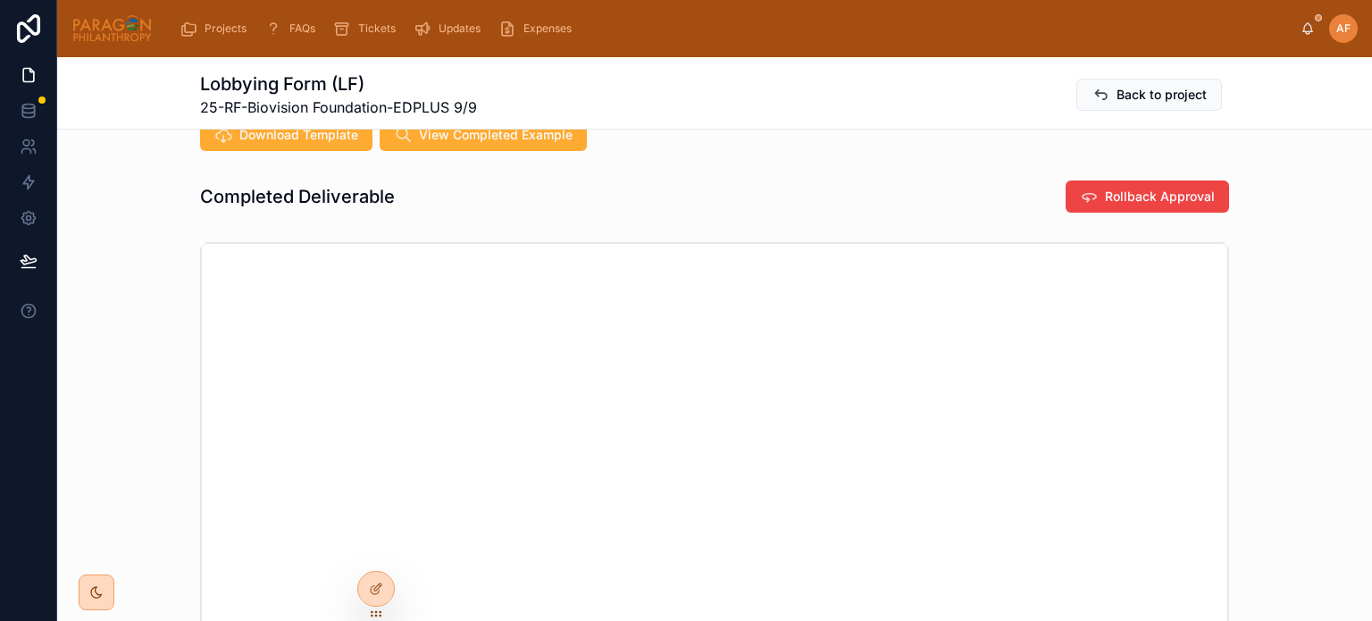
click at [1168, 88] on span "Back to project" at bounding box center [1162, 95] width 90 height 18
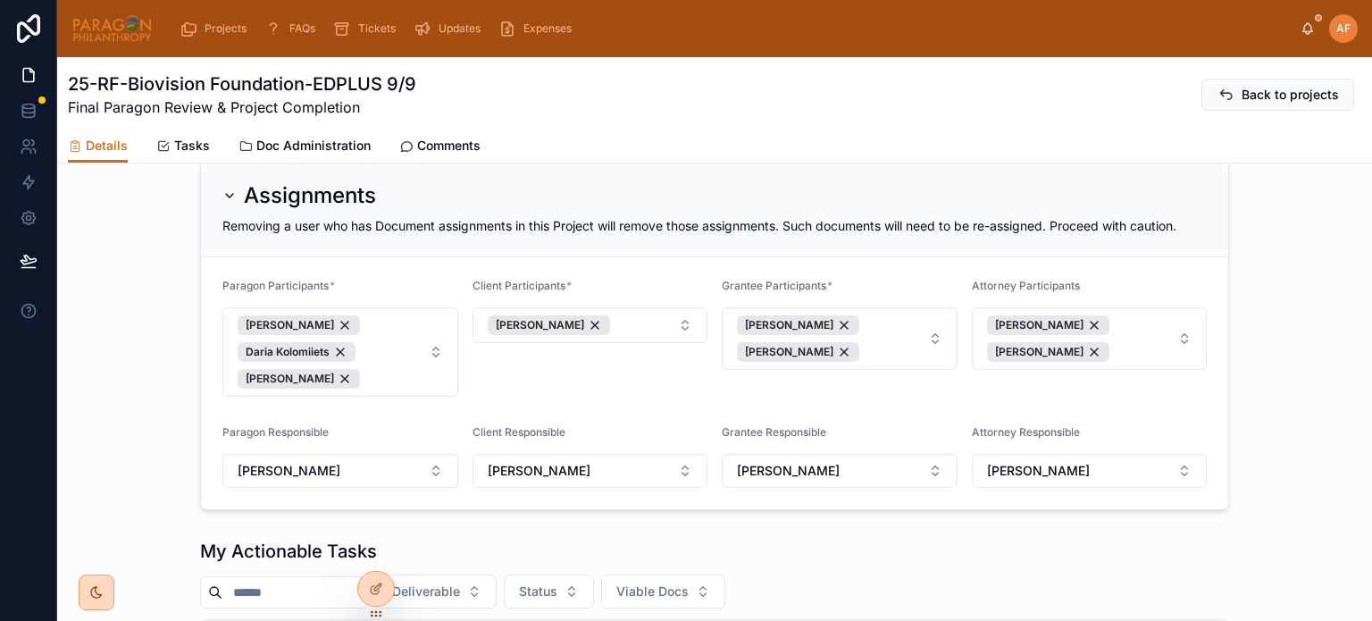
scroll to position [715, 0]
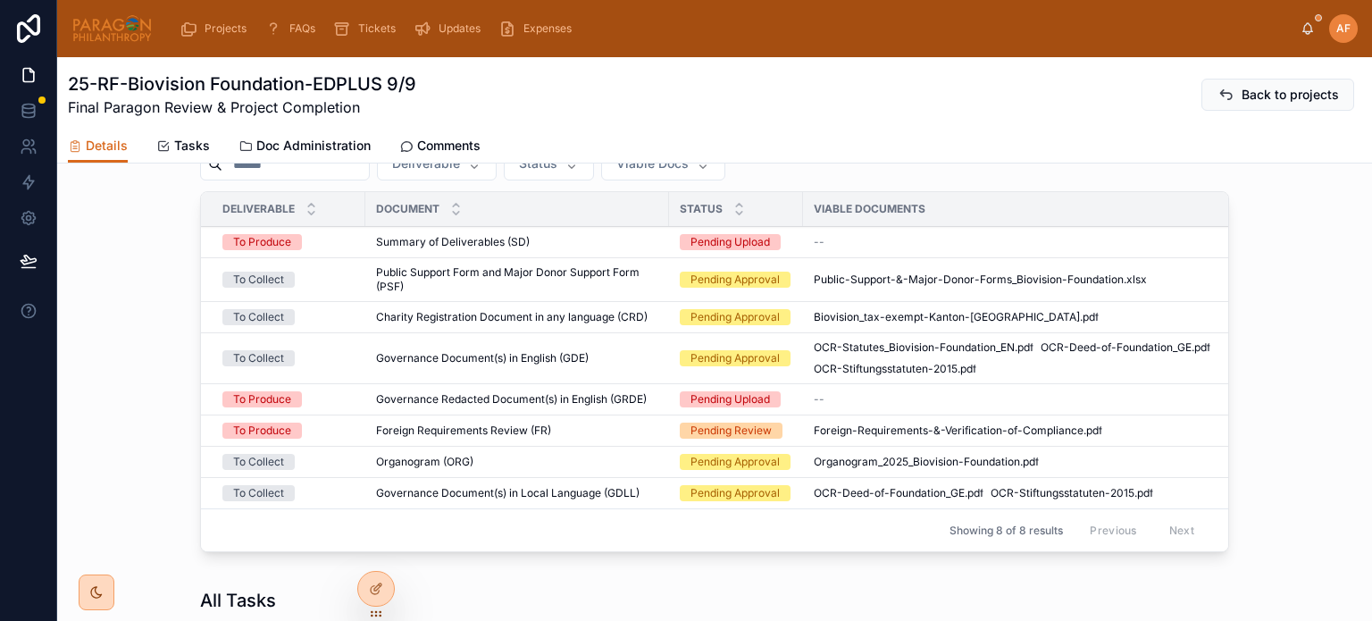
click at [572, 488] on span "Governance Document(s) in Local Language (GDLL)" at bounding box center [508, 493] width 264 height 14
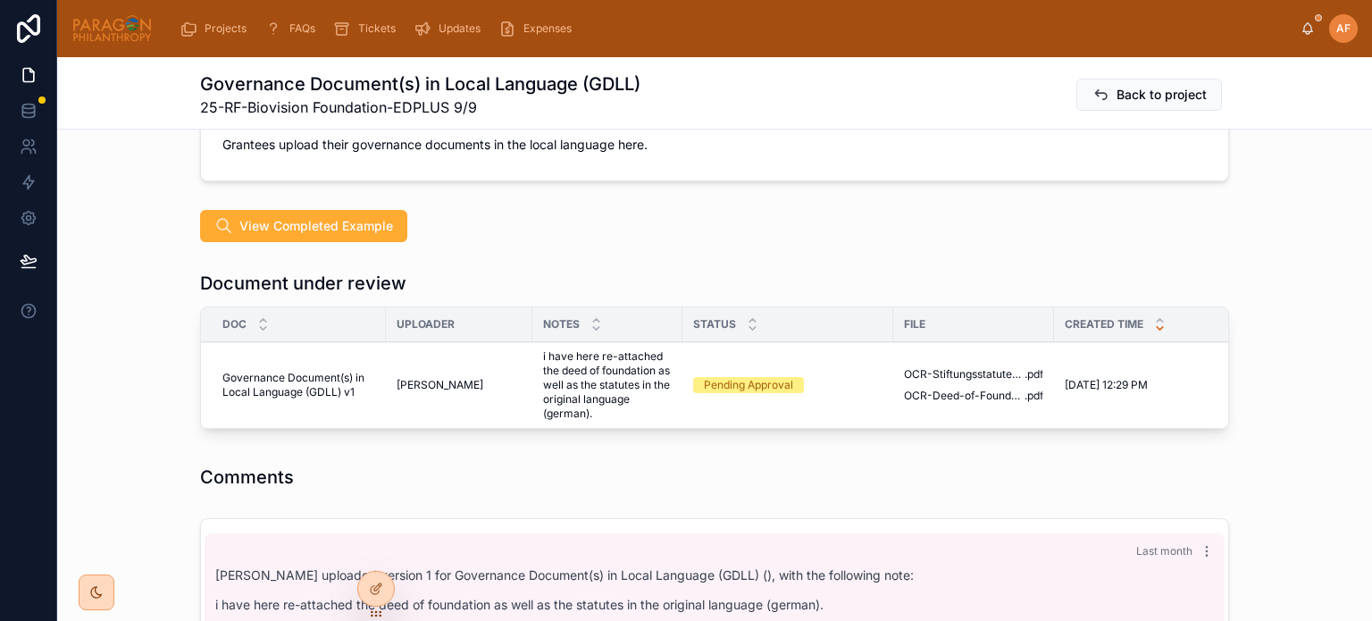
scroll to position [983, 0]
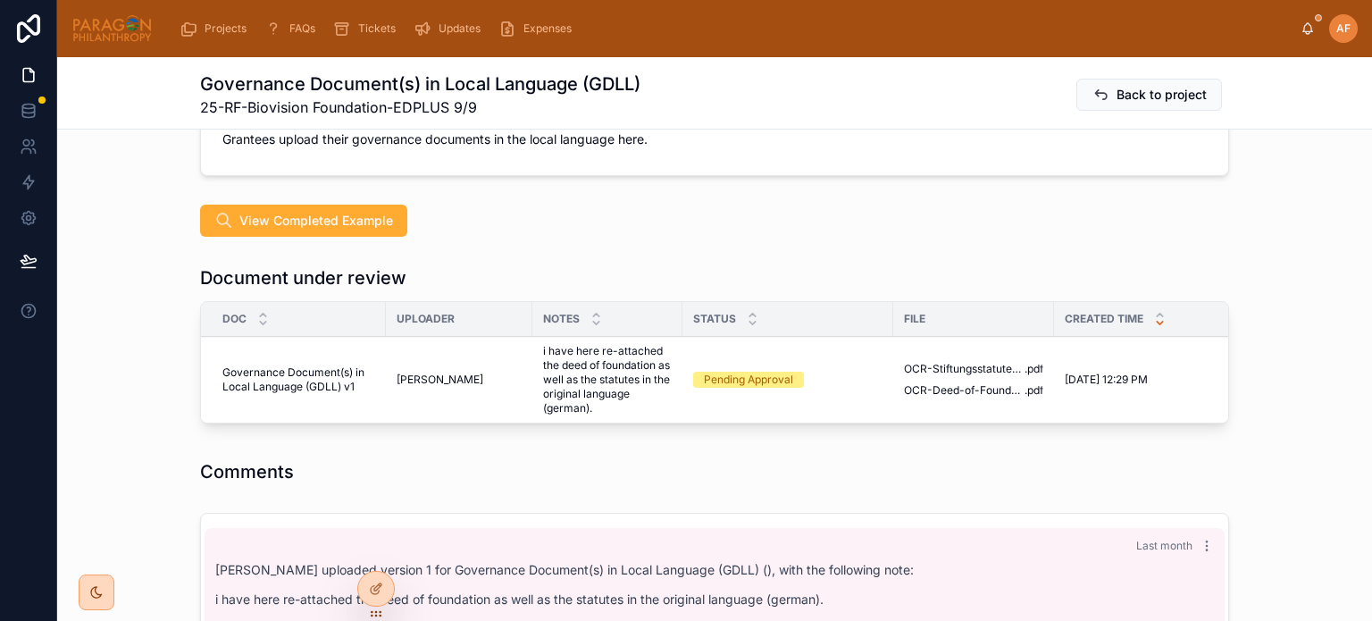
click at [0, 0] on icon at bounding box center [0, 0] width 0 height 0
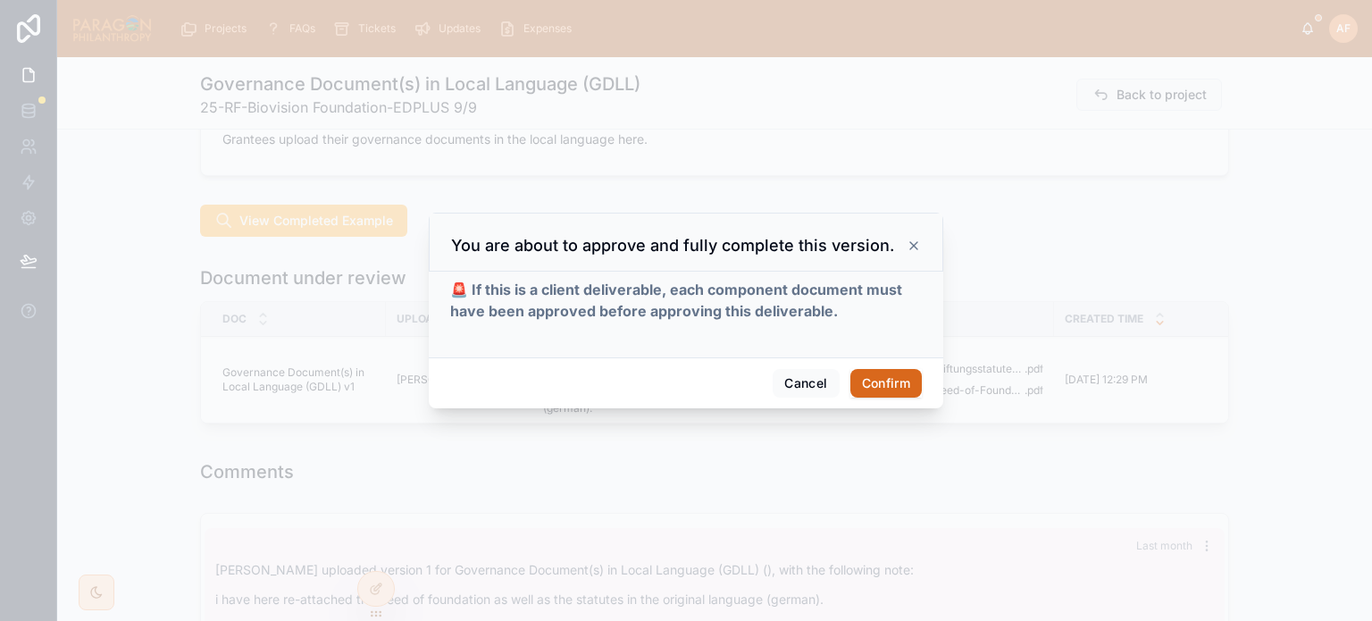
click at [872, 375] on button "Confirm" at bounding box center [885, 383] width 71 height 29
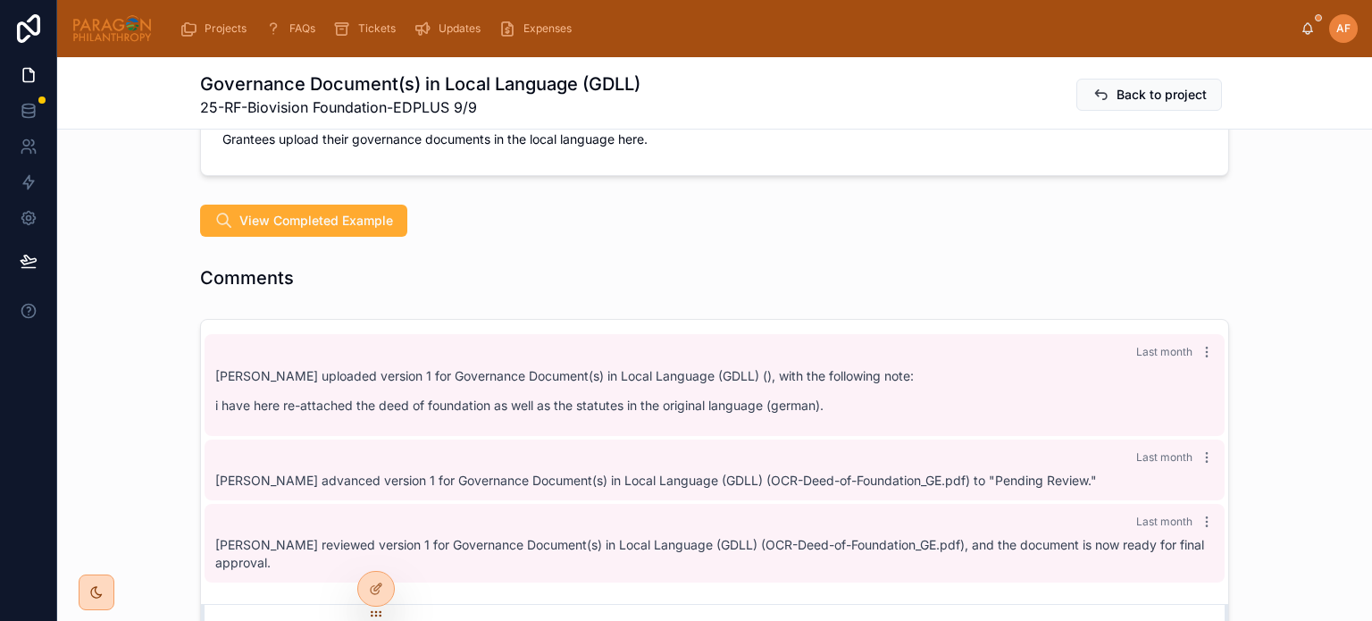
click at [1162, 91] on span "Back to project" at bounding box center [1162, 95] width 90 height 18
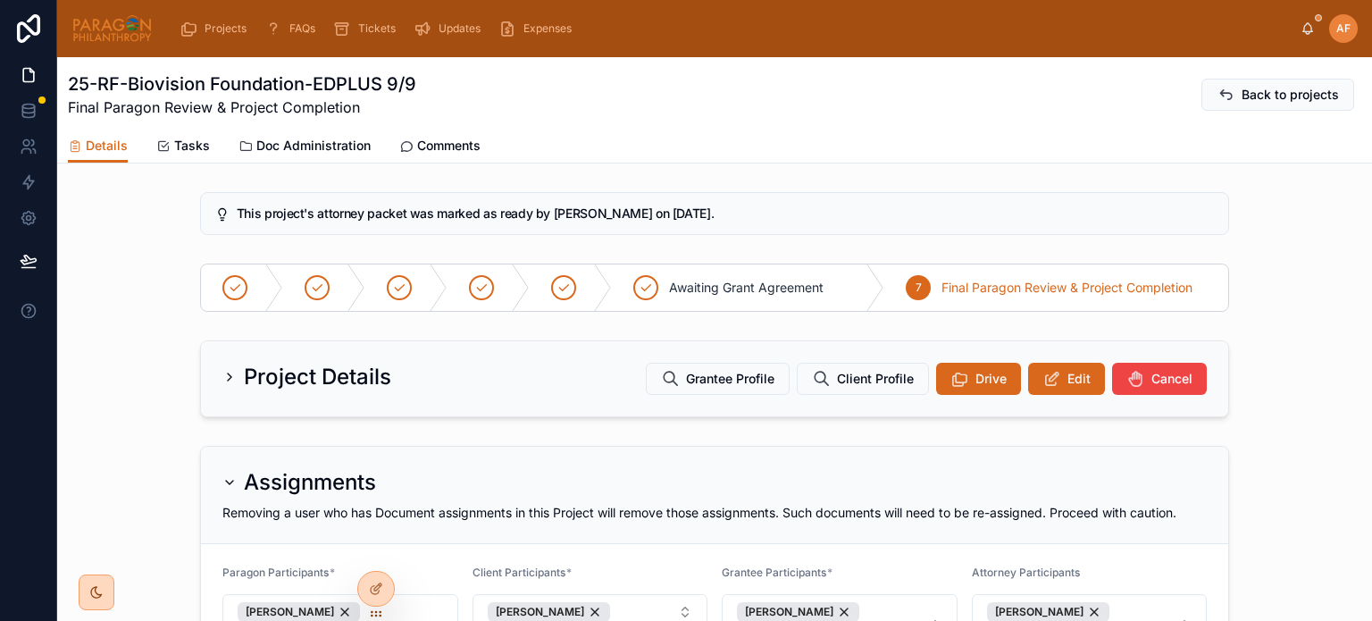
scroll to position [715, 0]
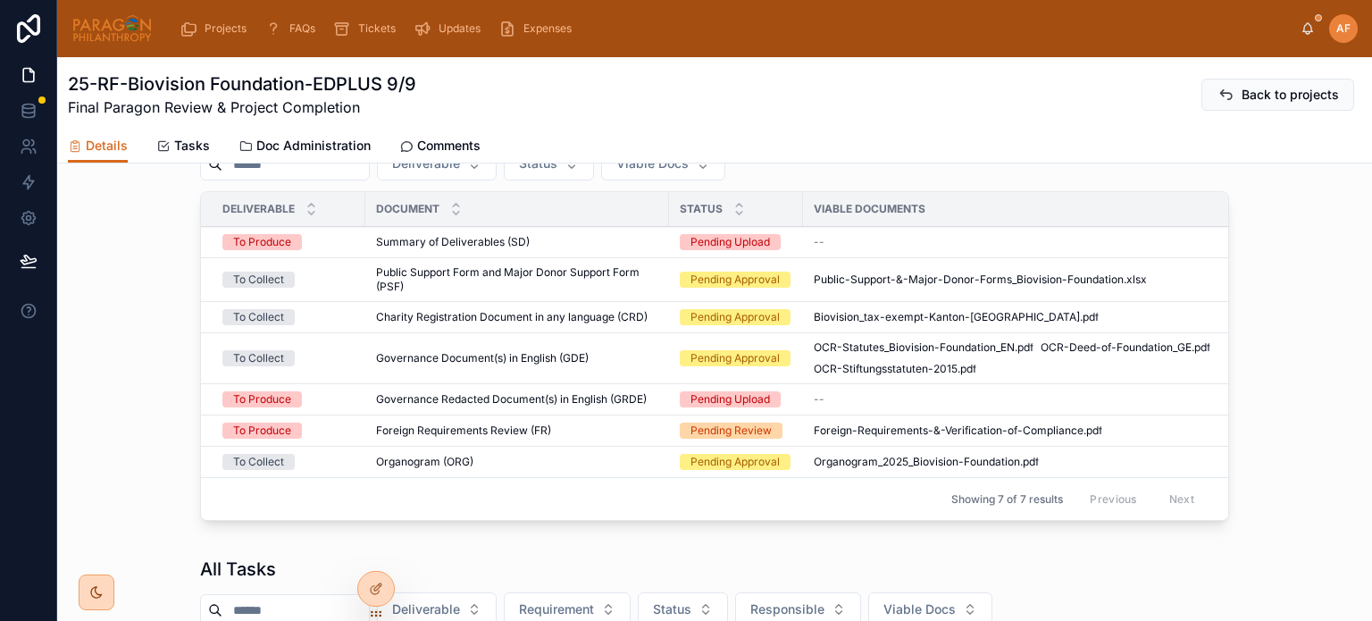
drag, startPoint x: 539, startPoint y: 462, endPoint x: 532, endPoint y: 453, distance: 10.9
click at [532, 455] on div "Organogram (ORG) Organogram (ORG)" at bounding box center [517, 462] width 282 height 14
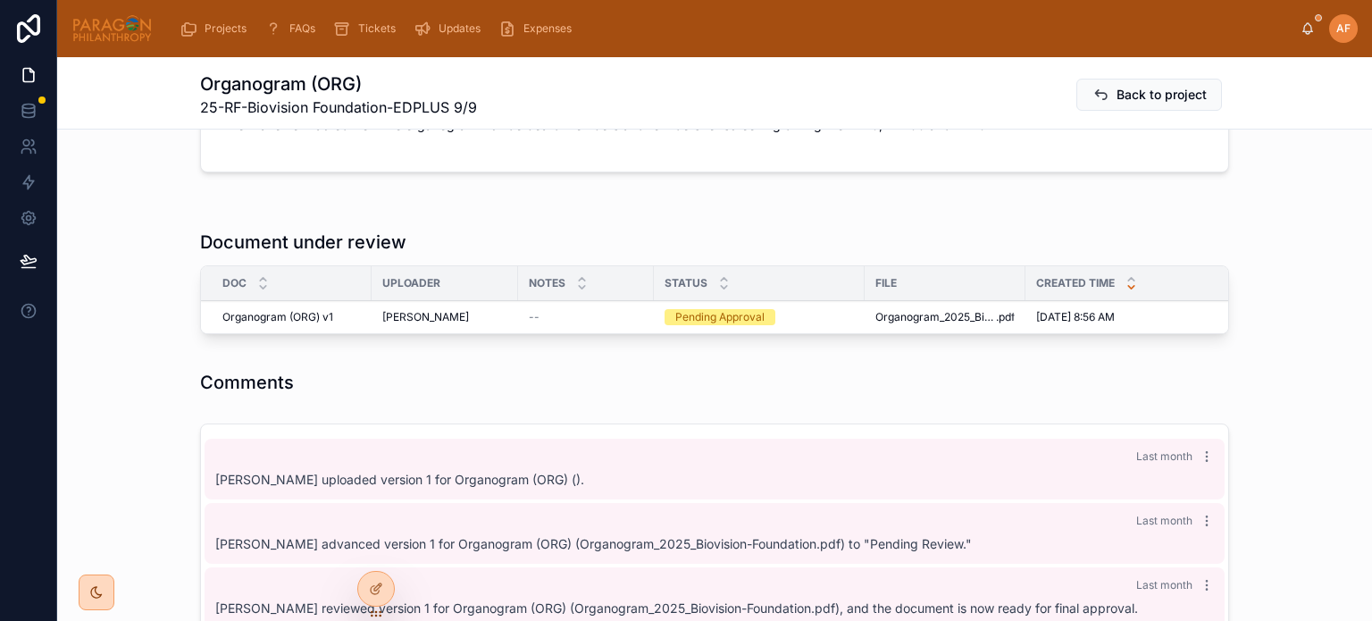
scroll to position [447, 0]
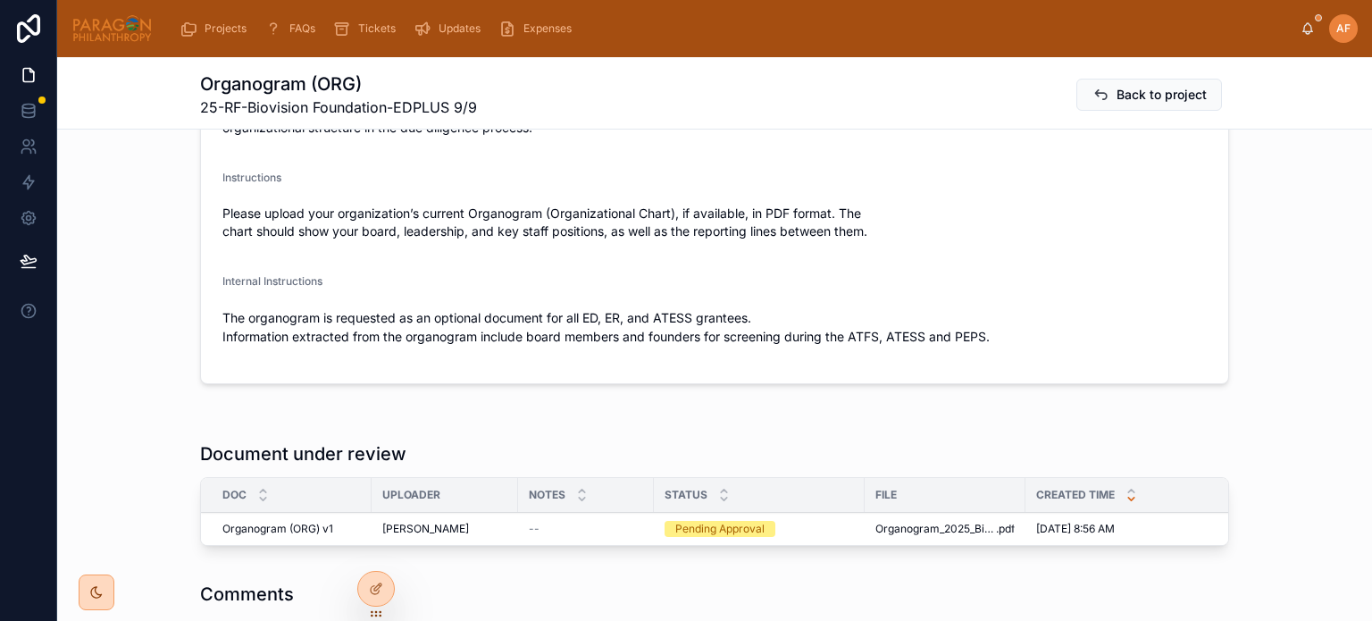
click at [0, 0] on span "Approve" at bounding box center [0, 0] width 0 height 0
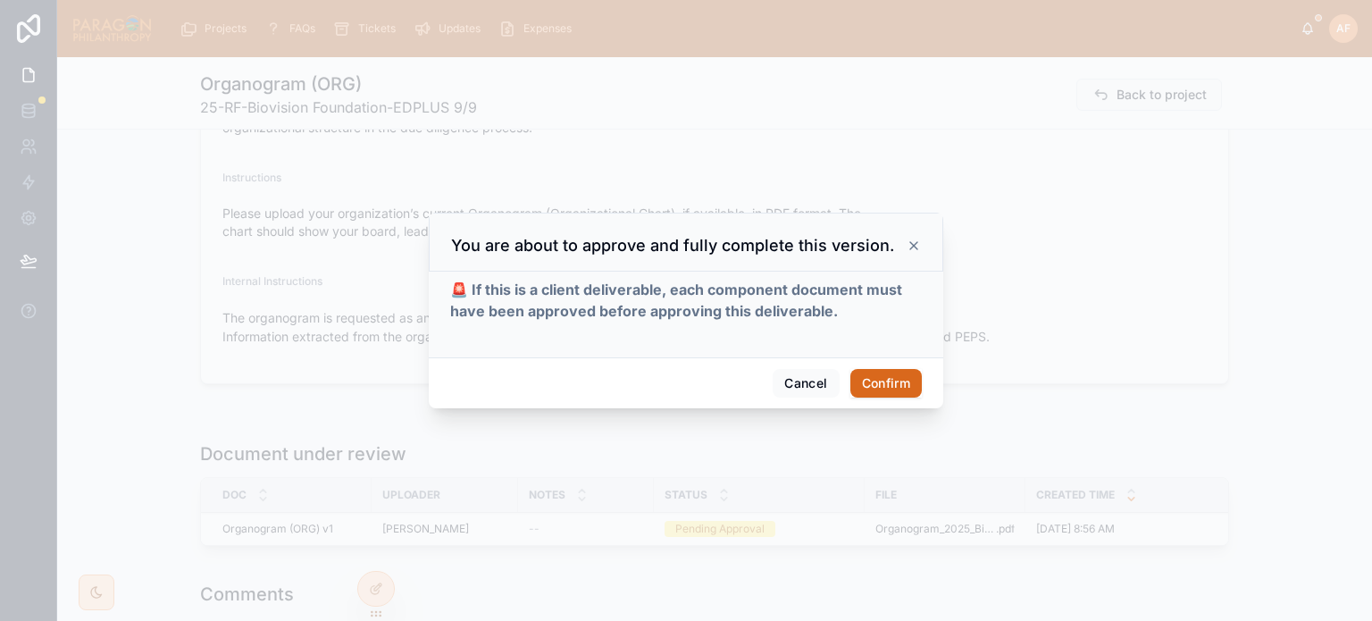
click at [865, 378] on button "Confirm" at bounding box center [885, 383] width 71 height 29
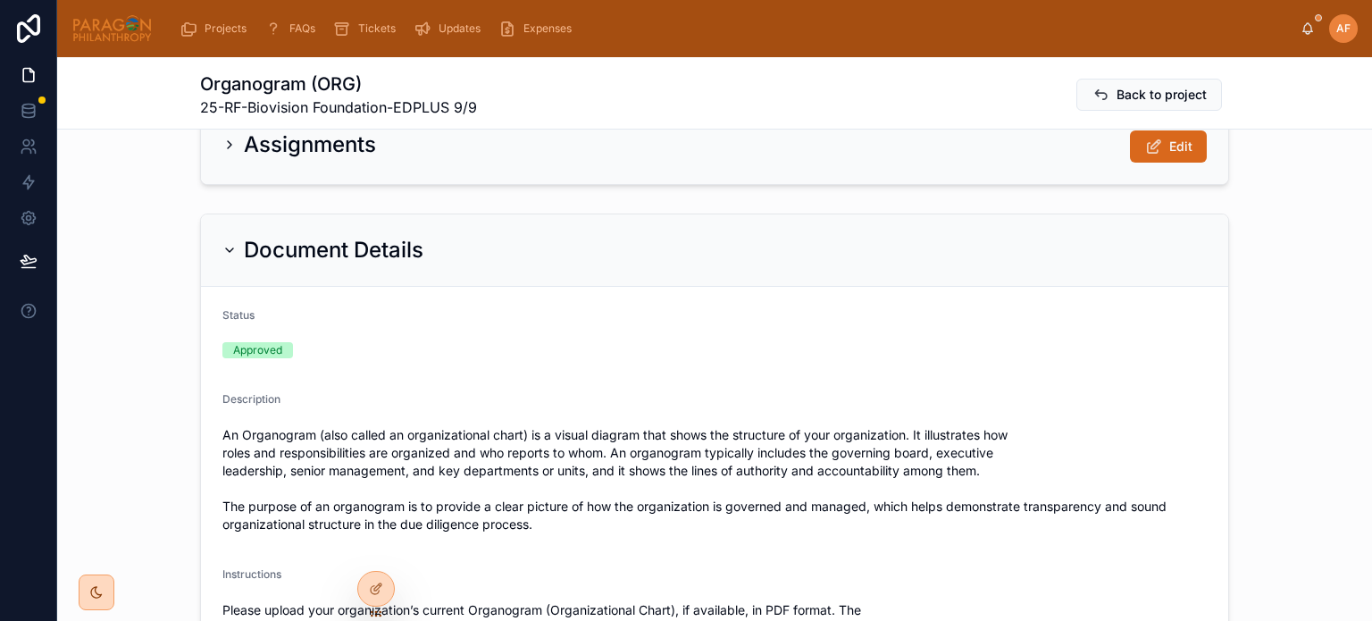
scroll to position [0, 0]
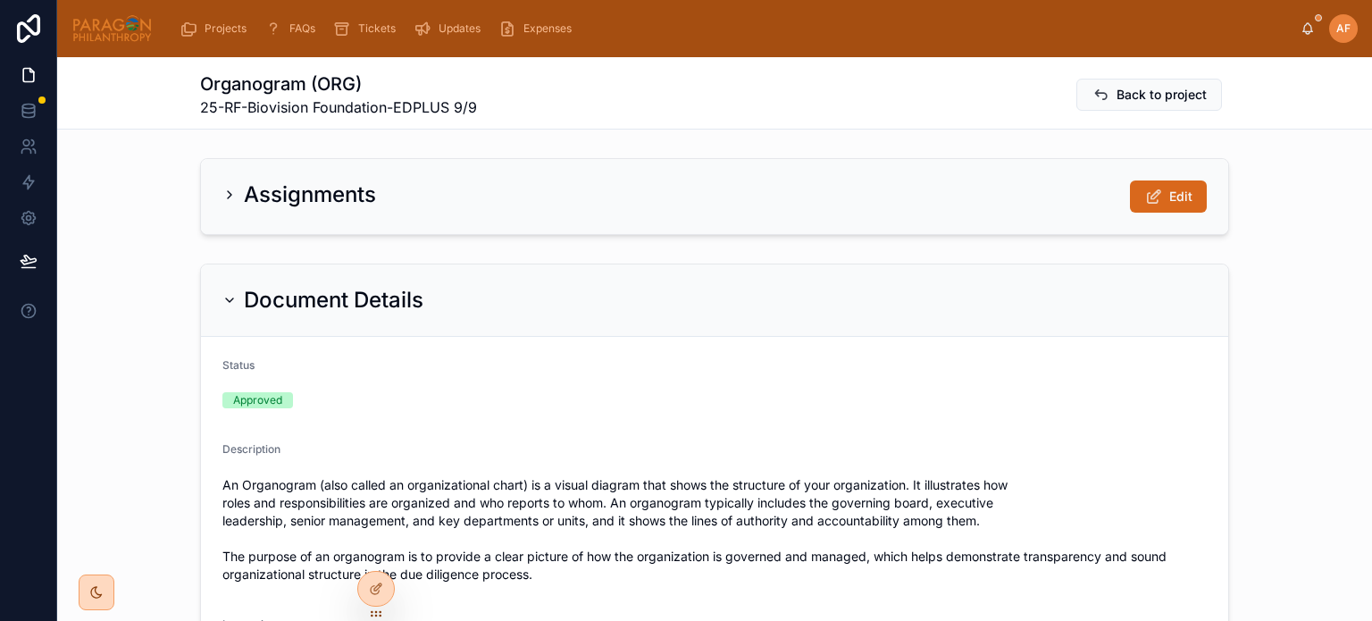
click at [1125, 99] on span "Back to project" at bounding box center [1162, 95] width 90 height 18
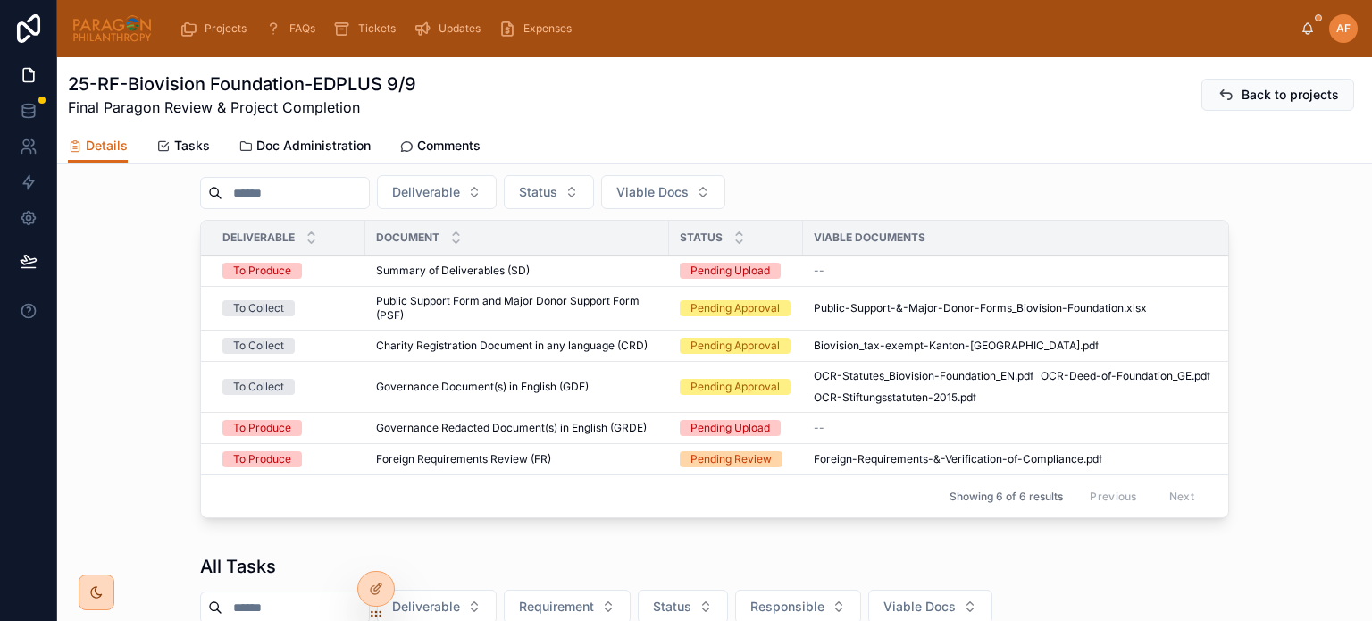
scroll to position [804, 0]
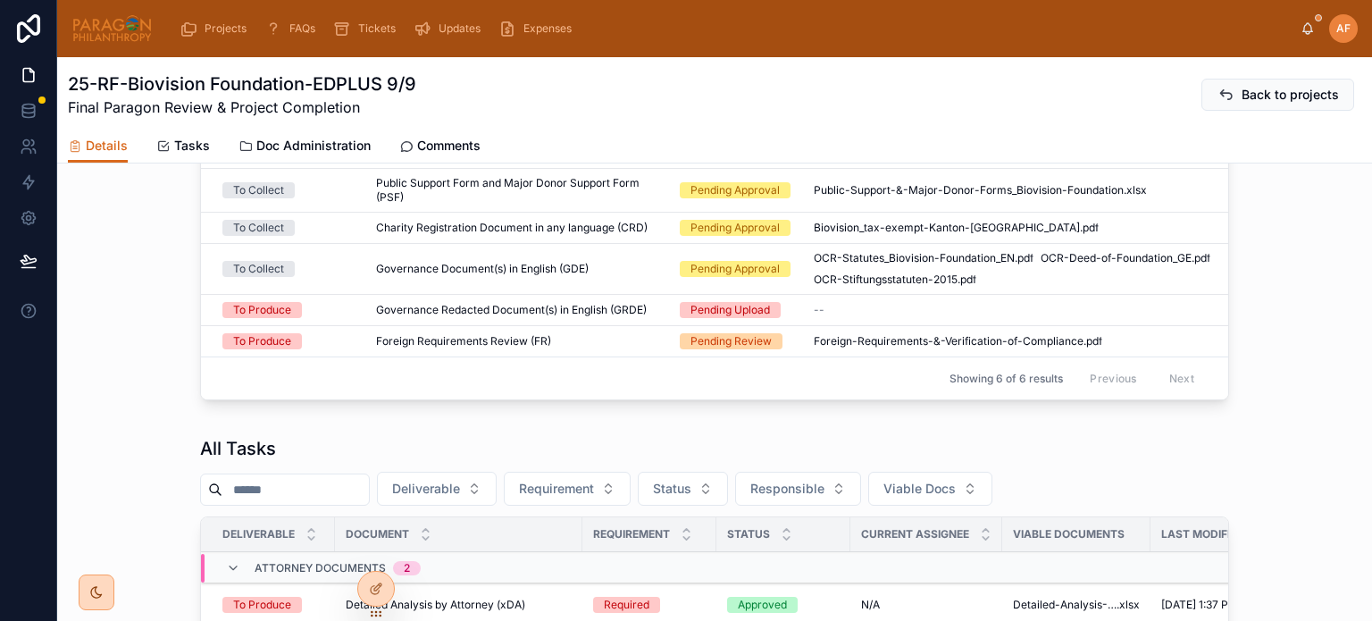
click at [590, 337] on div "Foreign Requirements Review (FR) Foreign Requirements Review (FR)" at bounding box center [517, 341] width 282 height 14
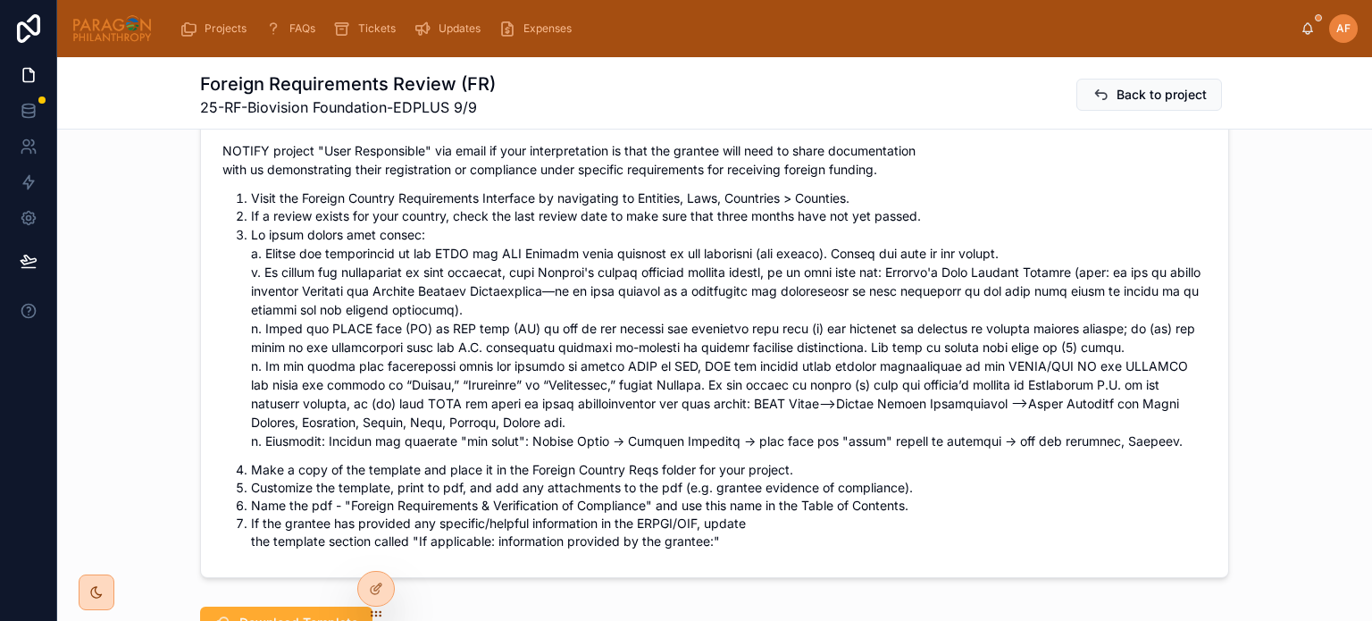
scroll to position [983, 0]
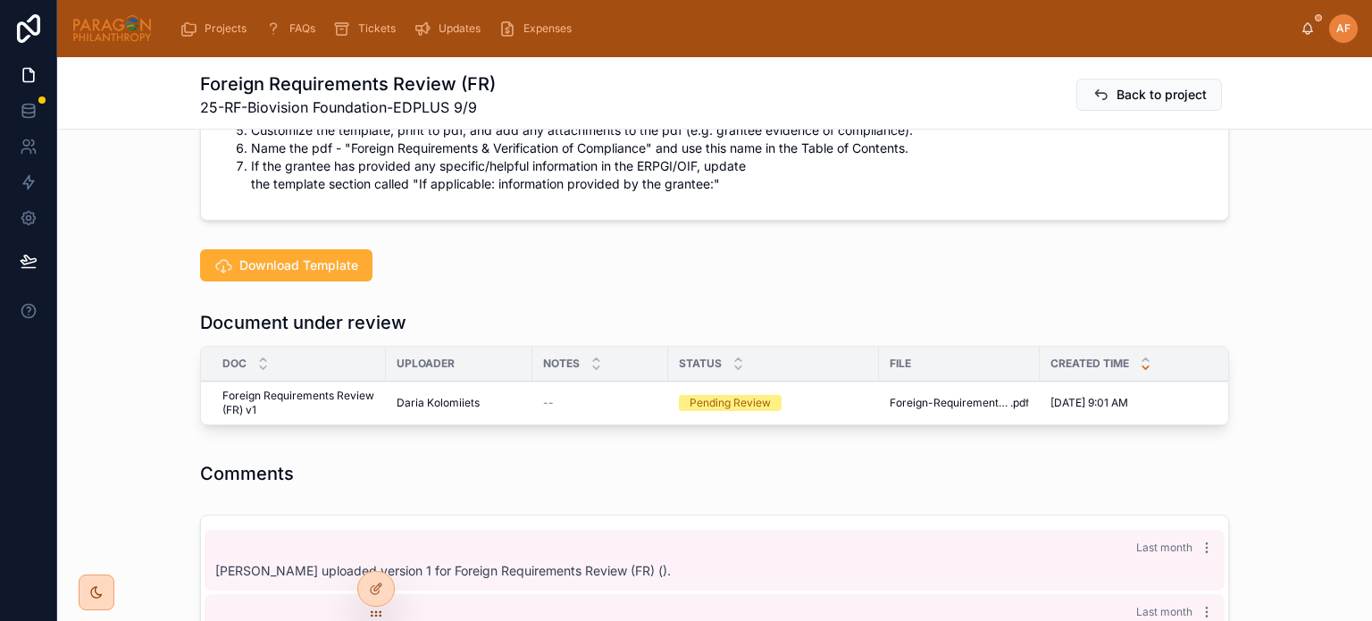
click at [0, 0] on button "Reviewed" at bounding box center [0, 0] width 0 height 0
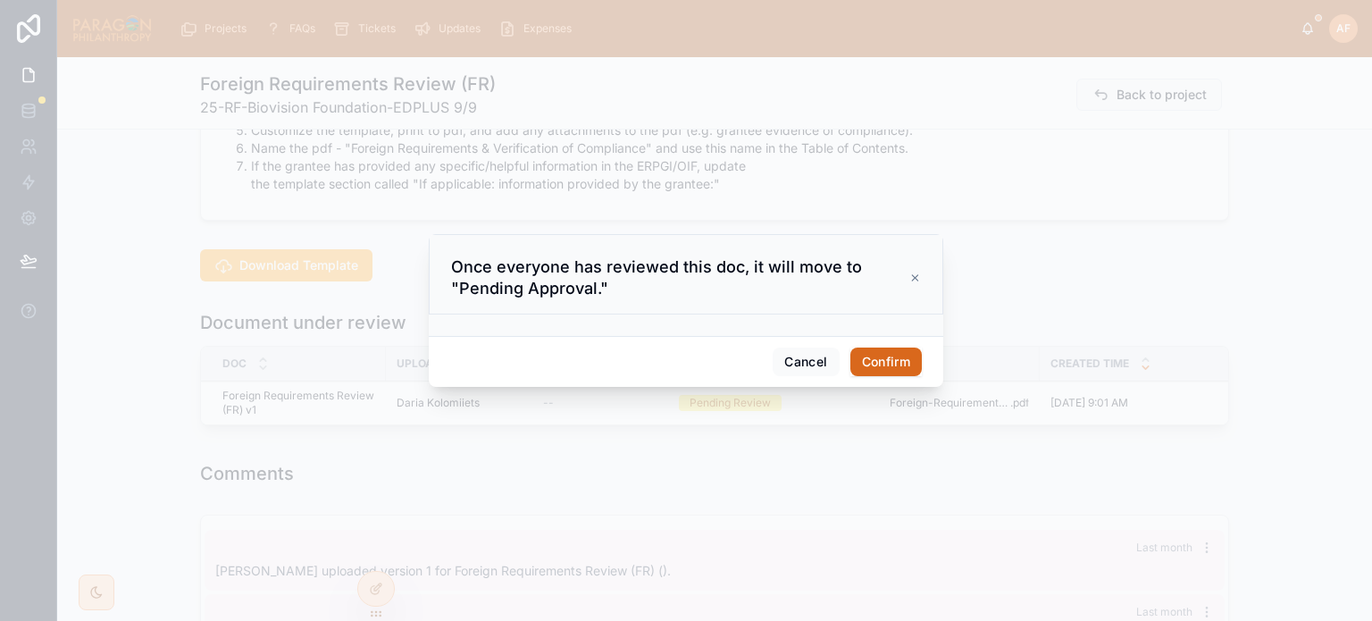
click at [904, 350] on button "Confirm" at bounding box center [885, 361] width 71 height 29
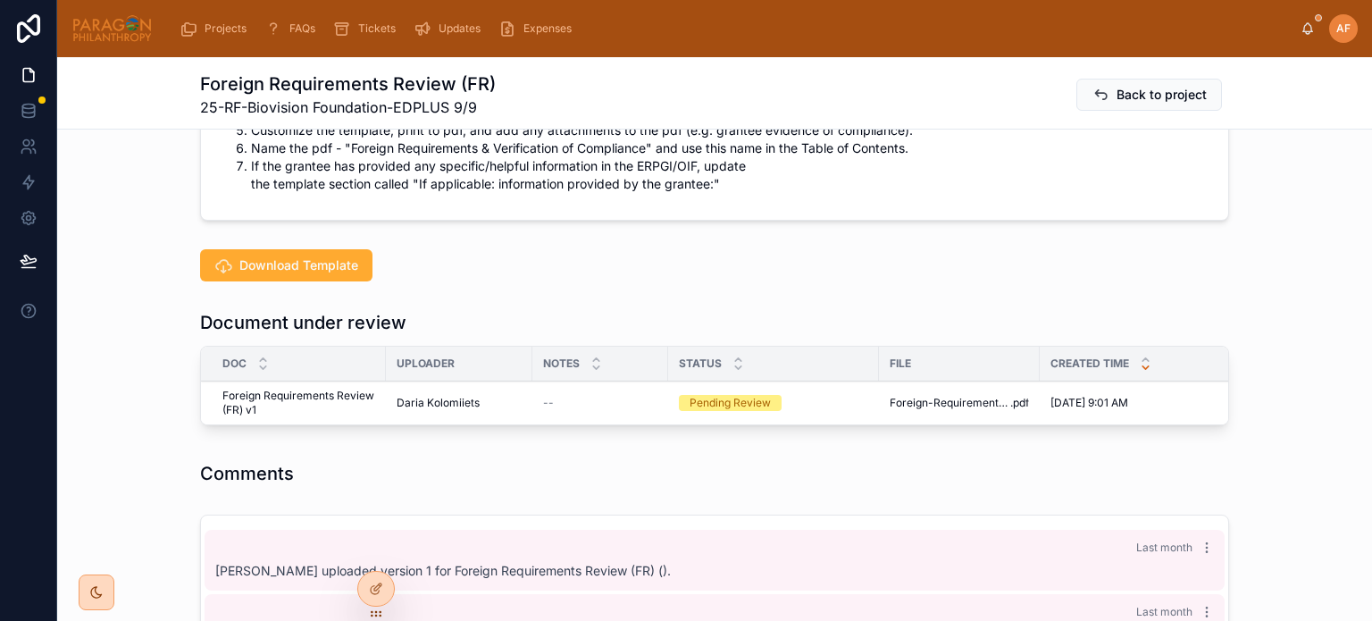
click at [994, 439] on div "Document under review Doc Uploader Notes Status File Created Time Backup OCR Fo…" at bounding box center [714, 371] width 1315 height 137
click at [811, 425] on div "Doc Uploader Notes Status File Created Time Backup OCR Foreign Requirements Rev…" at bounding box center [714, 386] width 1029 height 80
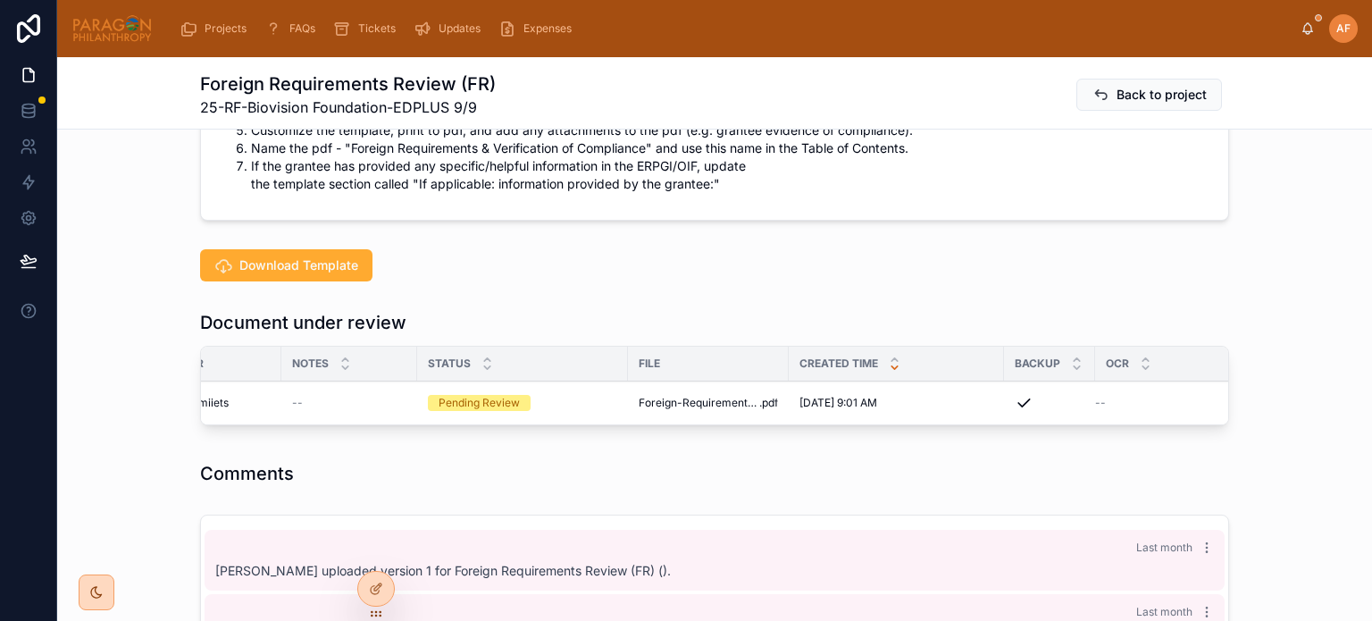
scroll to position [0, 0]
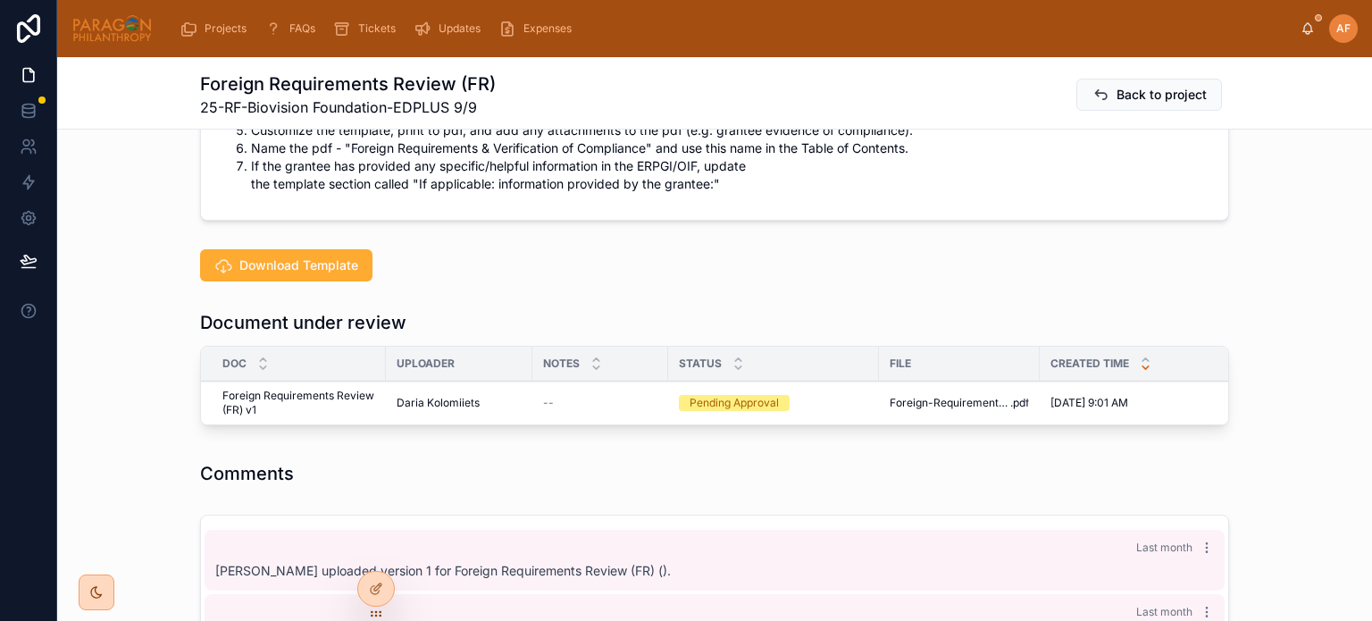
click at [0, 0] on span "Approve" at bounding box center [0, 0] width 0 height 0
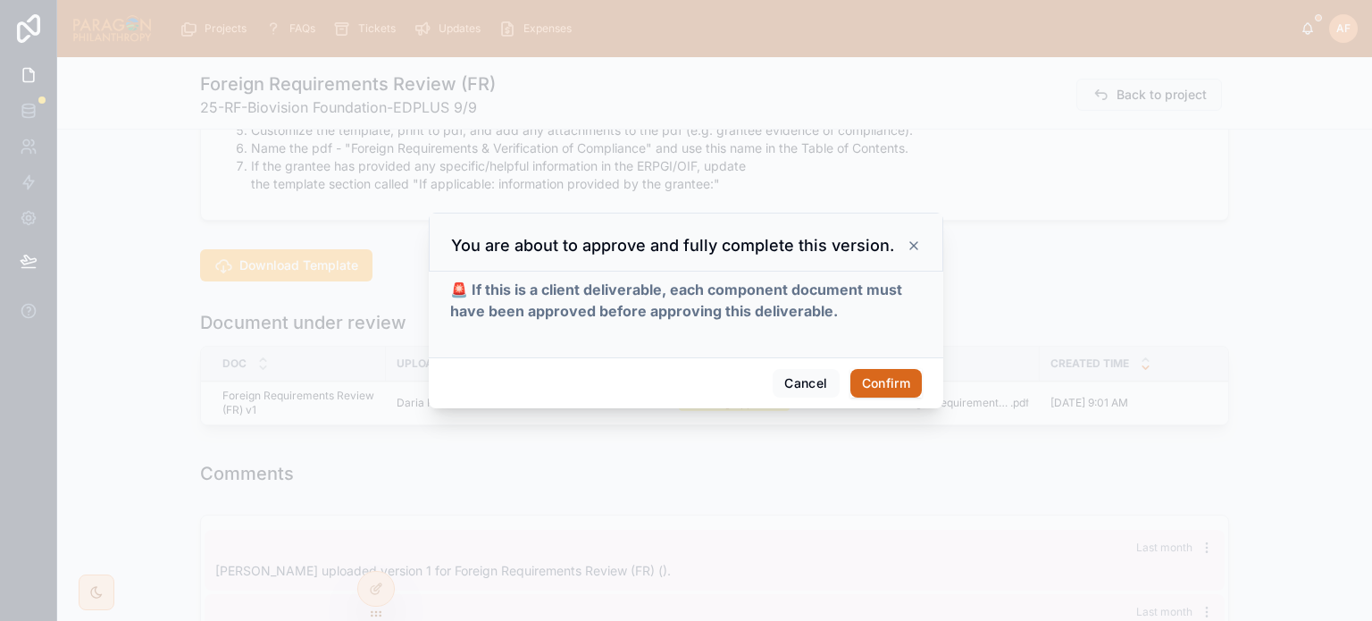
click at [883, 380] on button "Confirm" at bounding box center [885, 383] width 71 height 29
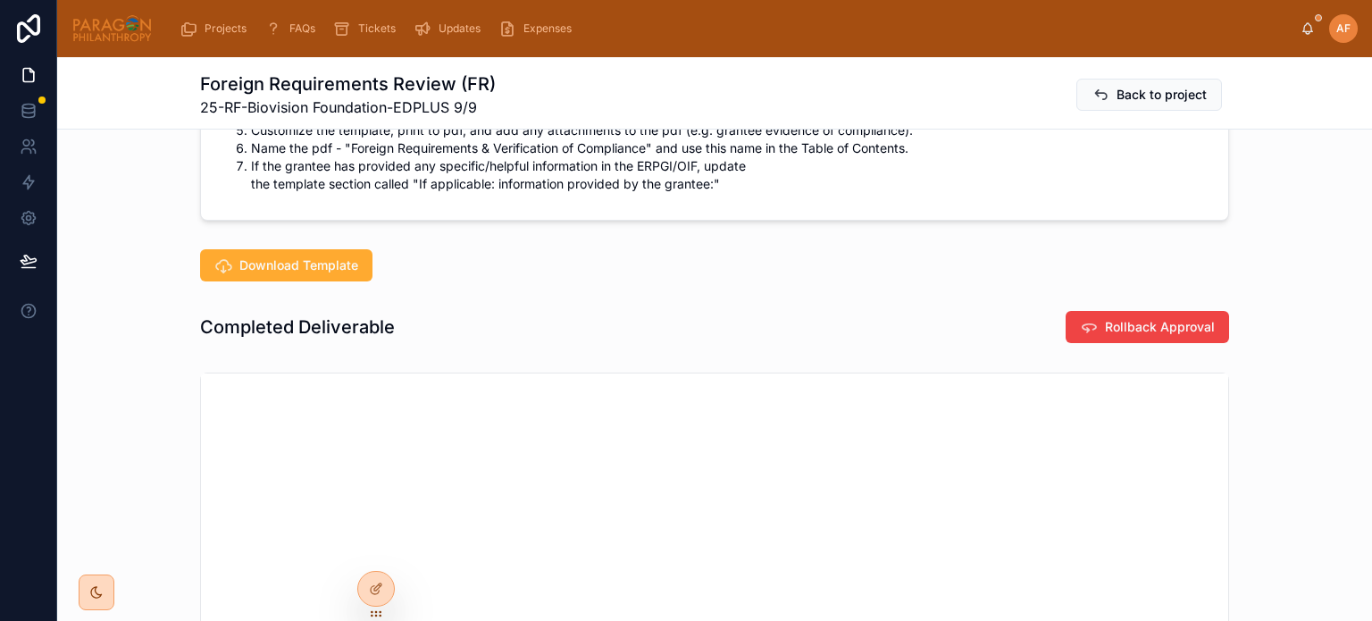
click at [1181, 103] on span "Back to project" at bounding box center [1162, 95] width 90 height 18
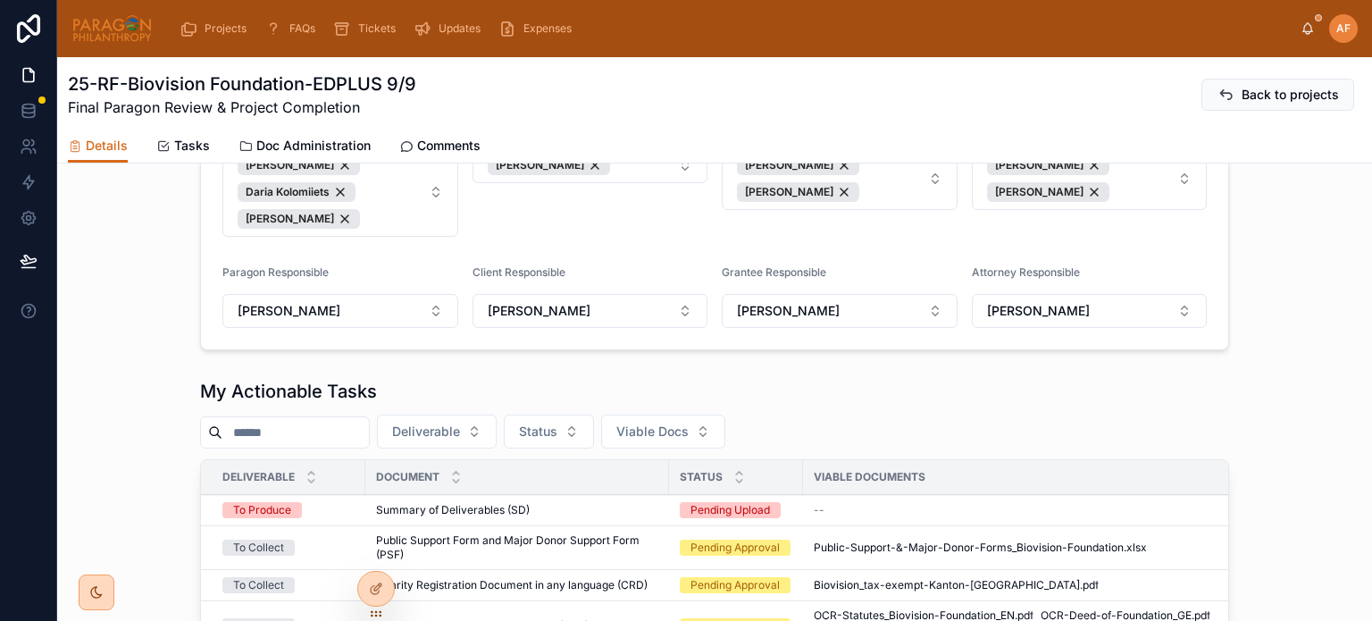
scroll to position [715, 0]
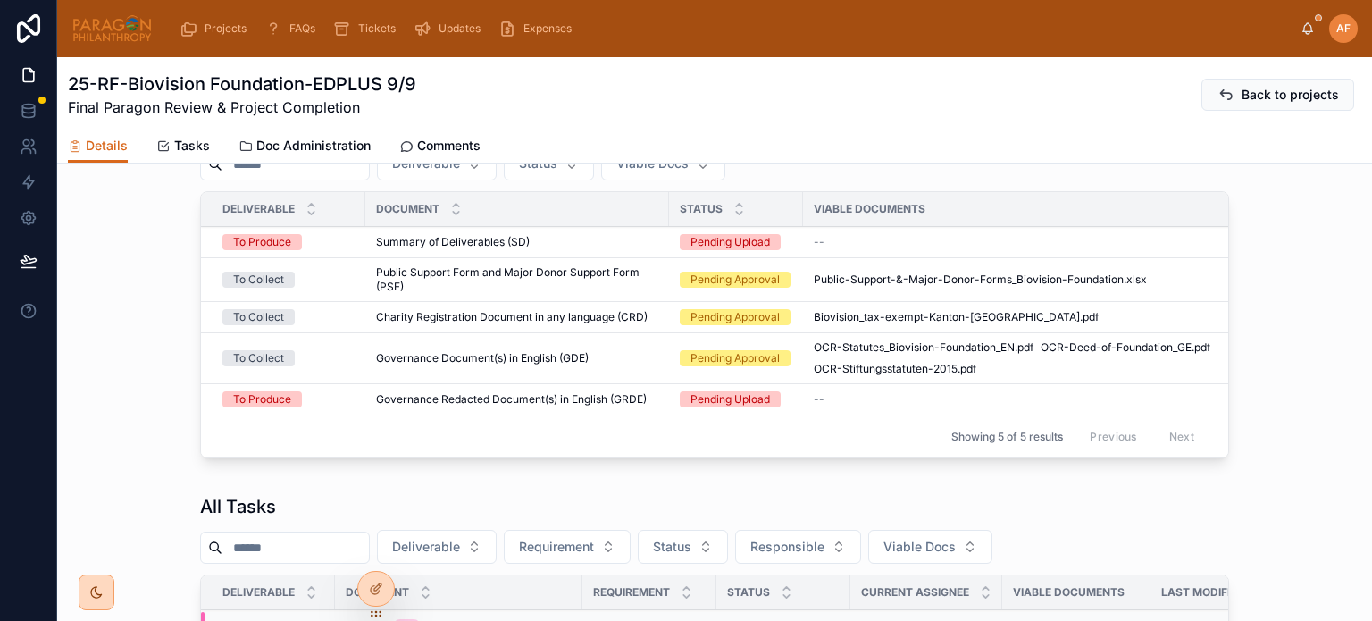
click at [612, 267] on span "Public Support Form and Major Donor Support Form (PSF)" at bounding box center [517, 279] width 282 height 29
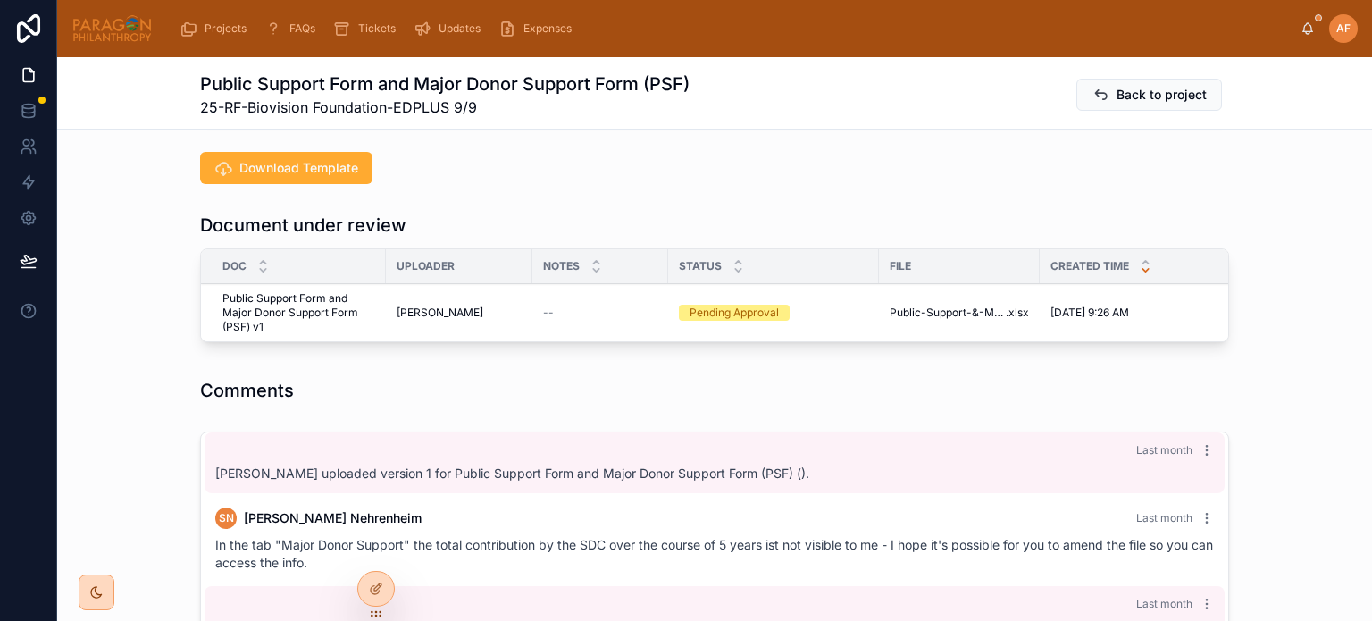
scroll to position [2055, 0]
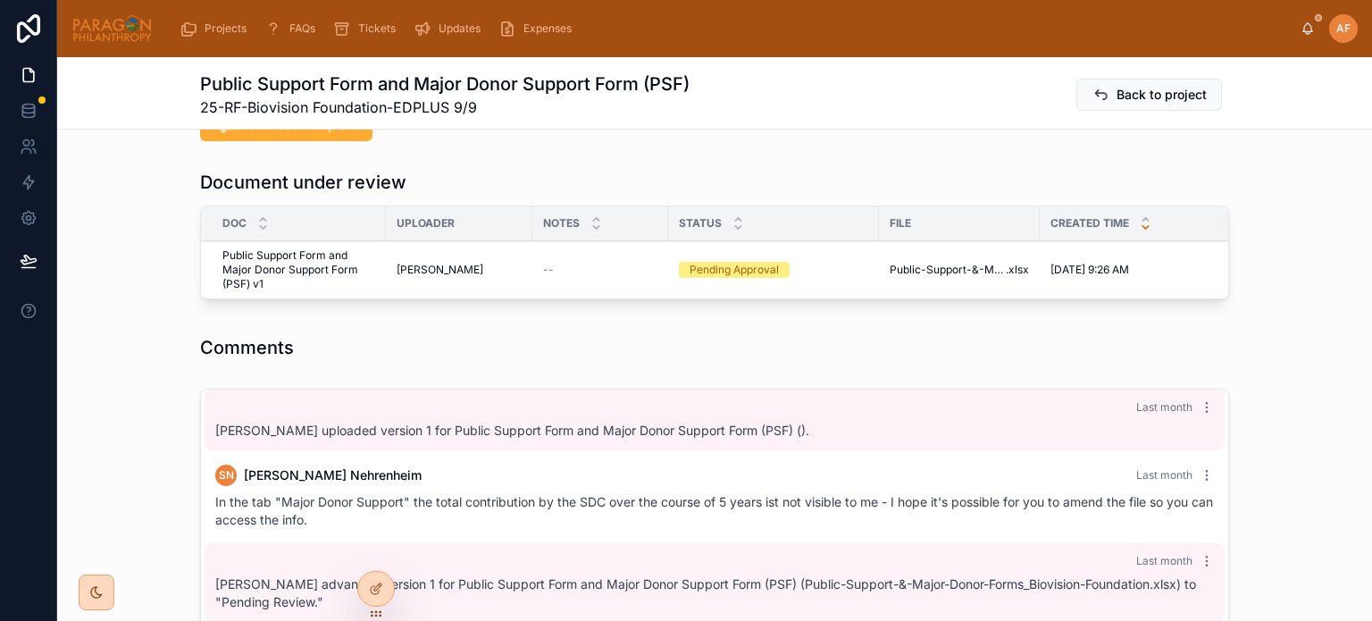
click at [0, 0] on span "Approve" at bounding box center [0, 0] width 0 height 0
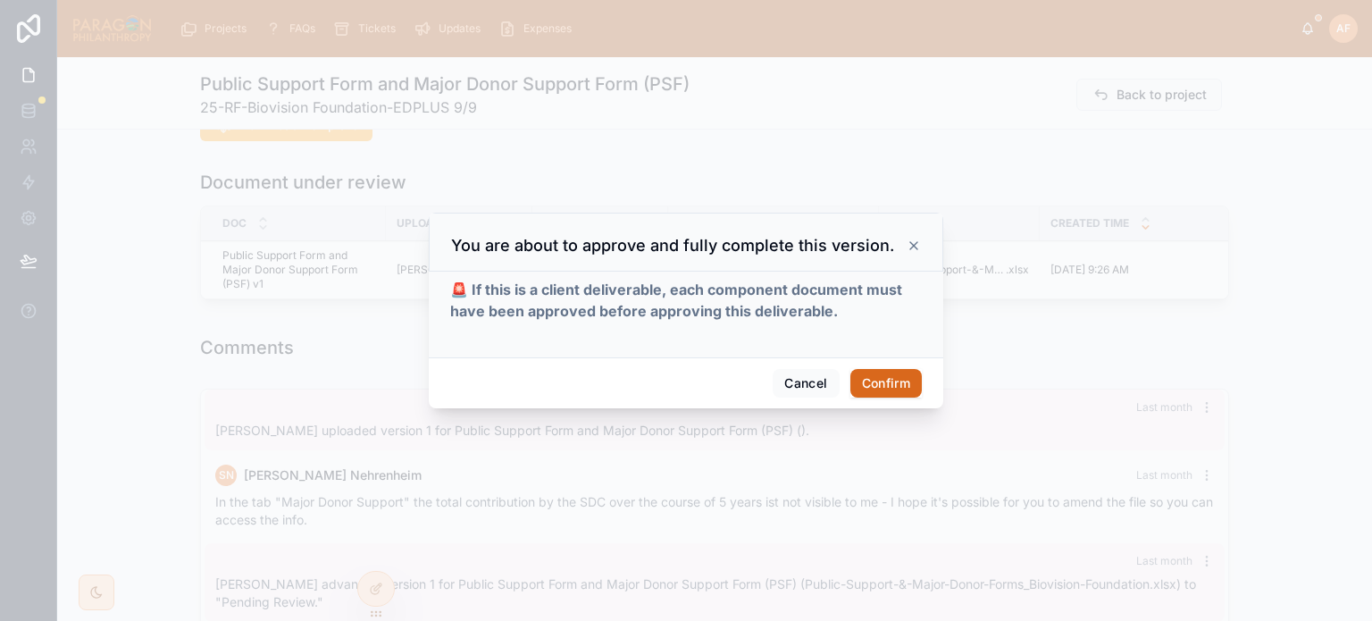
click at [900, 390] on button "Confirm" at bounding box center [885, 383] width 71 height 29
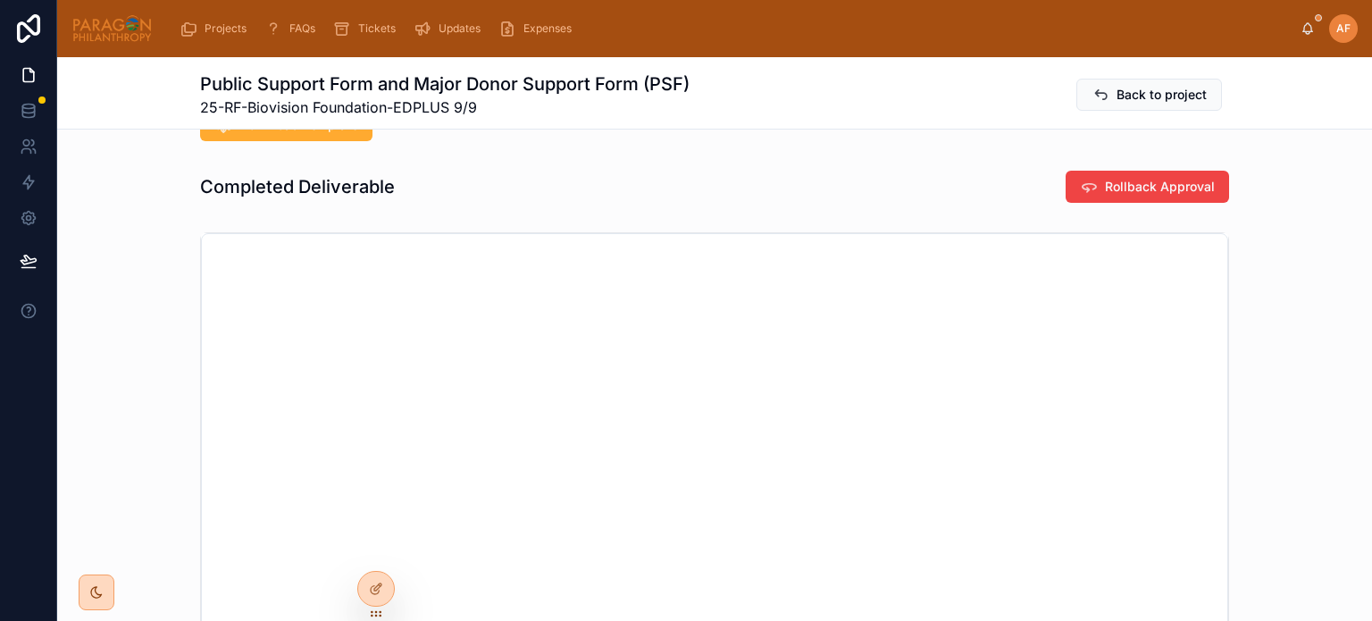
click at [1117, 88] on span "Back to project" at bounding box center [1162, 95] width 90 height 18
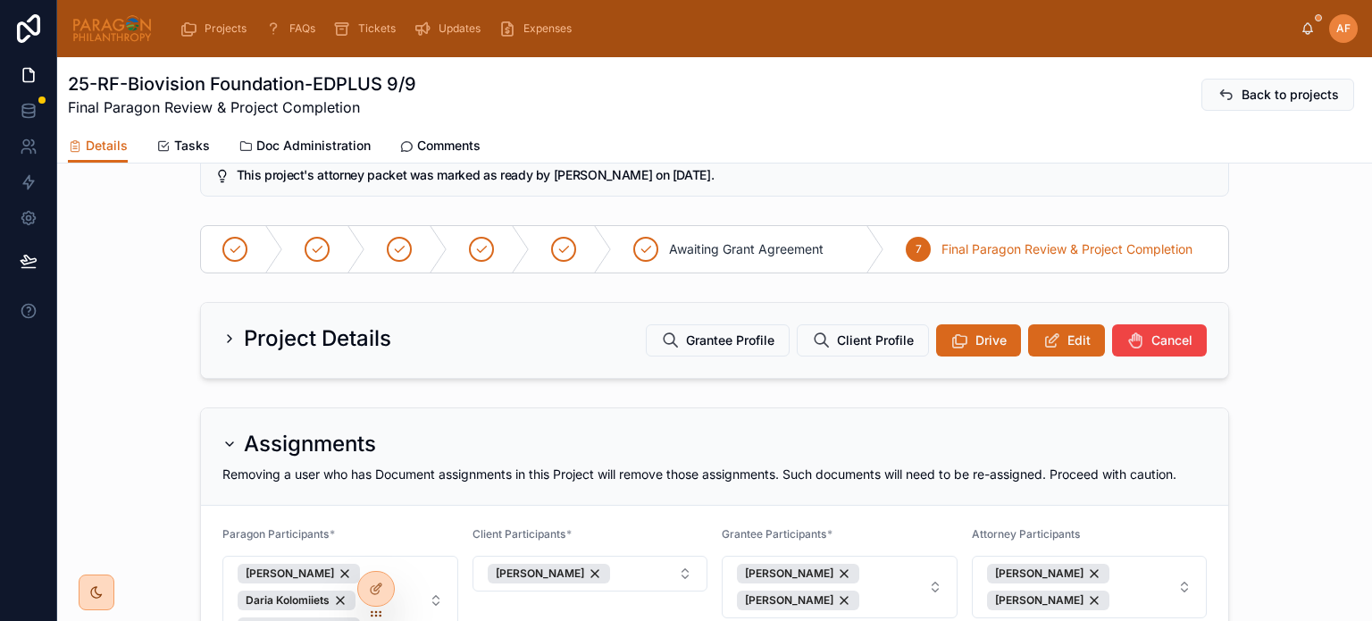
scroll to position [715, 0]
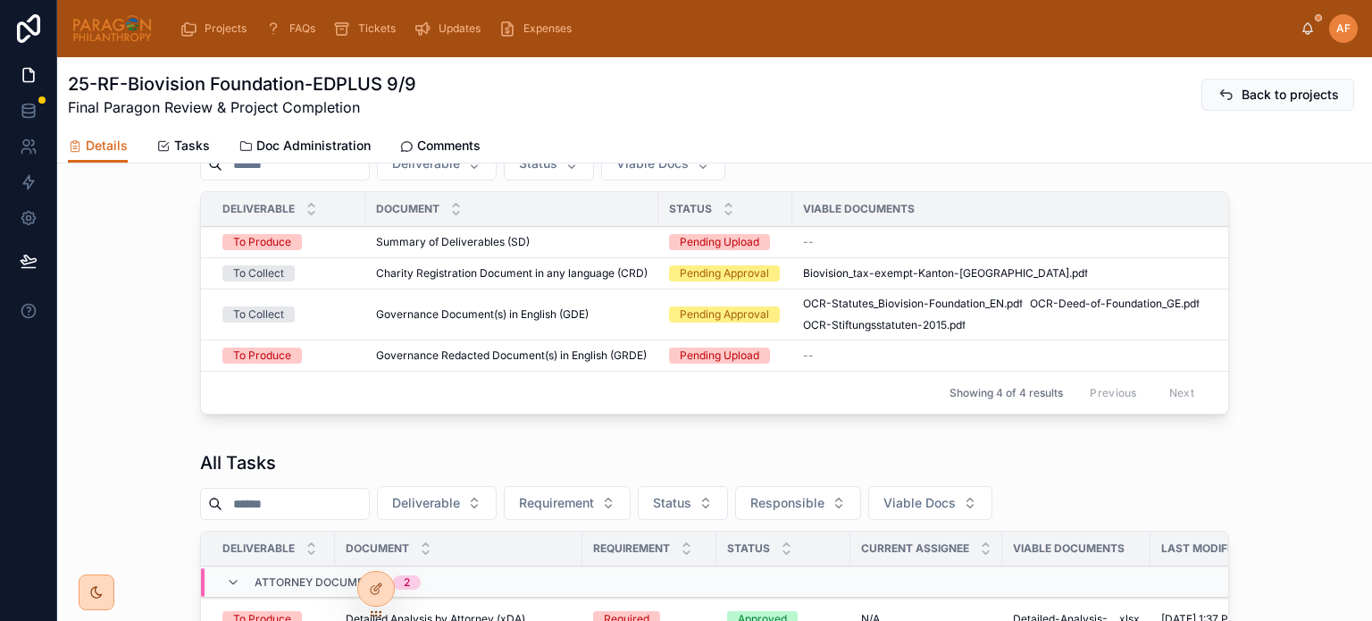
click at [482, 302] on td "Governance Document(s) in English (GDE) Governance Document(s) in English (GDE)" at bounding box center [511, 314] width 293 height 51
click at [483, 309] on span "Governance Document(s) in English (GDE)" at bounding box center [482, 314] width 213 height 14
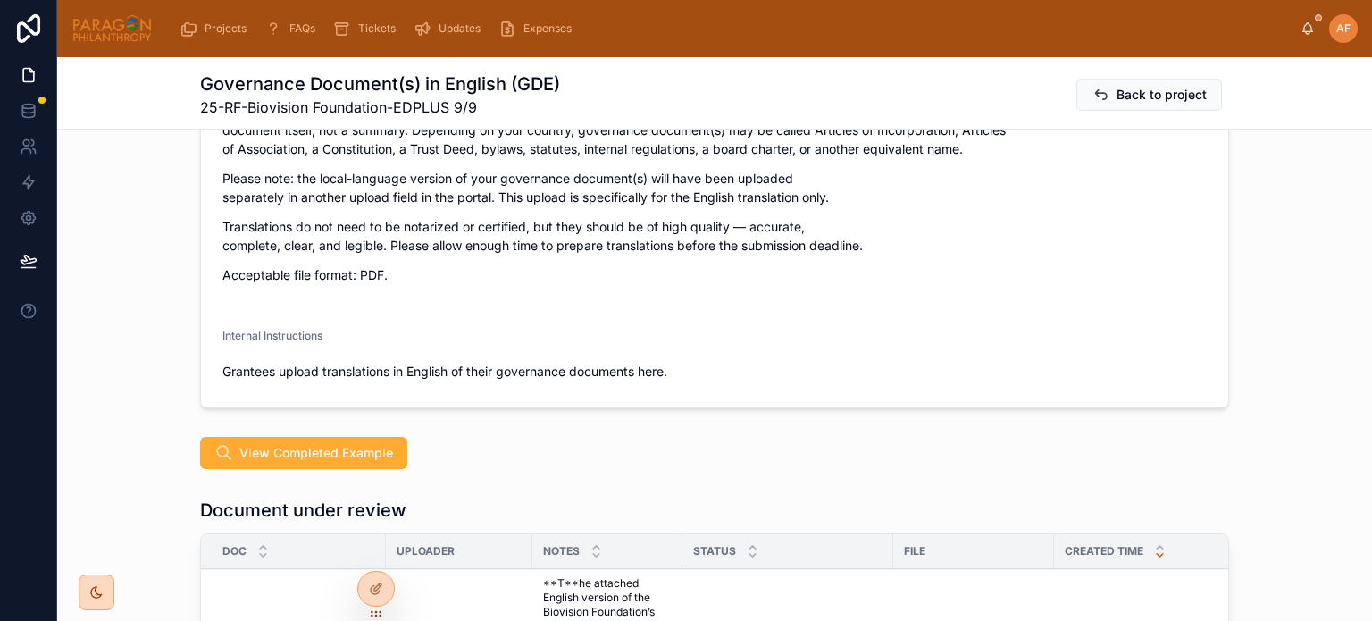
scroll to position [983, 0]
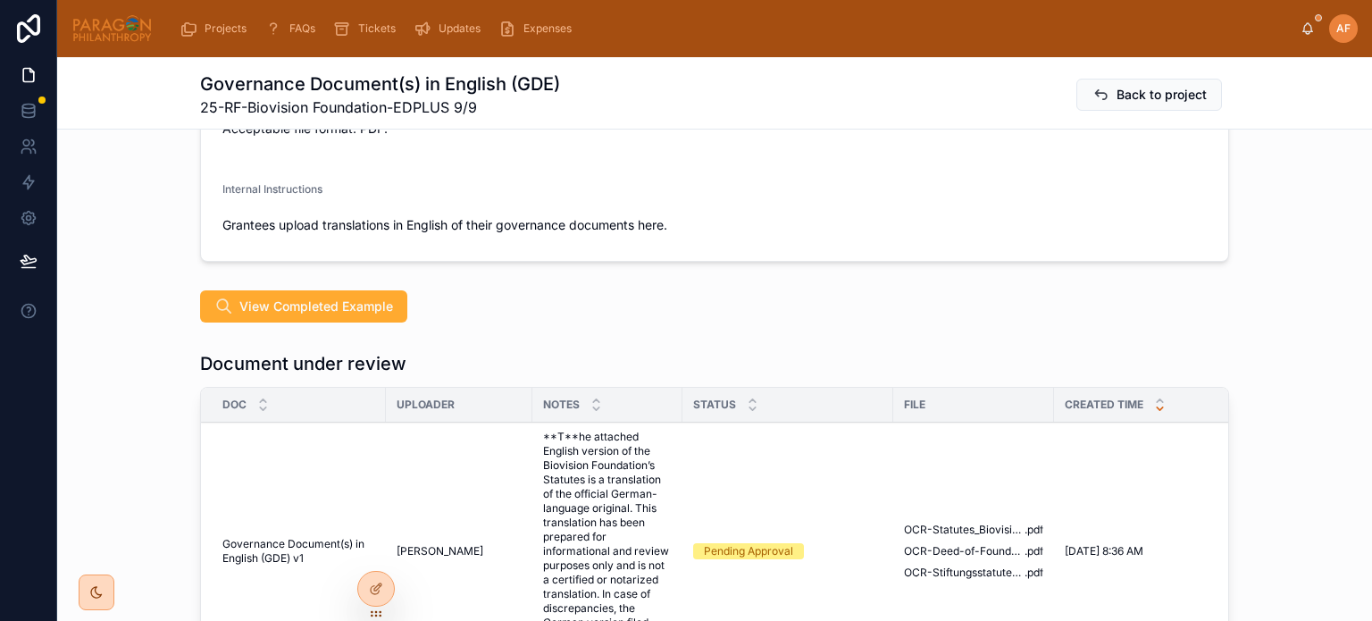
click at [0, 0] on icon at bounding box center [0, 0] width 0 height 0
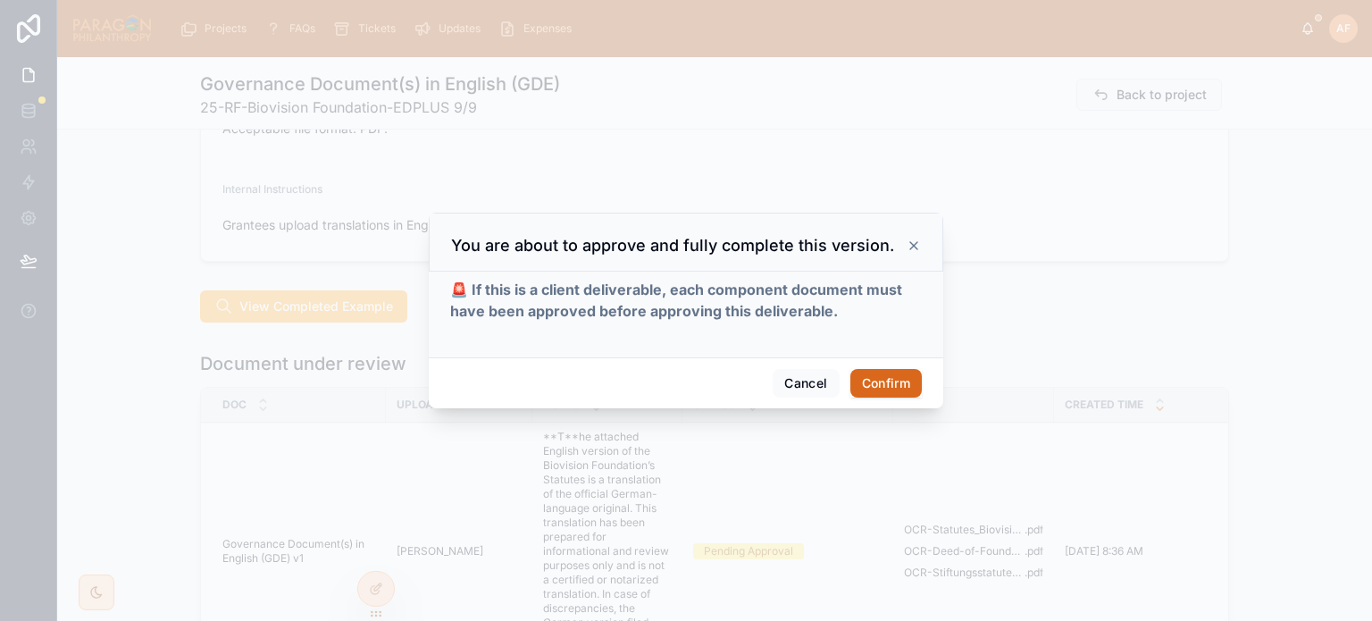
click at [900, 388] on button "Confirm" at bounding box center [885, 383] width 71 height 29
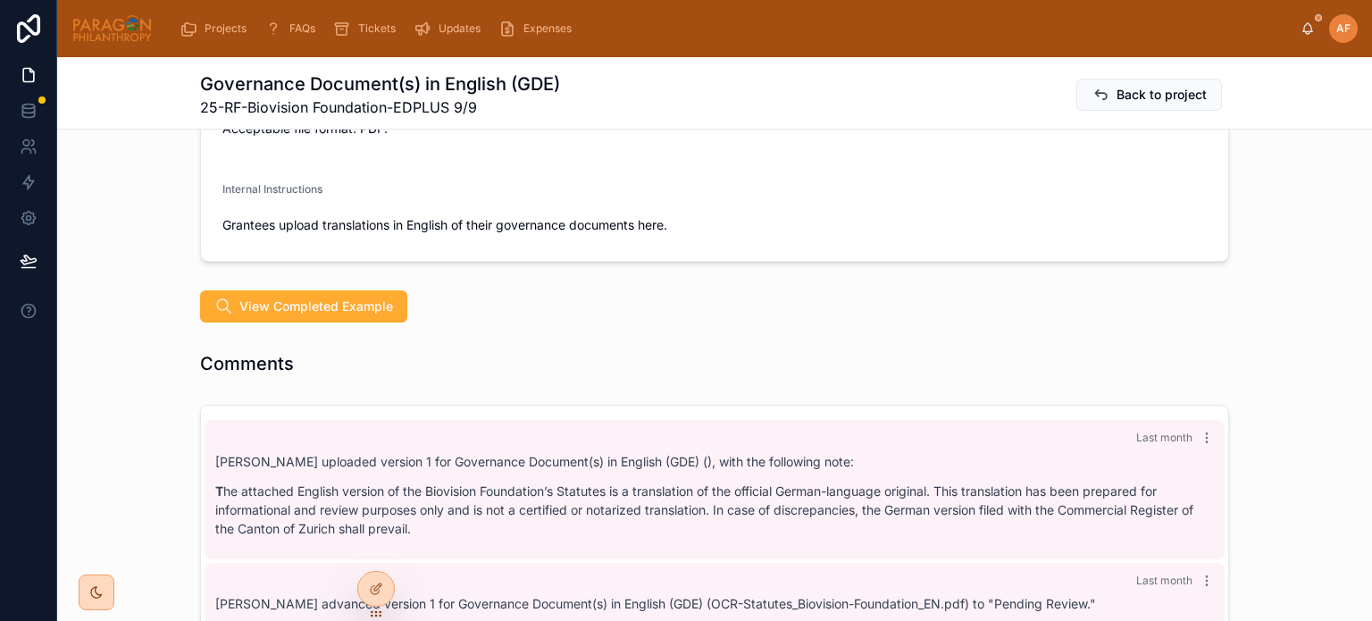
click at [1127, 96] on span "Back to project" at bounding box center [1162, 95] width 90 height 18
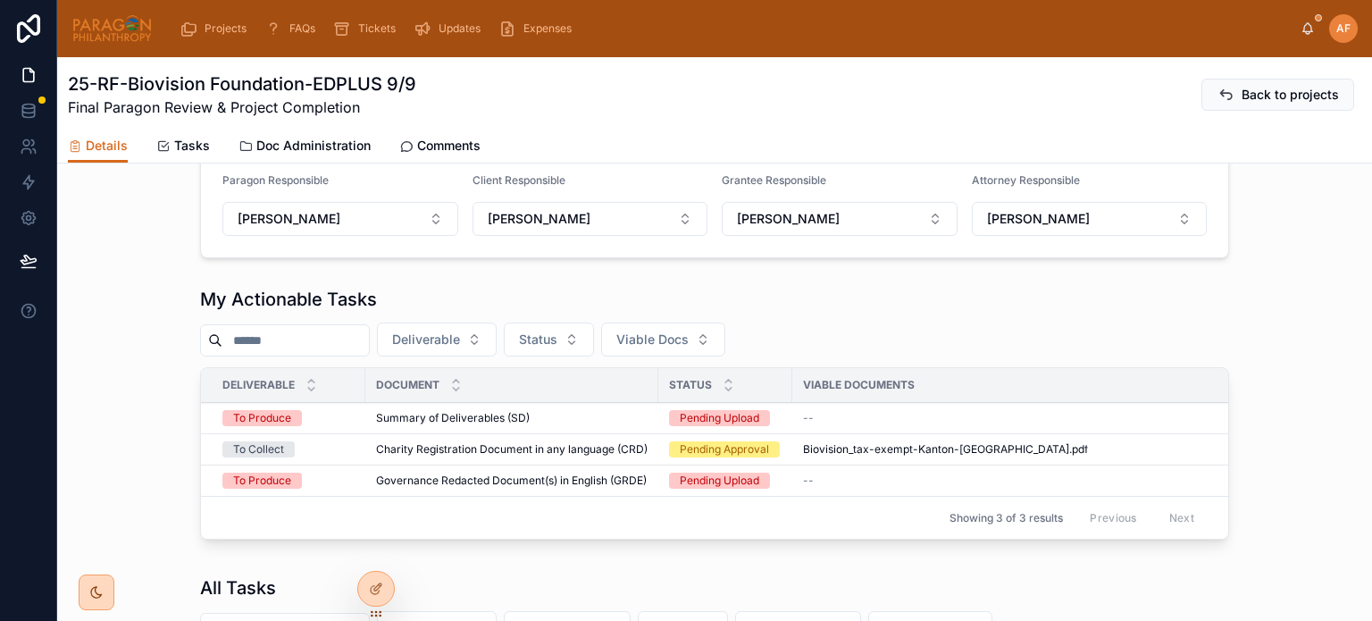
scroll to position [536, 0]
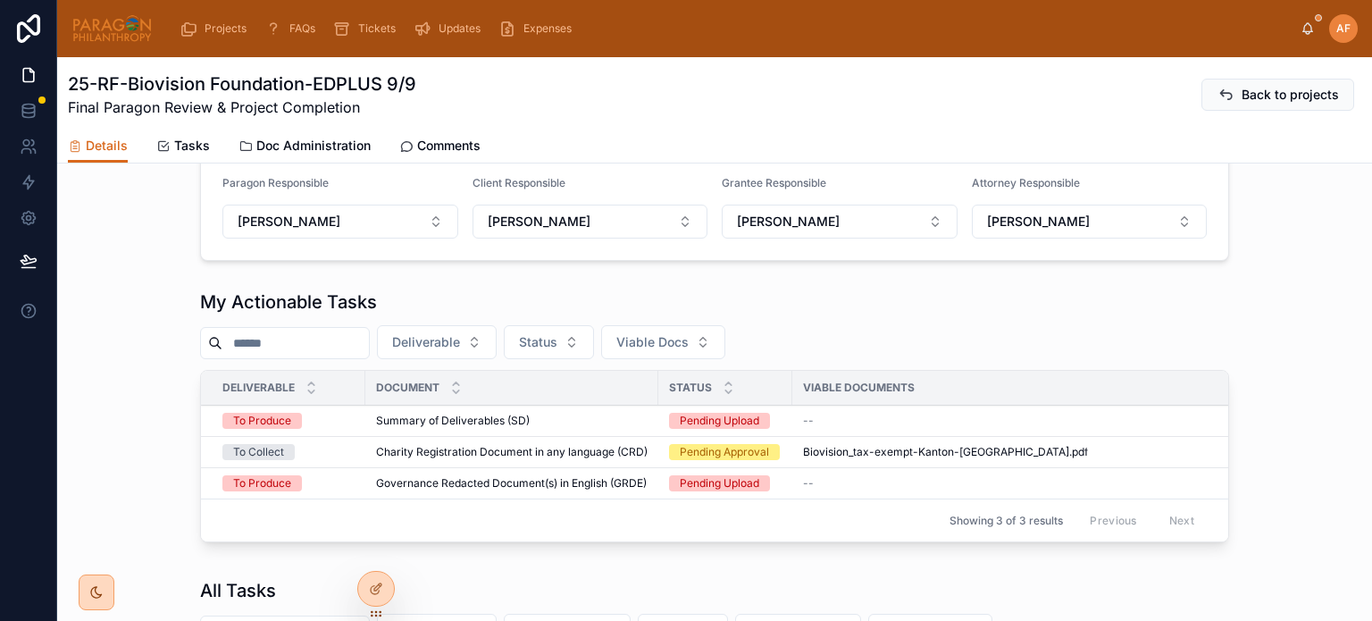
click at [572, 445] on span "Charity Registration Document in any language (CRD)" at bounding box center [512, 452] width 272 height 14
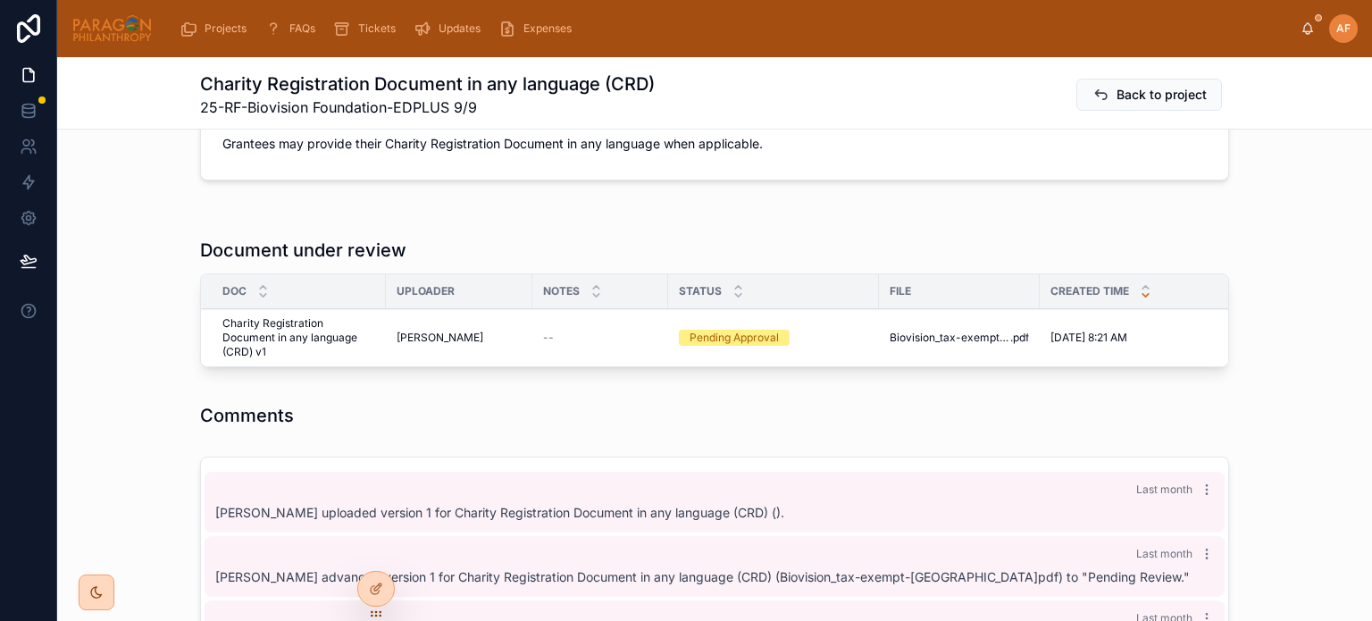
scroll to position [983, 0]
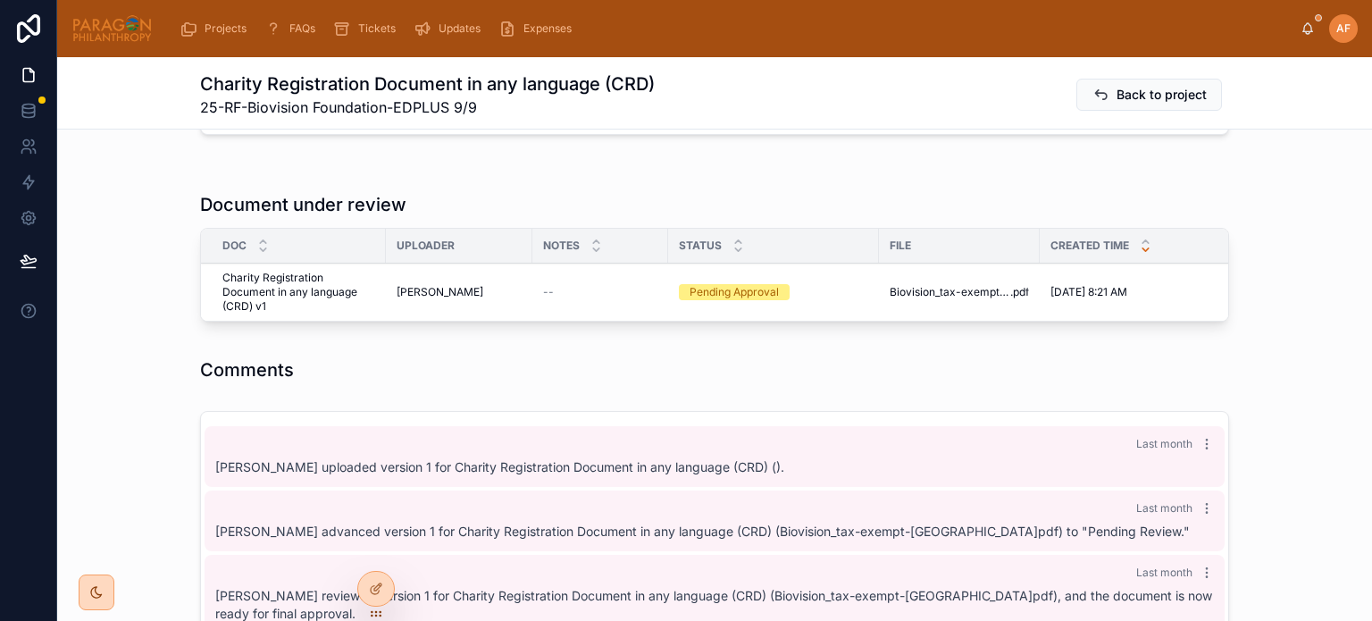
click at [0, 0] on icon at bounding box center [0, 0] width 0 height 0
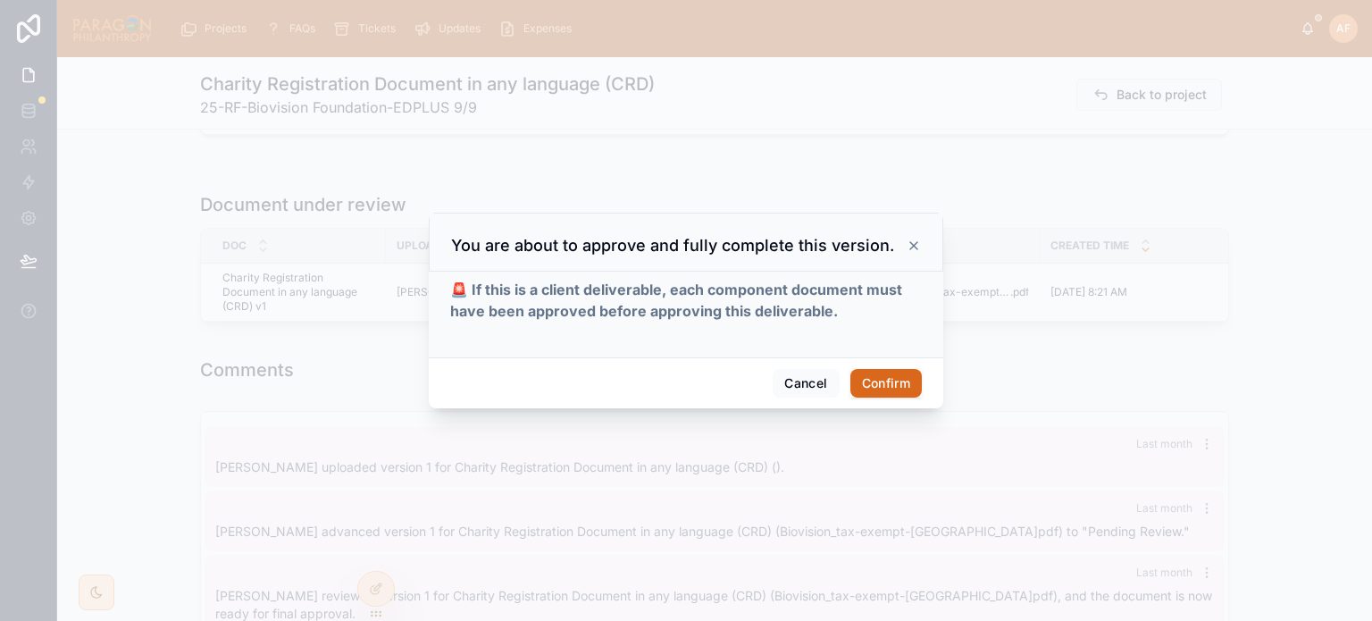
click at [883, 378] on button "Confirm" at bounding box center [885, 383] width 71 height 29
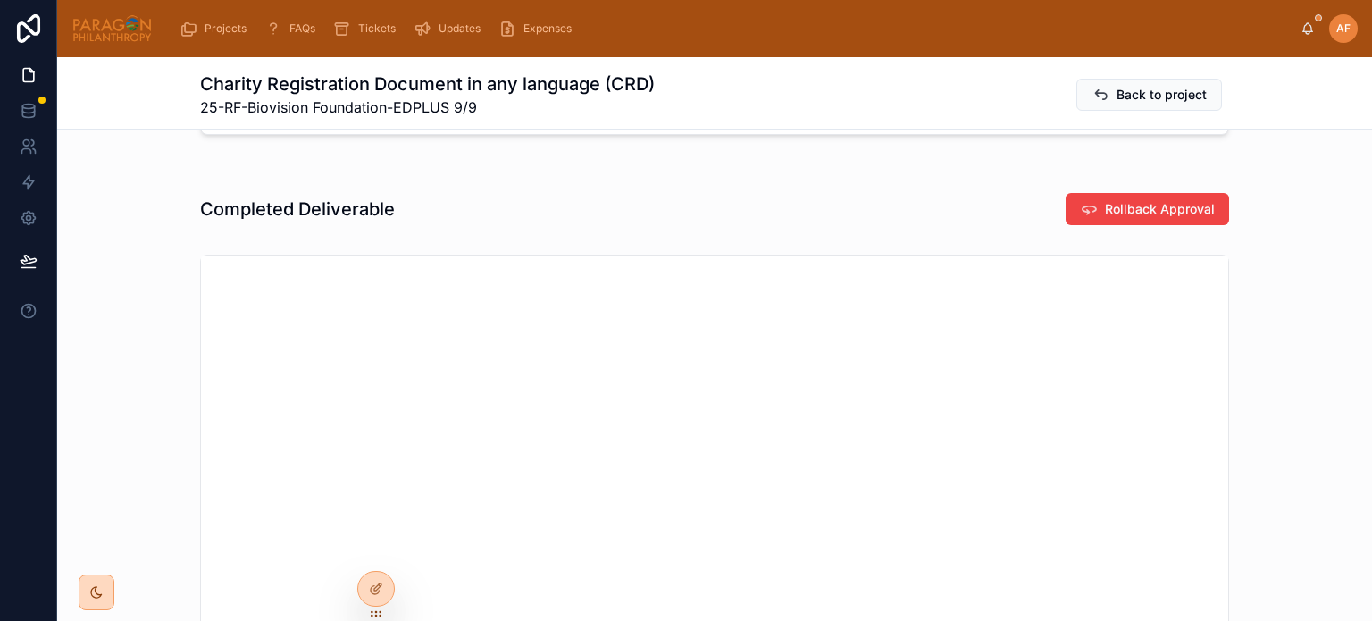
click at [1106, 94] on button "Back to project" at bounding box center [1149, 95] width 146 height 32
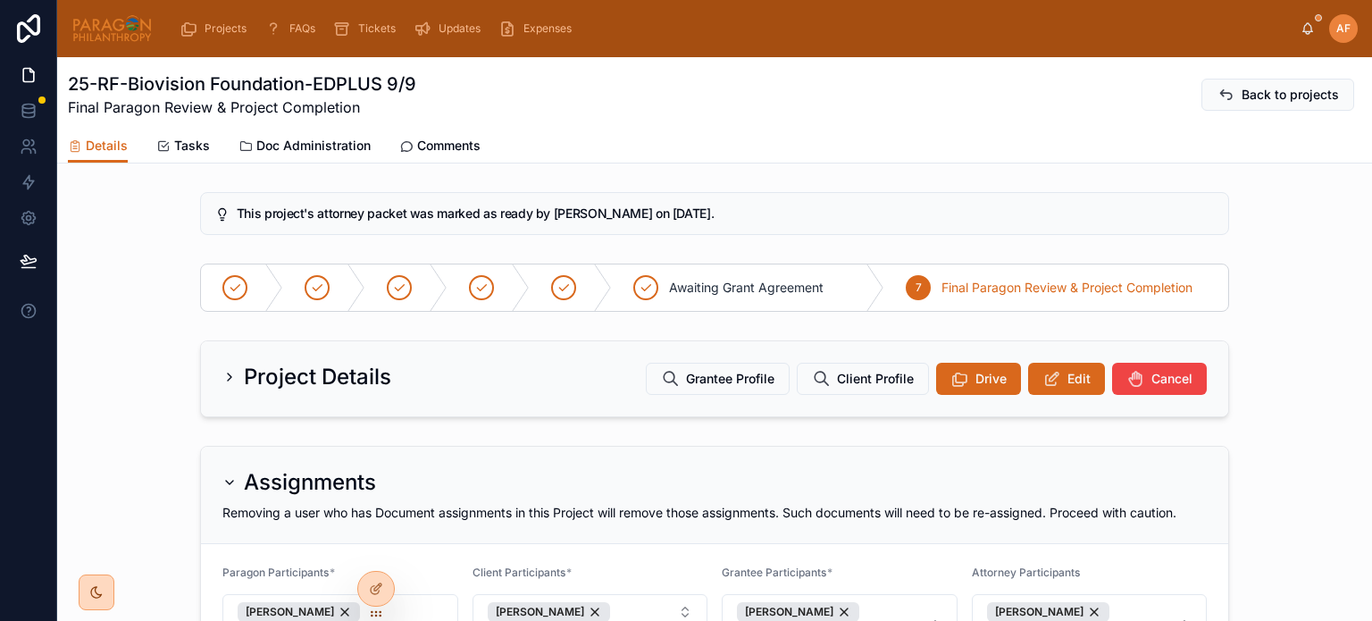
scroll to position [625, 0]
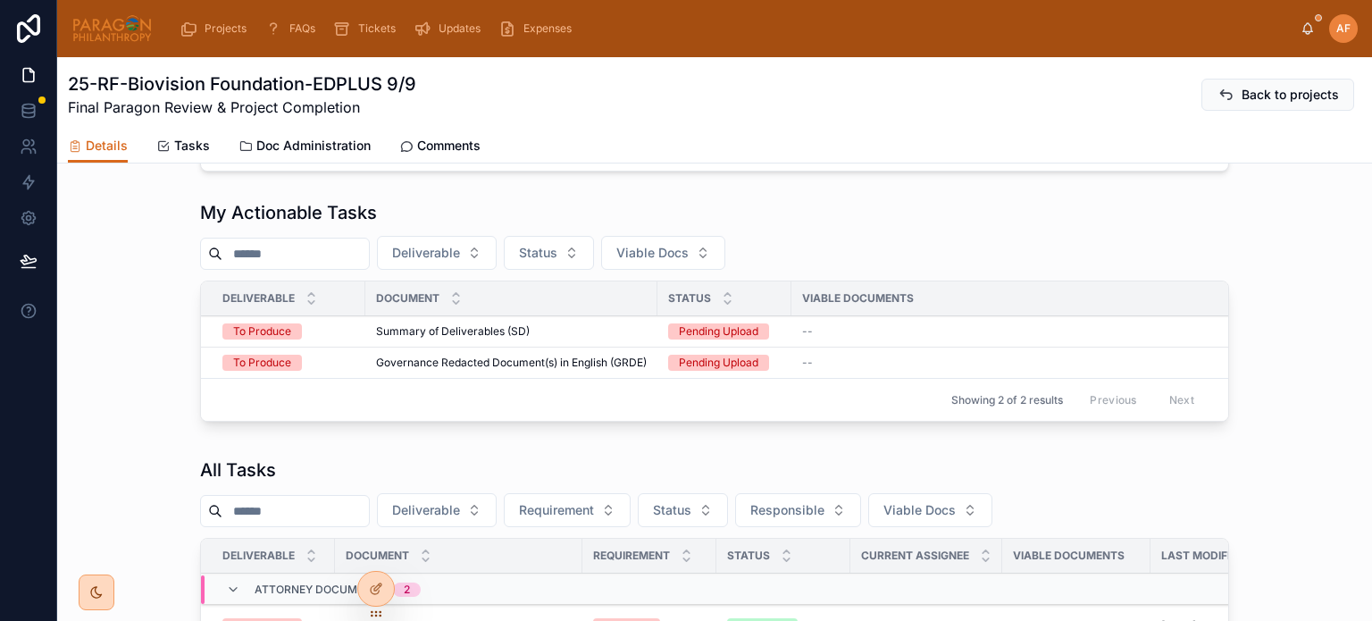
click at [537, 356] on span "Governance Redacted Document(s) in English (GRDE)" at bounding box center [511, 363] width 271 height 14
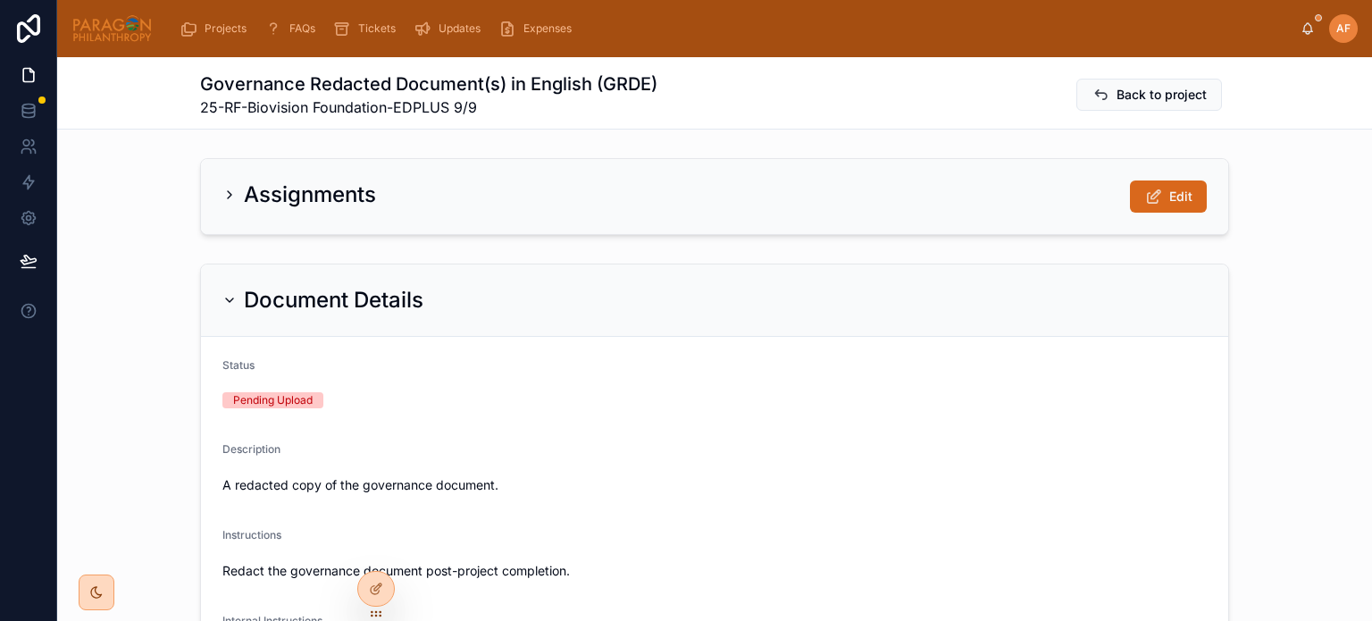
click at [1168, 178] on div "Assignments Edit" at bounding box center [714, 196] width 1027 height 75
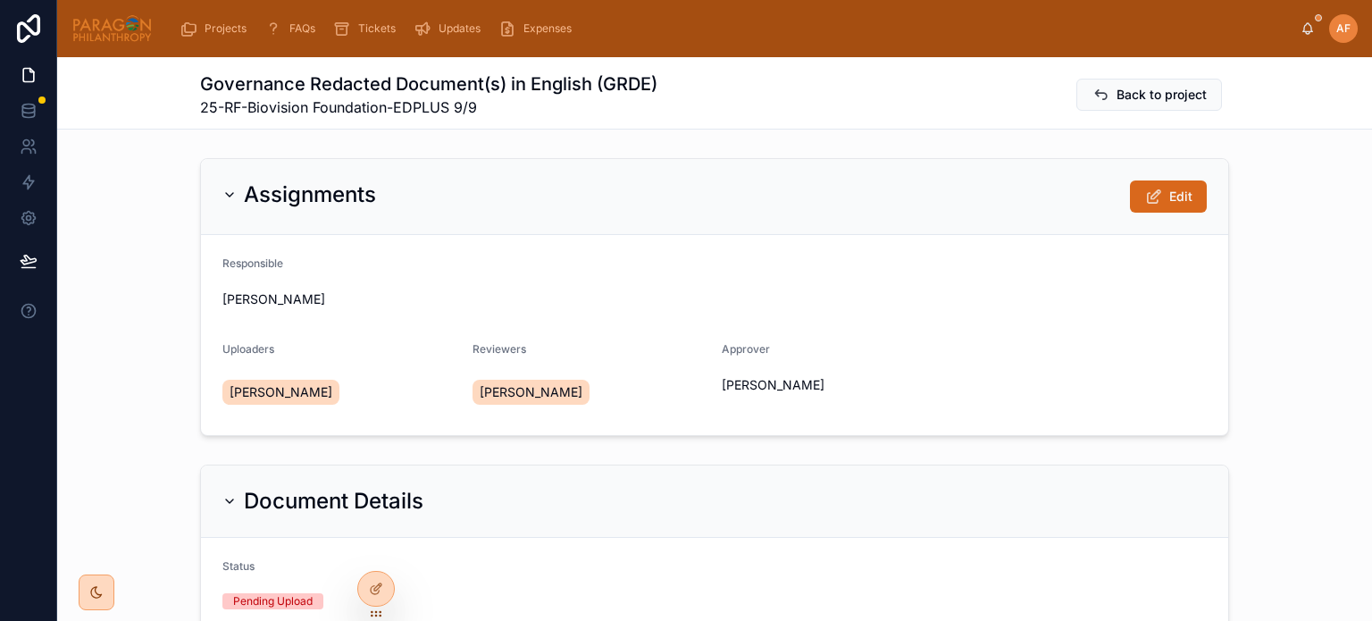
click at [1190, 199] on button "Edit" at bounding box center [1168, 196] width 77 height 32
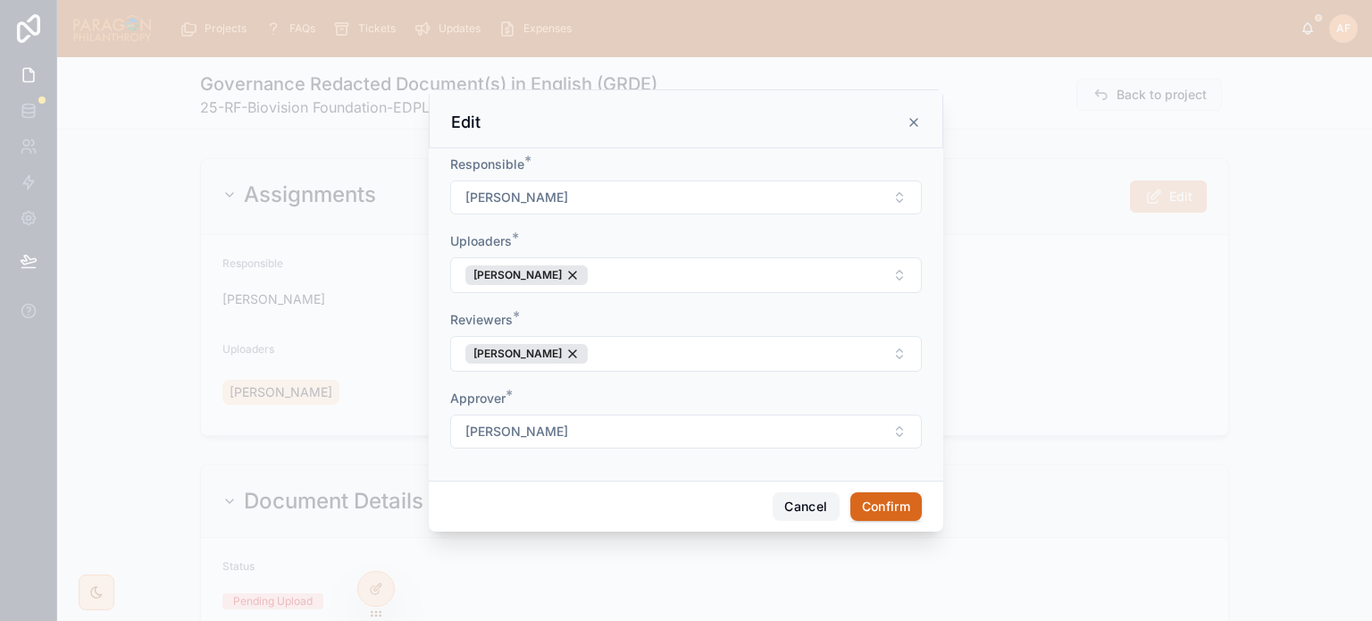
click at [826, 515] on button "Cancel" at bounding box center [806, 506] width 66 height 29
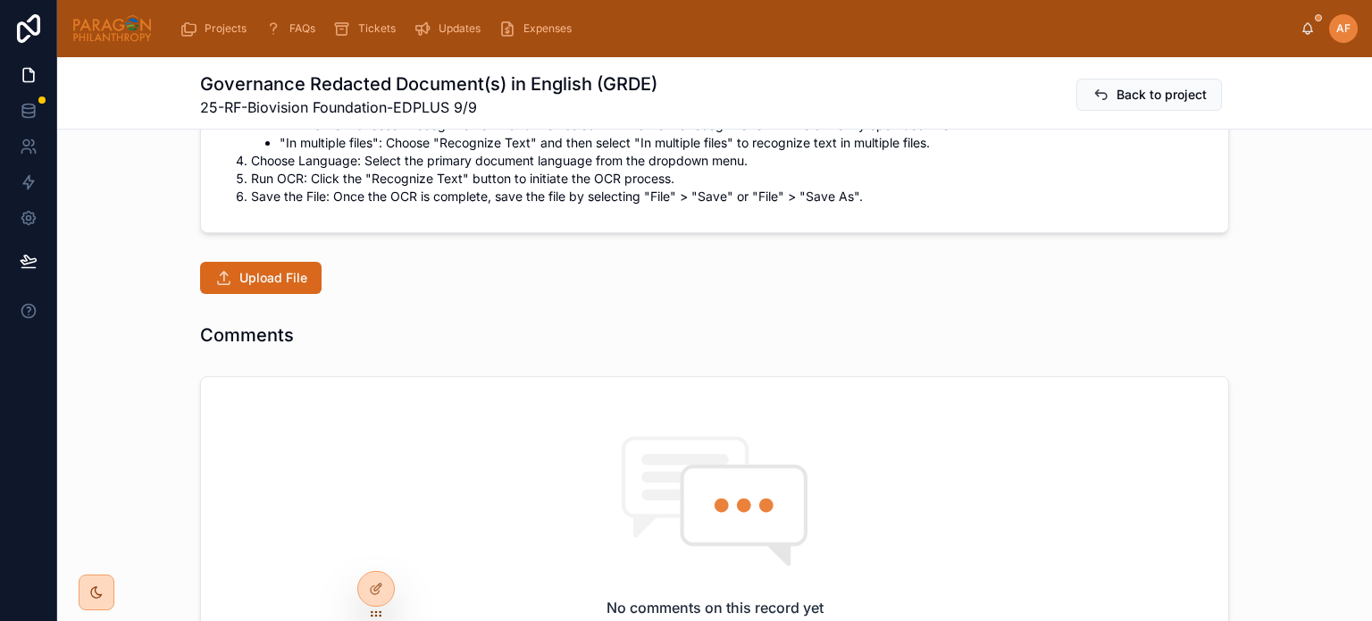
scroll to position [804, 0]
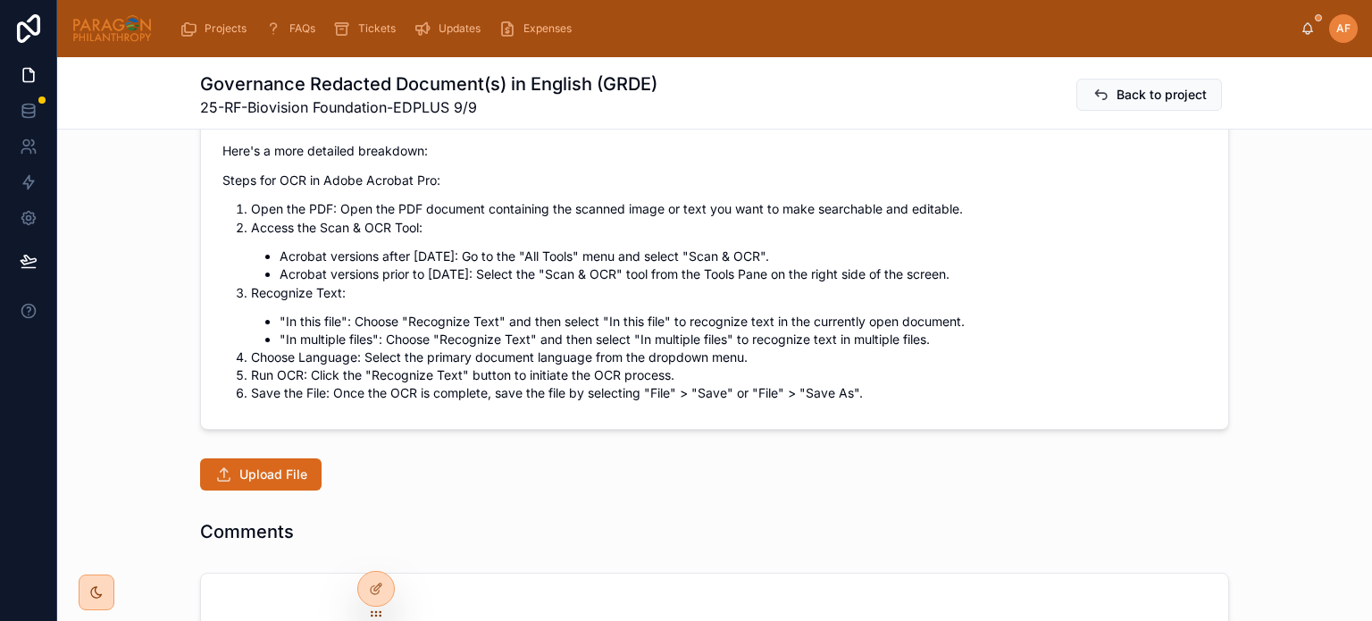
click at [239, 469] on span "Upload File" at bounding box center [273, 474] width 68 height 18
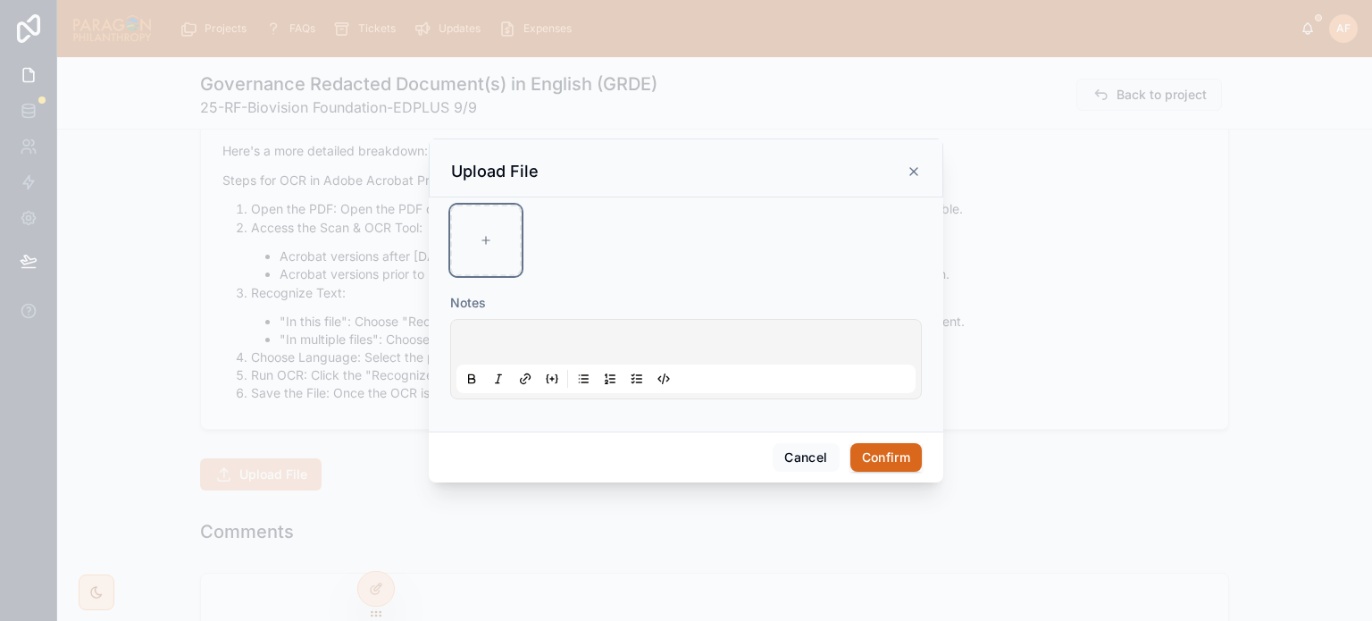
click at [485, 234] on div at bounding box center [485, 240] width 71 height 71
type input "**********"
click at [880, 462] on button "Confirm" at bounding box center [885, 457] width 71 height 29
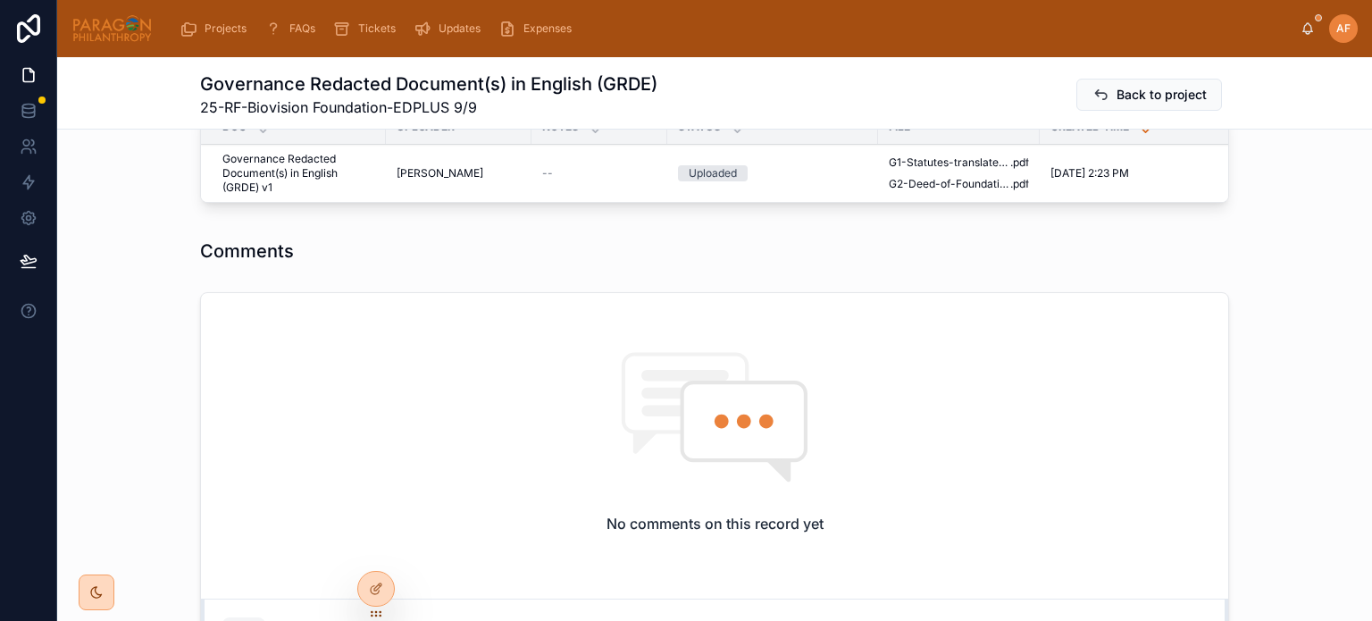
scroll to position [1251, 0]
click at [0, 0] on icon at bounding box center [0, 0] width 0 height 0
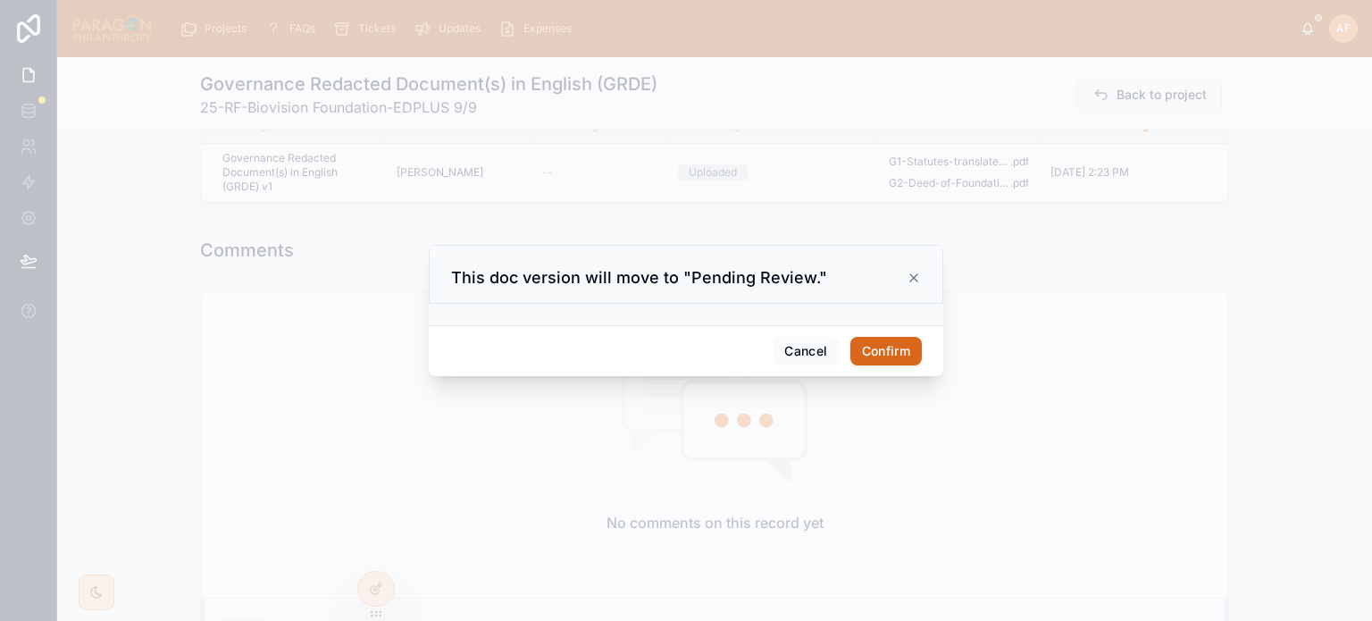
click at [879, 352] on button "Confirm" at bounding box center [885, 351] width 71 height 29
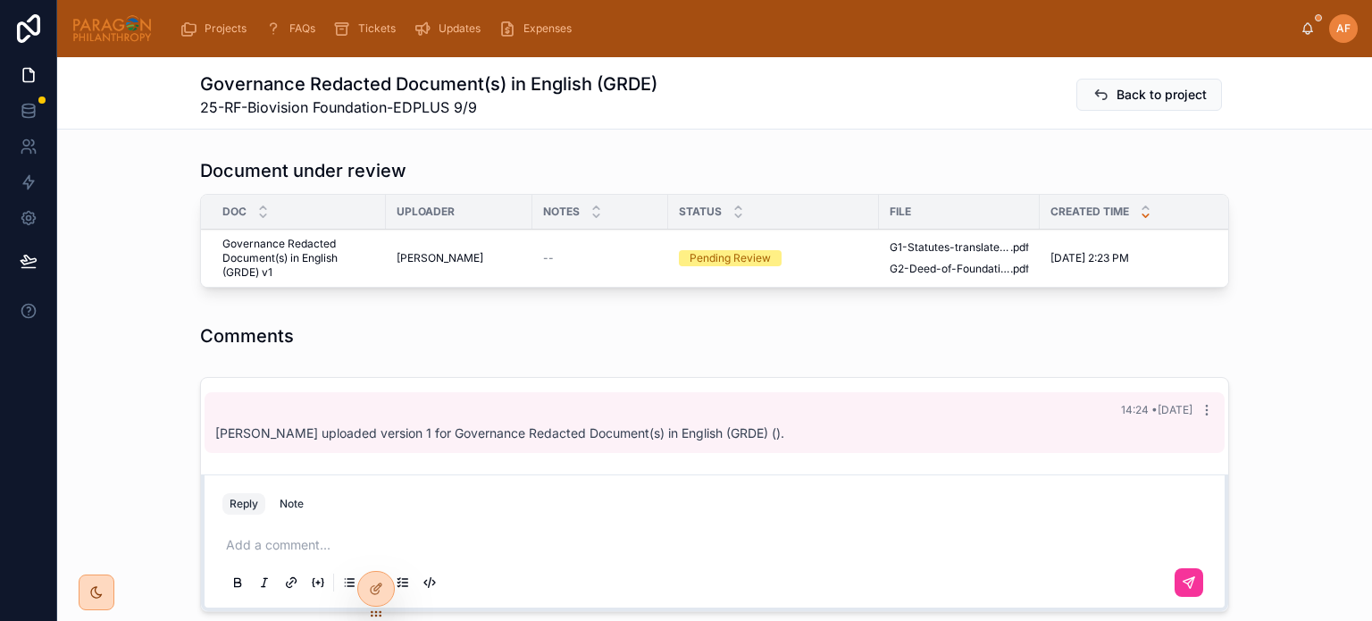
scroll to position [1040, 0]
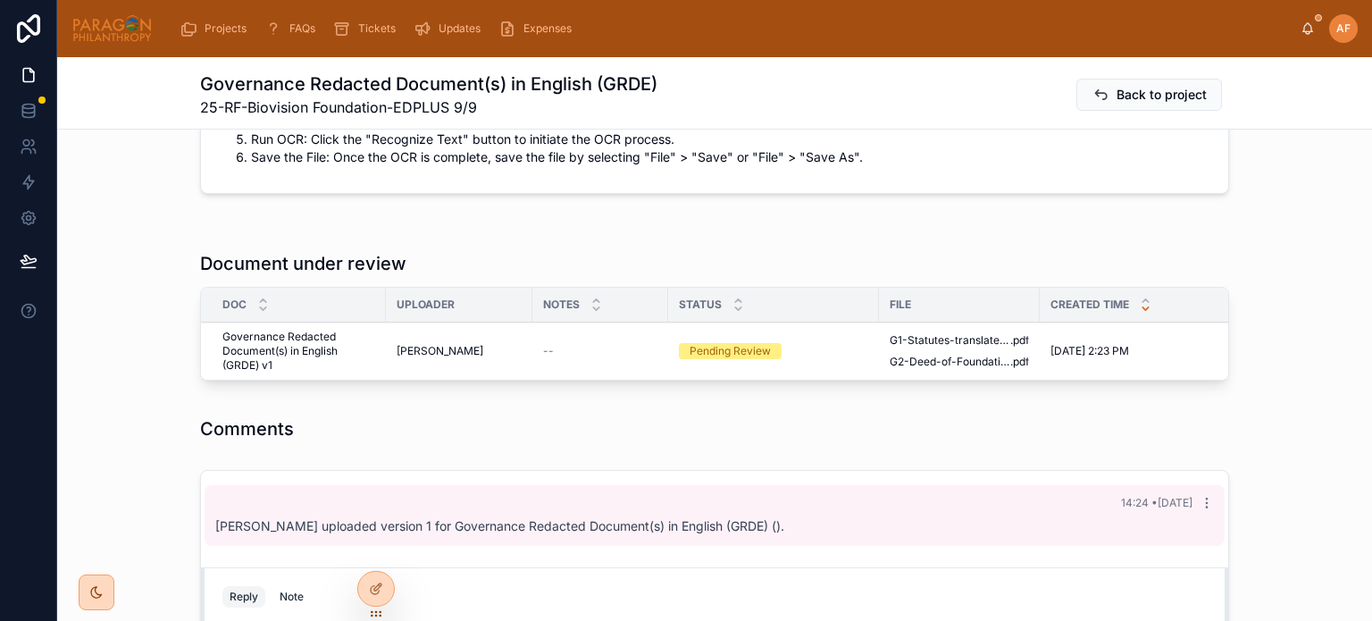
click at [0, 0] on span "Reviewed" at bounding box center [0, 0] width 0 height 0
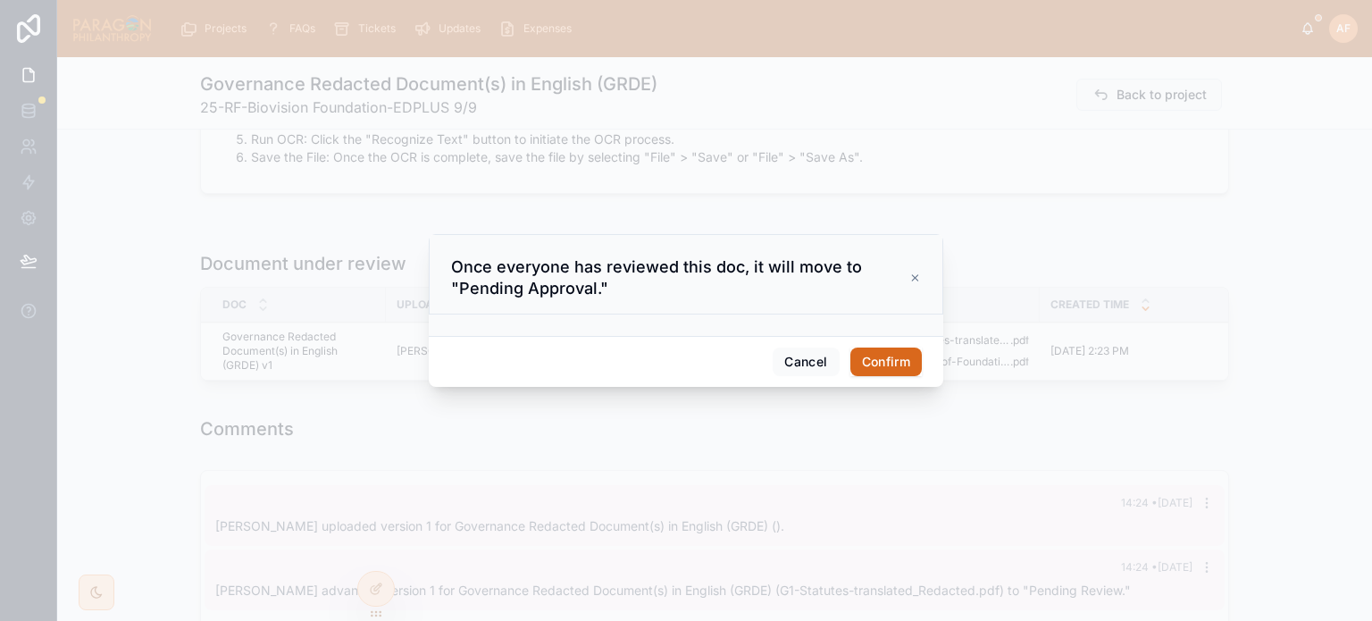
click at [890, 357] on button "Confirm" at bounding box center [885, 361] width 71 height 29
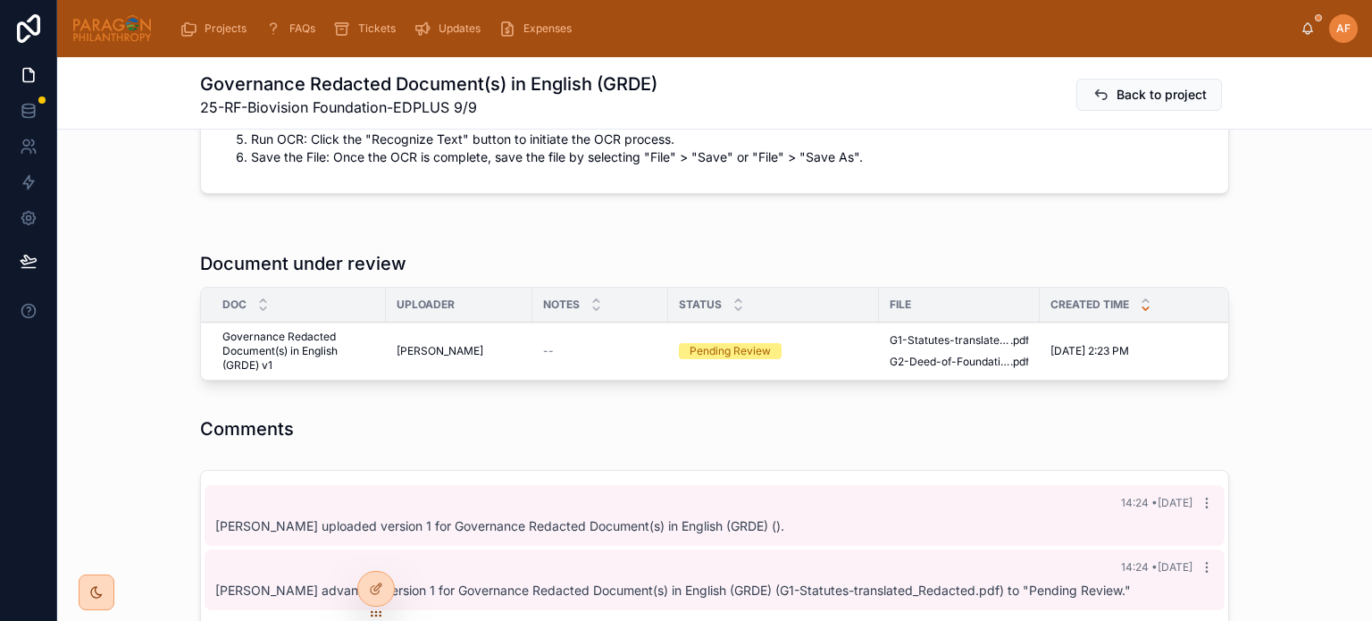
click at [910, 436] on div "Comments" at bounding box center [714, 428] width 1029 height 25
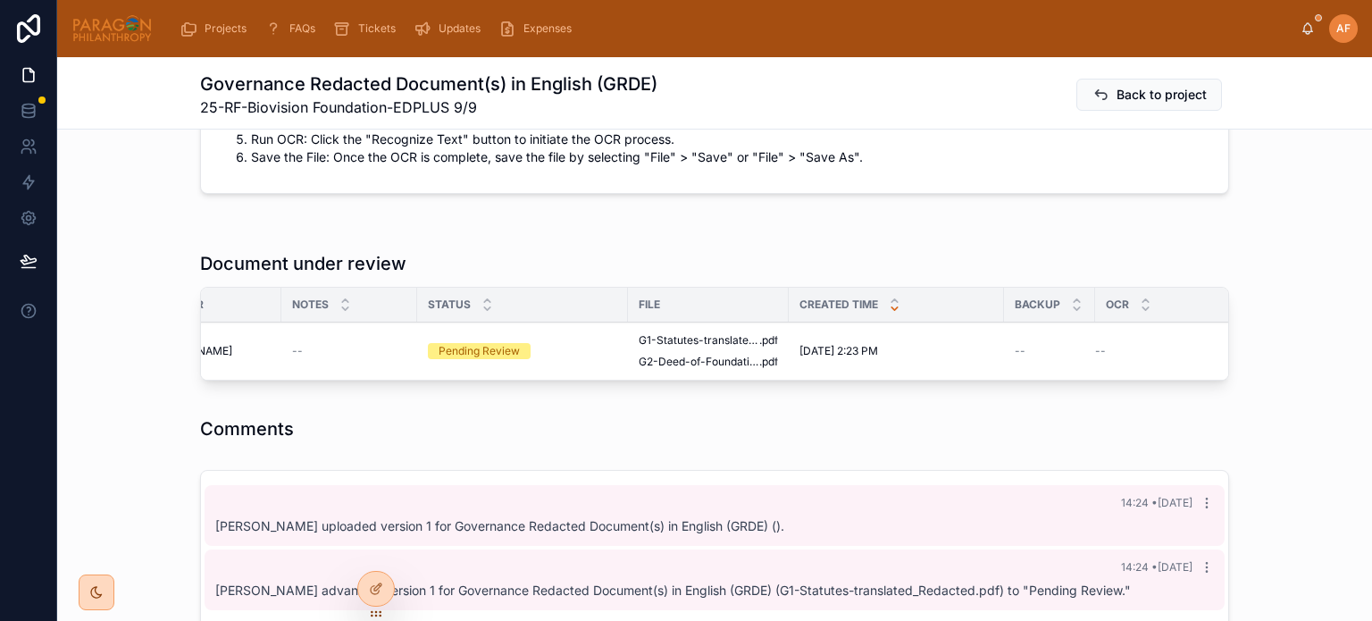
scroll to position [0, 0]
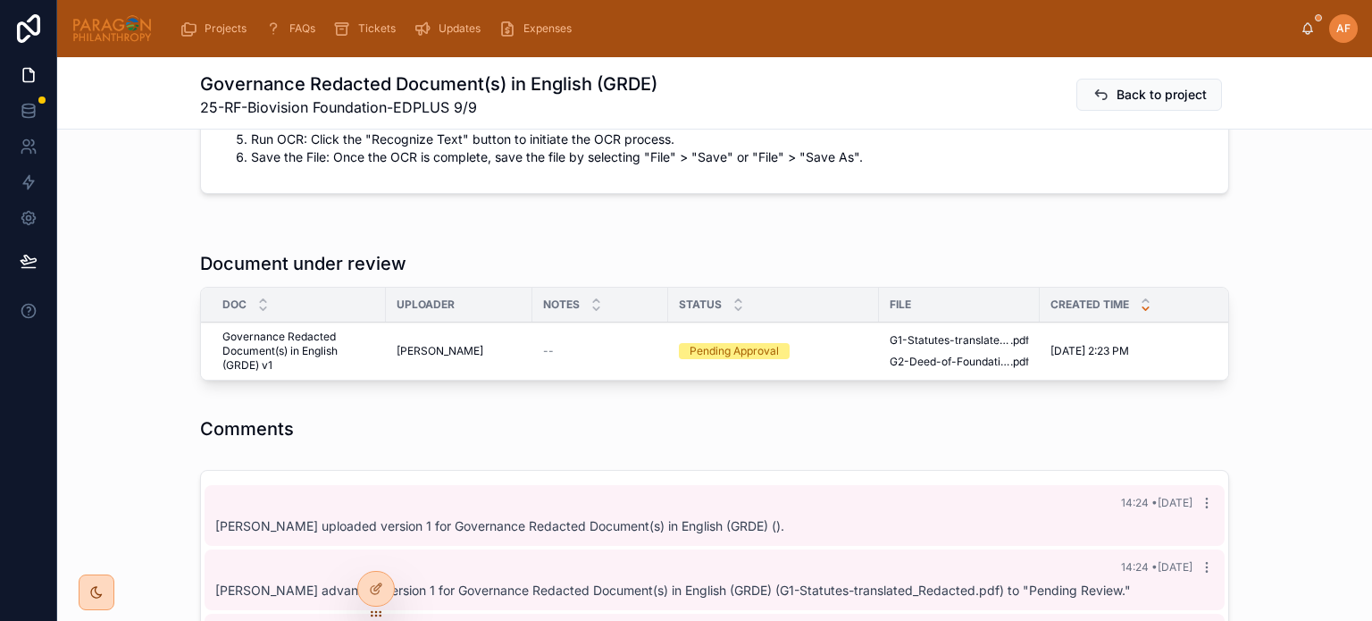
click at [0, 0] on span "Approve" at bounding box center [0, 0] width 0 height 0
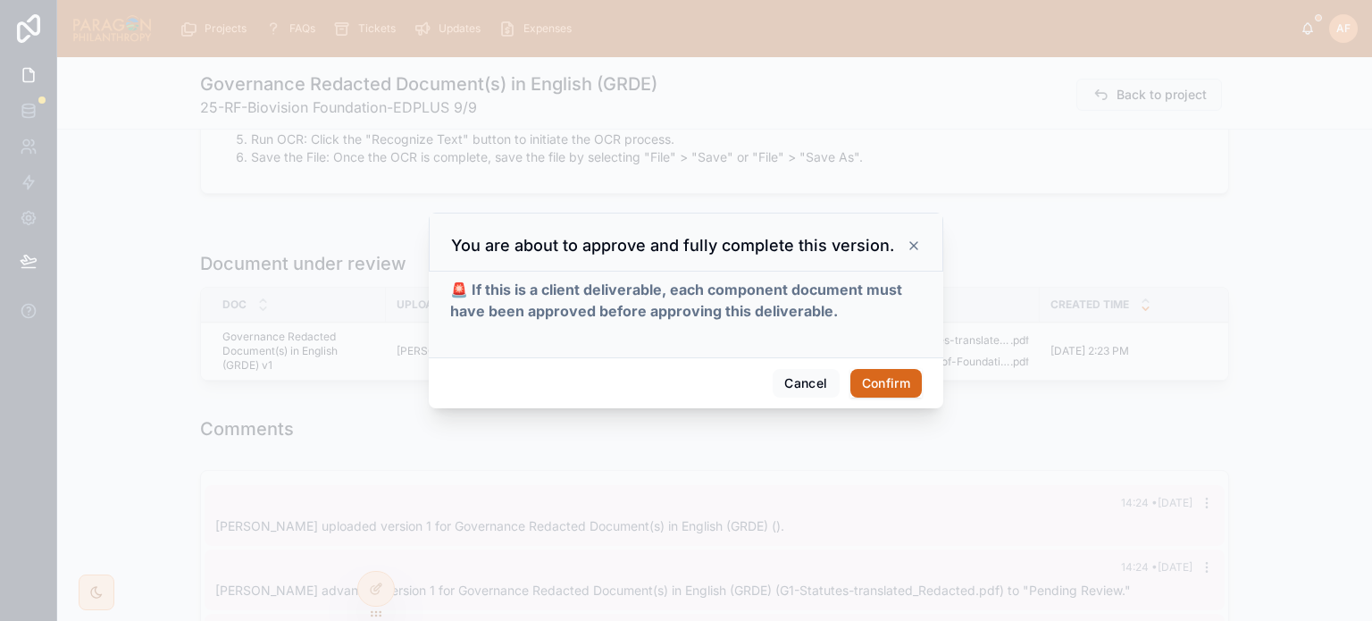
click at [894, 383] on button "Confirm" at bounding box center [885, 383] width 71 height 29
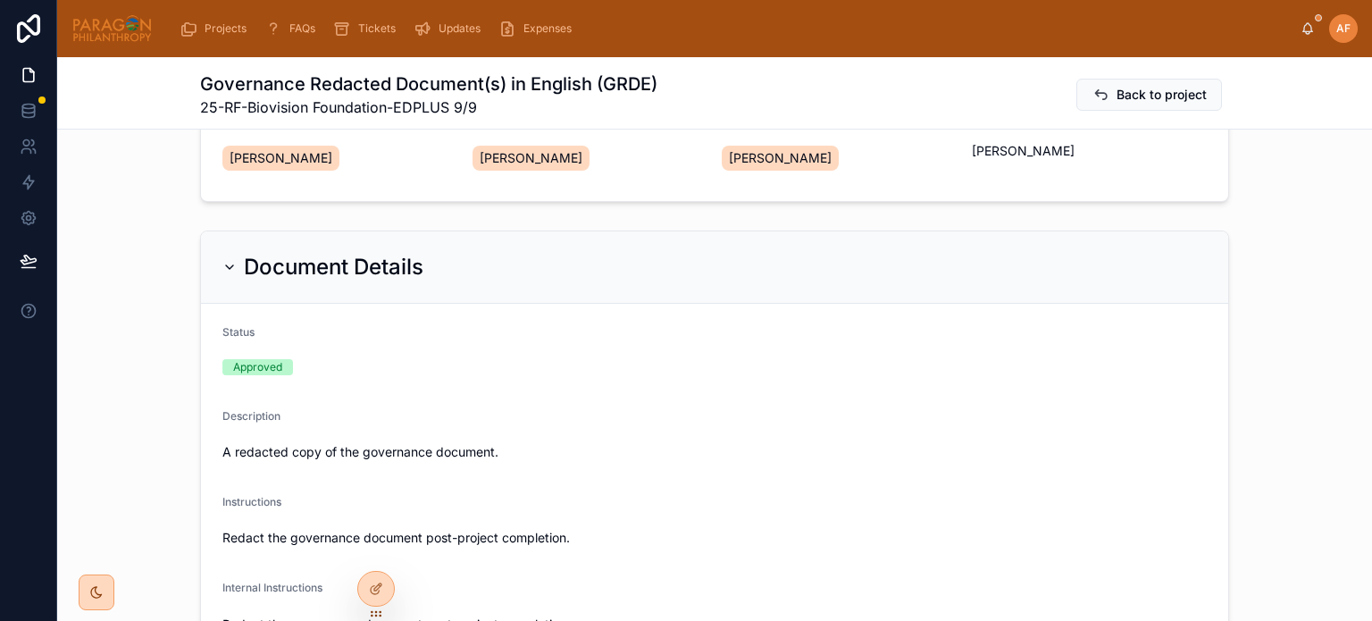
scroll to position [146, 0]
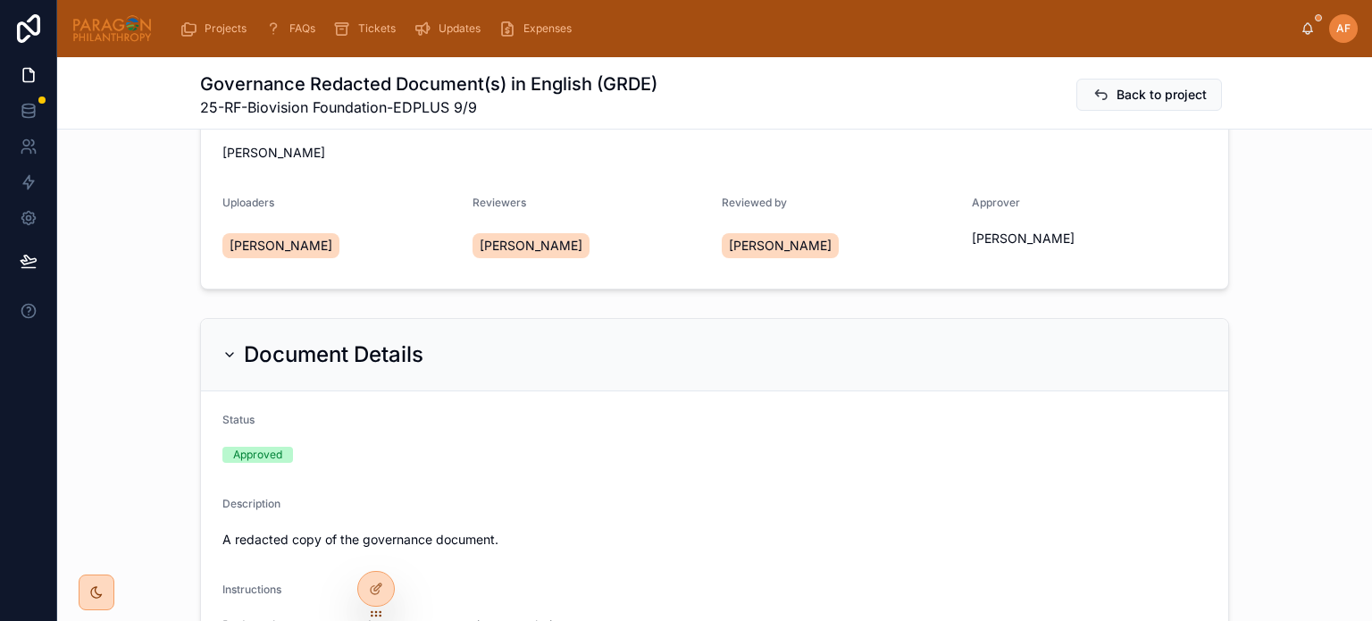
click at [1107, 93] on button "Back to project" at bounding box center [1149, 95] width 146 height 32
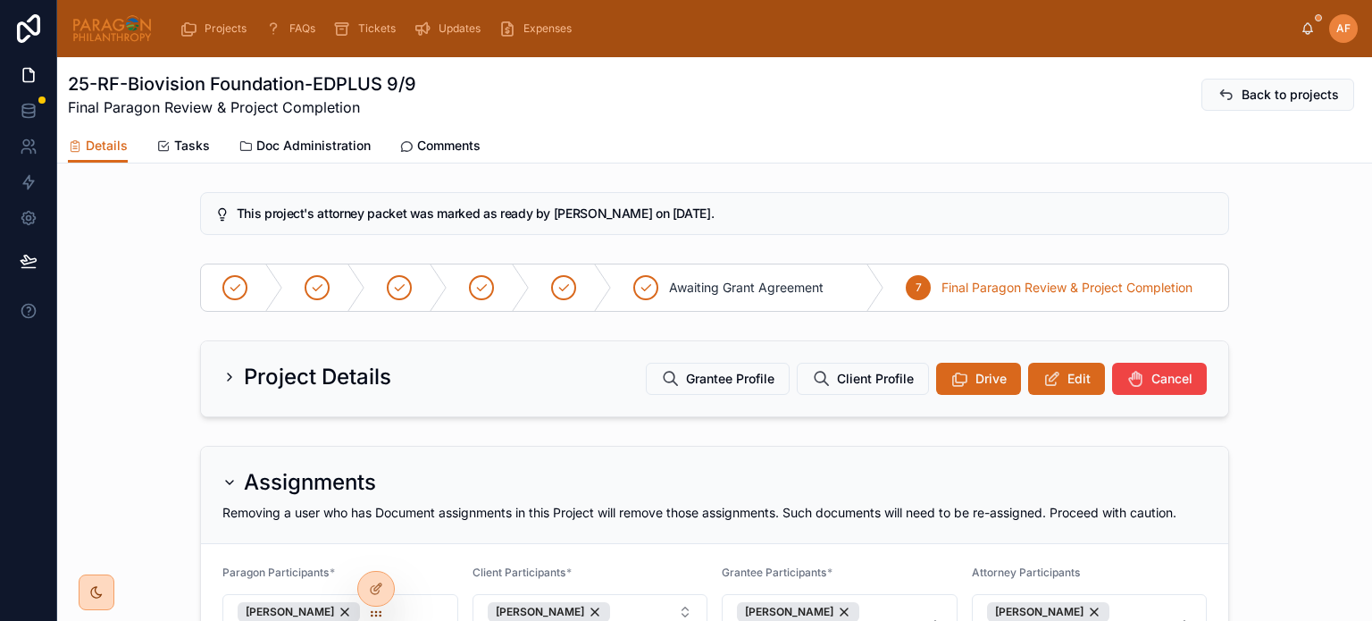
scroll to position [715, 0]
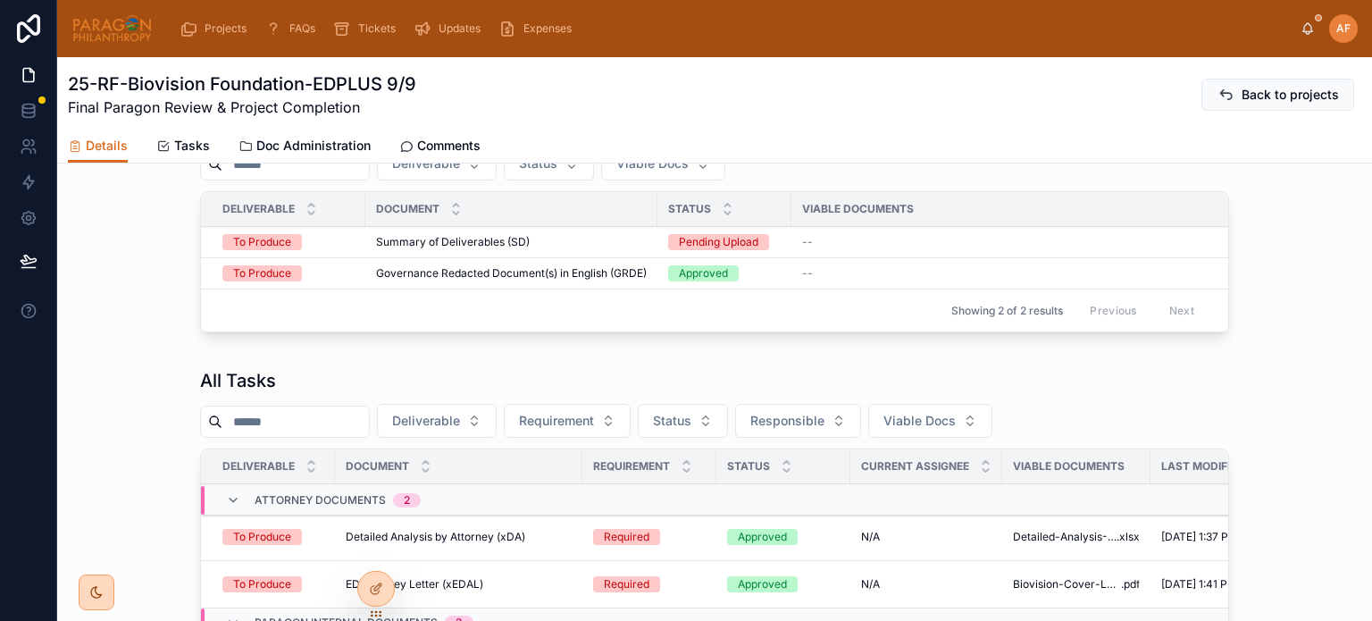
click at [502, 229] on td "Summary of Deliverables (SD) Summary of Deliverables (SD)" at bounding box center [511, 242] width 292 height 31
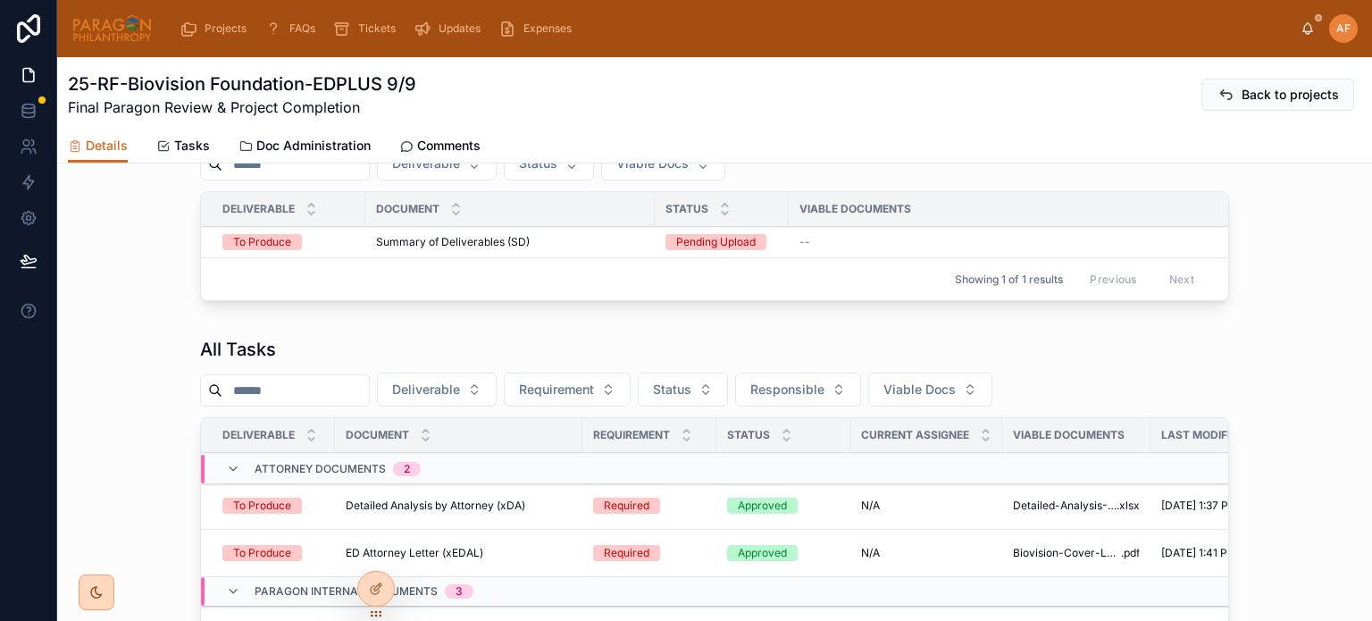
click at [543, 229] on td "Summary of Deliverables (SD) Summary of Deliverables (SD)" at bounding box center [509, 242] width 289 height 31
click at [540, 237] on div "Summary of Deliverables (SD) Summary of Deliverables (SD)" at bounding box center [510, 242] width 268 height 14
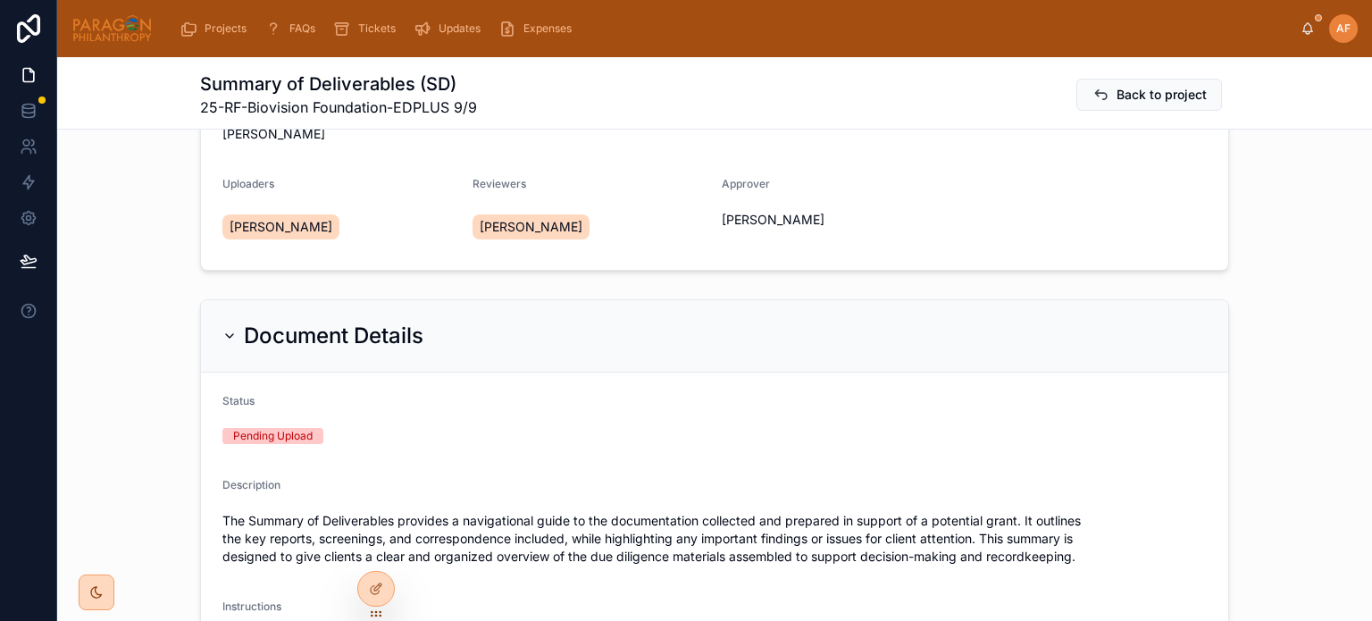
scroll to position [447, 0]
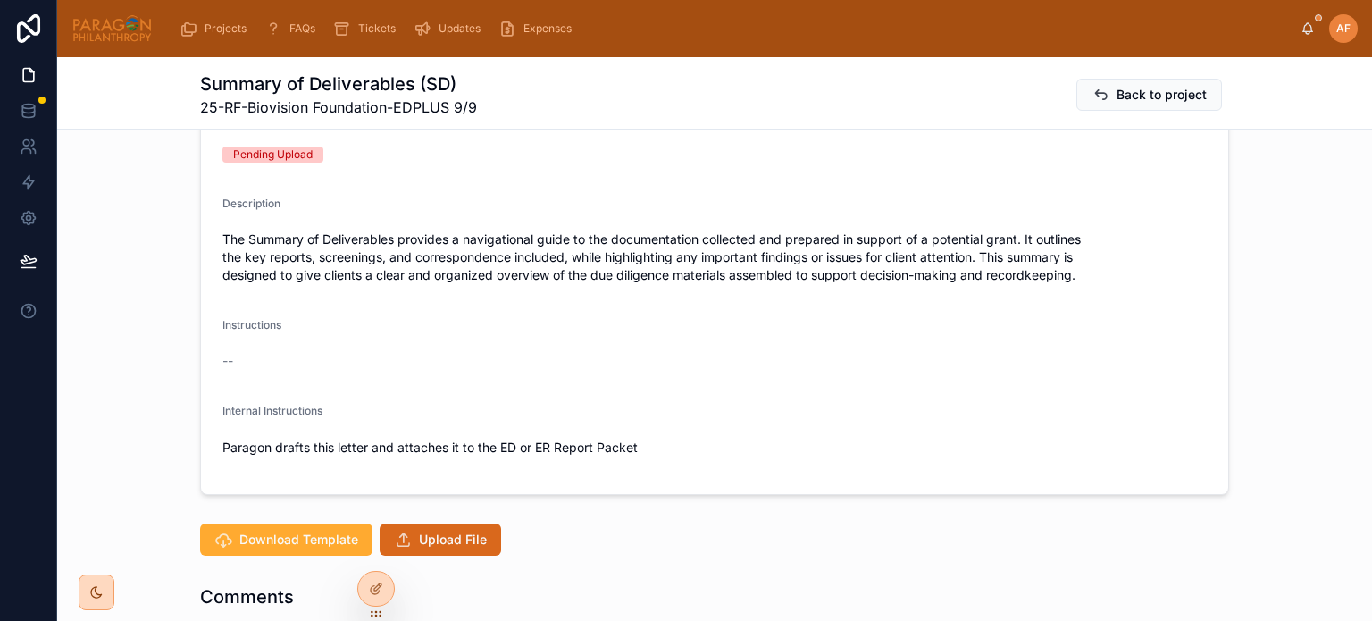
click at [247, 542] on span "Download Template" at bounding box center [298, 540] width 119 height 18
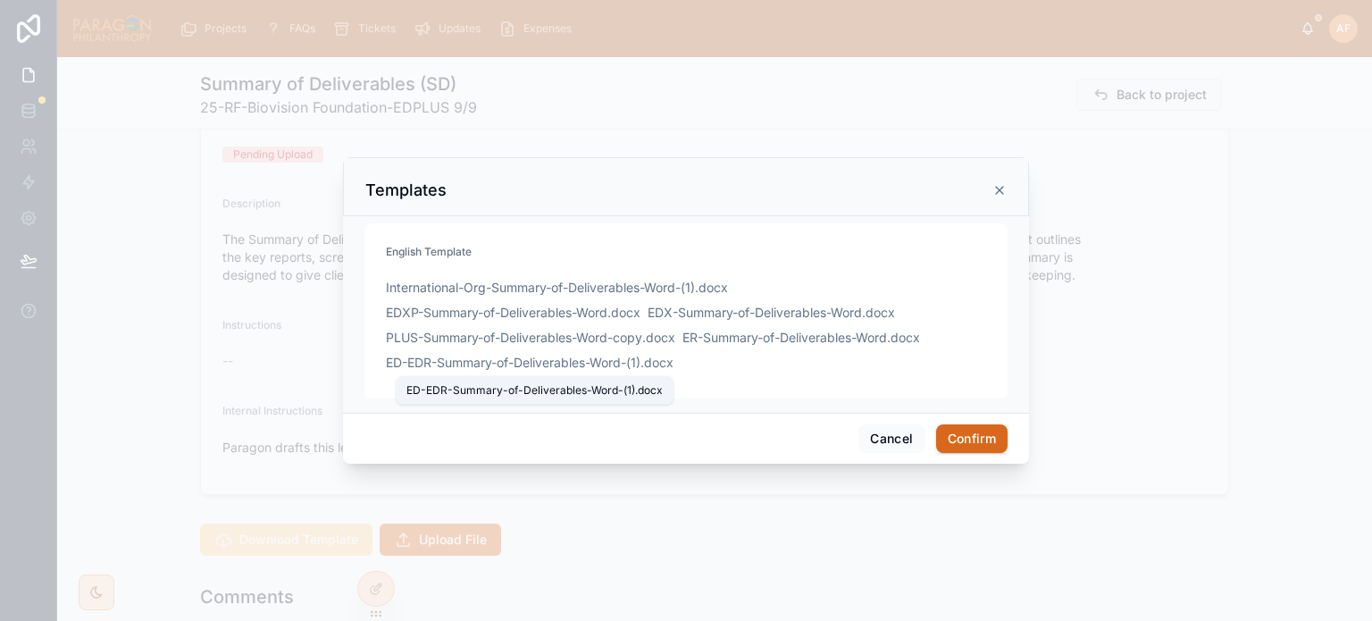
click at [410, 364] on span "ED-EDR-Summary-of-Deliverables-Word-(1)" at bounding box center [513, 363] width 255 height 18
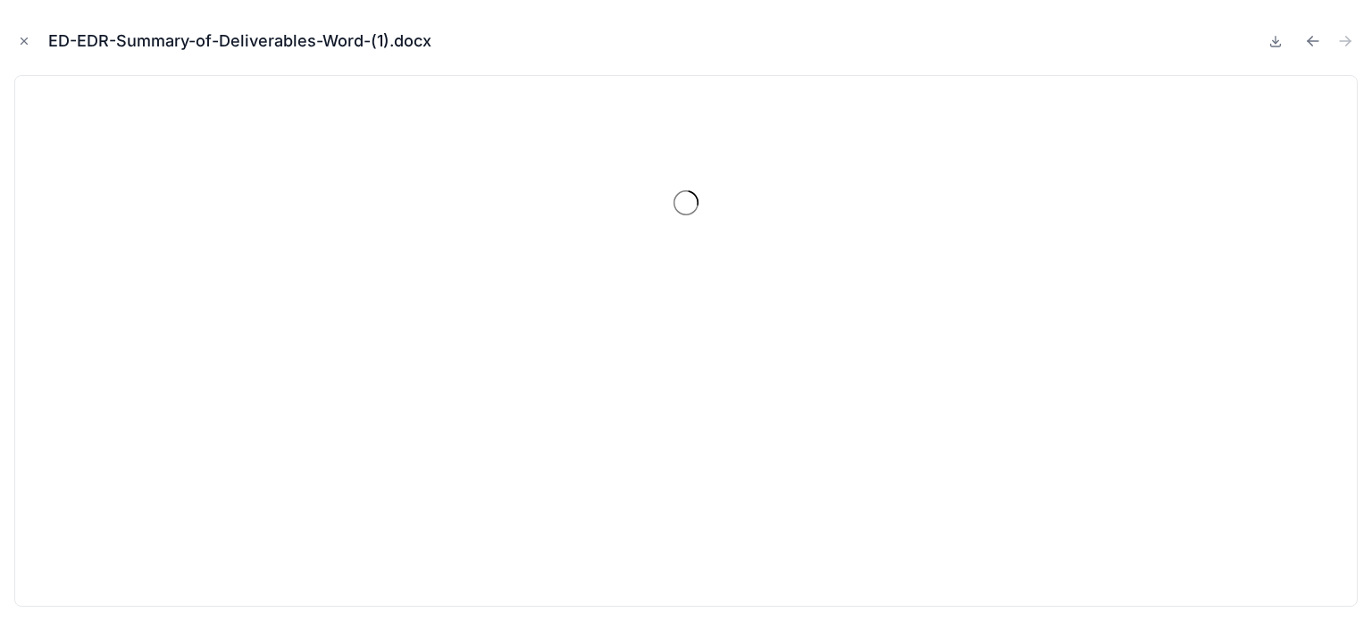
click at [1273, 42] on icon at bounding box center [1275, 41] width 14 height 14
click at [8, 38] on div "ED-EDR-Summary-of-Deliverables-Word-(1).docx" at bounding box center [686, 310] width 1372 height 621
click at [26, 43] on icon "Close modal" at bounding box center [24, 41] width 6 height 6
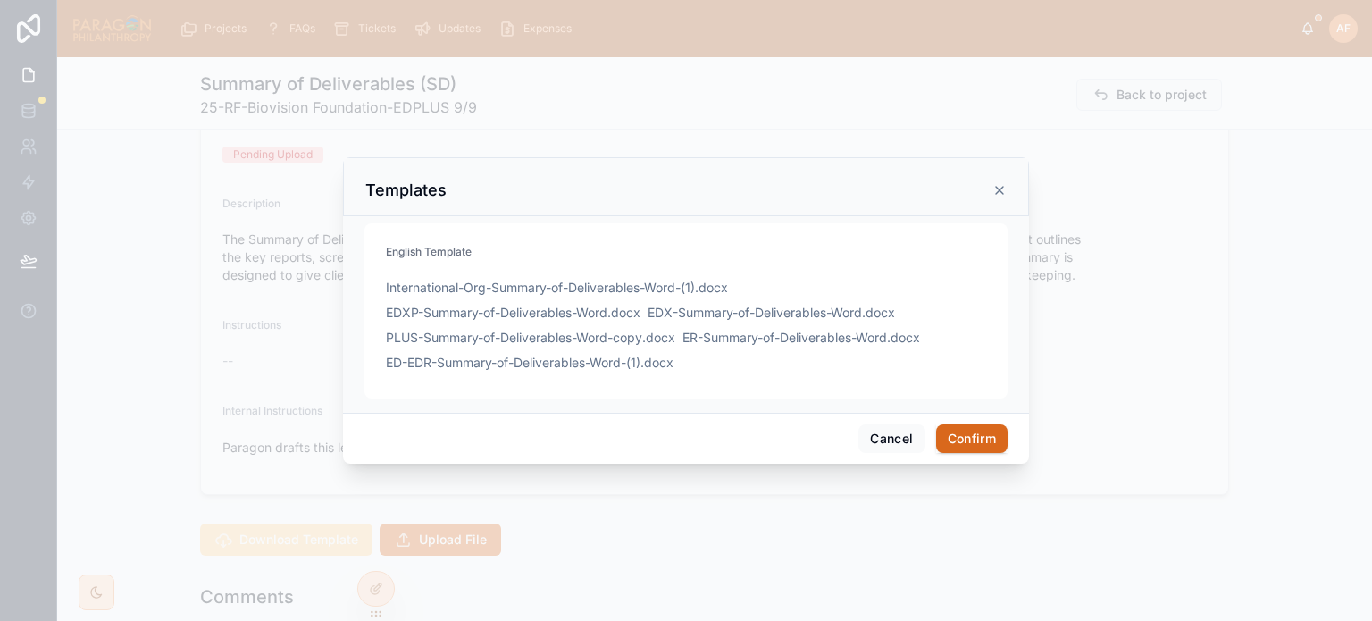
click at [997, 195] on icon at bounding box center [999, 190] width 14 height 14
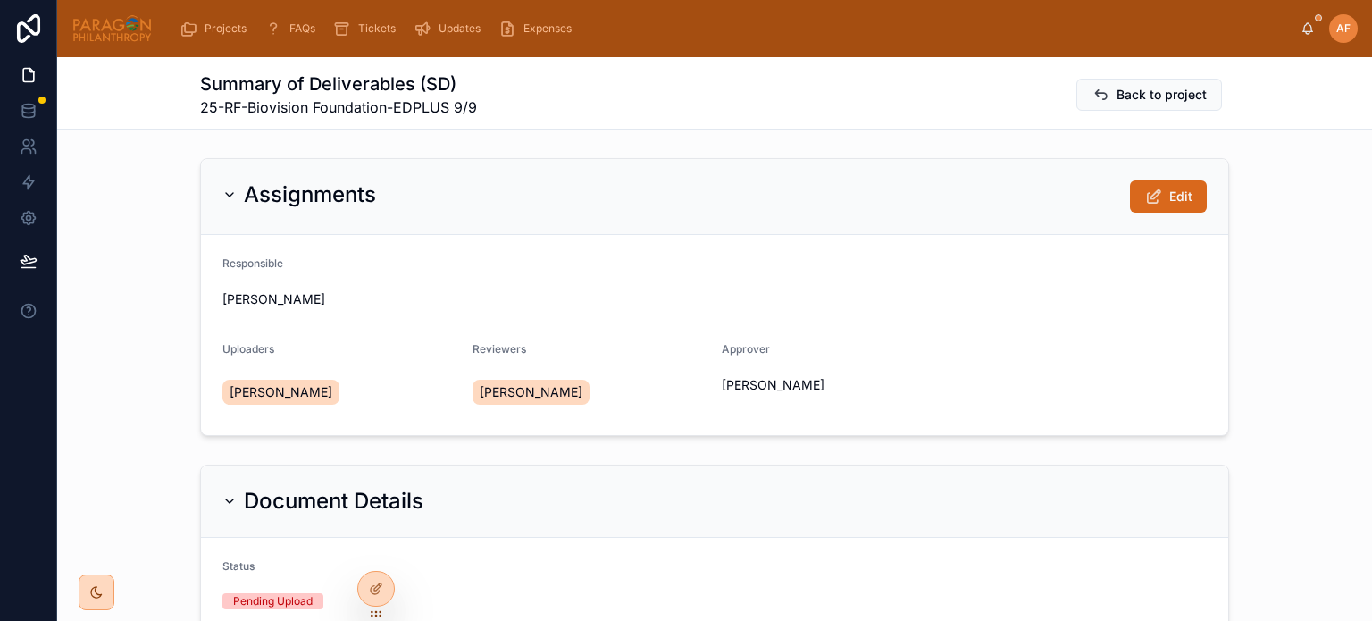
click at [1169, 194] on span "Edit" at bounding box center [1180, 197] width 23 height 18
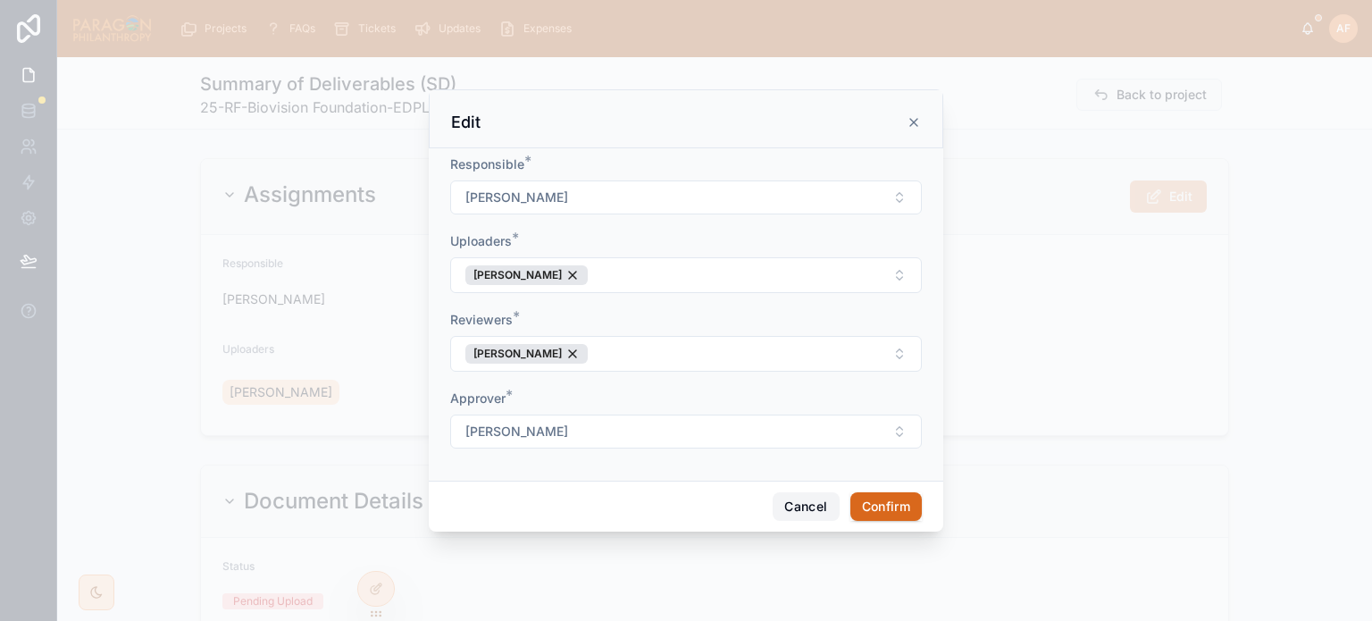
click at [797, 510] on button "Cancel" at bounding box center [806, 506] width 66 height 29
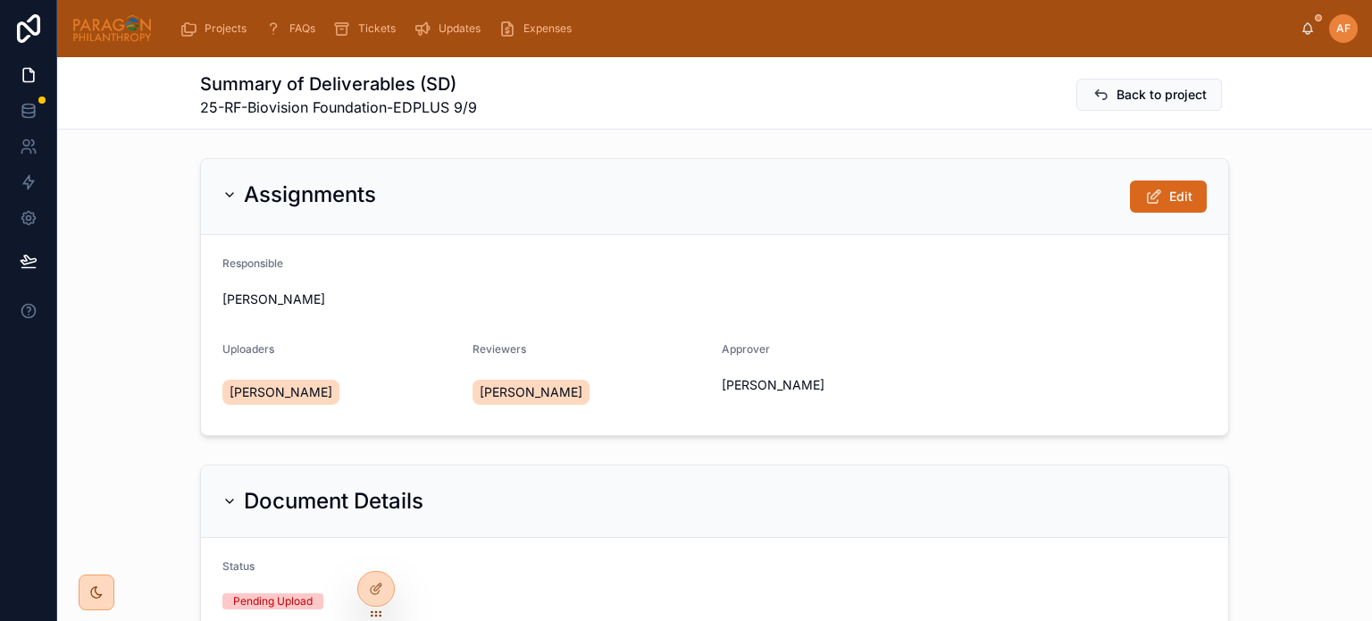
click at [1144, 94] on span "Back to project" at bounding box center [1162, 95] width 90 height 18
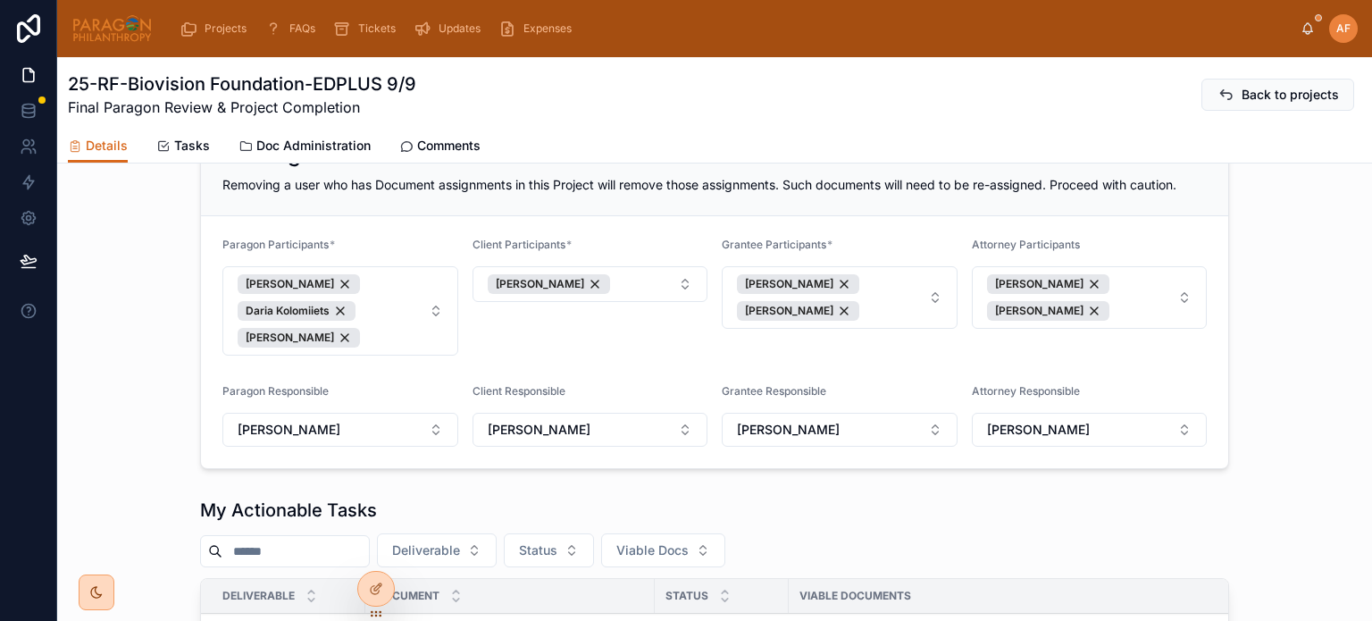
scroll to position [357, 0]
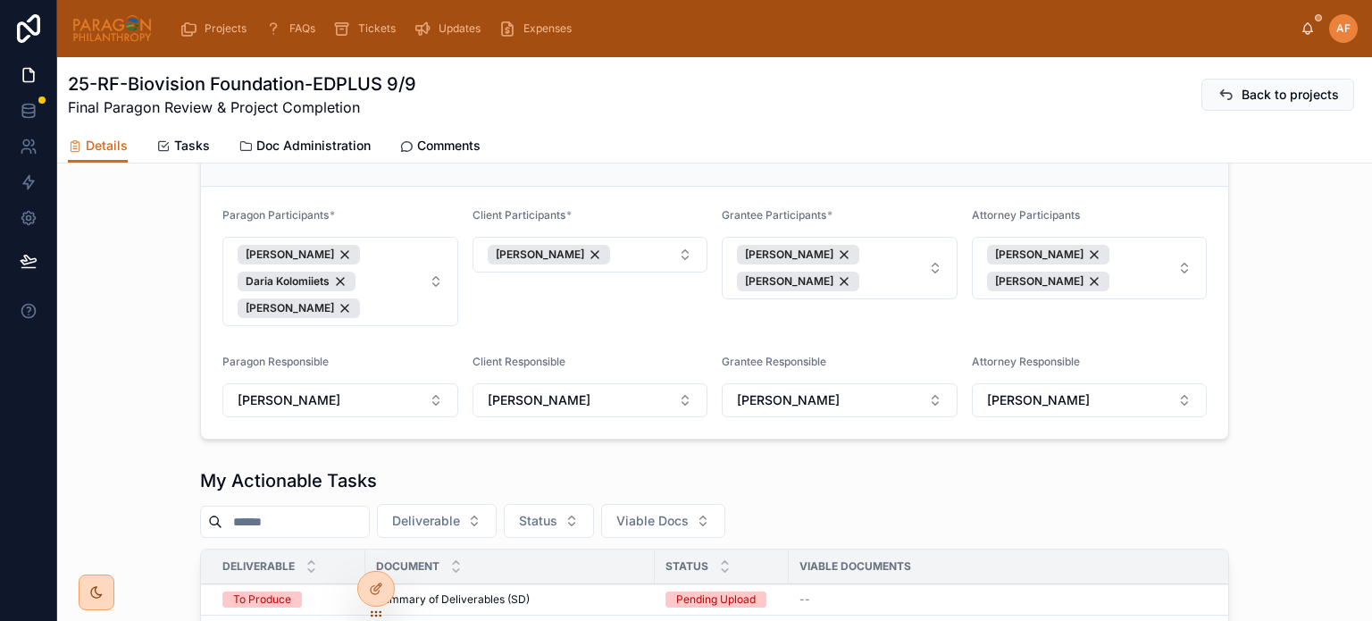
click at [432, 131] on link "Comments" at bounding box center [439, 148] width 81 height 36
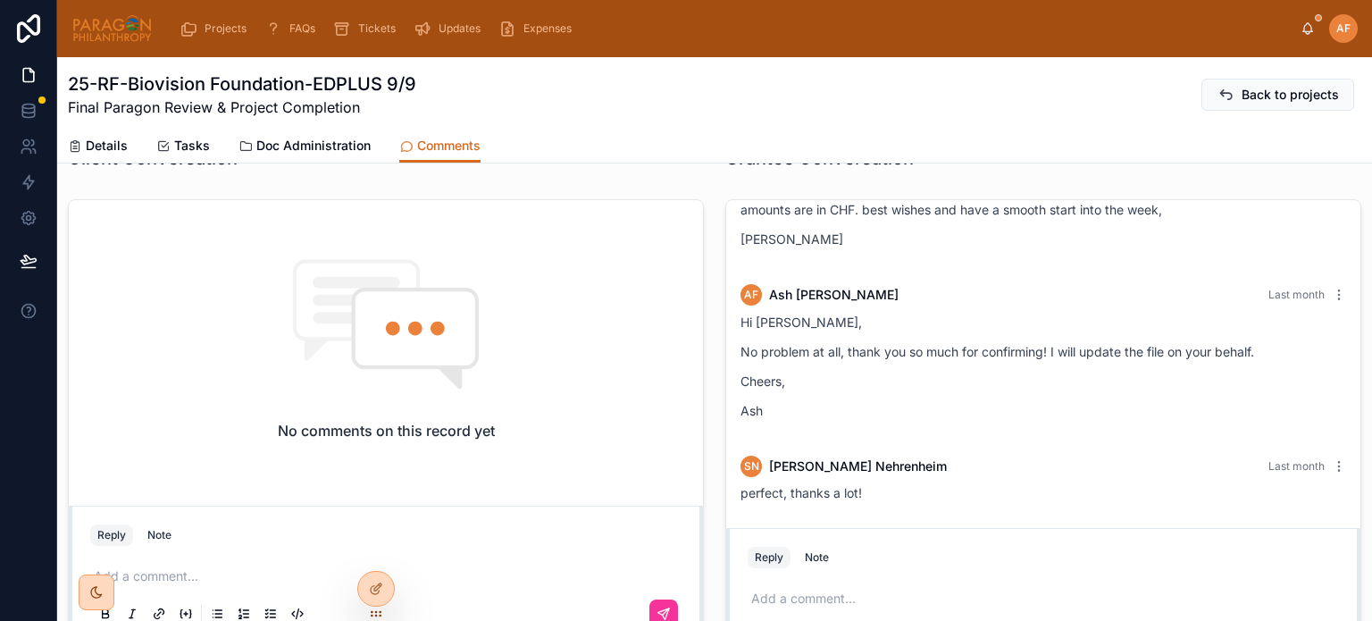
scroll to position [625, 0]
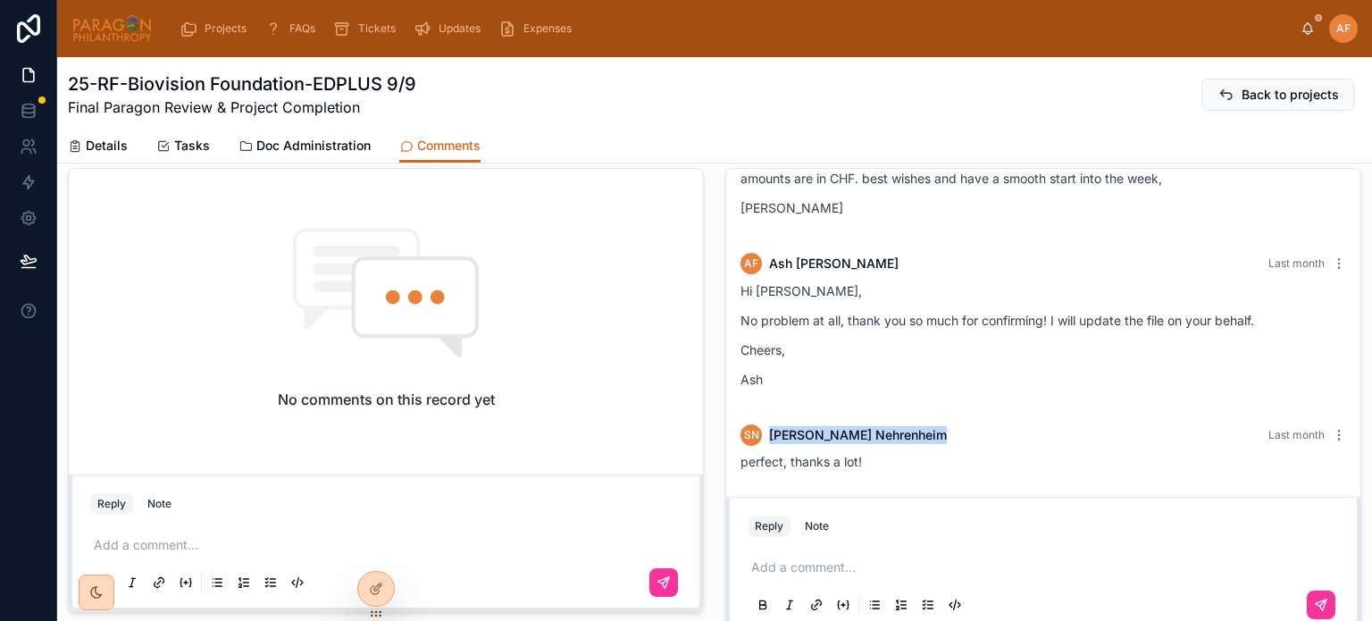
drag, startPoint x: 877, startPoint y: 438, endPoint x: 765, endPoint y: 424, distance: 113.3
click at [765, 424] on div "SN Sharon Nehrenheim Last month perfect, thanks a lot!" at bounding box center [1043, 448] width 627 height 68
copy span "Sharon Nehrenheim"
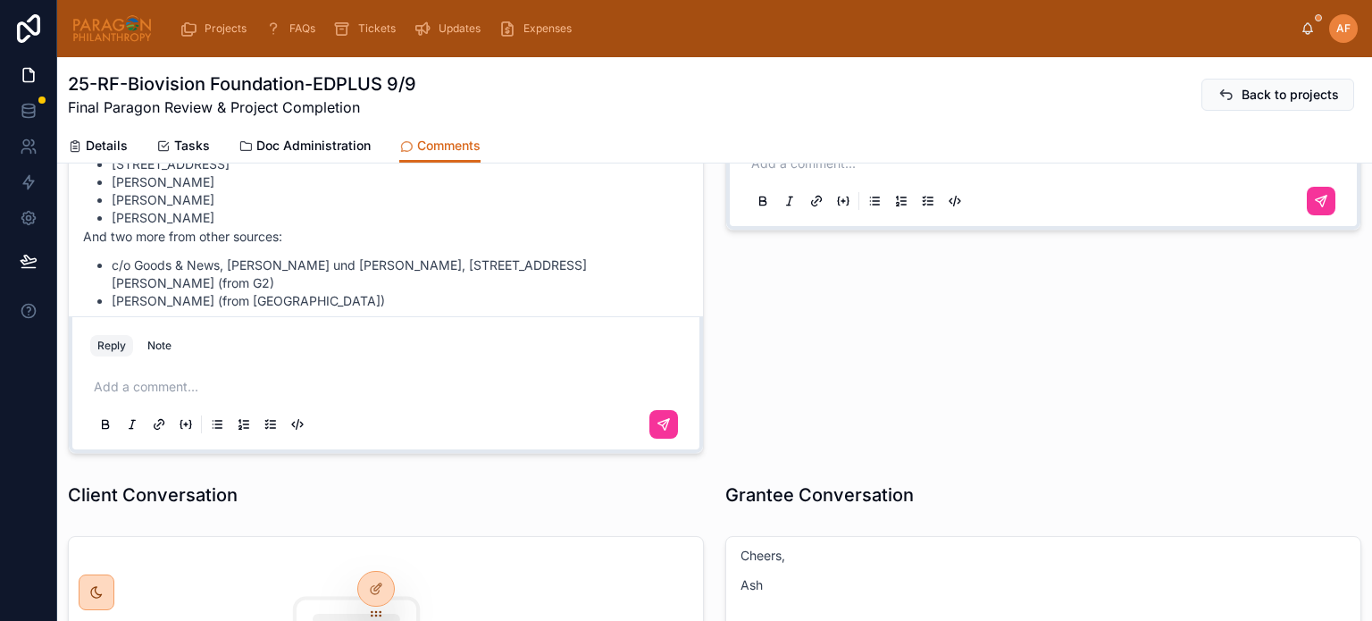
scroll to position [179, 0]
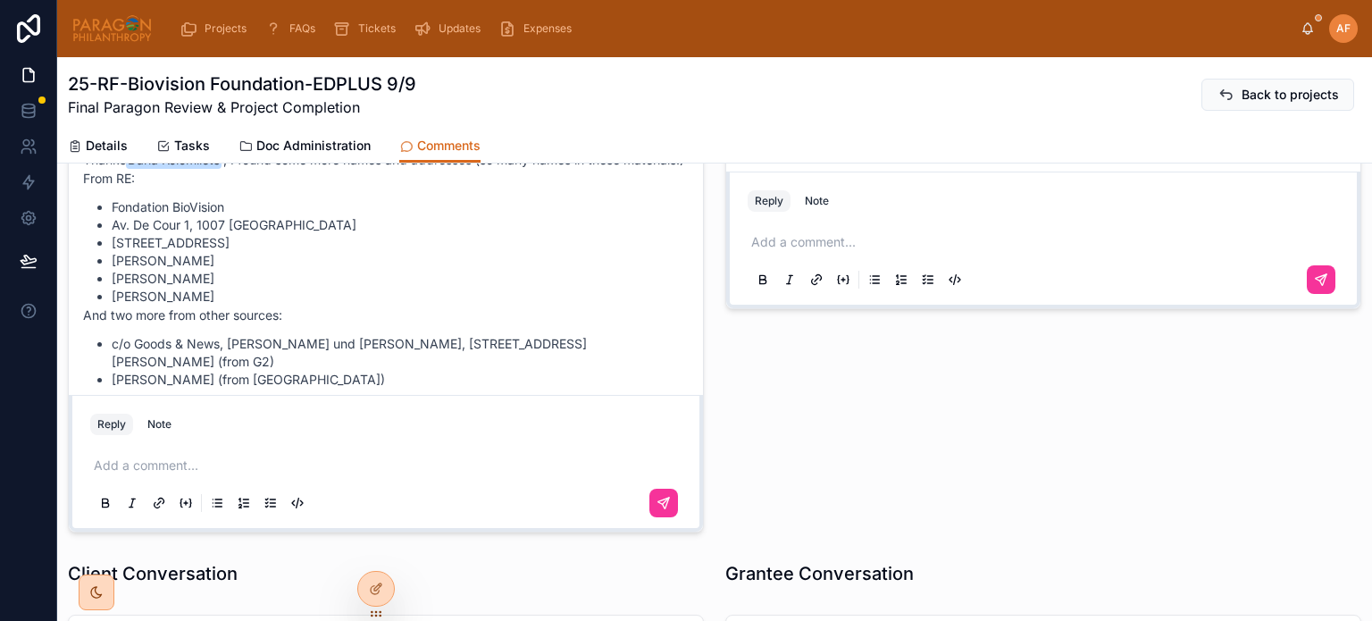
click at [109, 146] on span "Details" at bounding box center [107, 146] width 42 height 18
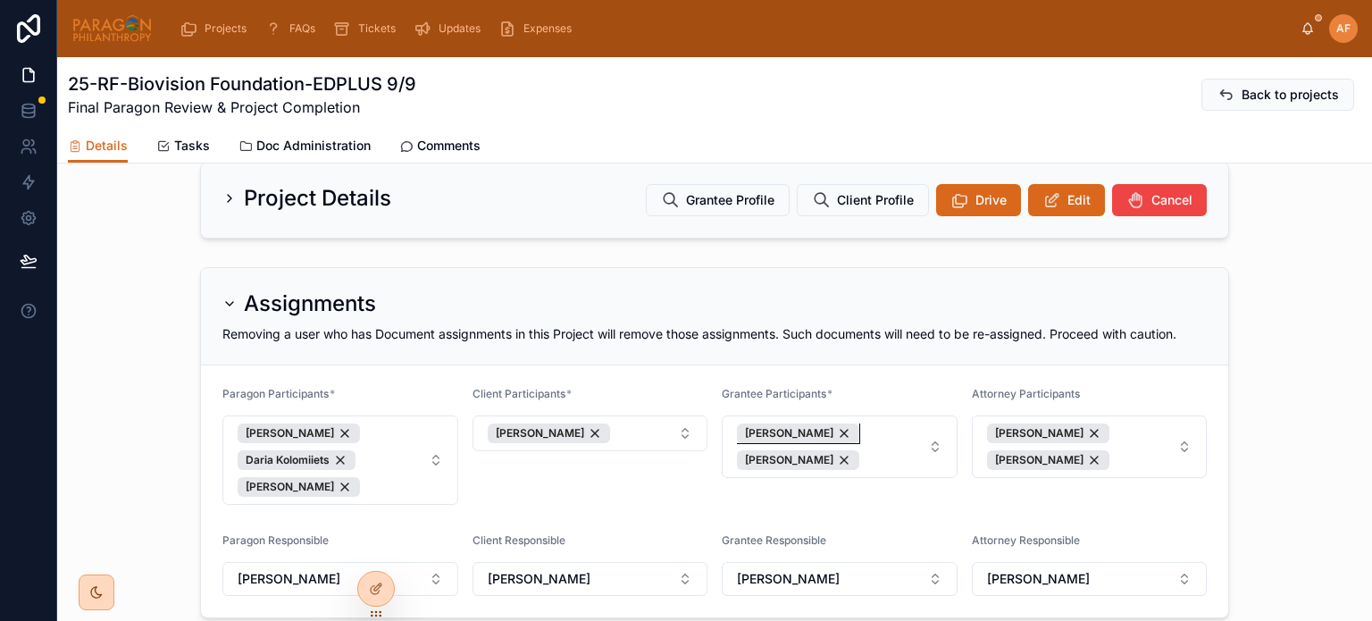
click at [753, 426] on span "Sharon Nehrenheim" at bounding box center [789, 433] width 88 height 14
click at [886, 427] on button "[PERSON_NAME]" at bounding box center [840, 433] width 236 height 36
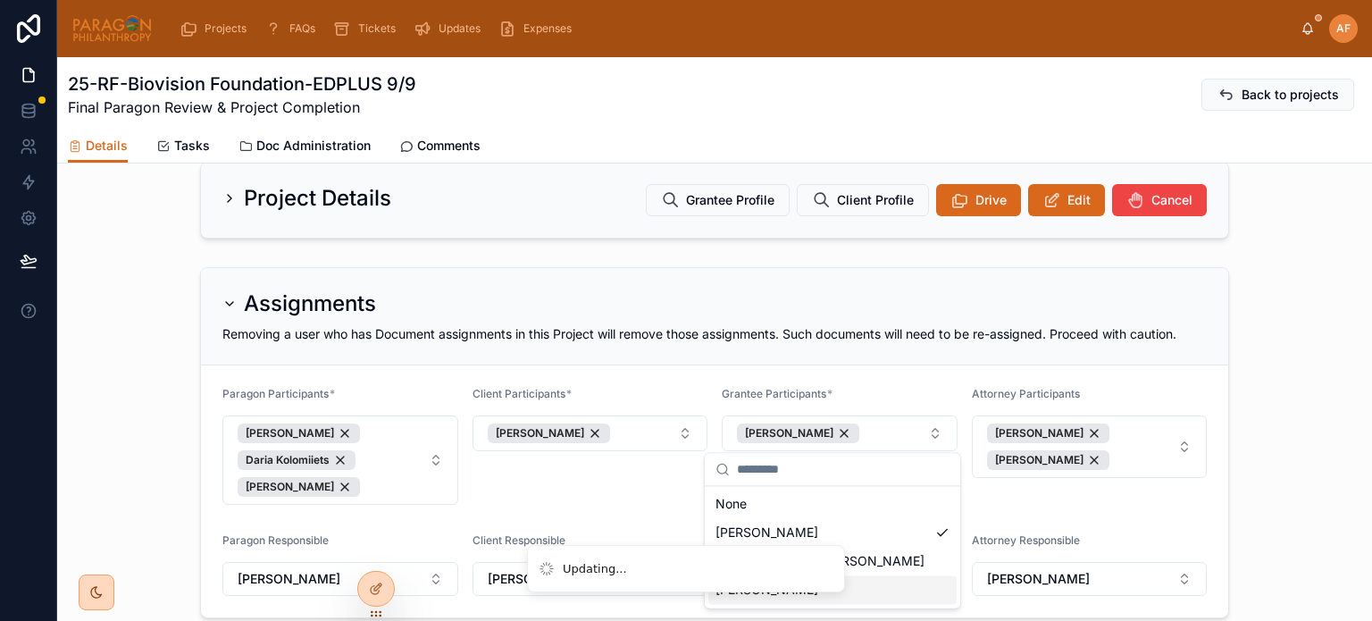
click at [889, 599] on div "Sharon Nehrenheim" at bounding box center [832, 589] width 248 height 29
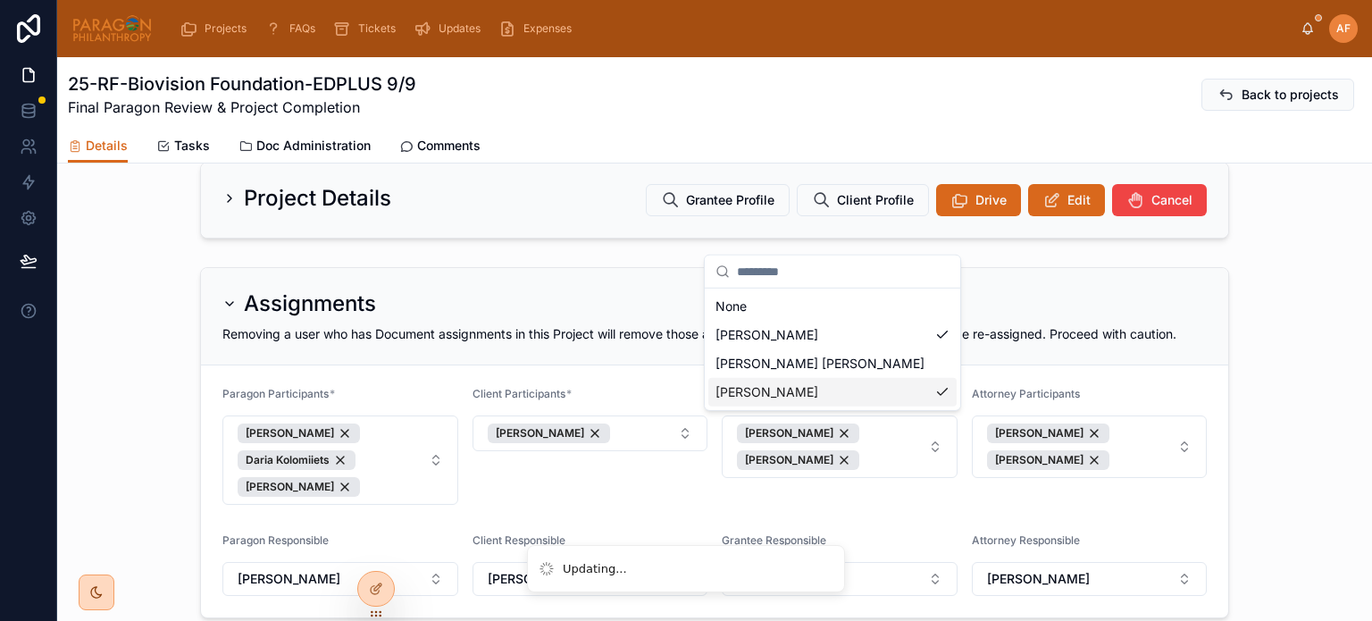
click at [678, 384] on form "Paragon Participants * Ash Froelich-MacMillan Daria Kolomiiets Jessica Watkins …" at bounding box center [714, 491] width 1027 height 252
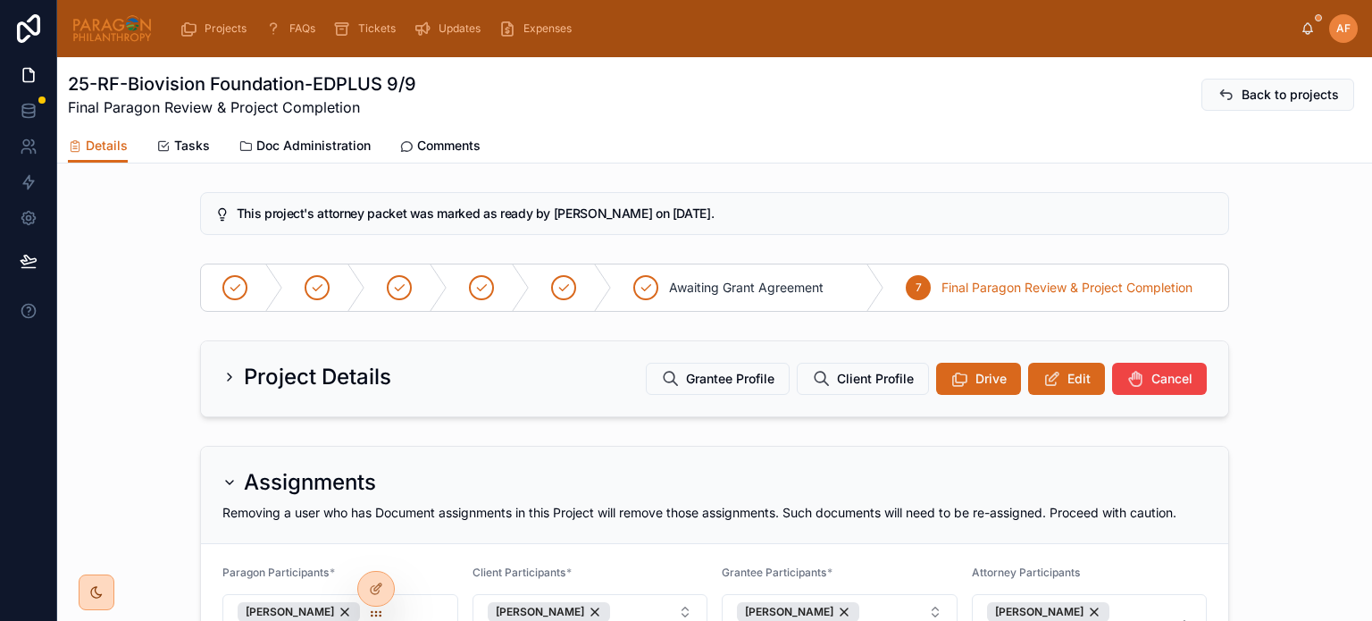
scroll to position [179, 0]
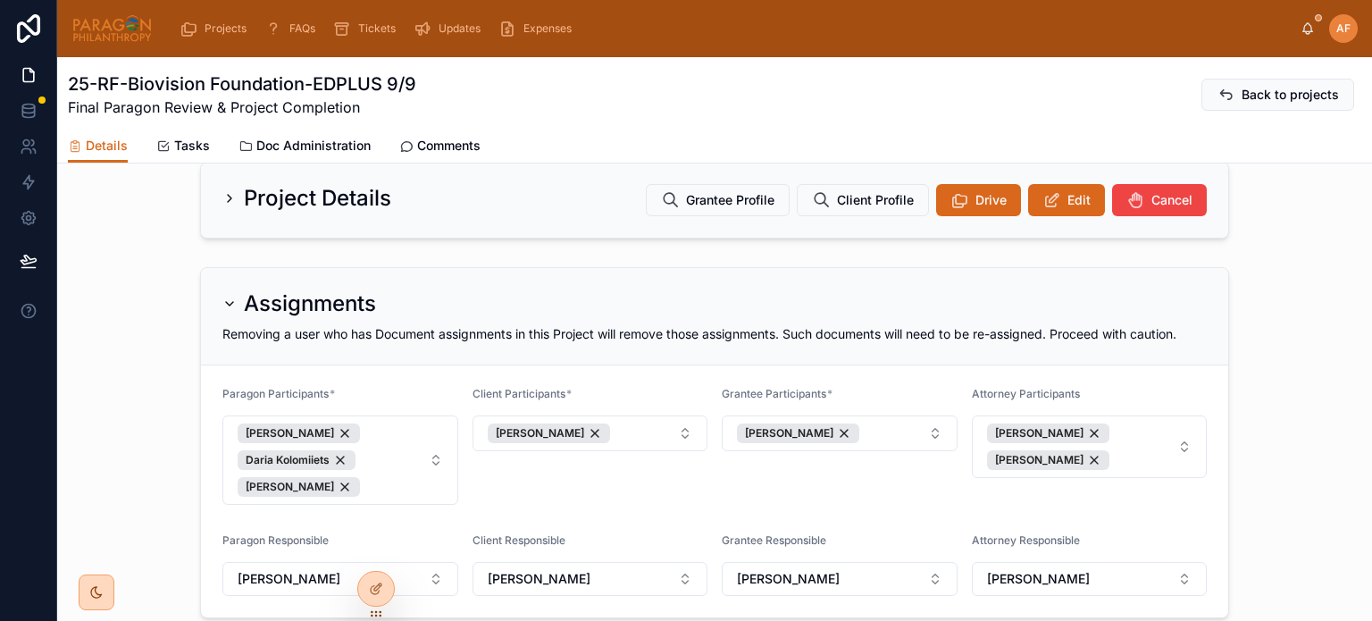
click at [215, 26] on span "Projects" at bounding box center [226, 28] width 42 height 14
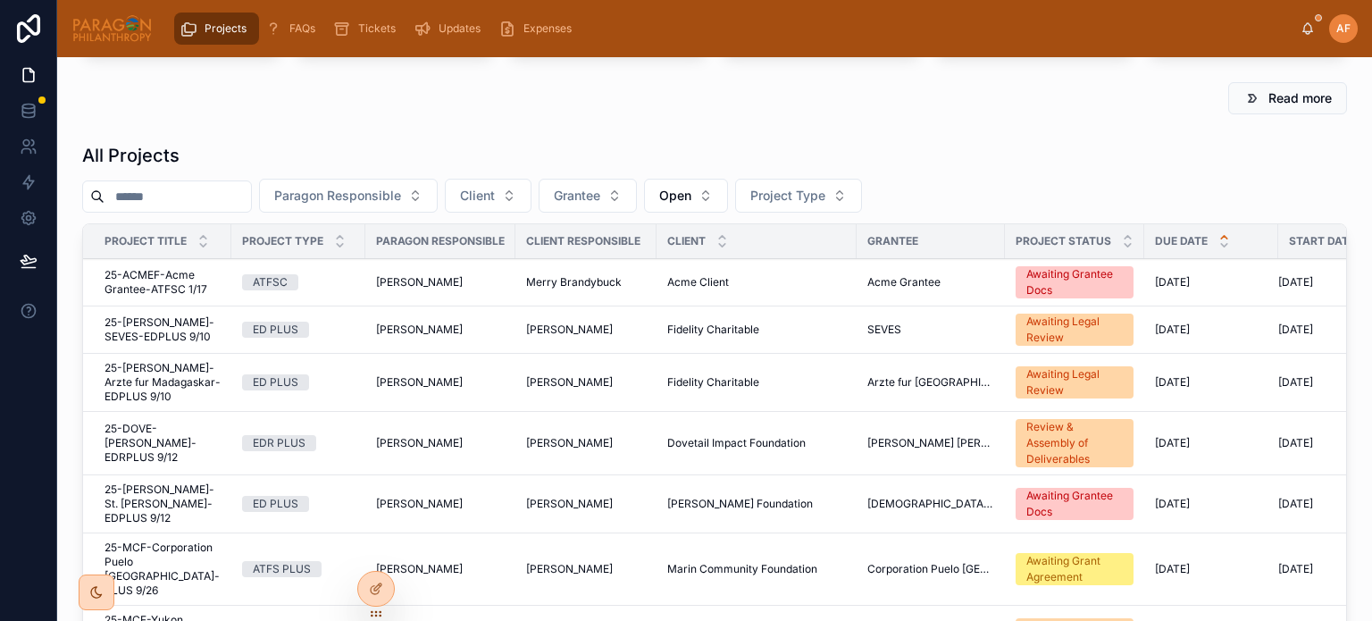
click at [356, 206] on button "Paragon Responsible" at bounding box center [348, 196] width 179 height 34
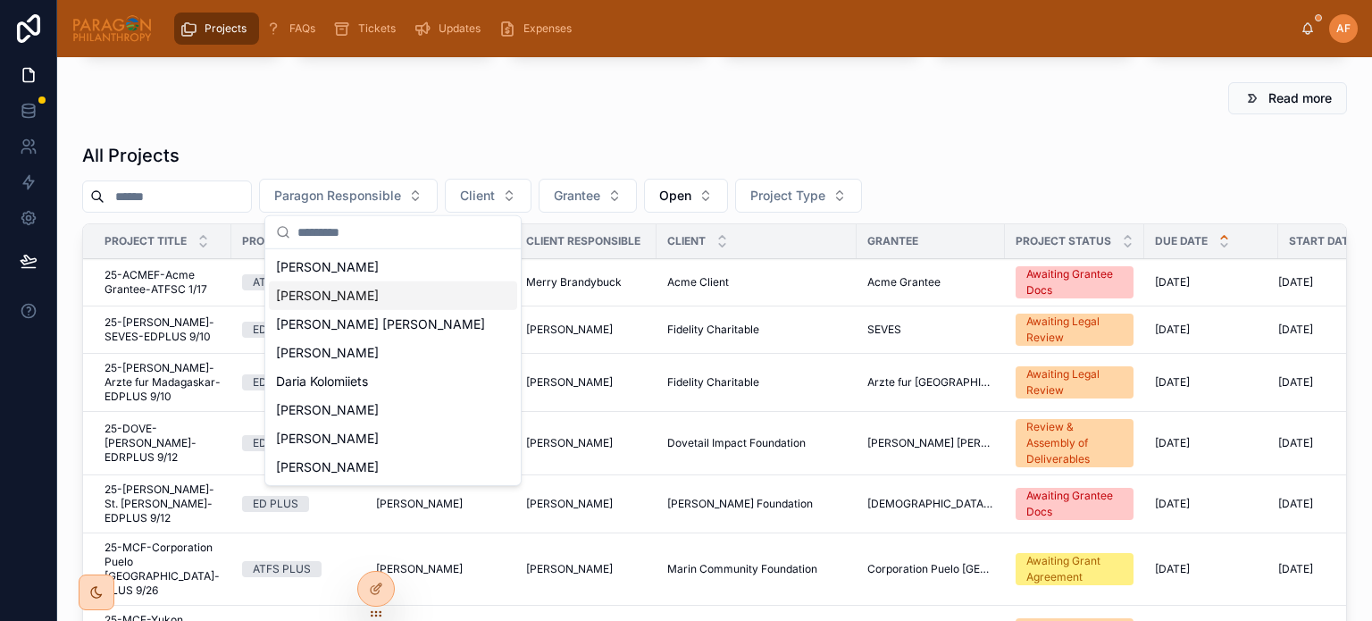
click at [350, 289] on span "[PERSON_NAME]" at bounding box center [327, 296] width 103 height 18
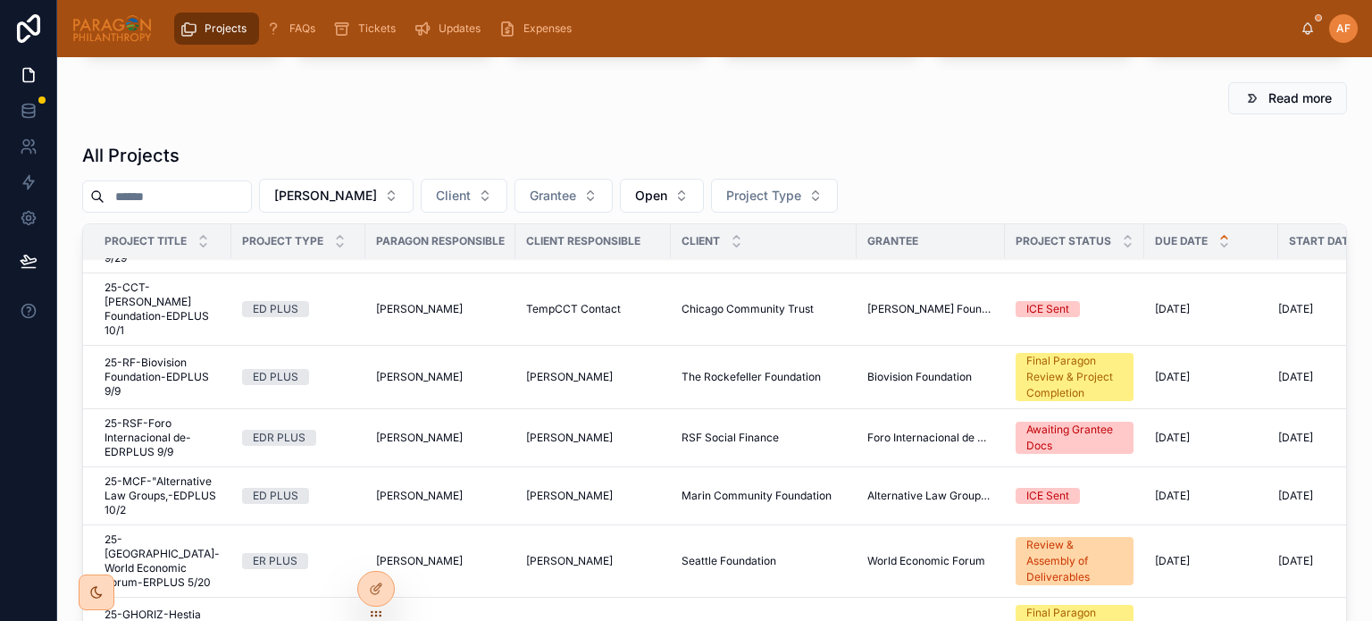
scroll to position [536, 0]
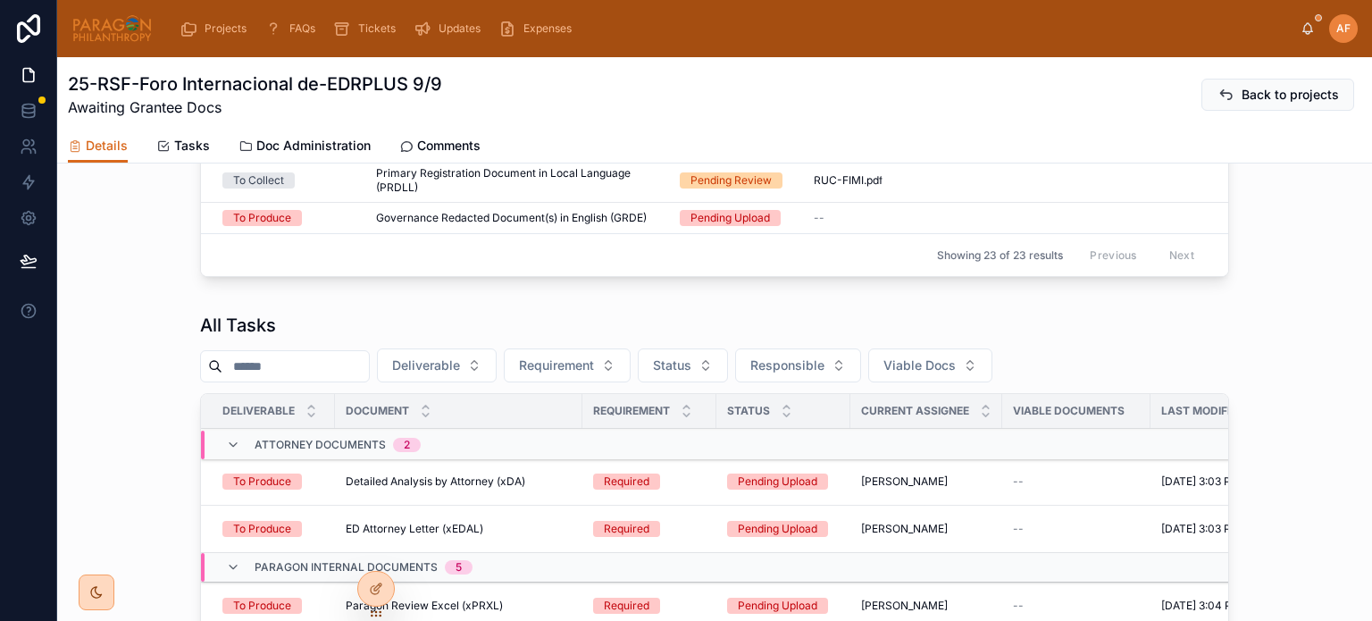
scroll to position [1161, 0]
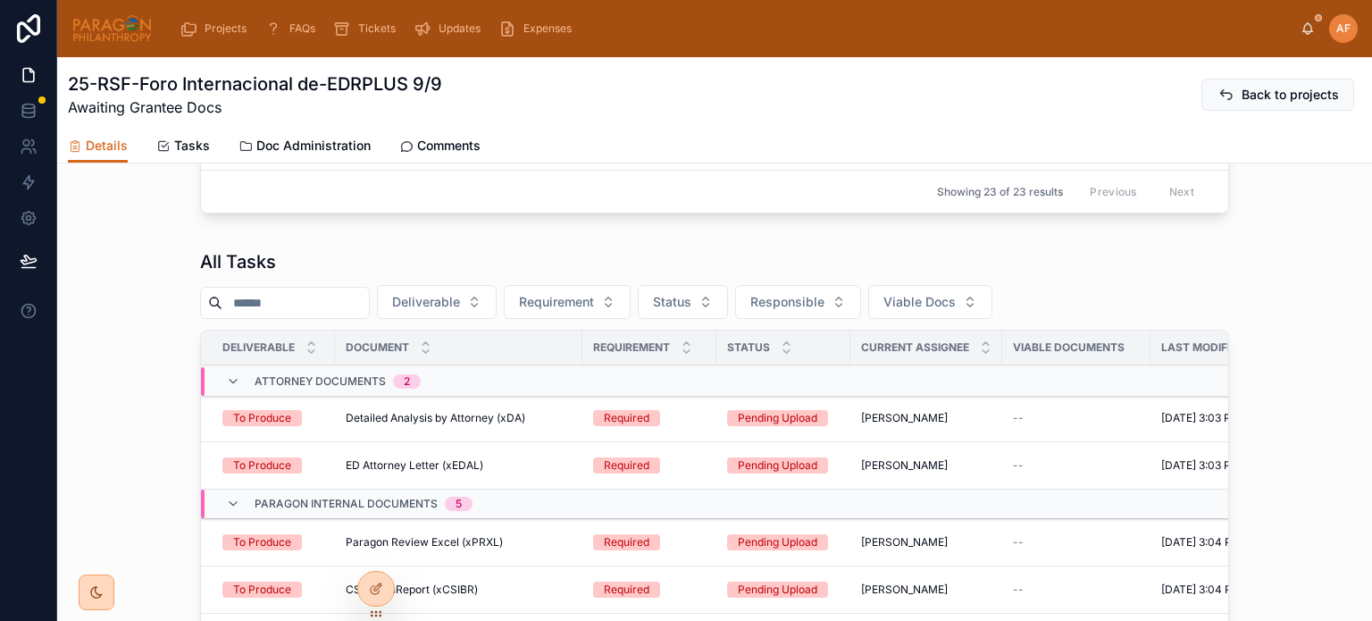
click at [578, 311] on span "Requirement" at bounding box center [556, 302] width 75 height 18
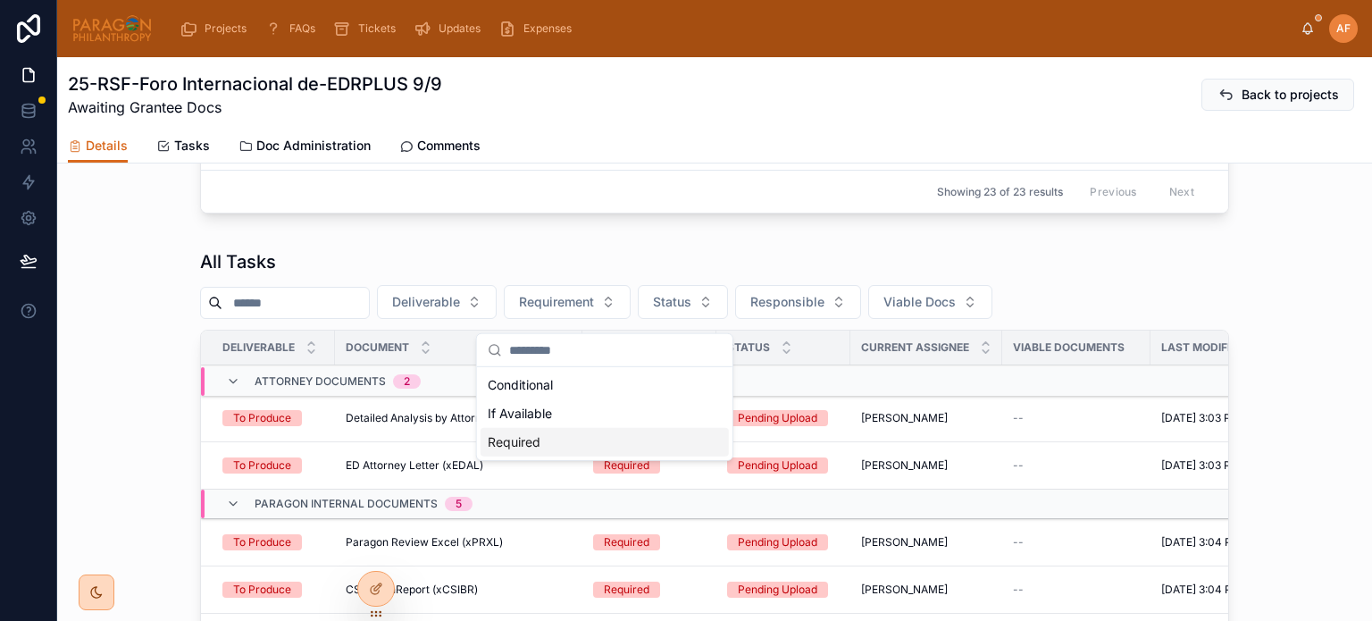
click at [564, 439] on div "Required" at bounding box center [605, 442] width 248 height 29
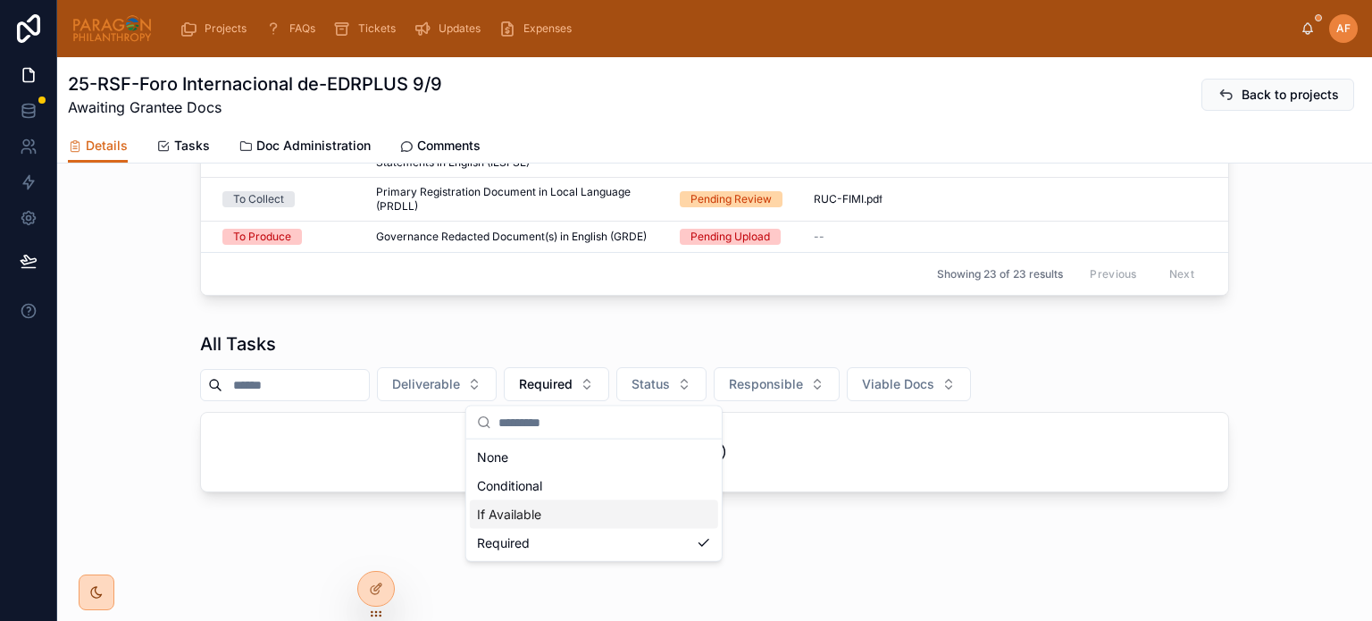
scroll to position [1089, 0]
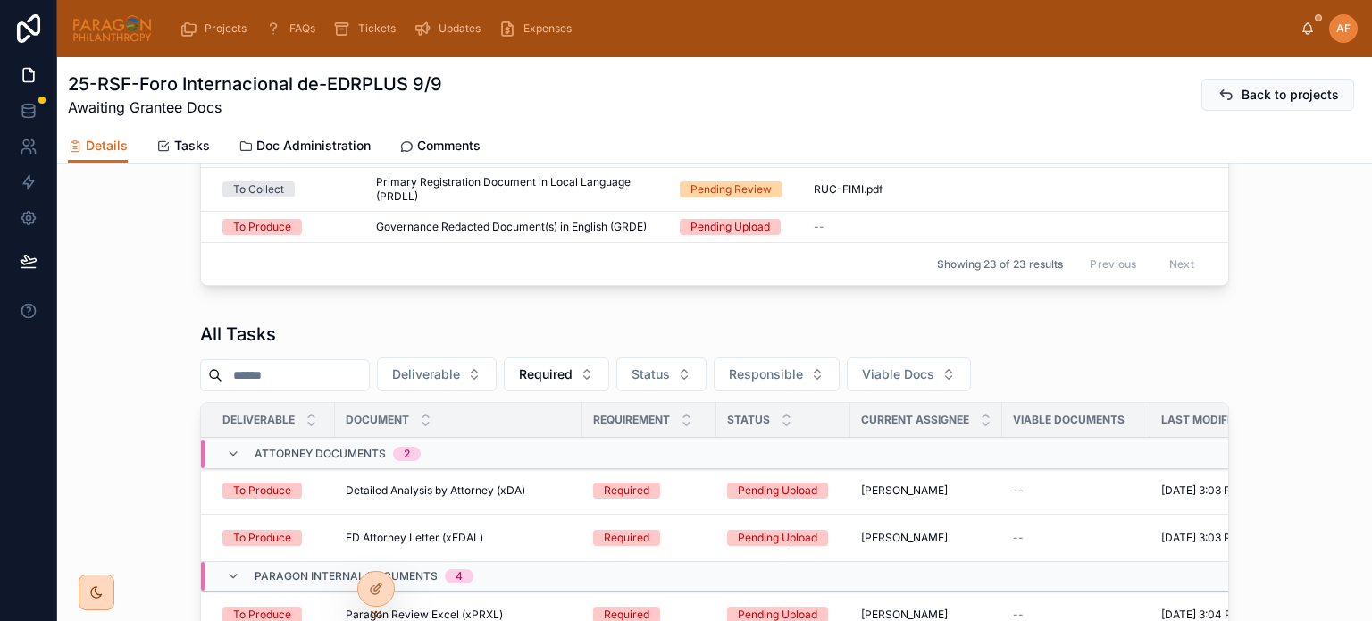
click at [497, 381] on button "Deliverable" at bounding box center [437, 374] width 120 height 34
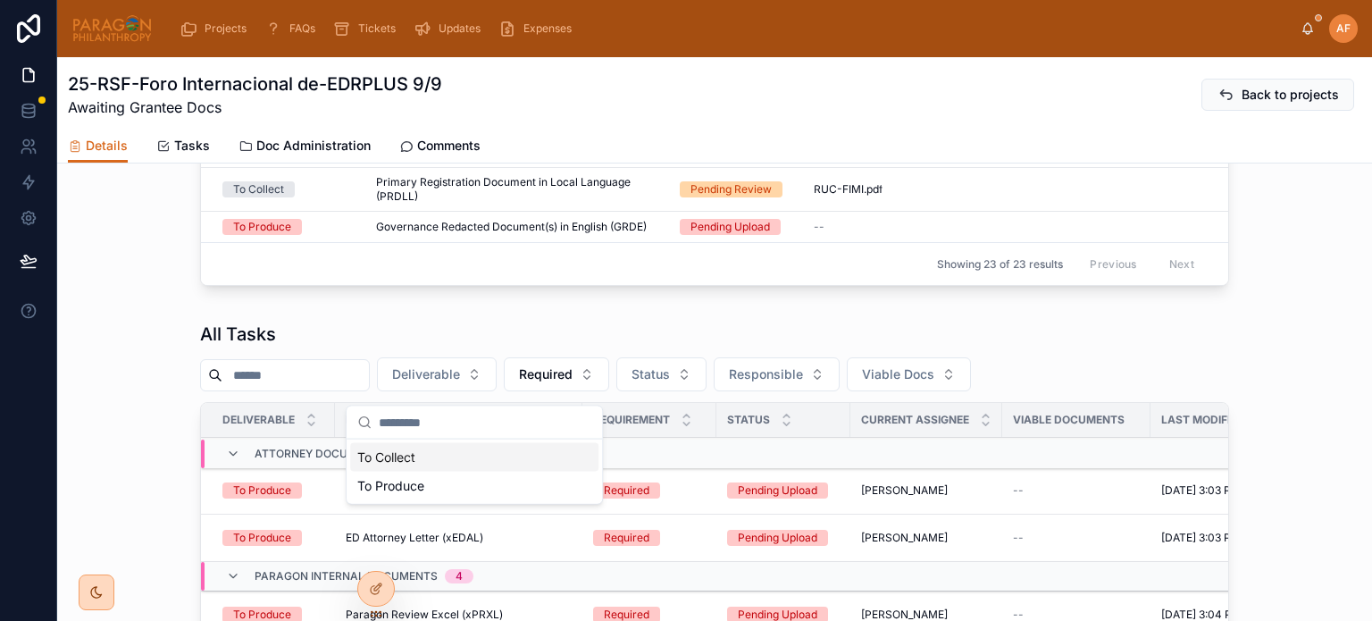
click at [413, 457] on div "To Collect" at bounding box center [474, 457] width 248 height 29
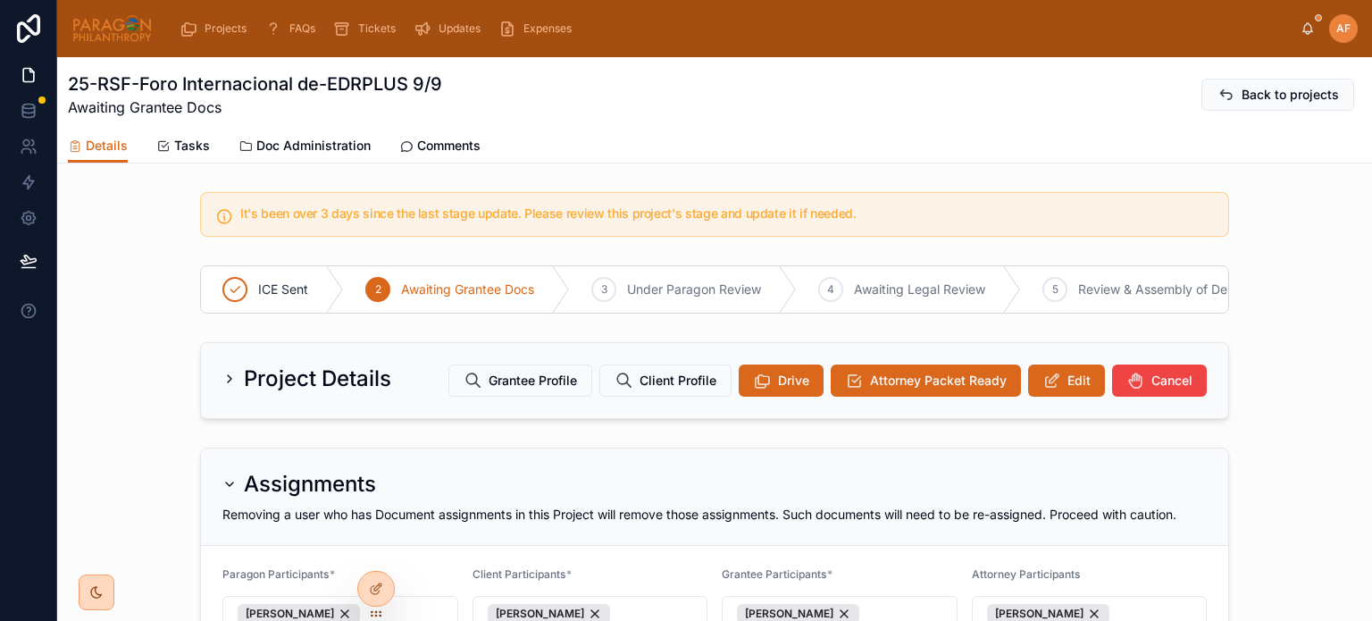
click at [1050, 389] on icon at bounding box center [1051, 381] width 19 height 18
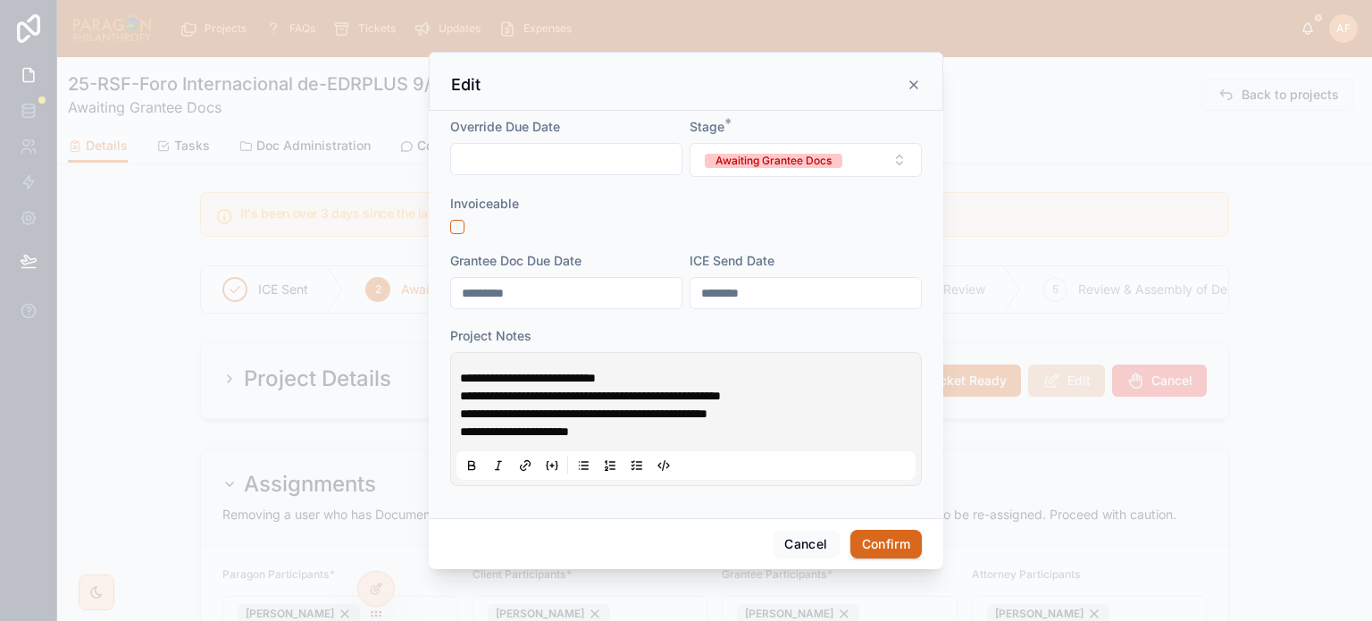
click at [457, 375] on div "**********" at bounding box center [685, 418] width 459 height 121
click at [461, 372] on span "**********" at bounding box center [528, 378] width 136 height 13
drag, startPoint x: 466, startPoint y: 384, endPoint x: 557, endPoint y: 389, distance: 90.3
click at [557, 389] on span "**********" at bounding box center [590, 395] width 261 height 13
click at [550, 375] on span "**********" at bounding box center [568, 378] width 216 height 13
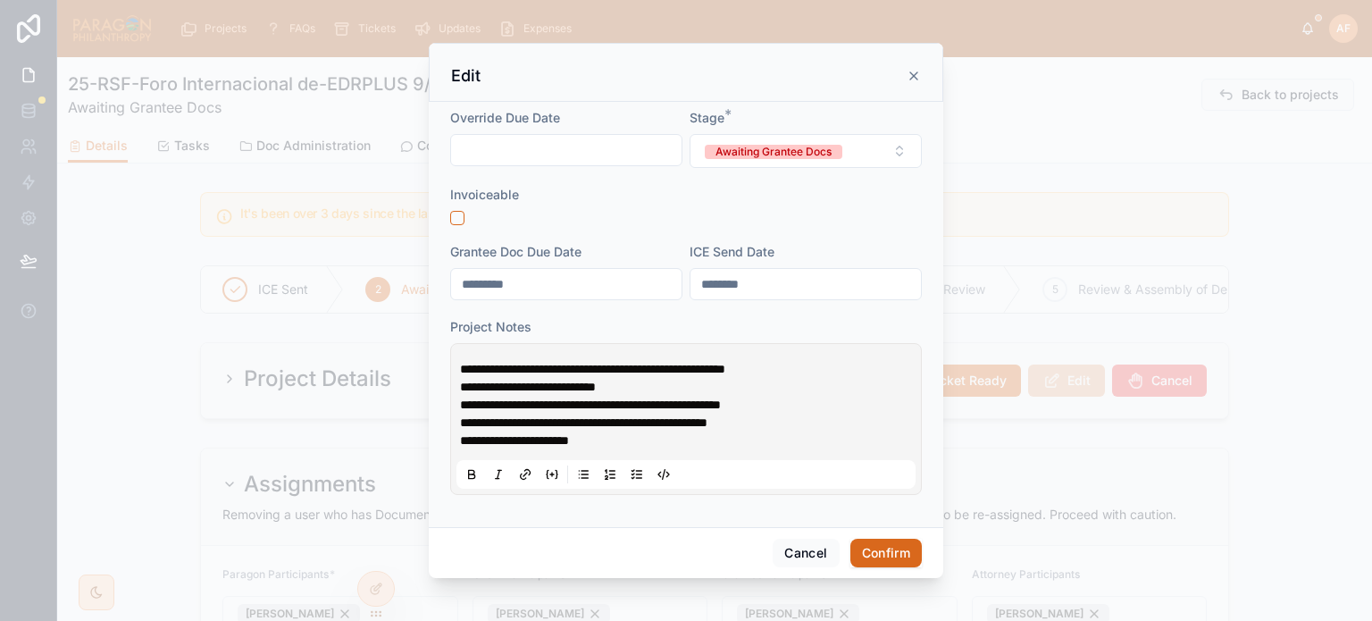
click at [886, 549] on button "Confirm" at bounding box center [885, 553] width 71 height 29
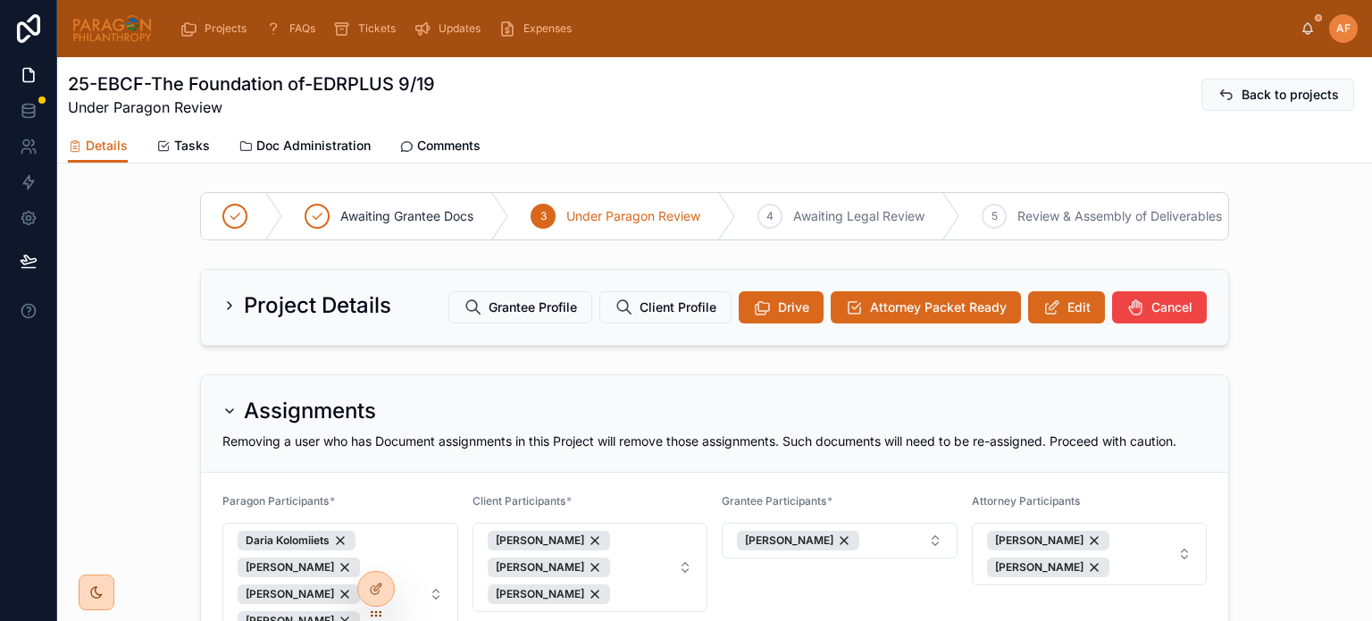
click at [216, 29] on span "Projects" at bounding box center [226, 28] width 42 height 14
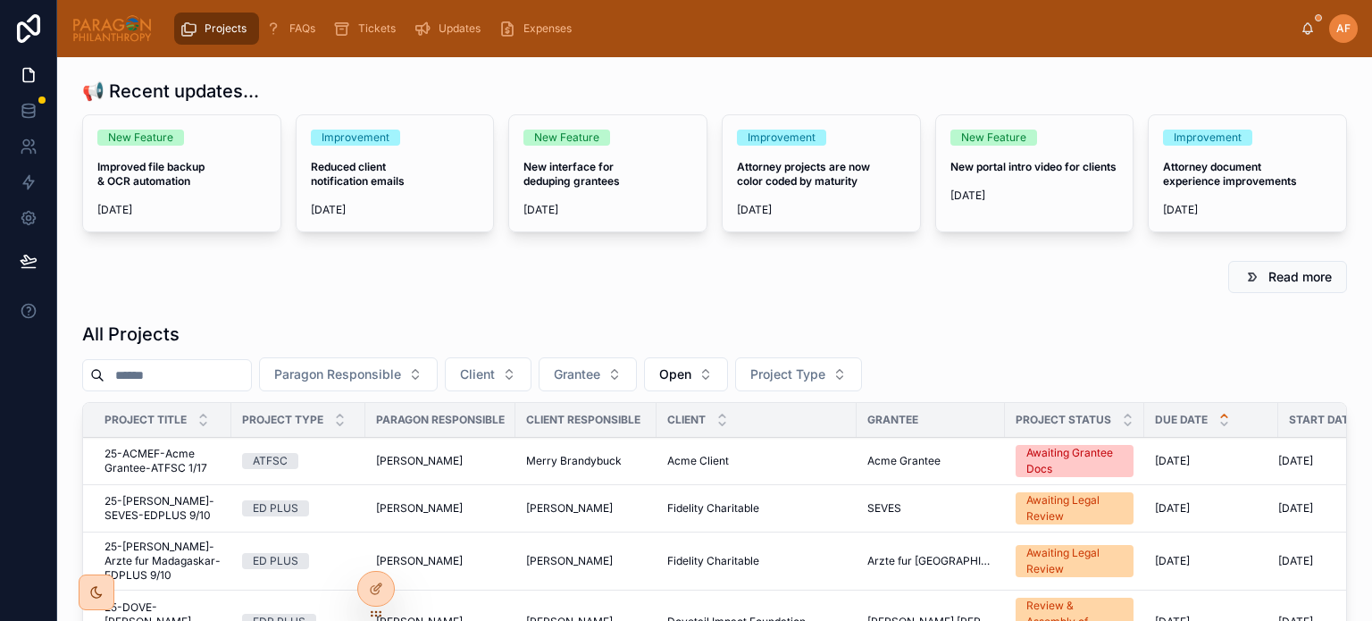
click at [251, 378] on input "text" at bounding box center [178, 375] width 146 height 25
type input "*********"
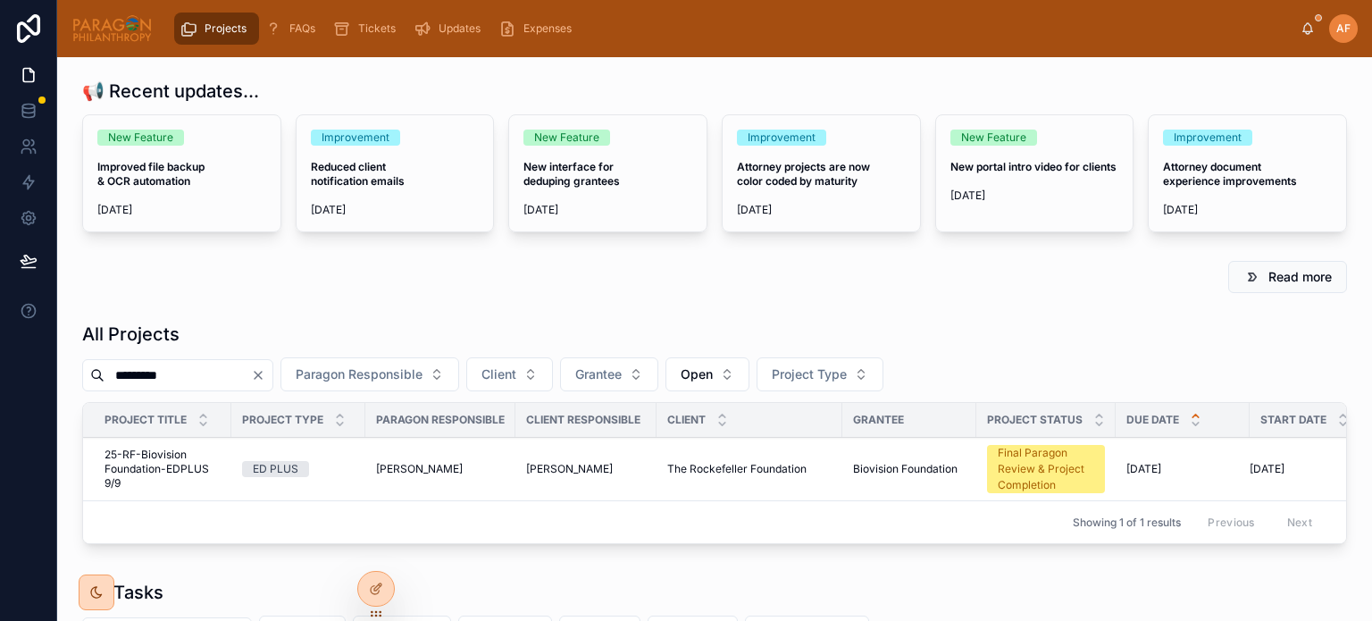
click at [427, 476] on td "[PERSON_NAME]" at bounding box center [440, 469] width 150 height 63
click at [387, 462] on span "[PERSON_NAME]" at bounding box center [419, 469] width 87 height 14
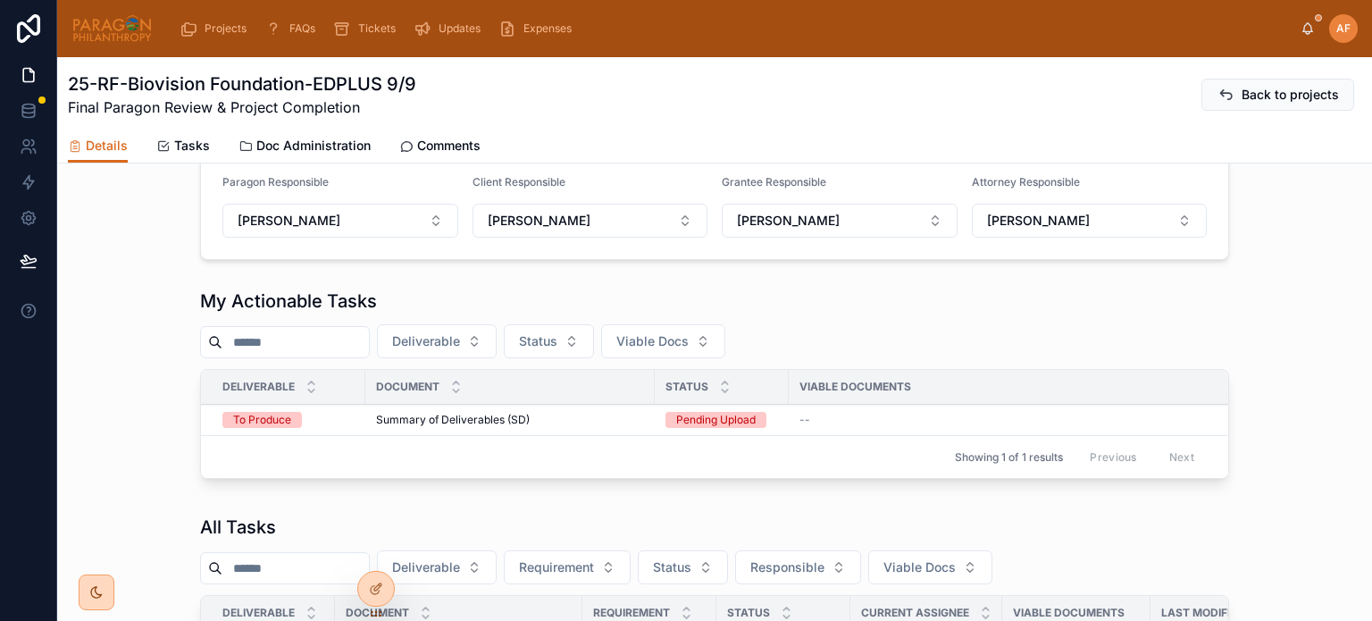
scroll to position [715, 0]
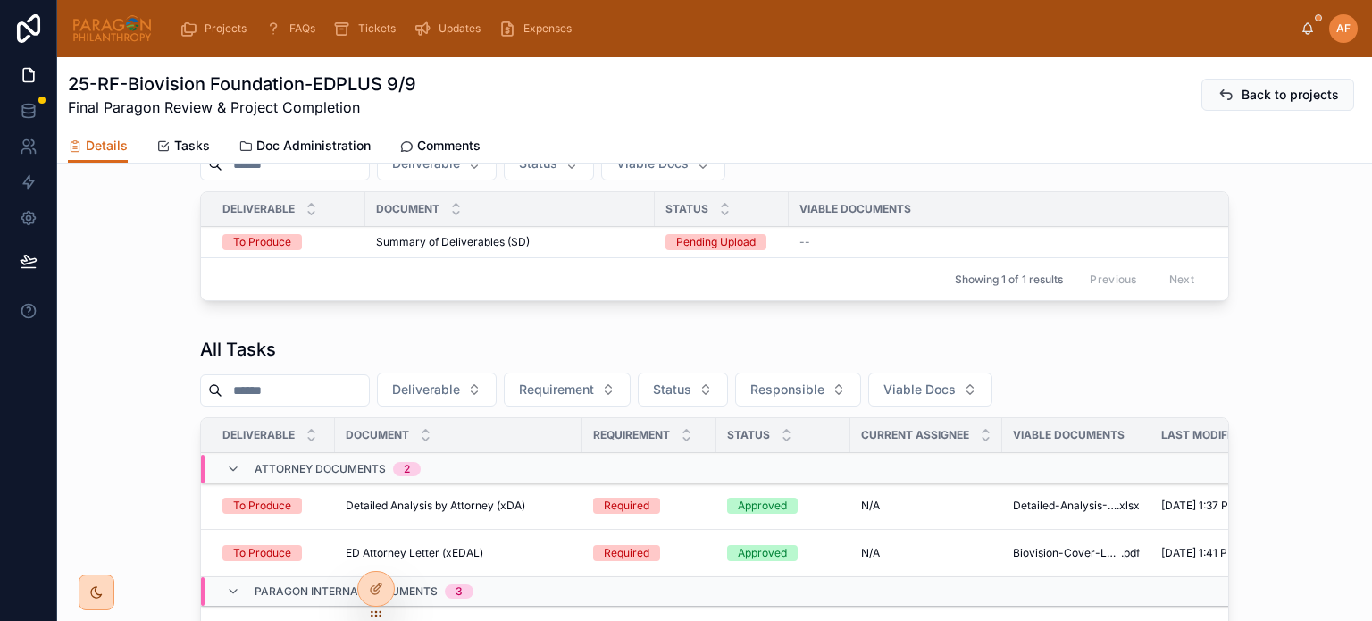
click at [607, 239] on div "Summary of Deliverables (SD) Summary of Deliverables (SD)" at bounding box center [510, 242] width 268 height 14
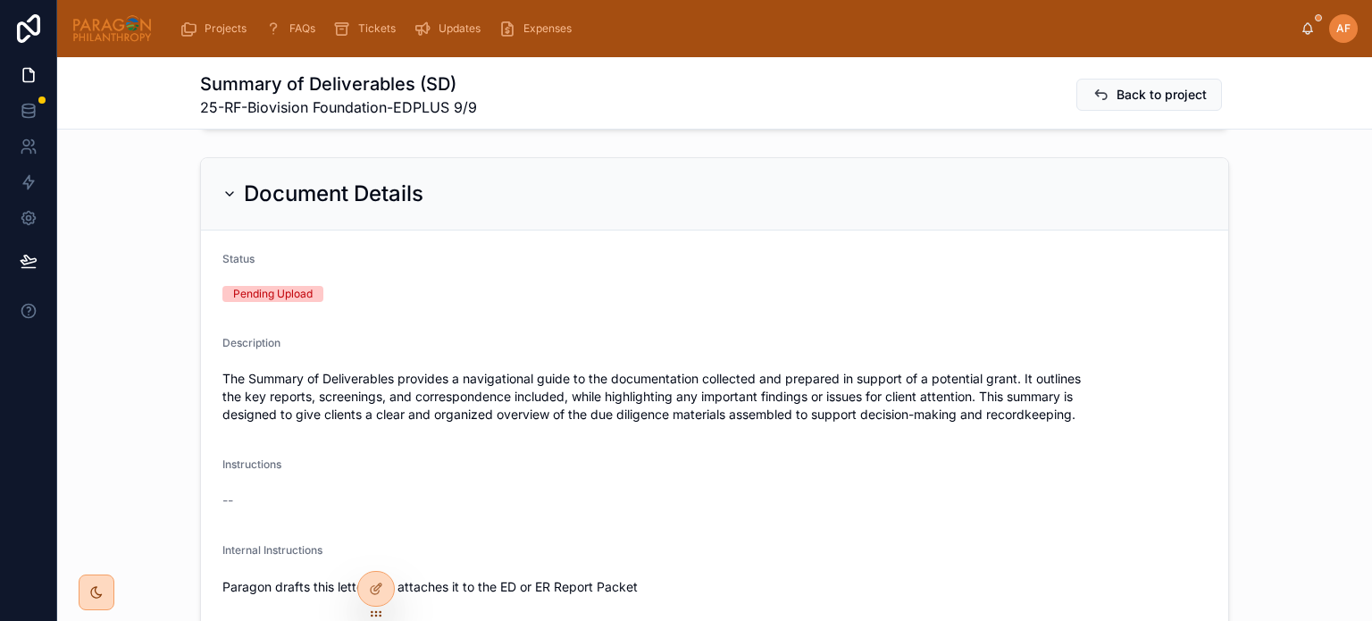
scroll to position [536, 0]
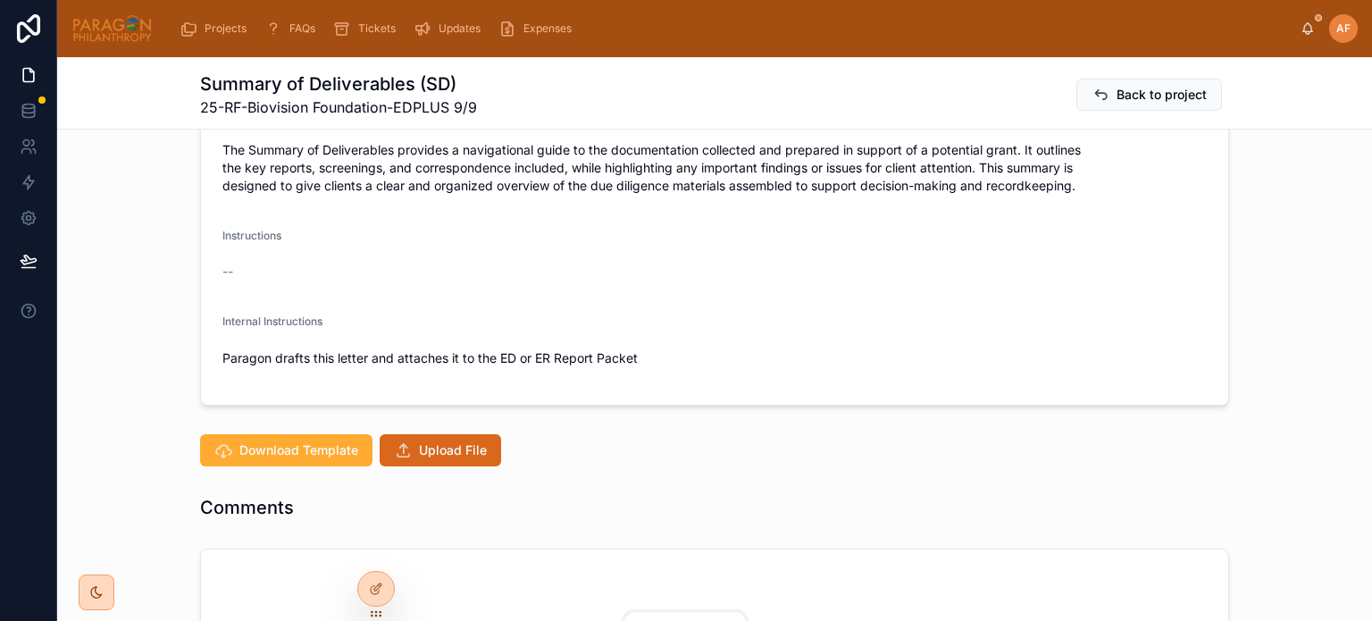
click at [439, 443] on span "Upload File" at bounding box center [453, 450] width 68 height 18
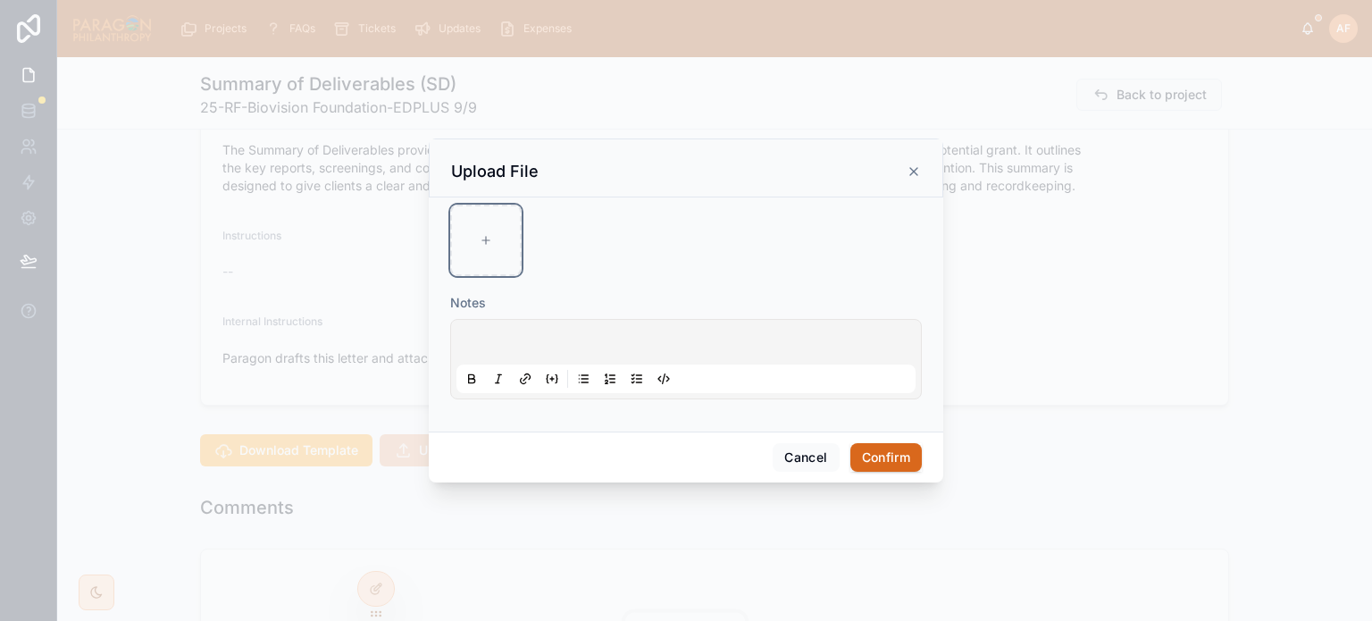
click at [458, 247] on div at bounding box center [485, 240] width 71 height 71
type input "**********"
click at [0, 0] on icon at bounding box center [0, 0] width 0 height 0
click at [0, 0] on icon "button" at bounding box center [0, 0] width 0 height 0
click at [524, 190] on icon "button" at bounding box center [524, 190] width 0 height 4
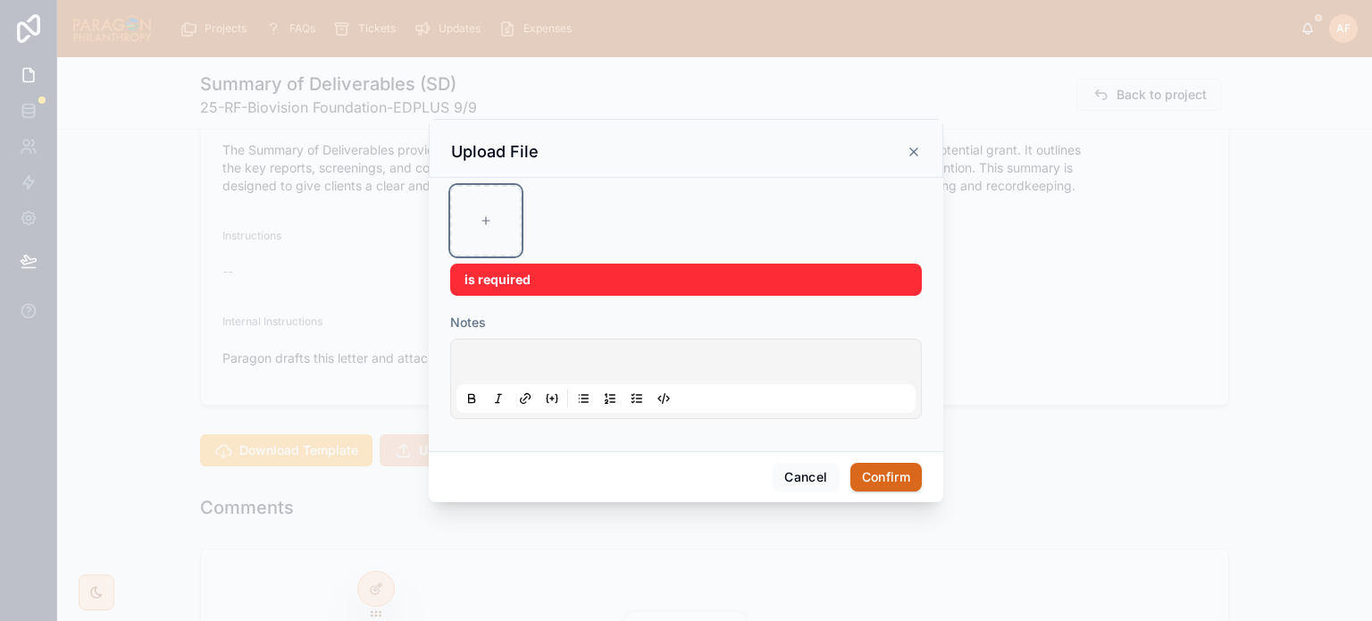
click at [479, 233] on div at bounding box center [485, 220] width 71 height 71
type input "**********"
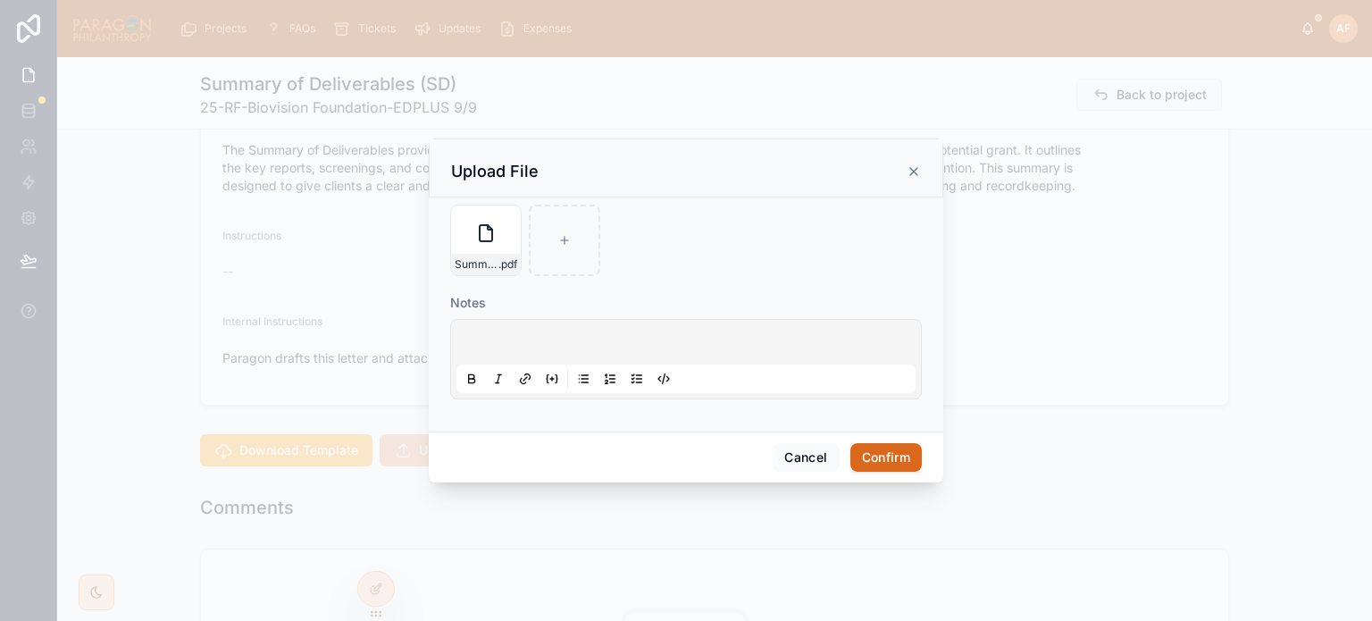
click at [895, 453] on button "Confirm" at bounding box center [885, 457] width 71 height 29
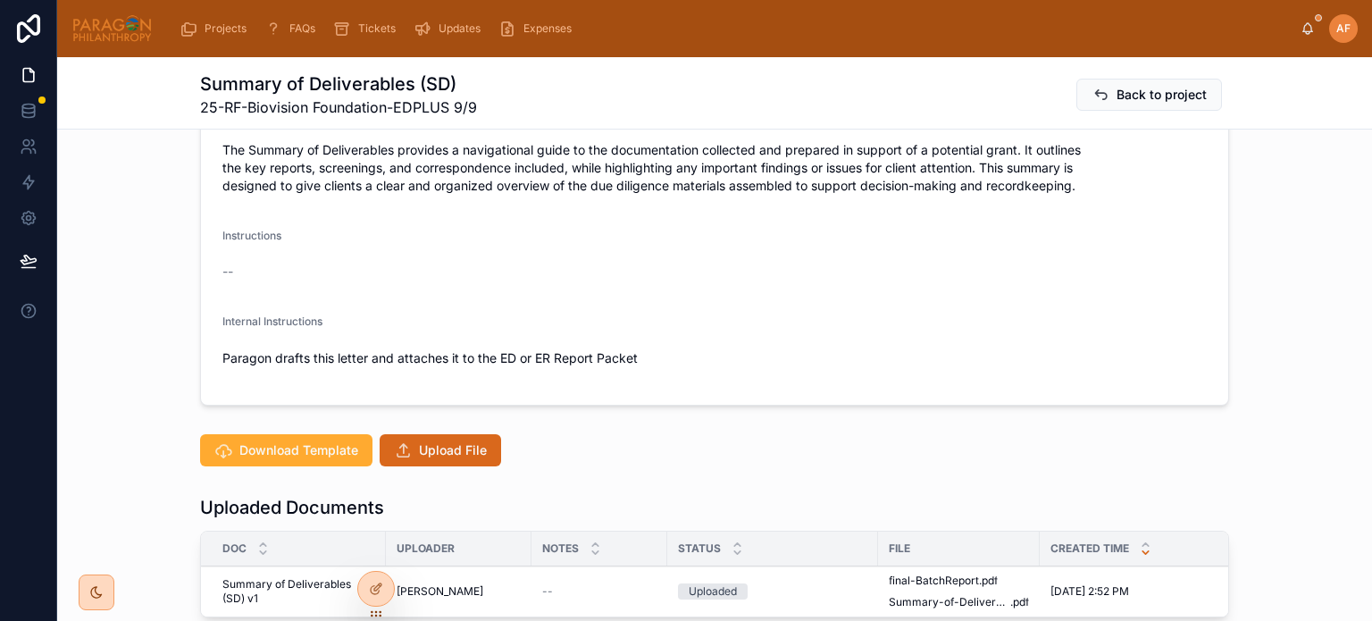
scroll to position [715, 0]
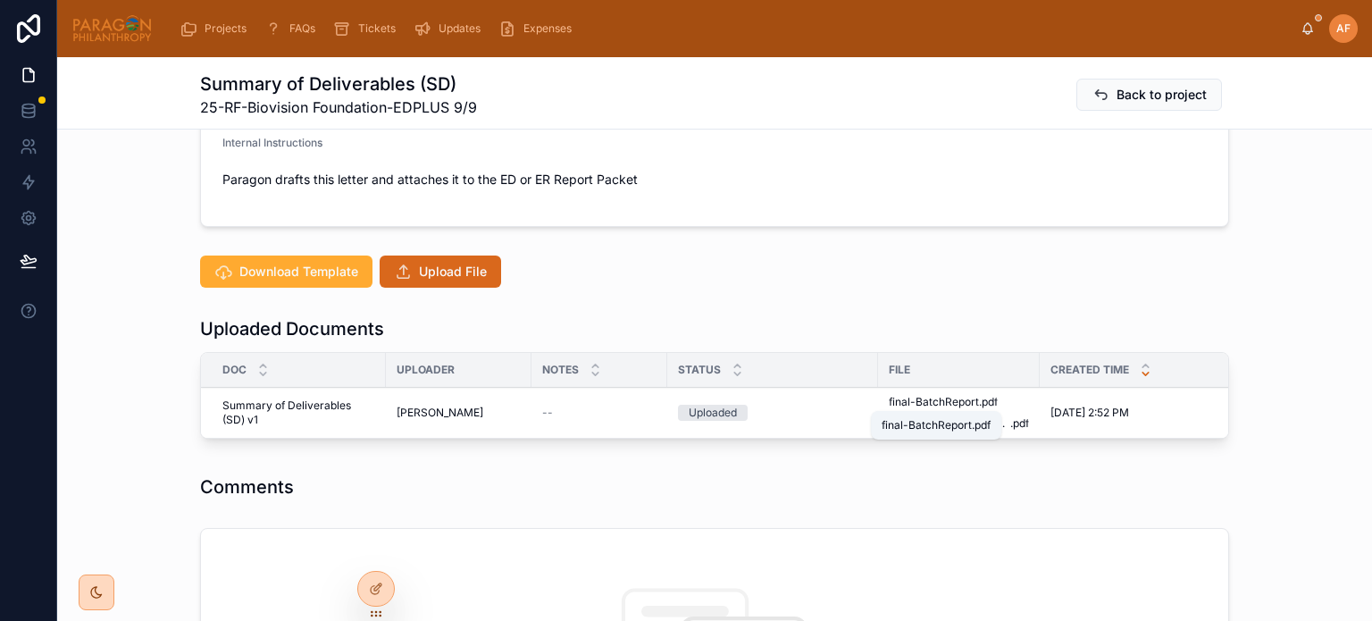
click at [920, 398] on span "final-BatchReport" at bounding box center [934, 402] width 90 height 14
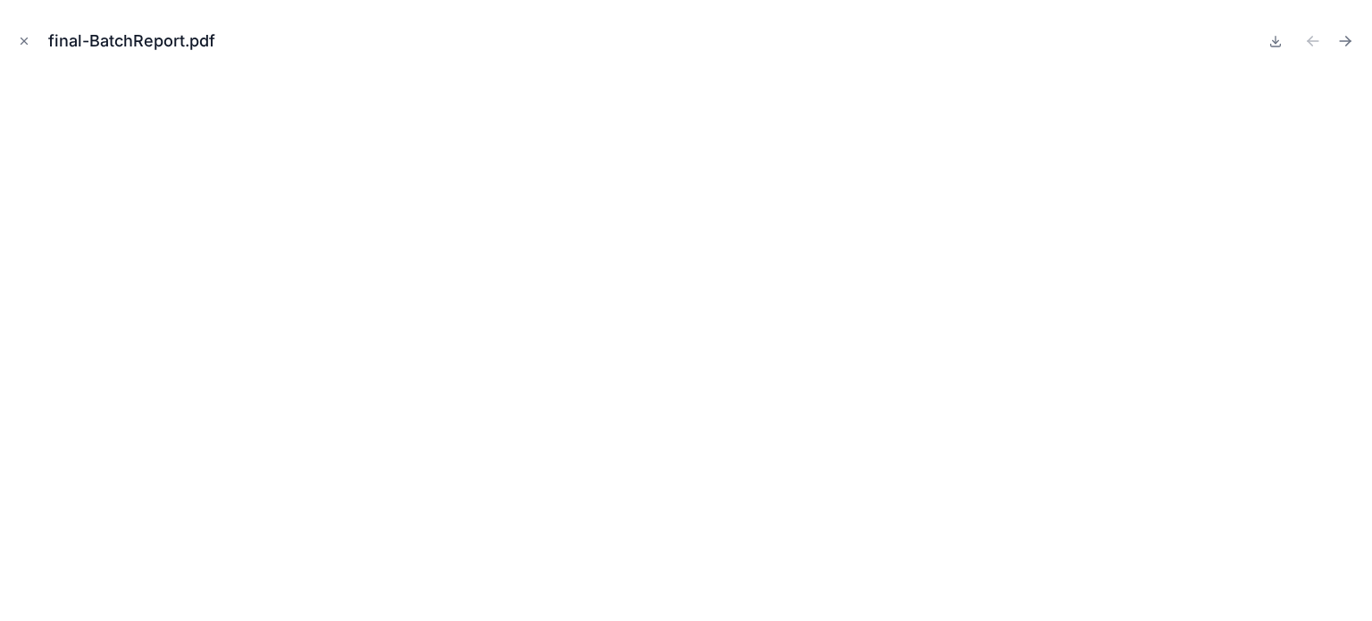
click at [21, 38] on icon "Close modal" at bounding box center [24, 41] width 6 height 6
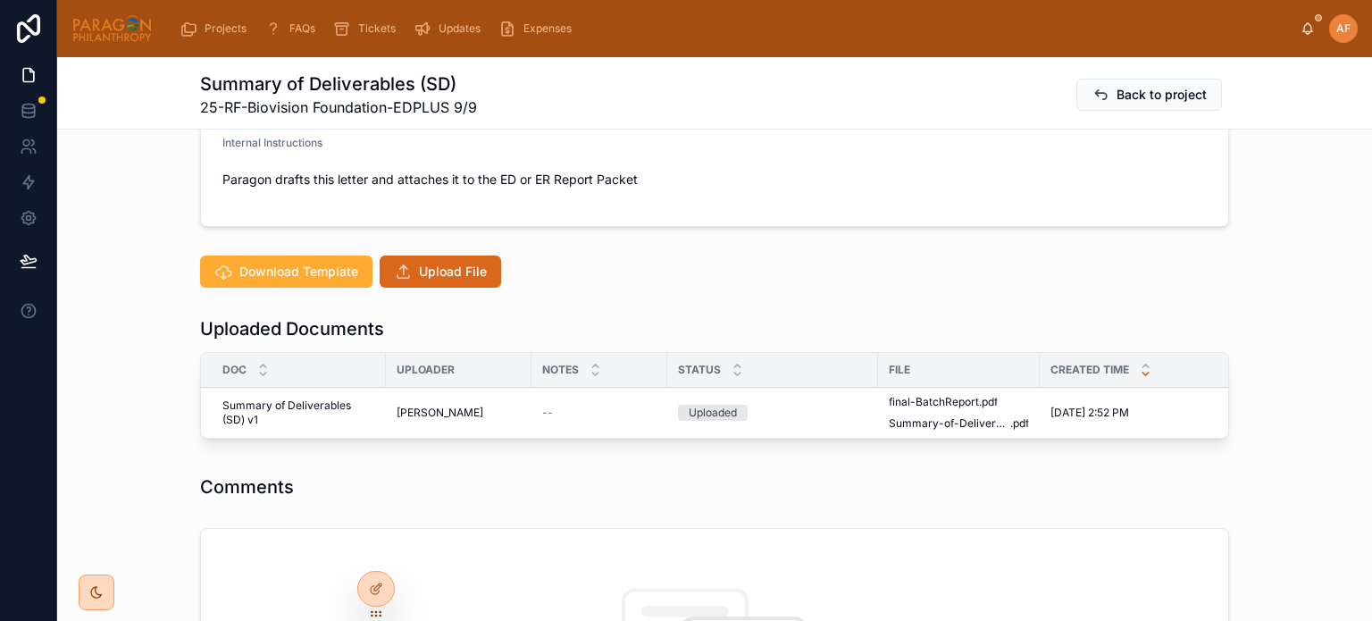
click at [0, 0] on button "Reject" at bounding box center [0, 0] width 0 height 0
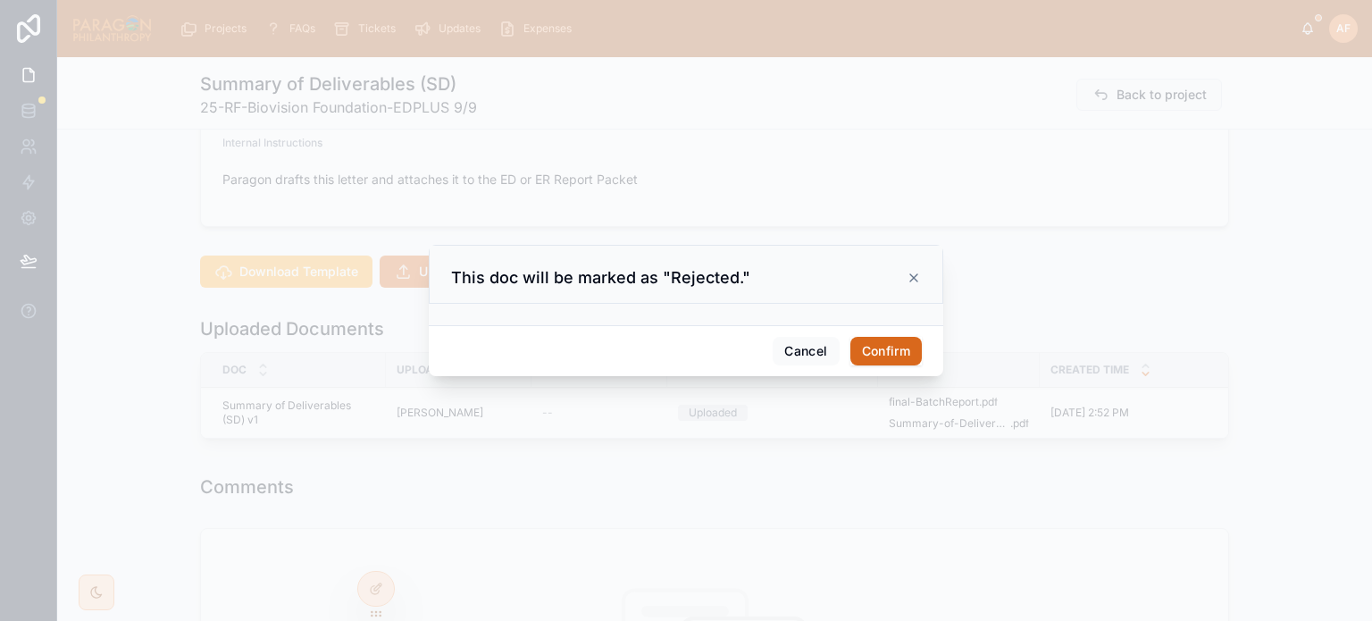
click at [918, 355] on button "Confirm" at bounding box center [885, 351] width 71 height 29
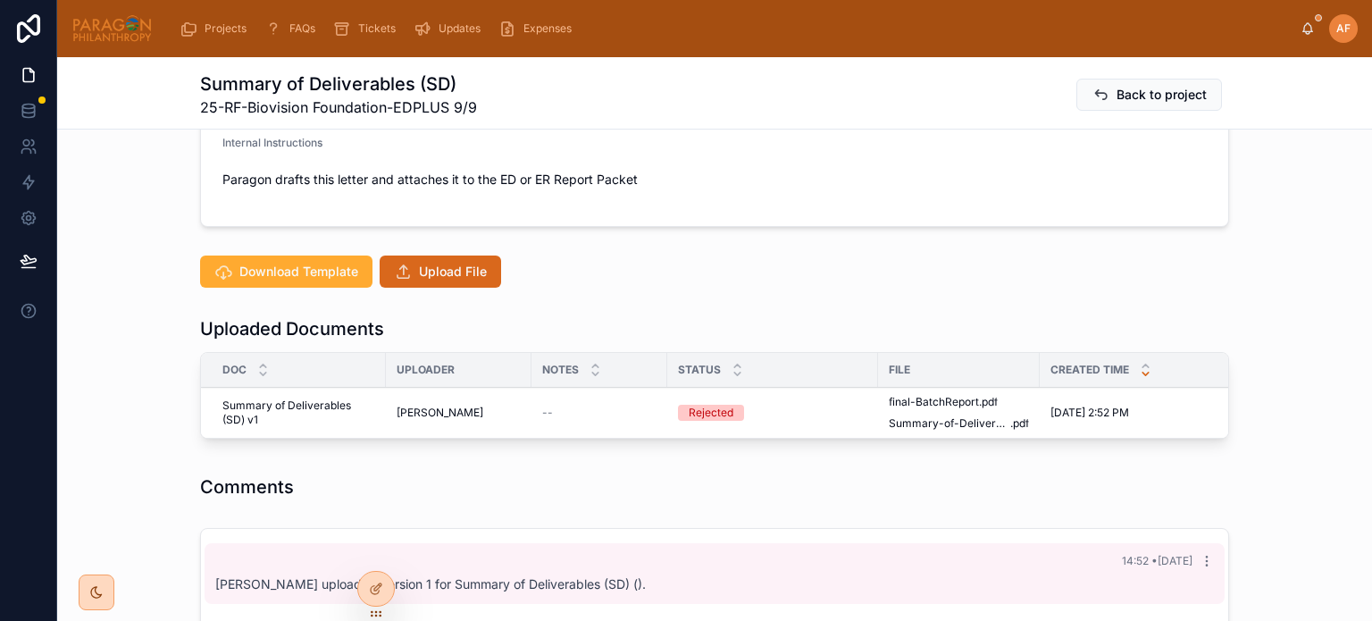
click at [424, 280] on button "Upload File" at bounding box center [440, 271] width 121 height 32
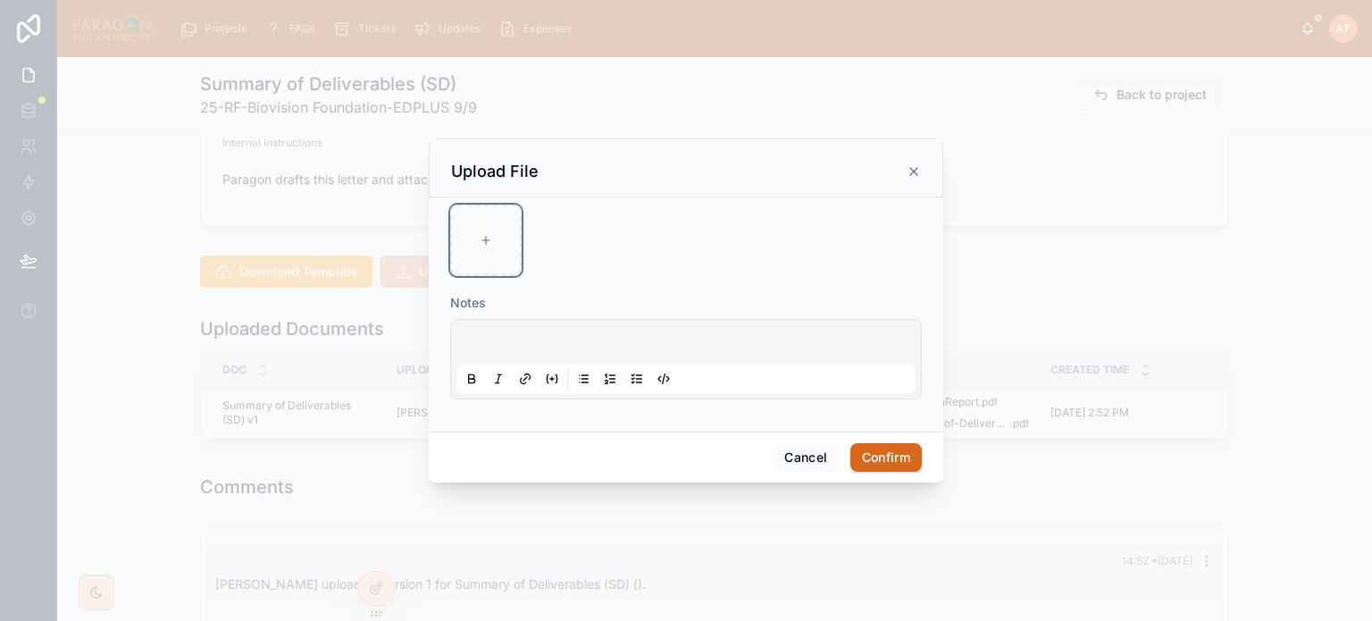
click at [498, 246] on div at bounding box center [485, 240] width 71 height 71
type input "**********"
drag, startPoint x: 893, startPoint y: 460, endPoint x: 856, endPoint y: 438, distance: 43.7
click at [871, 443] on button "Confirm" at bounding box center [885, 457] width 71 height 29
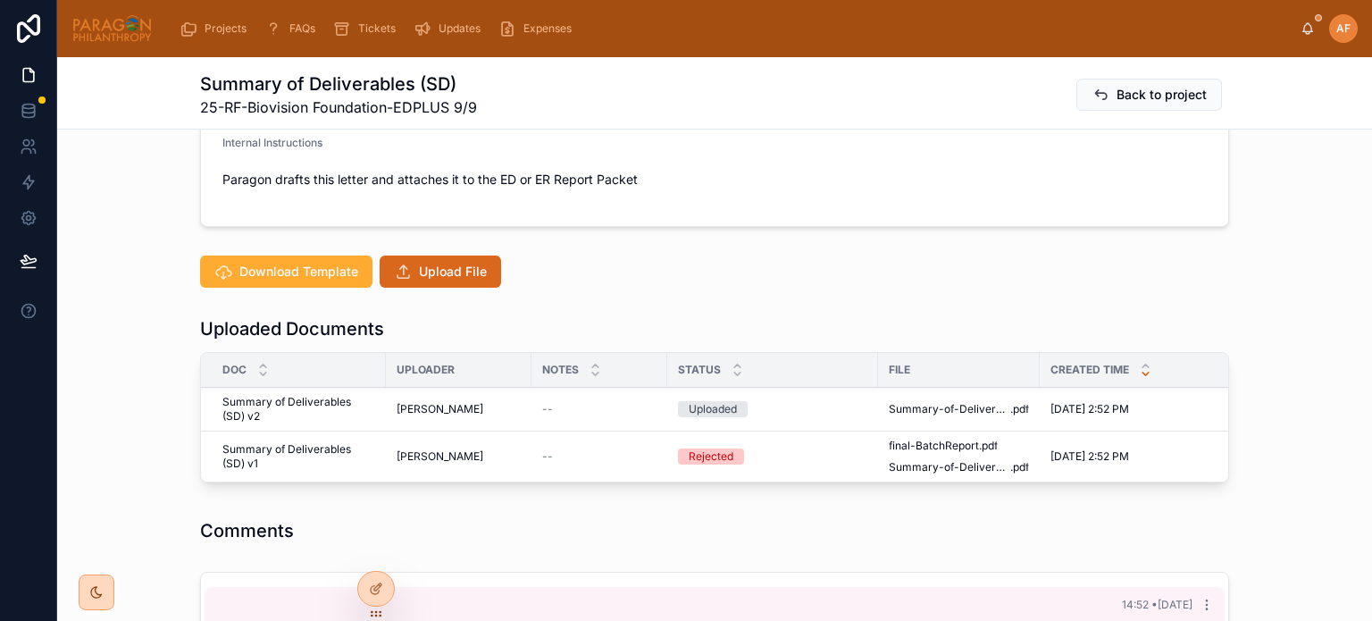
click at [0, 0] on icon at bounding box center [0, 0] width 0 height 0
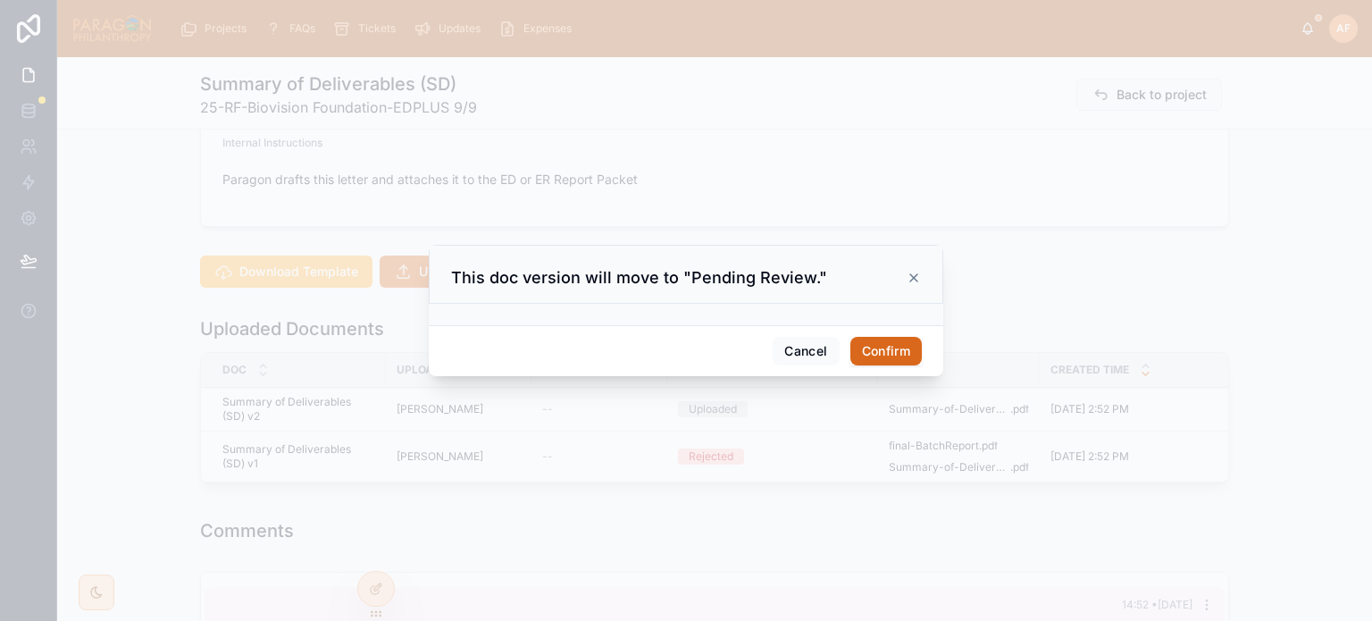
click at [904, 349] on button "Confirm" at bounding box center [885, 351] width 71 height 29
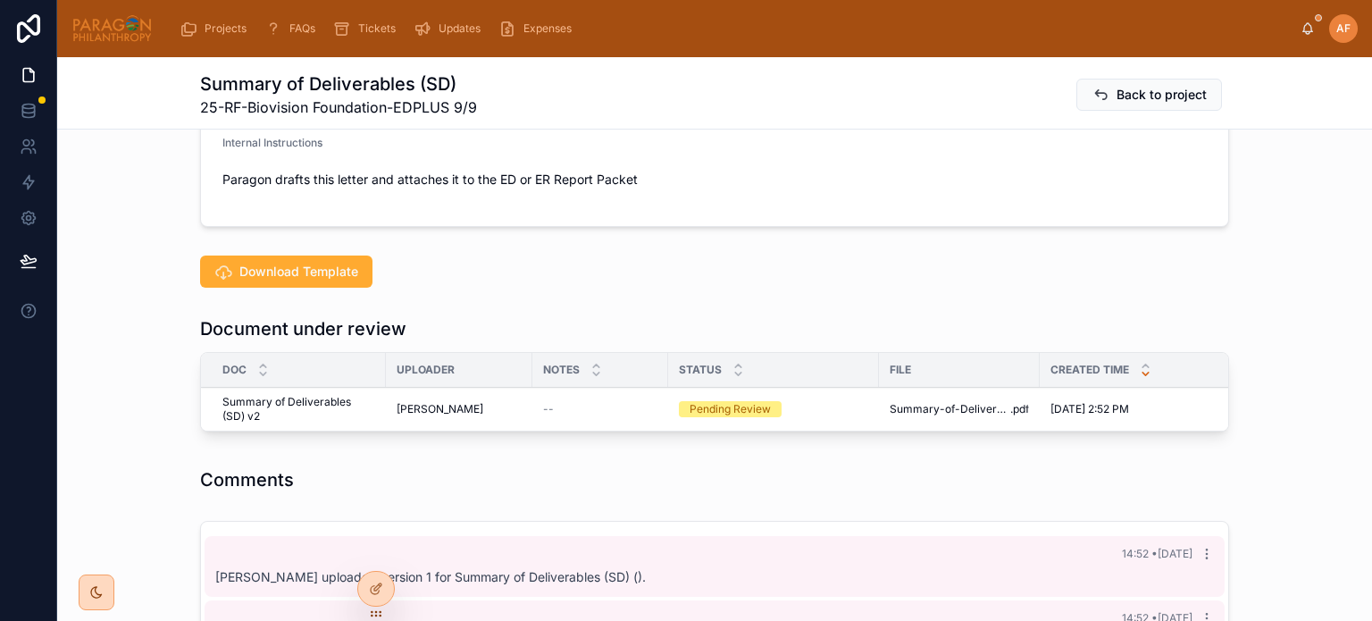
click at [0, 0] on span "Reviewed" at bounding box center [0, 0] width 0 height 0
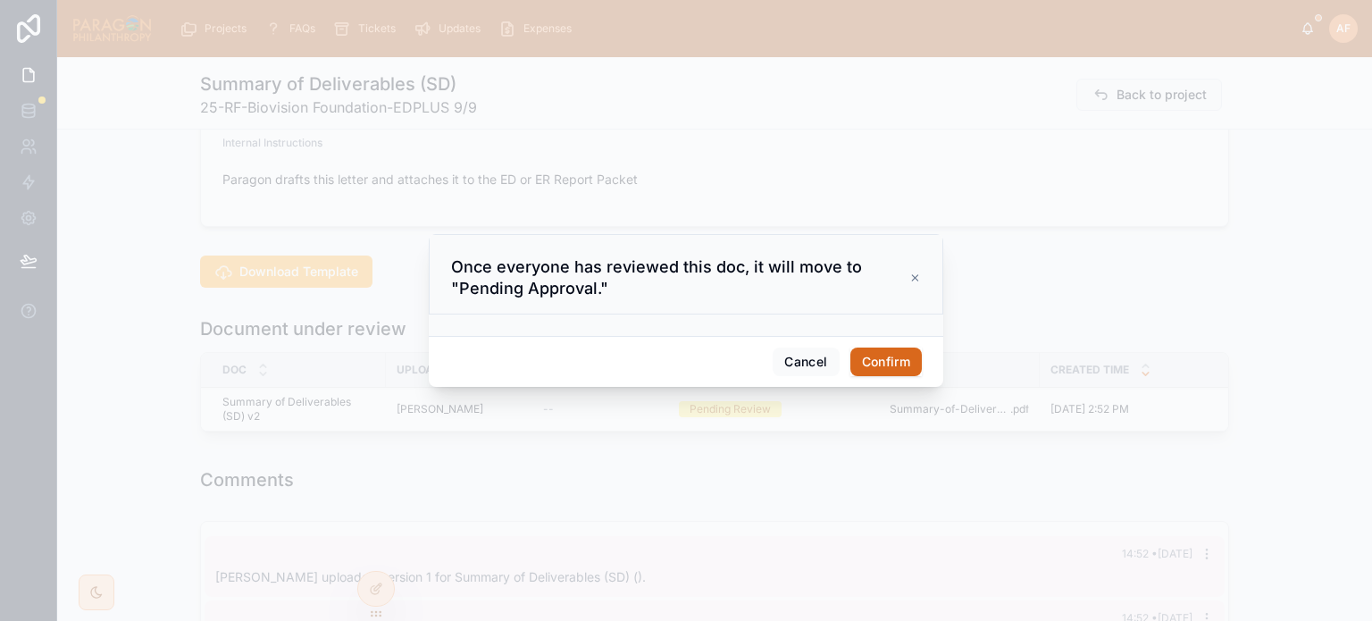
click at [884, 360] on button "Confirm" at bounding box center [885, 361] width 71 height 29
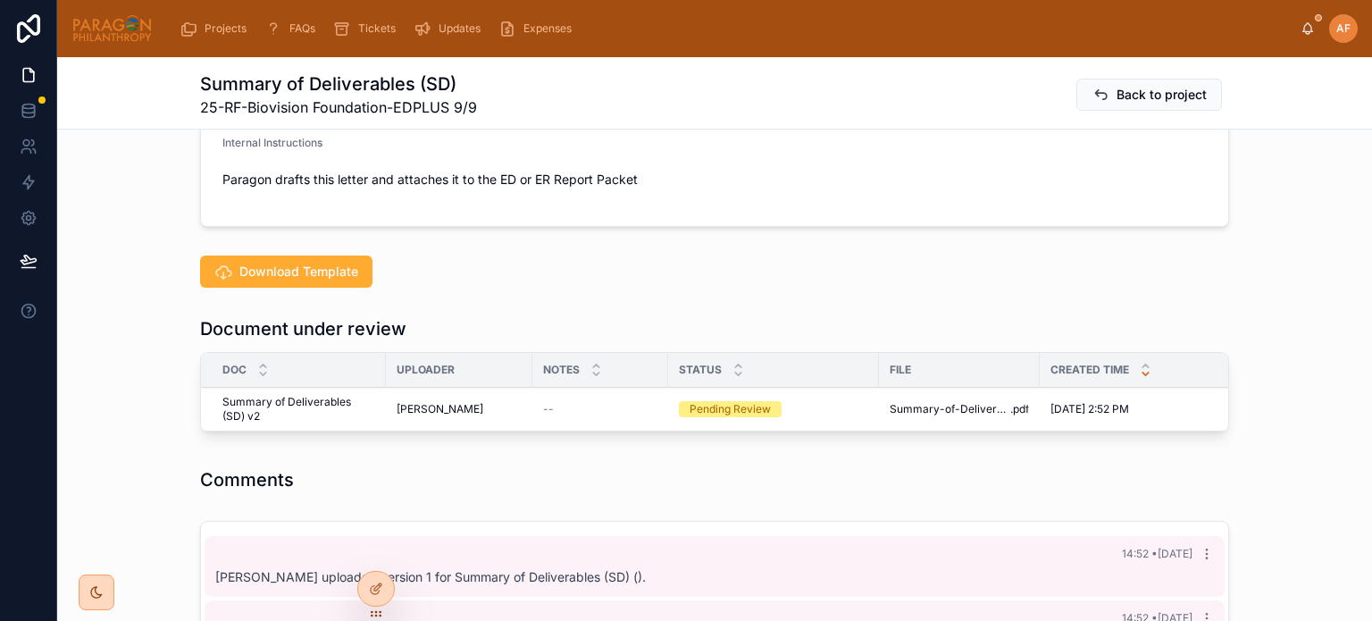
scroll to position [18, 0]
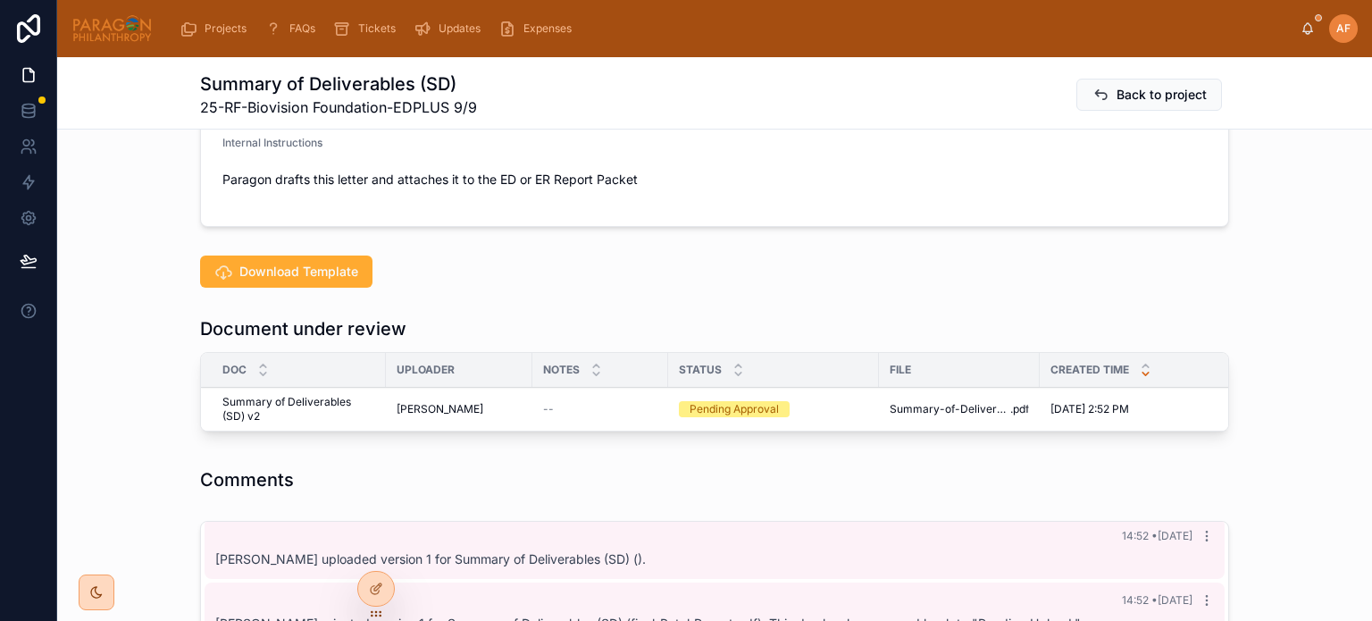
click at [0, 0] on button "Approve" at bounding box center [0, 0] width 0 height 0
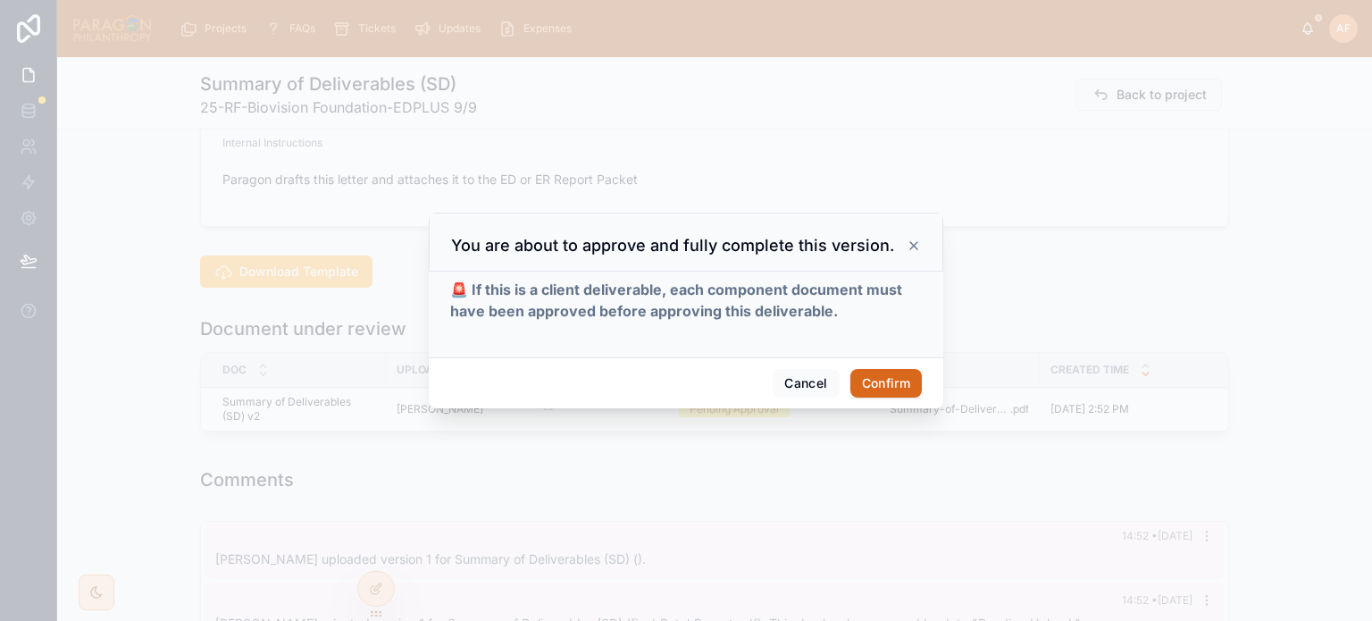
click at [880, 387] on button "Confirm" at bounding box center [885, 383] width 71 height 29
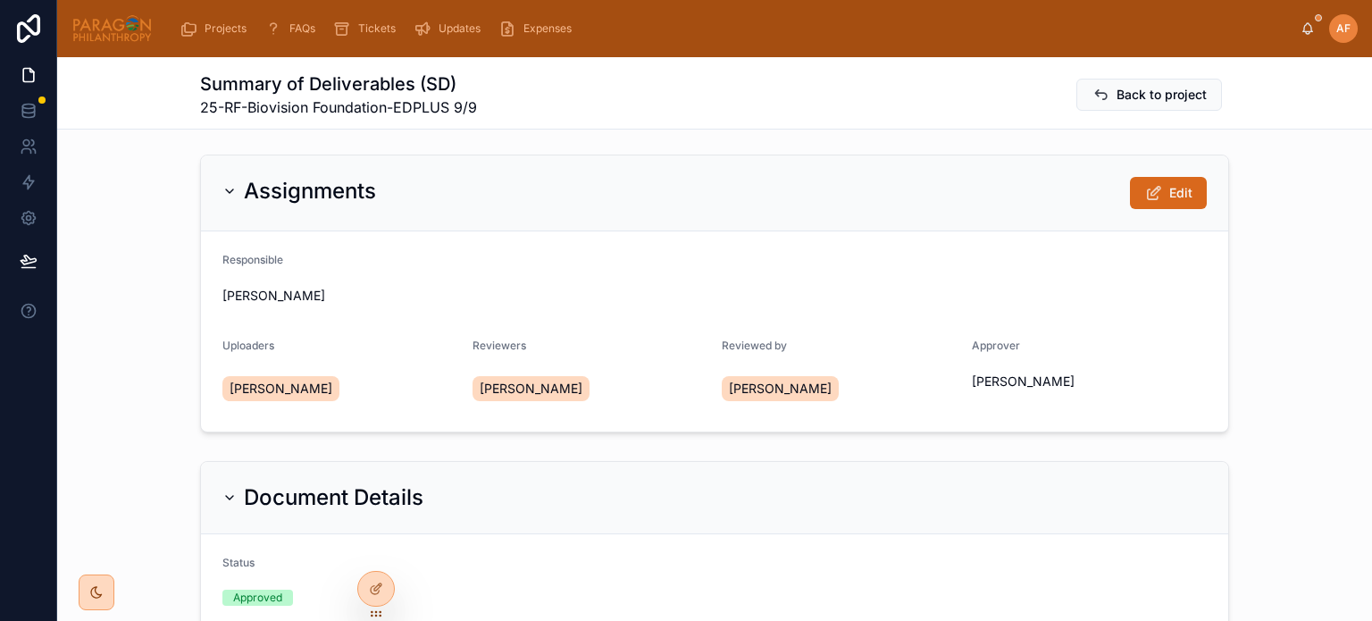
scroll to position [0, 0]
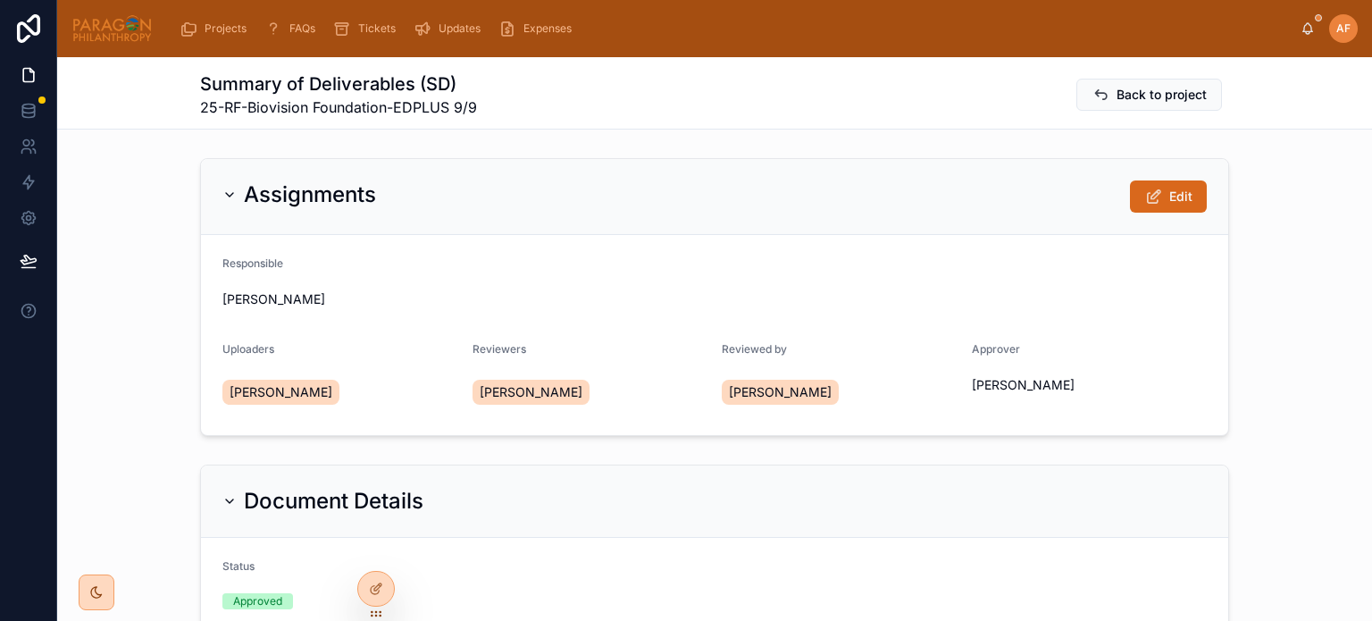
click at [1151, 99] on span "Back to project" at bounding box center [1162, 95] width 90 height 18
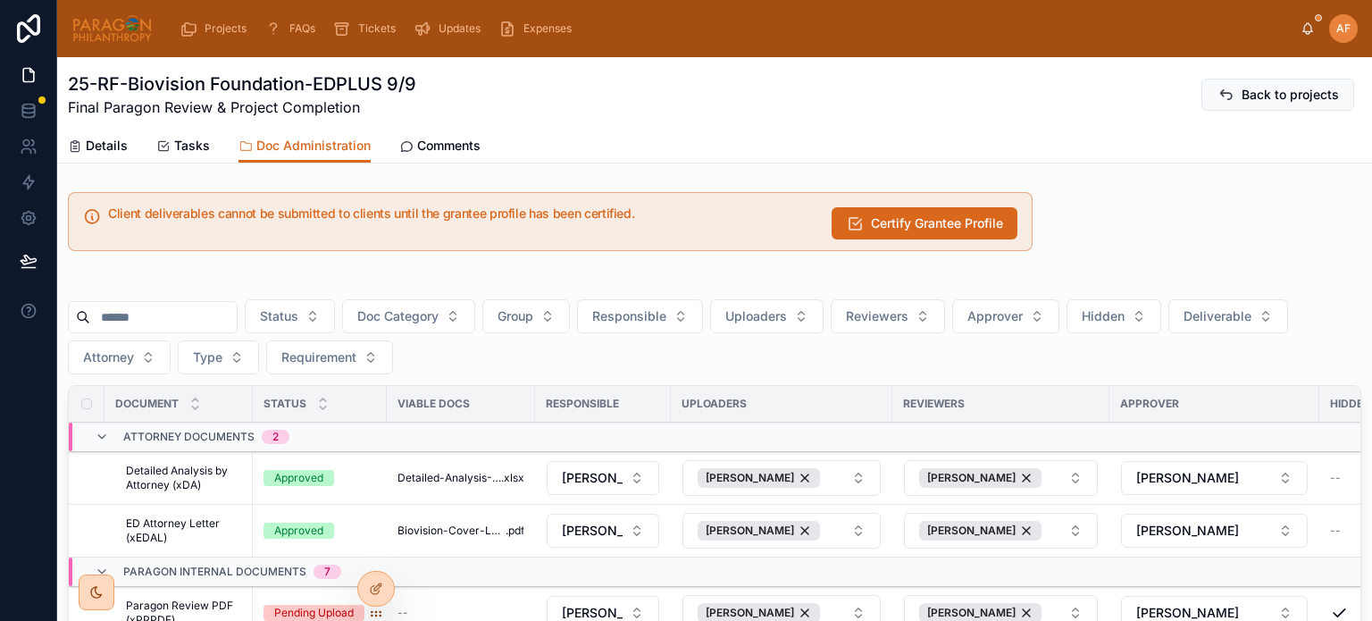
click at [311, 366] on button "Requirement" at bounding box center [329, 357] width 127 height 34
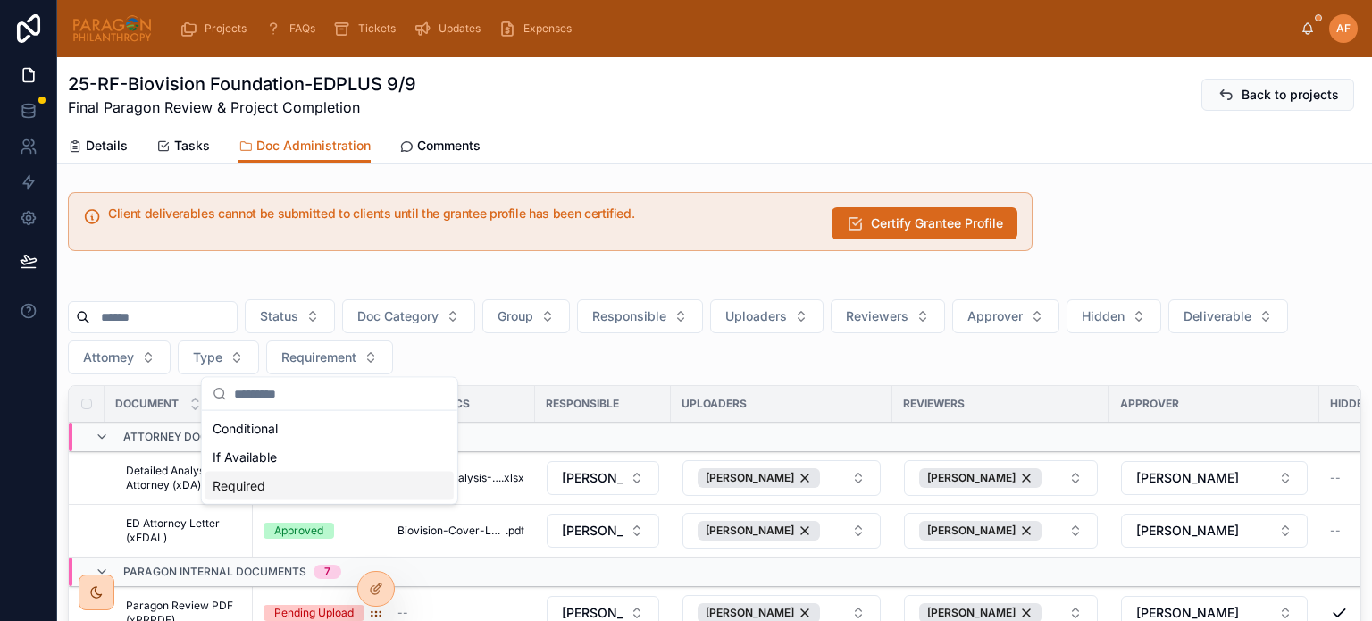
click at [250, 486] on div "Required" at bounding box center [329, 486] width 248 height 29
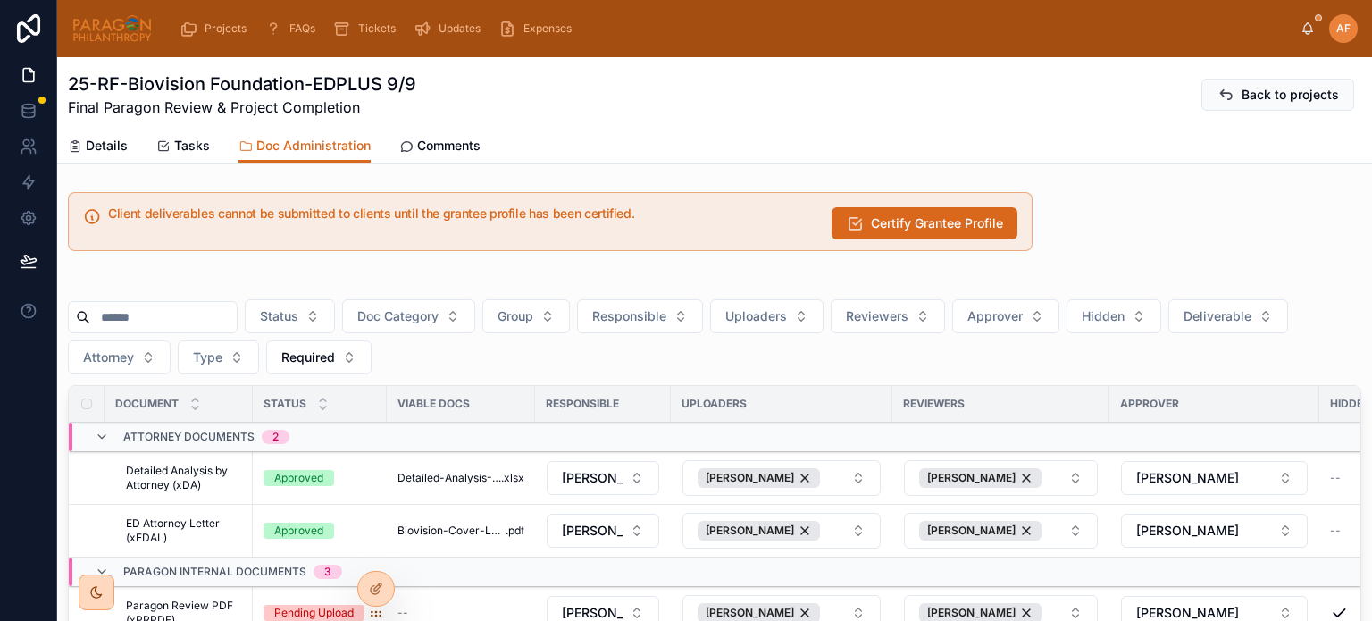
click at [1233, 314] on span "Deliverable" at bounding box center [1218, 316] width 68 height 18
click at [1141, 436] on div "Yes" at bounding box center [1243, 445] width 248 height 29
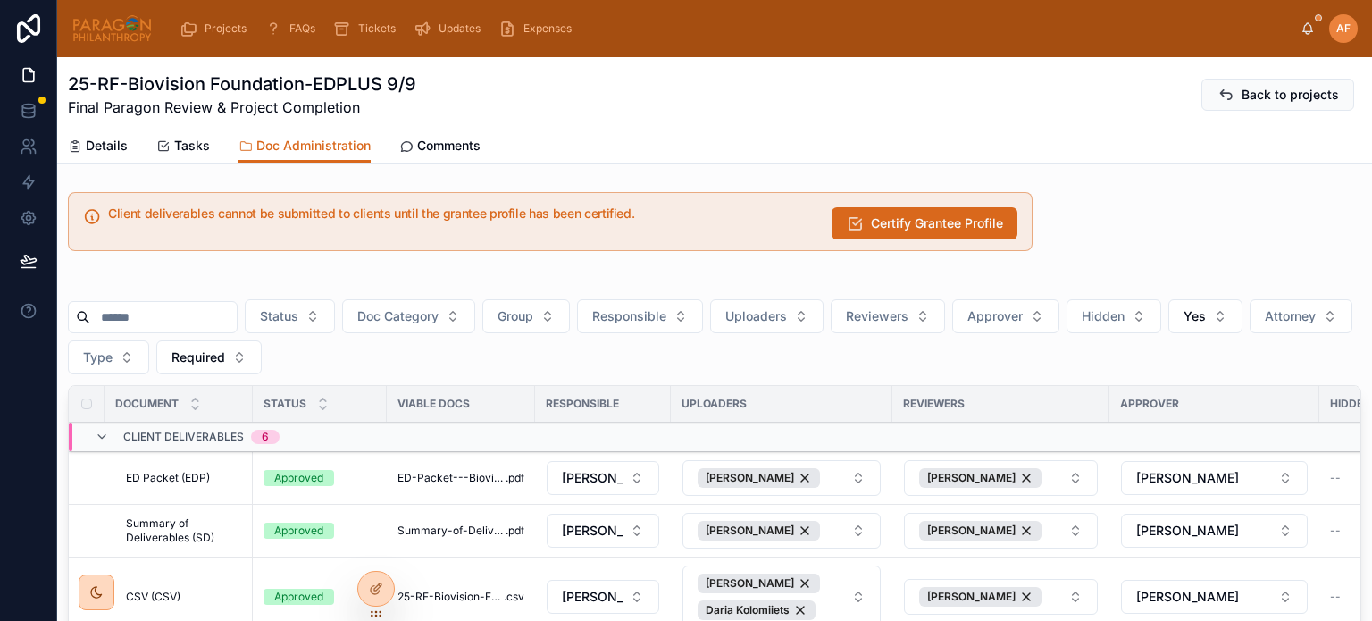
click at [906, 214] on span "Certify Grantee Profile" at bounding box center [937, 223] width 132 height 18
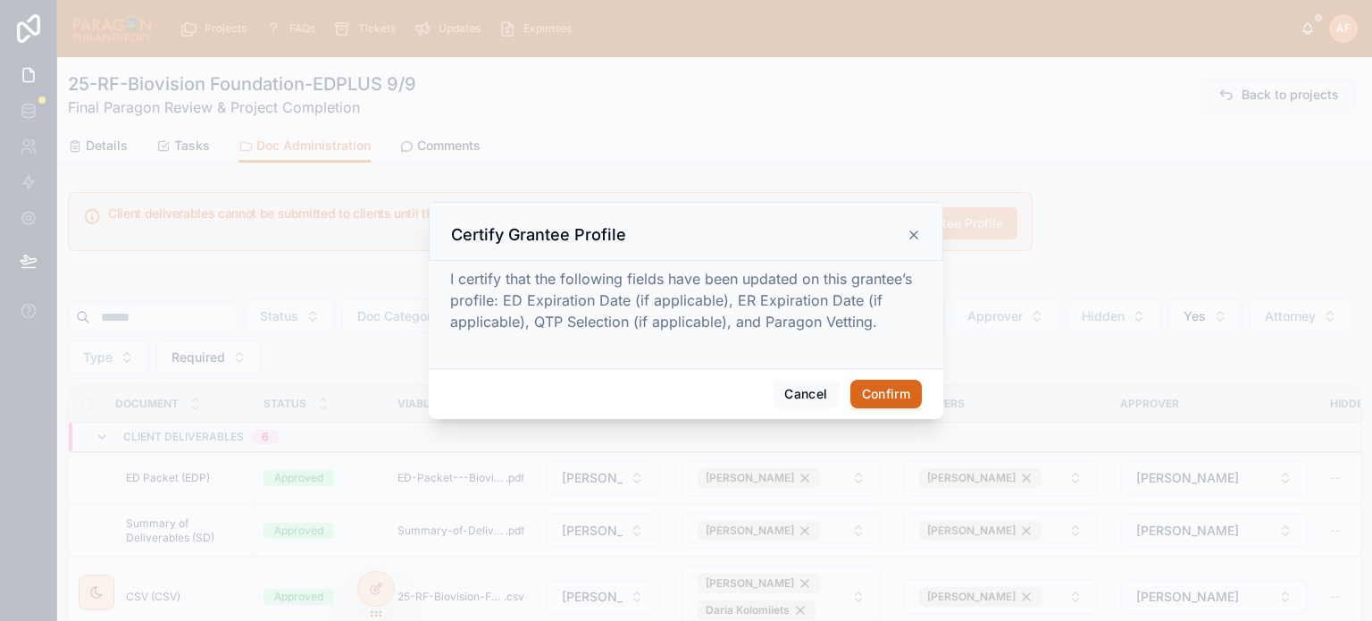
click at [875, 388] on button "Confirm" at bounding box center [885, 394] width 71 height 29
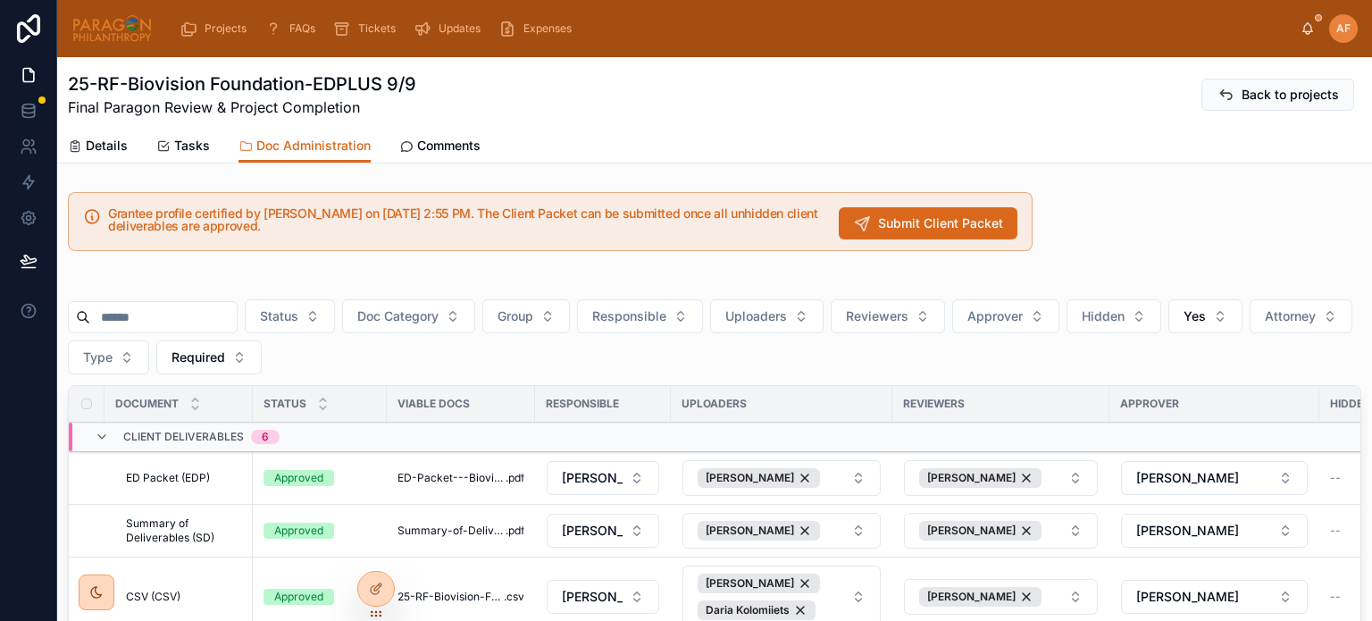
click at [921, 212] on button "Submit Client Packet" at bounding box center [928, 223] width 179 height 32
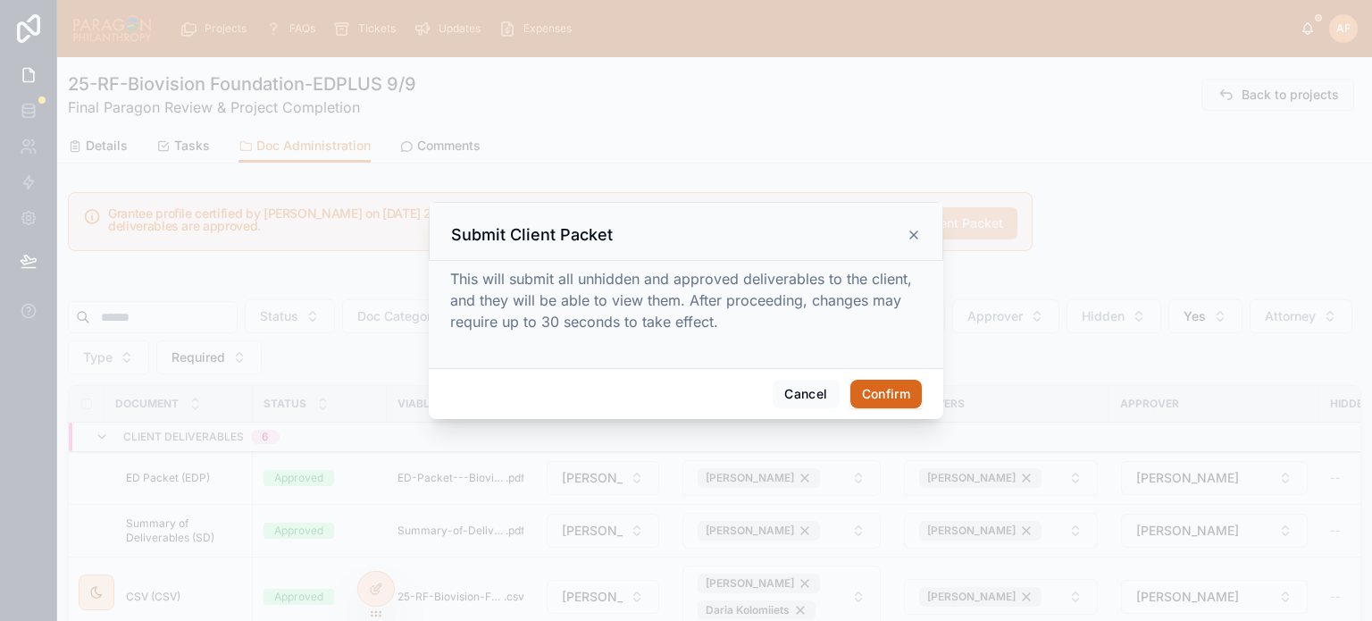
click at [891, 392] on button "Confirm" at bounding box center [885, 394] width 71 height 29
click at [878, 396] on button "Confirm" at bounding box center [885, 394] width 71 height 29
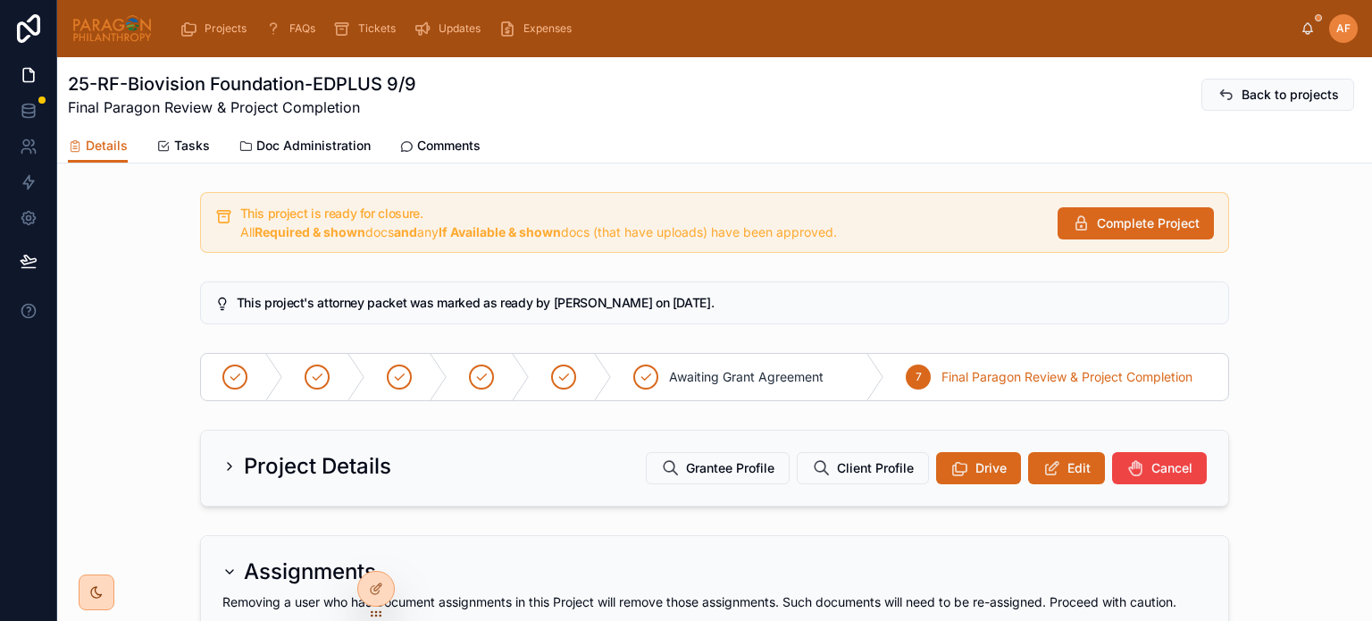
click at [688, 481] on button "Grantee Profile" at bounding box center [718, 468] width 144 height 32
click at [1089, 223] on button "Complete Project" at bounding box center [1136, 223] width 156 height 32
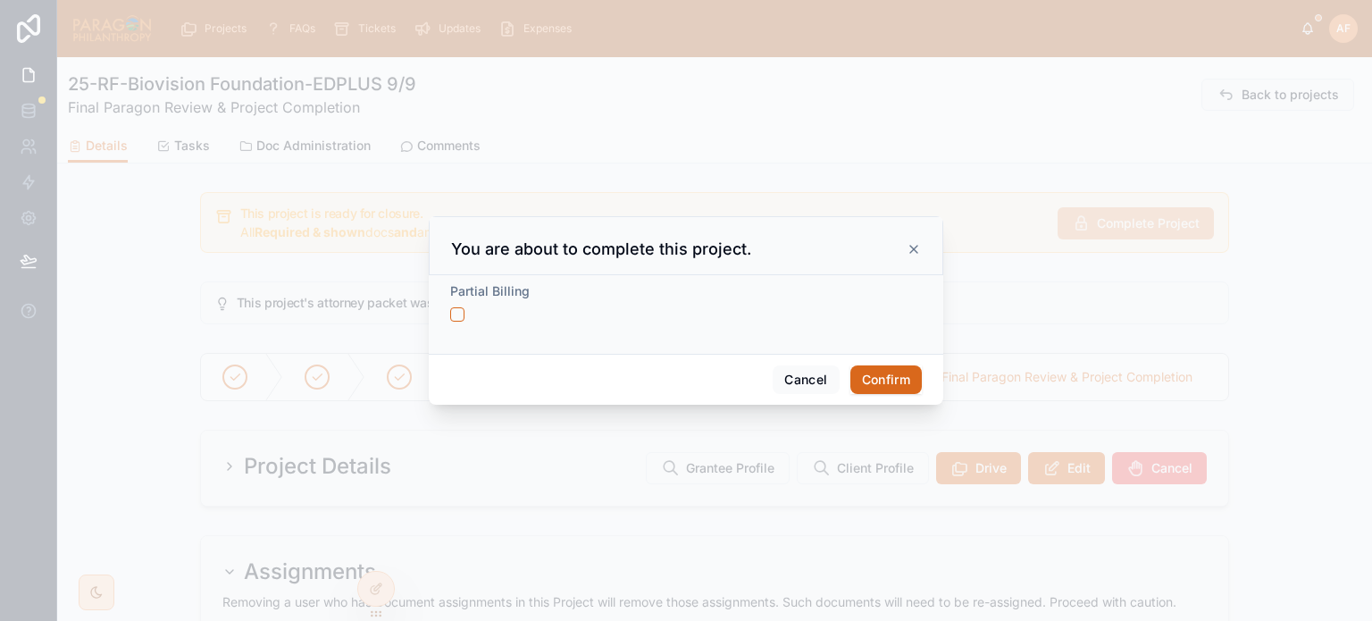
click at [885, 381] on button "Confirm" at bounding box center [885, 379] width 71 height 29
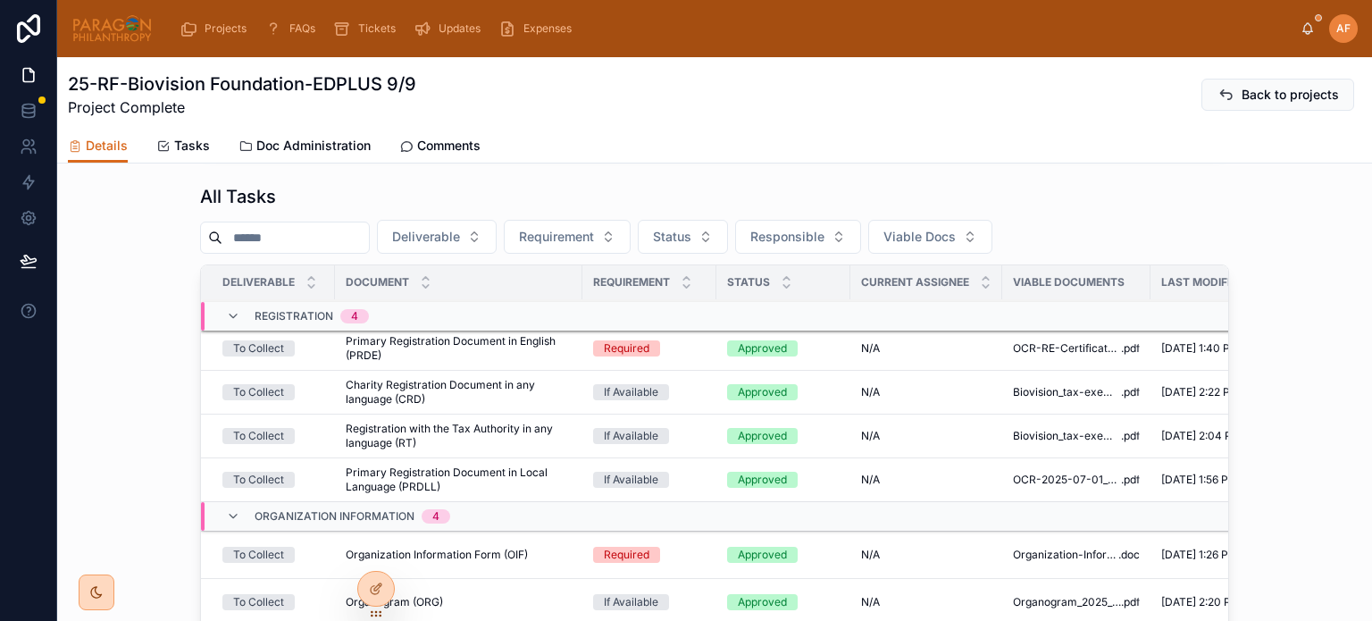
scroll to position [625, 0]
